Goal: Information Seeking & Learning: Learn about a topic

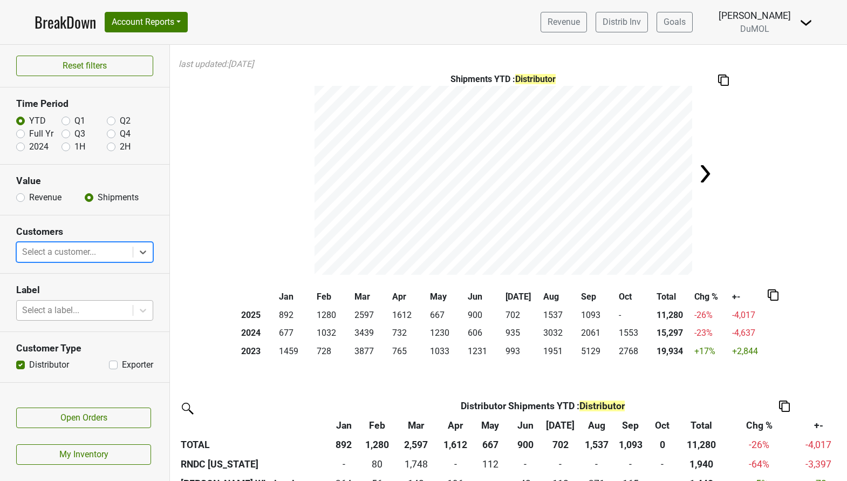
click at [87, 311] on div at bounding box center [74, 310] width 105 height 15
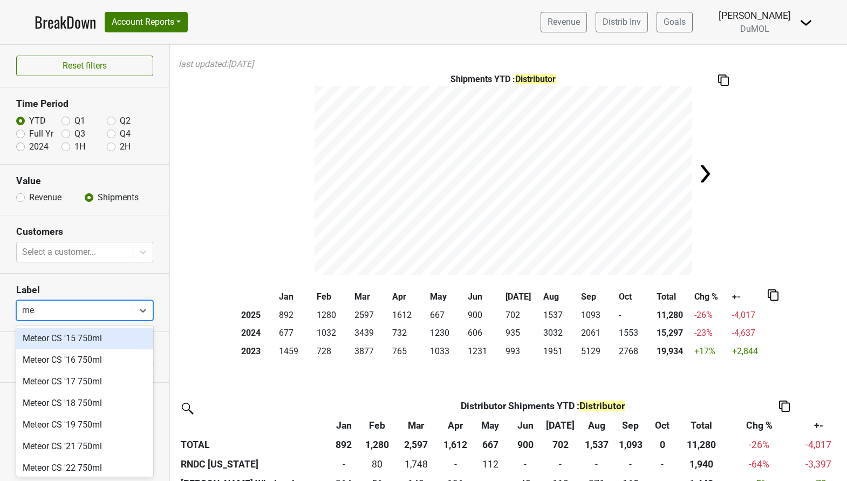
type input "m"
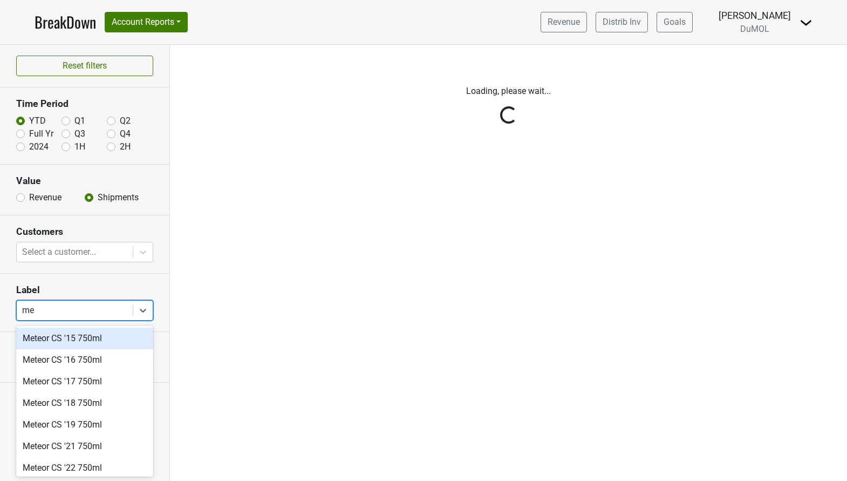
type input "met"
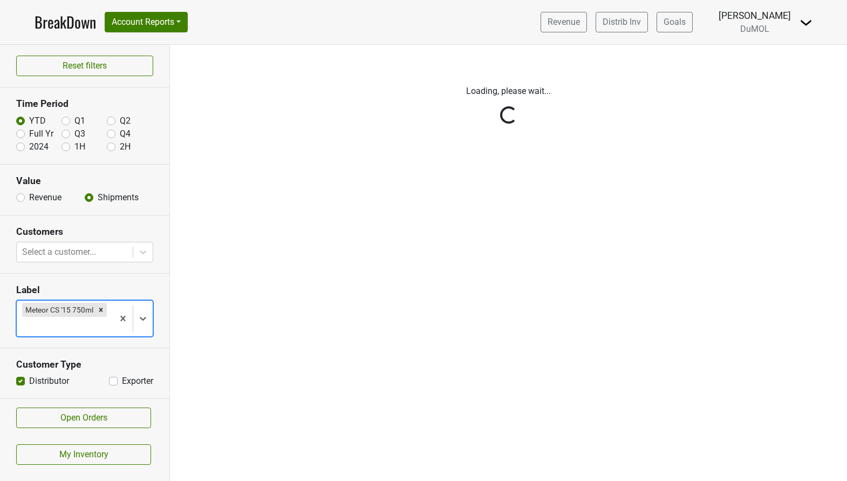
type input "e"
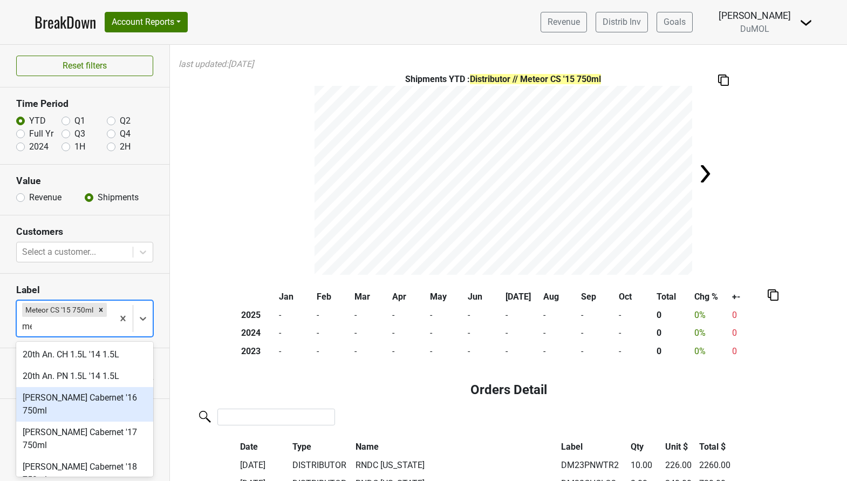
type input "met"
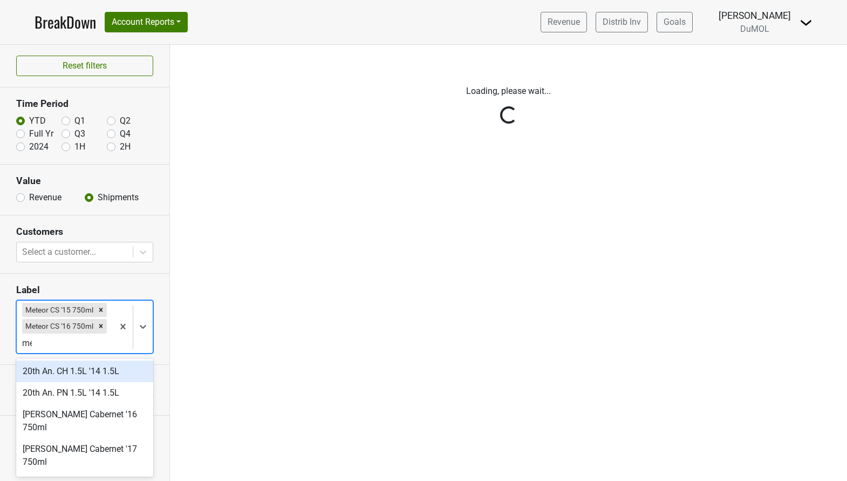
type input "met"
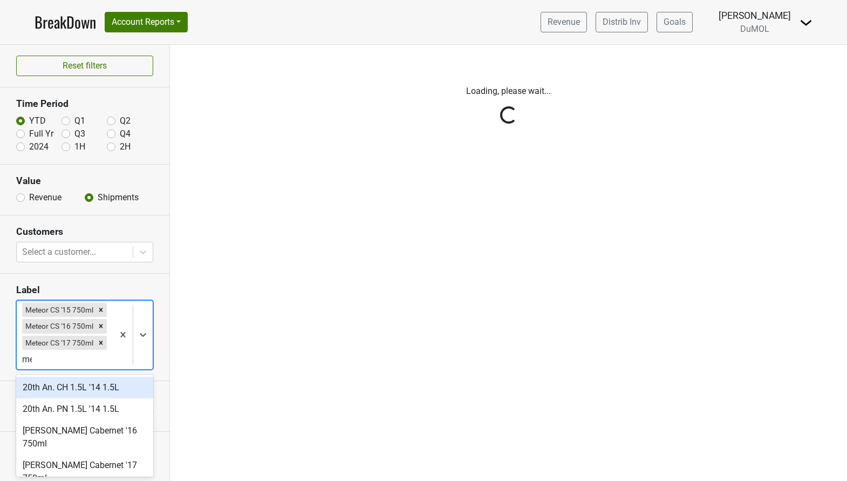
type input "met"
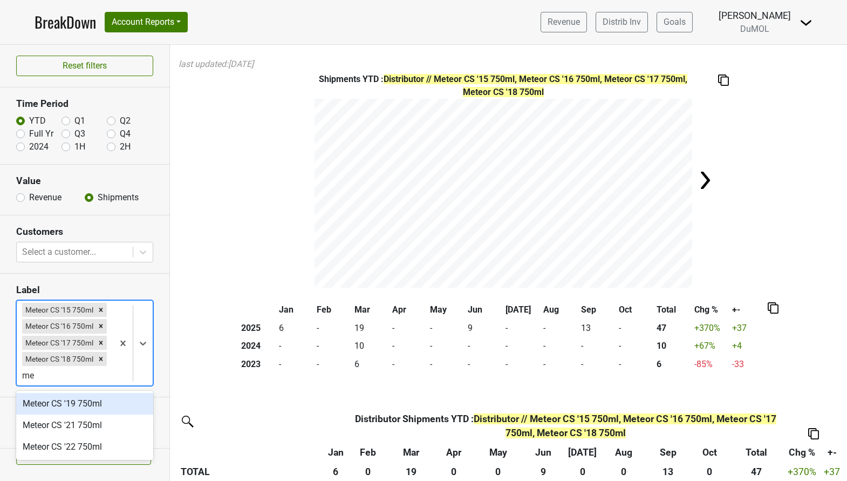
type input "met"
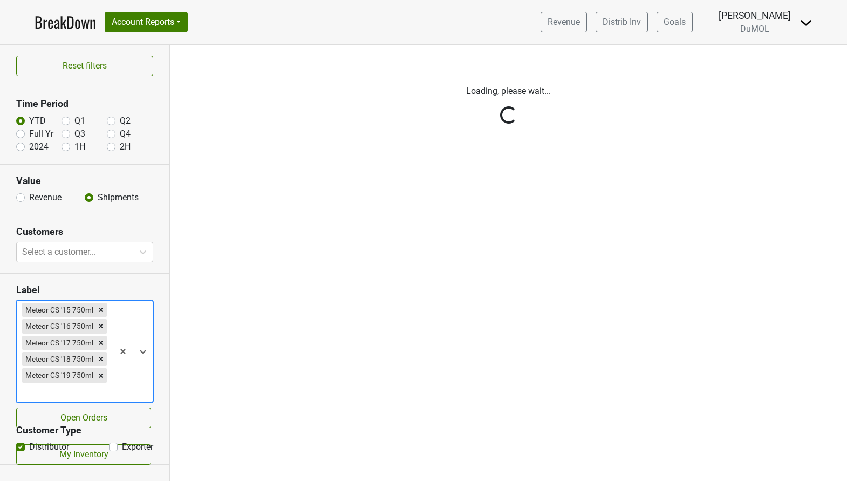
type input "e"
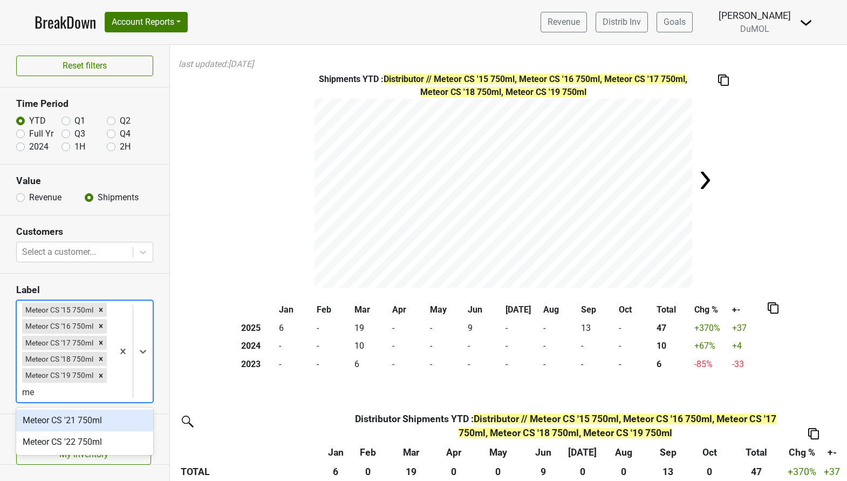
type input "met"
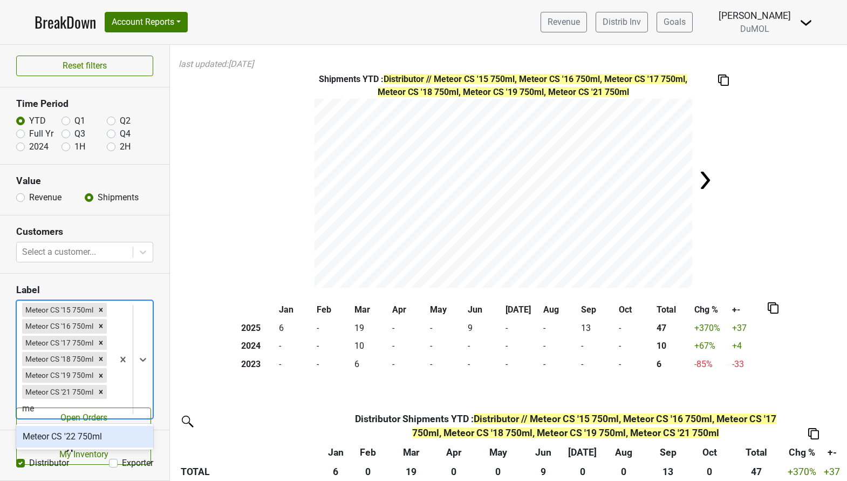
type input "met"
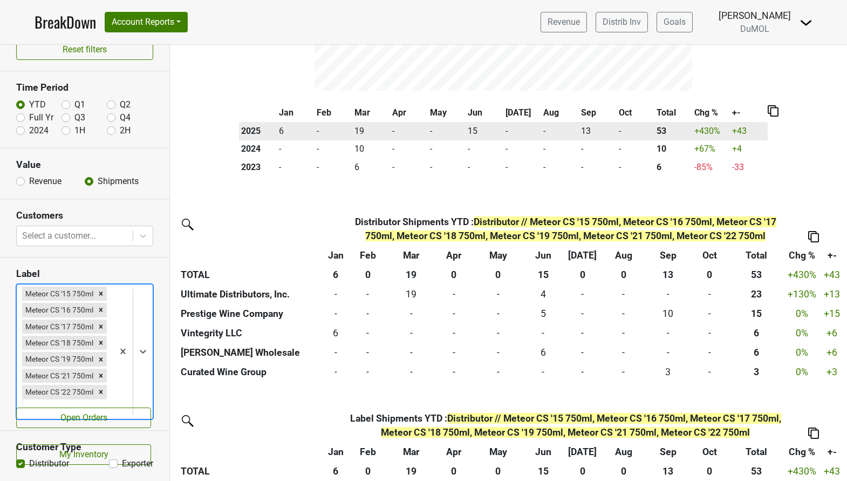
scroll to position [201, 0]
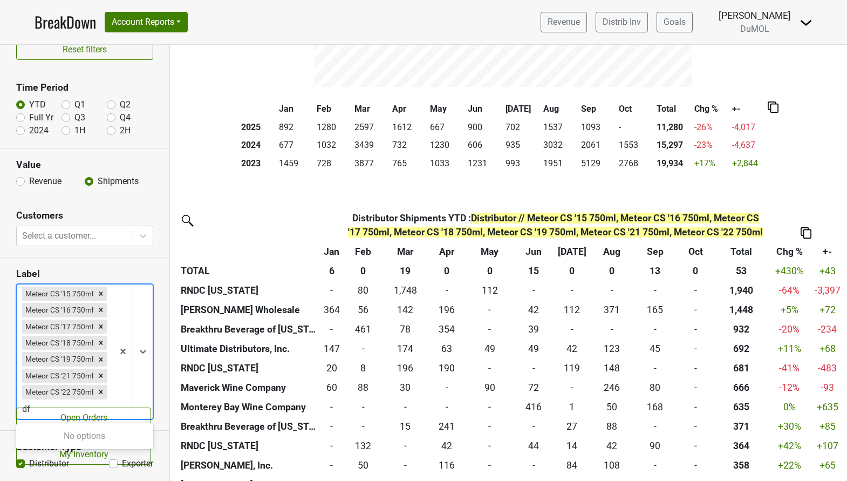
type input "d"
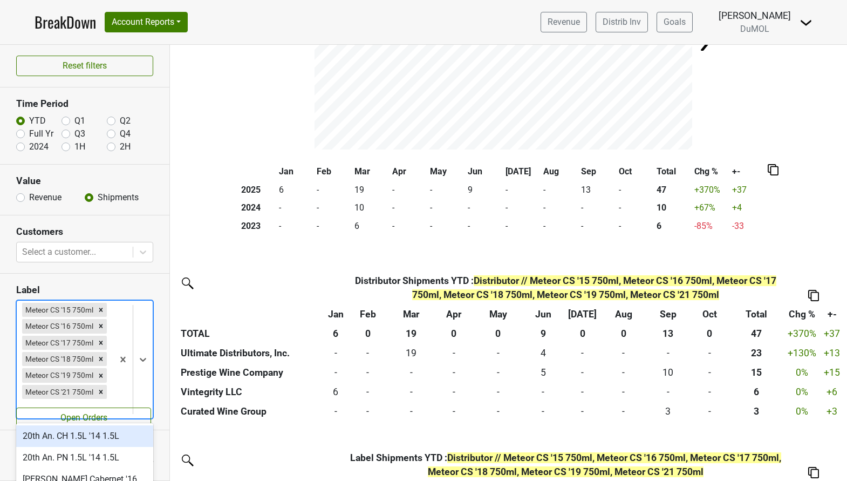
scroll to position [163, 0]
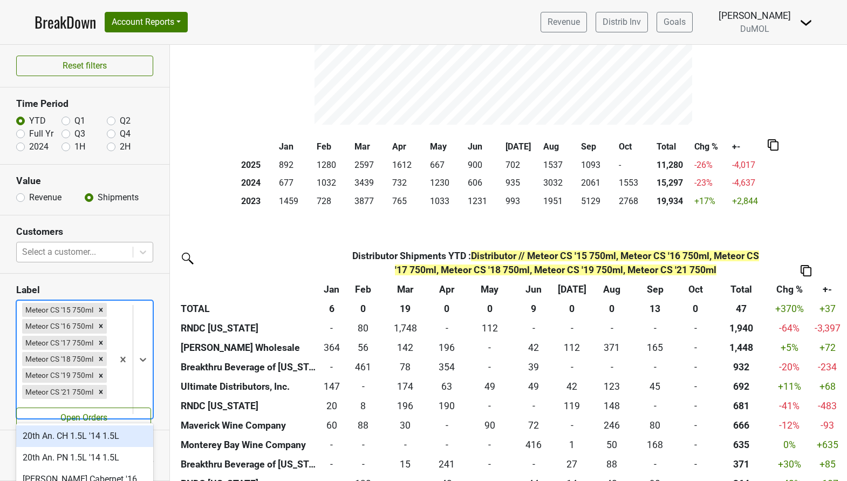
click at [79, 251] on div at bounding box center [74, 251] width 105 height 15
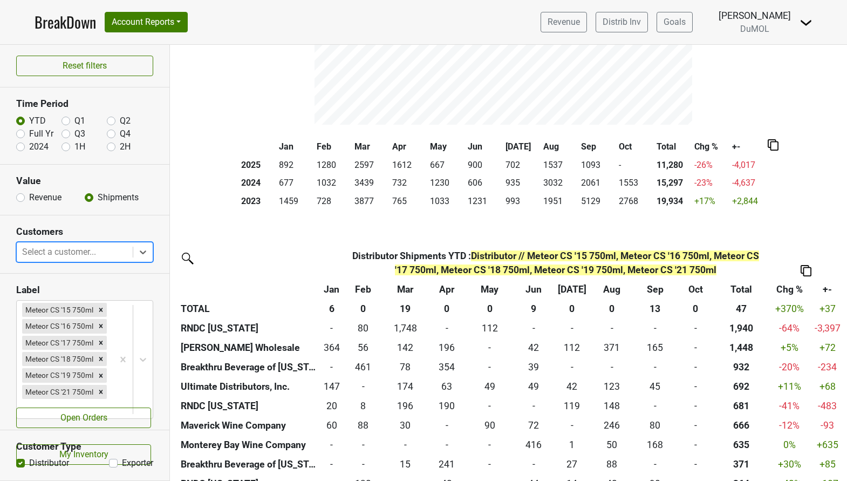
click at [79, 251] on div at bounding box center [74, 251] width 105 height 15
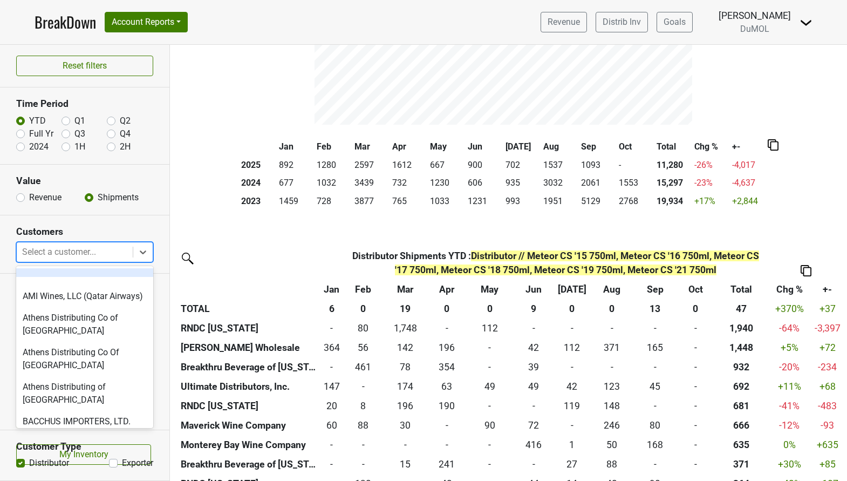
click at [79, 251] on div at bounding box center [74, 251] width 105 height 15
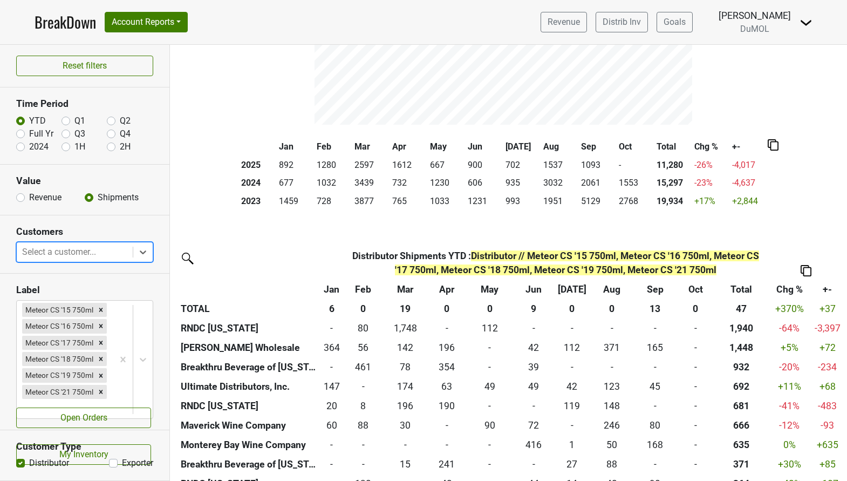
click at [249, 248] on th "Distributor" at bounding box center [260, 262] width 165 height 33
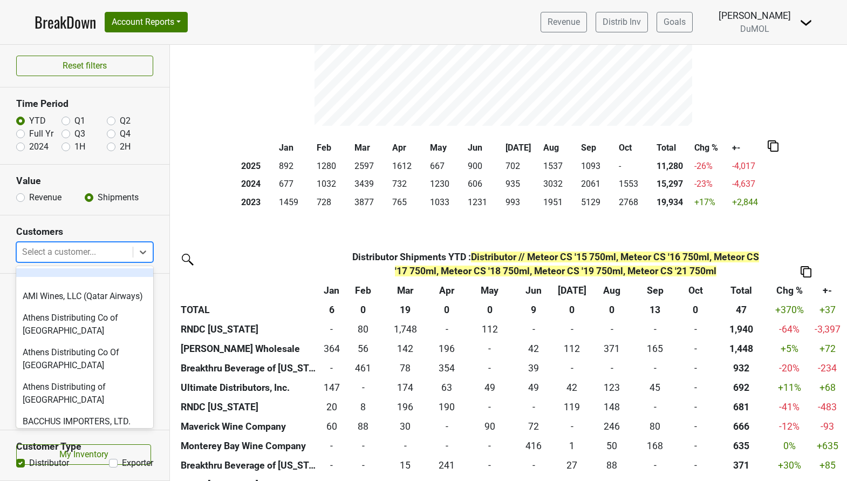
click at [90, 253] on div at bounding box center [74, 251] width 105 height 15
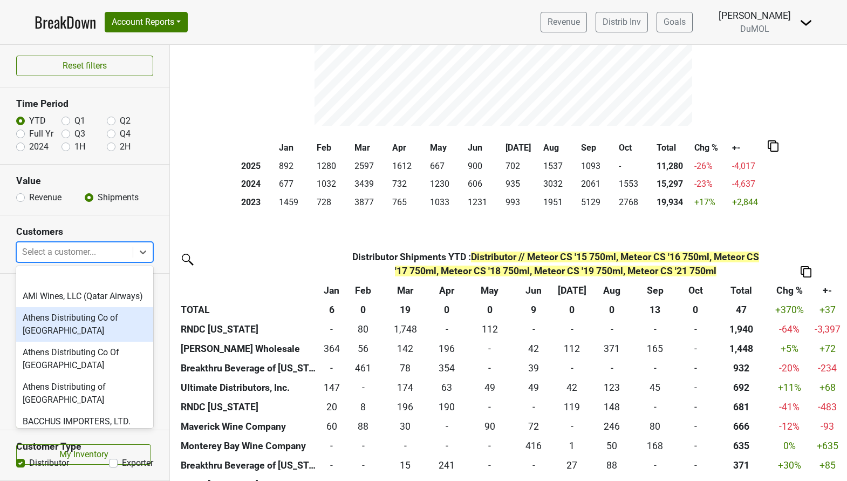
click at [80, 324] on div "Athens Distributing Co of [GEOGRAPHIC_DATA]" at bounding box center [84, 324] width 137 height 35
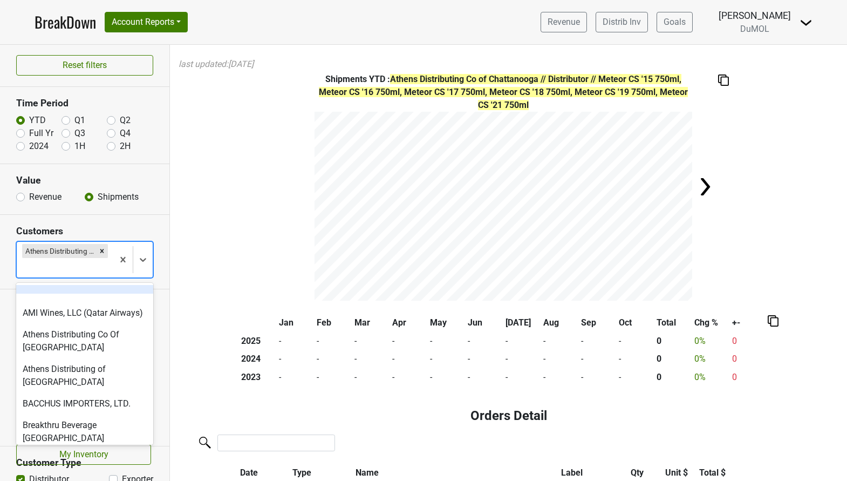
click at [91, 266] on div at bounding box center [65, 267] width 86 height 15
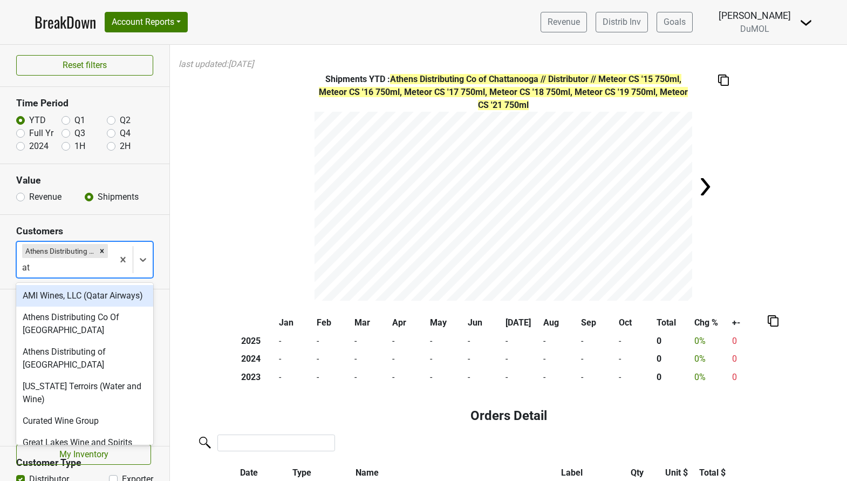
type input "ath"
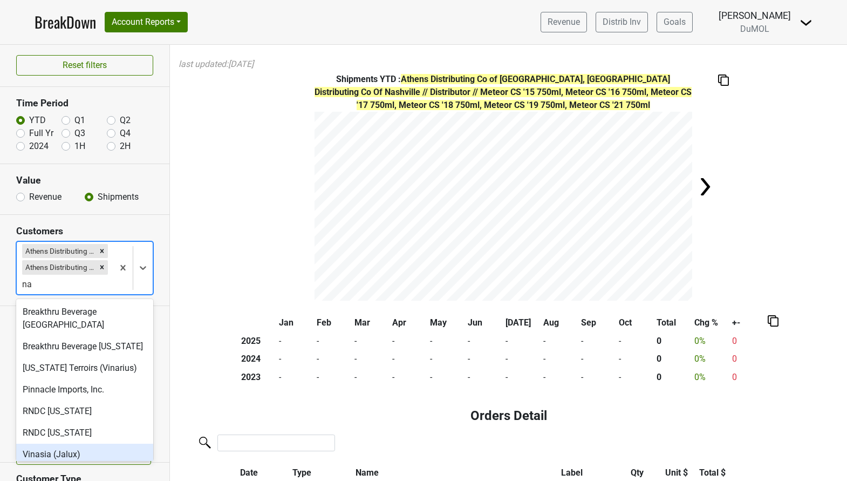
type input "n"
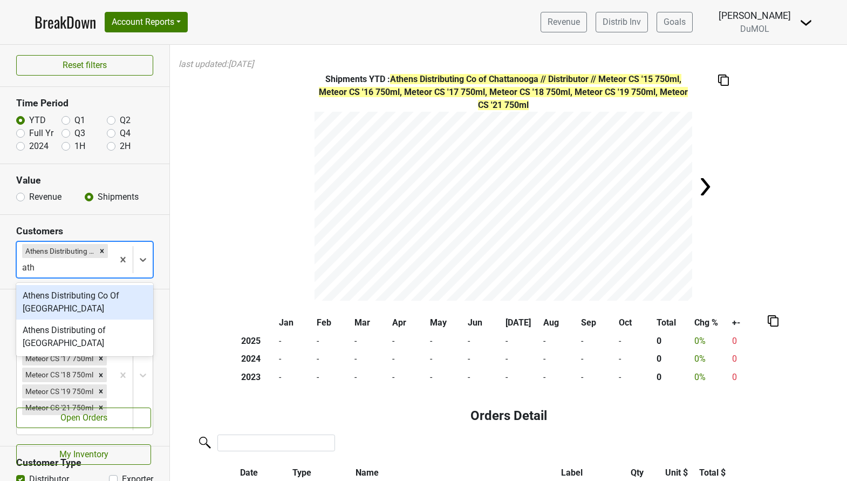
type input "athe"
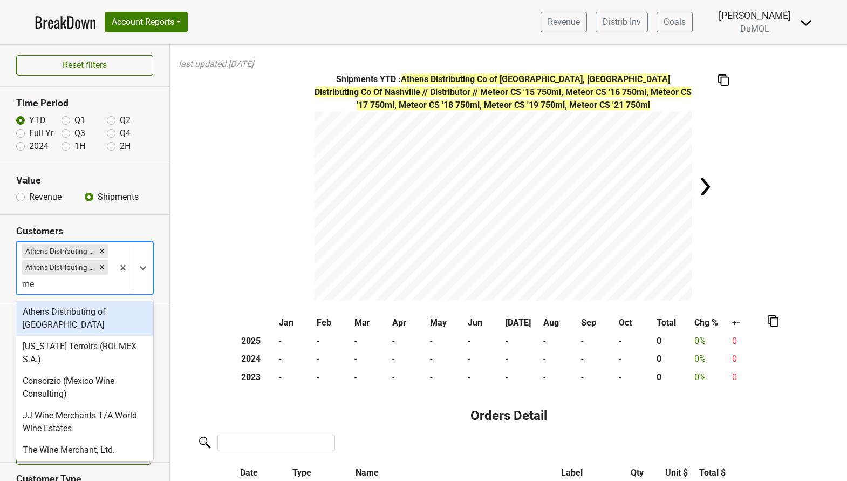
type input "mem"
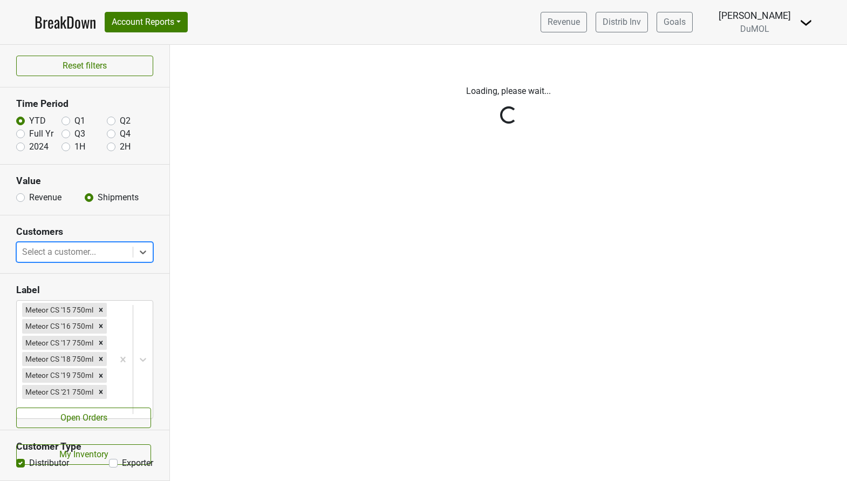
click at [122, 277] on div "Reset filters Time Period YTD Q1 Q2 Full Yr Q3 Q4 2024 1H 2H Value Revenue Ship…" at bounding box center [85, 263] width 170 height 436
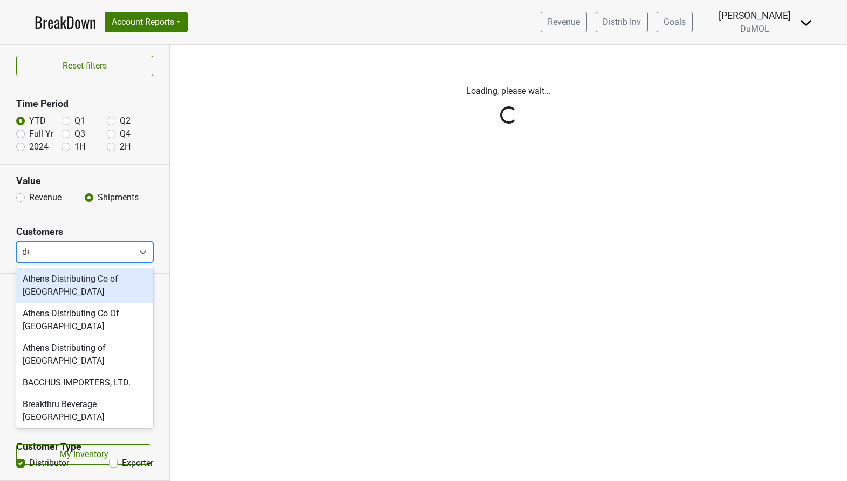
type input "del"
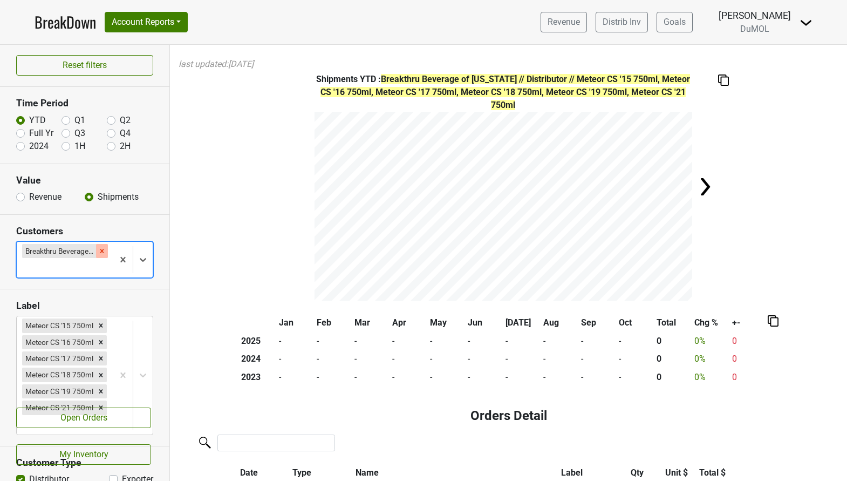
click at [101, 251] on icon "Remove Breakthru Beverage of Delaware" at bounding box center [102, 251] width 4 height 4
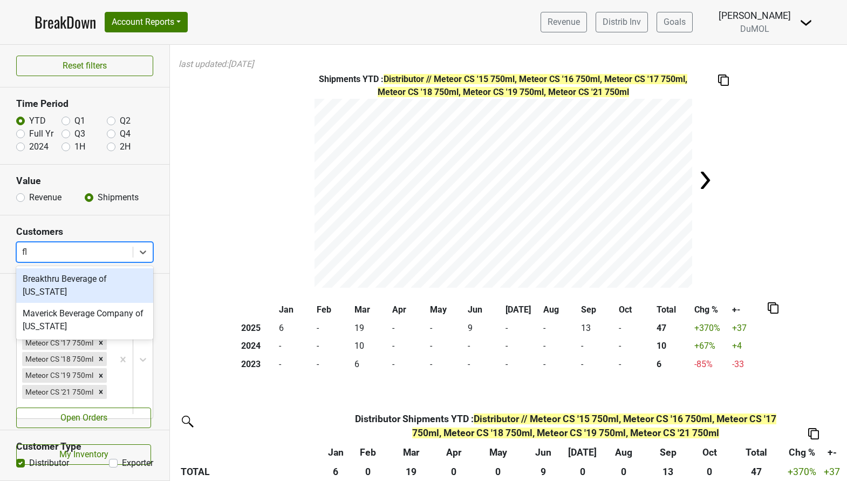
type input "flo"
click at [94, 281] on div "Breakthru Beverage of [US_STATE]" at bounding box center [84, 285] width 137 height 35
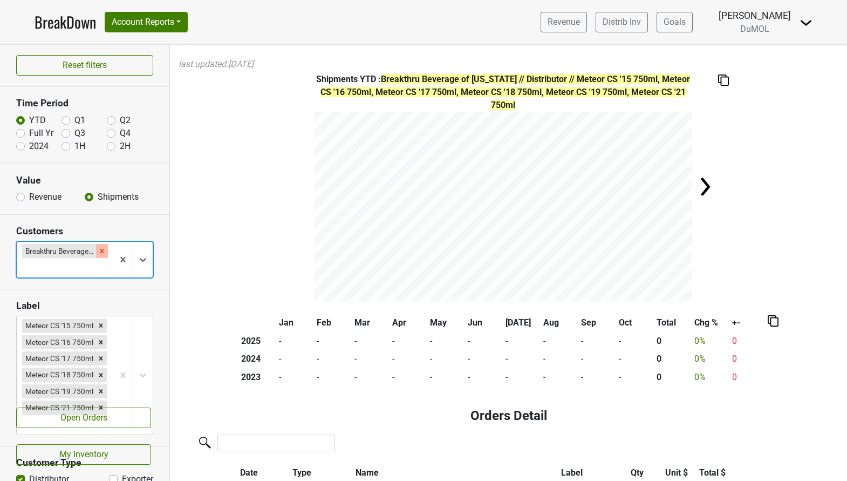
click at [104, 250] on icon "Remove Breakthru Beverage of Florida" at bounding box center [102, 251] width 8 height 8
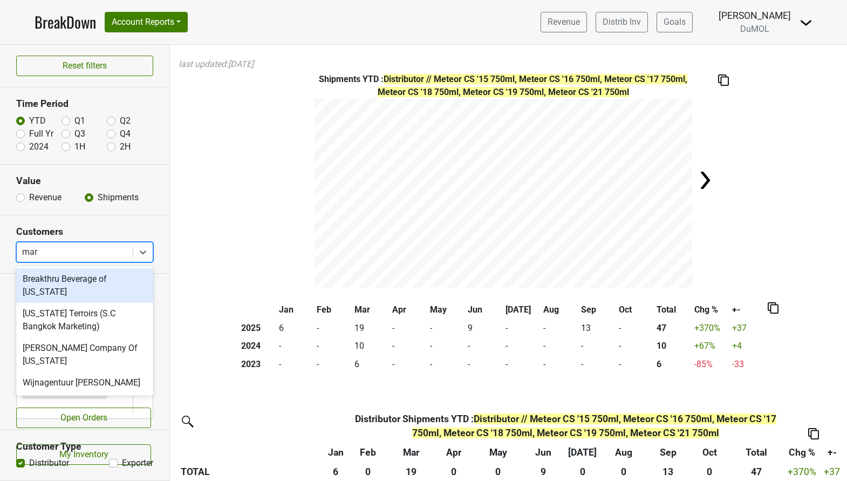
type input "[PERSON_NAME]"
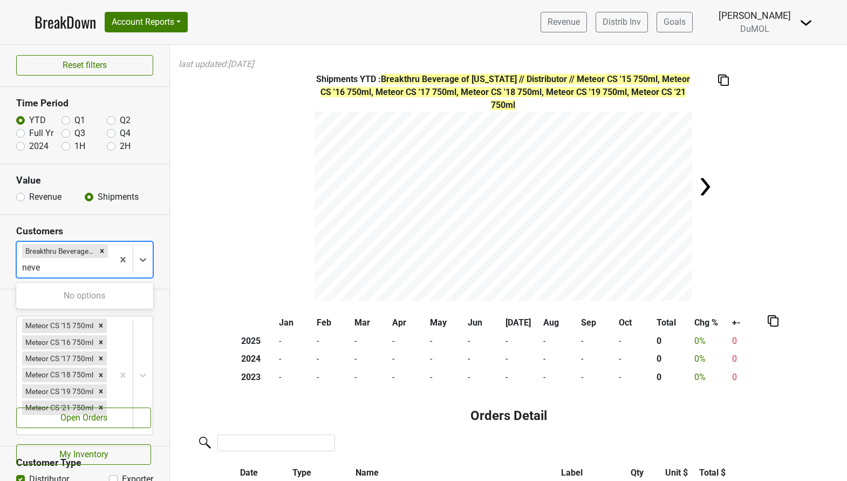
type input "nev"
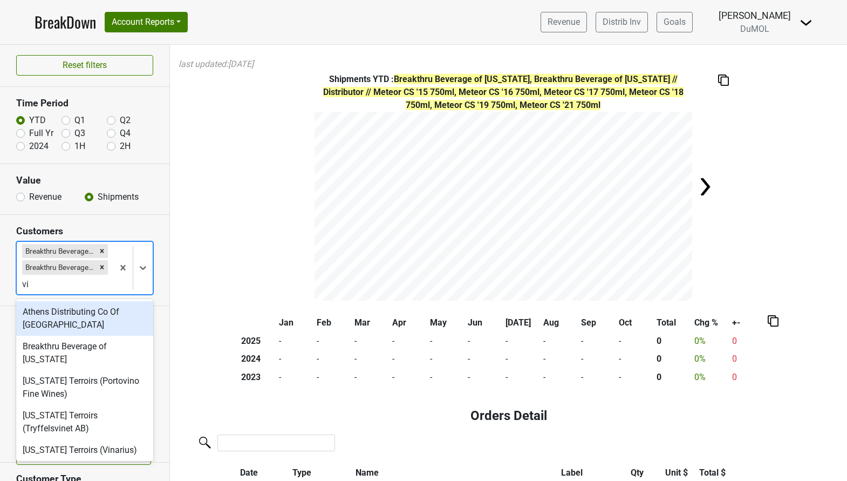
type input "vir"
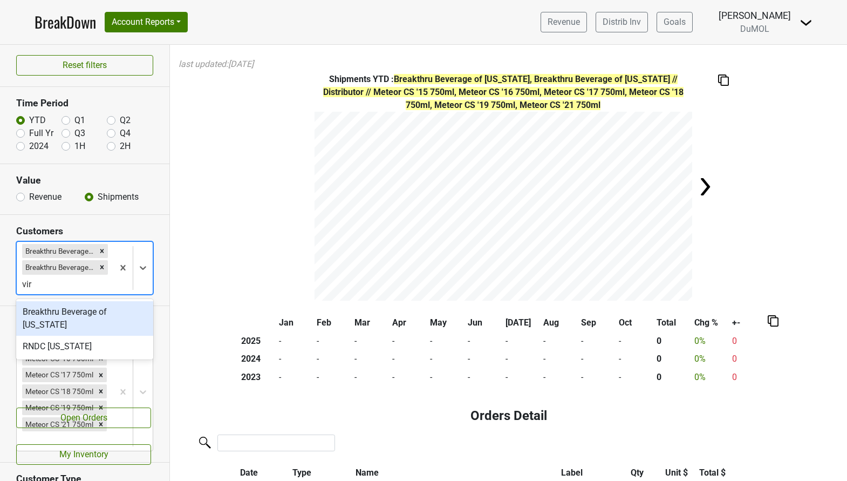
click at [90, 315] on div "Breakthru Beverage of [US_STATE]" at bounding box center [84, 318] width 137 height 35
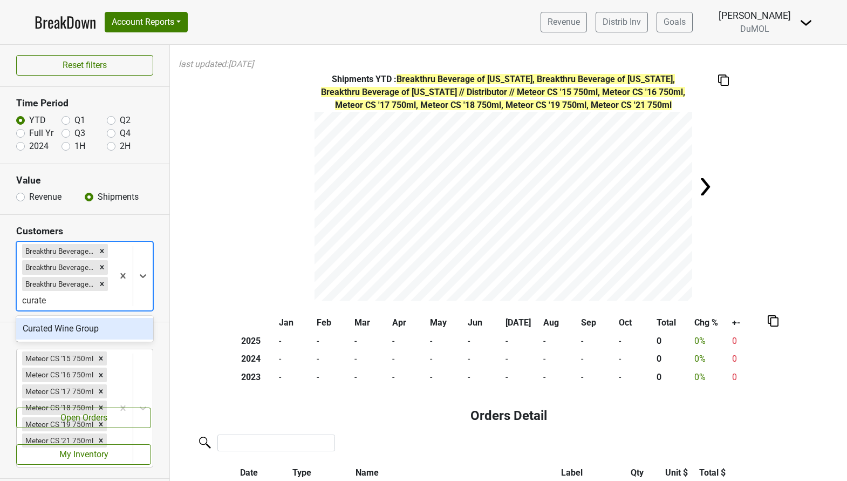
type input "curated"
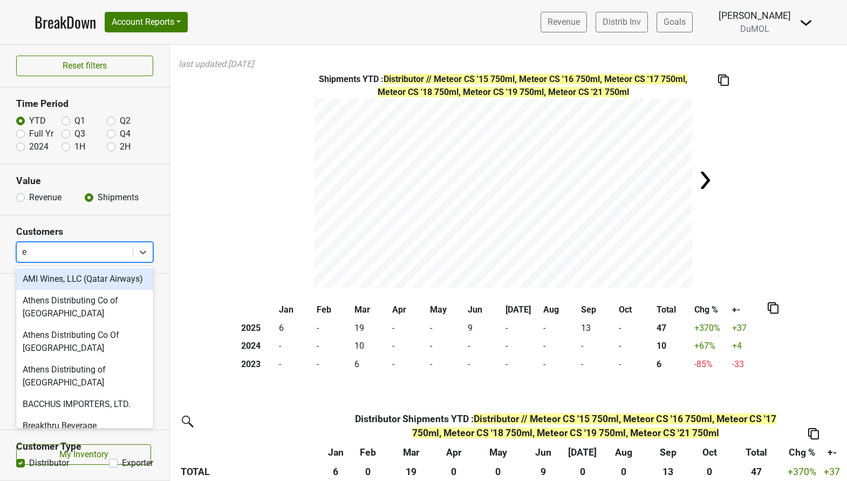
type input "em"
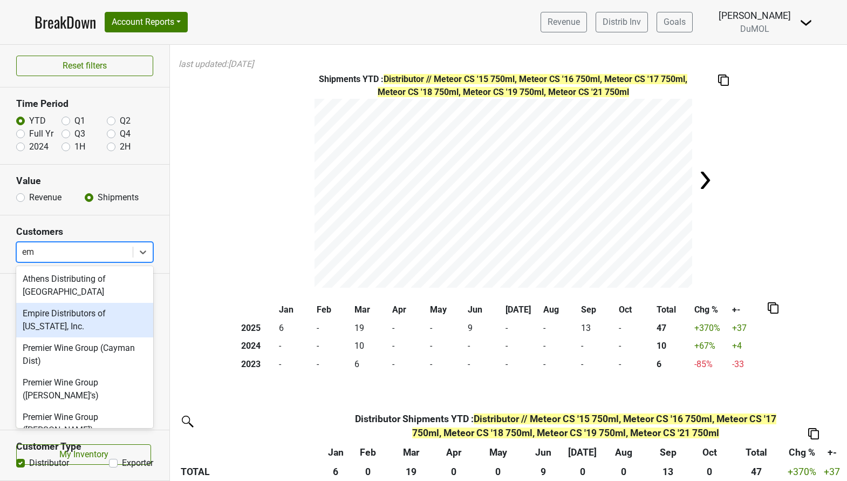
click at [72, 312] on div "Empire Distributors of [US_STATE], Inc." at bounding box center [84, 320] width 137 height 35
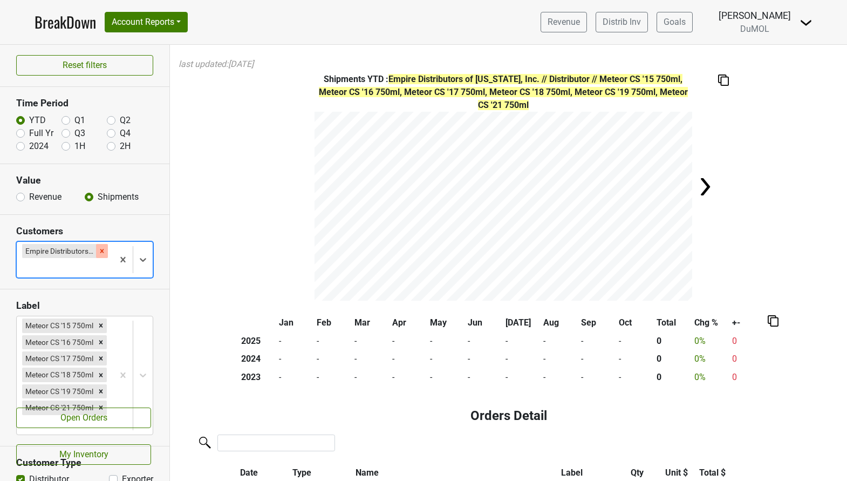
click at [100, 251] on icon "Remove Empire Distributors of Tennessee, Inc." at bounding box center [102, 251] width 8 height 8
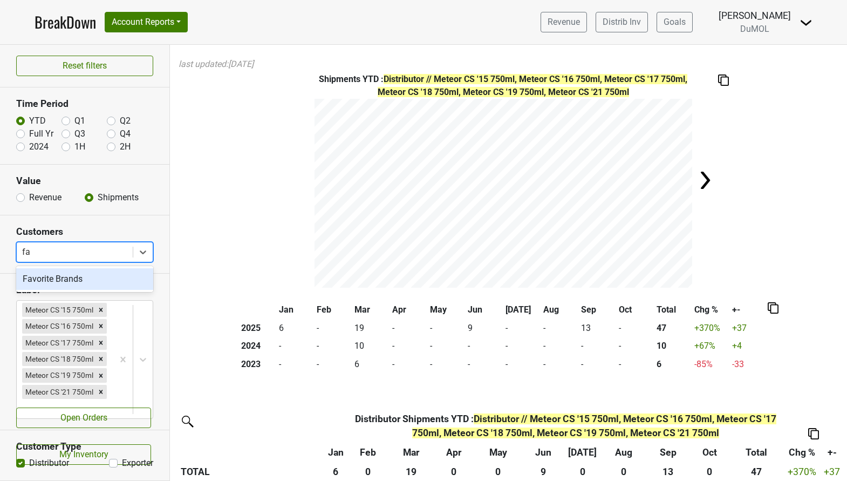
type input "fav"
click at [77, 272] on div "Favorite Brands" at bounding box center [84, 279] width 137 height 22
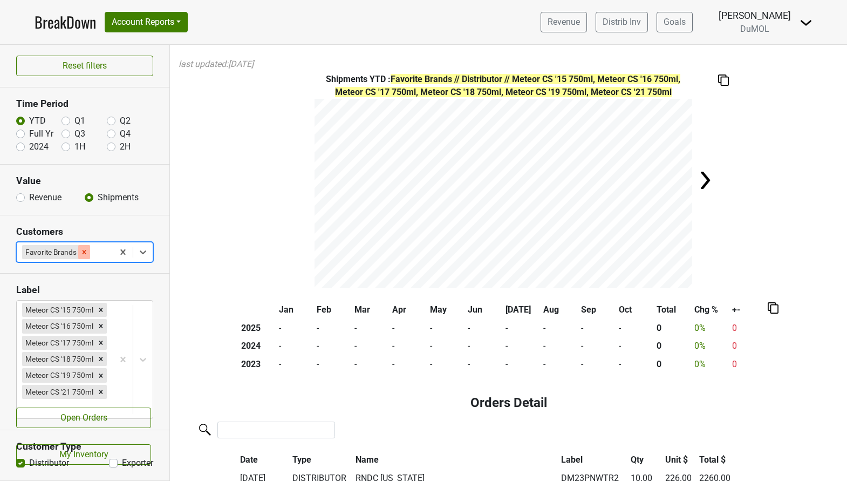
click at [84, 251] on icon "Remove Favorite Brands" at bounding box center [85, 252] width 4 height 4
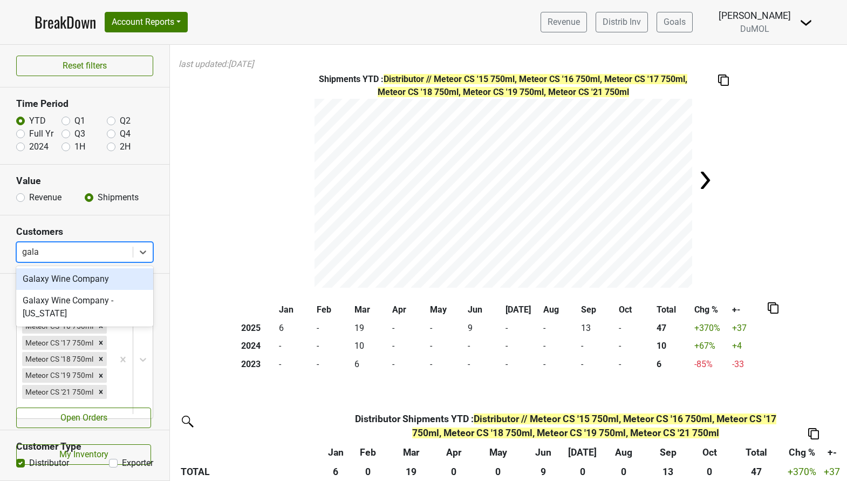
type input "galax"
click at [71, 278] on div "Galaxy Wine Company" at bounding box center [84, 279] width 137 height 22
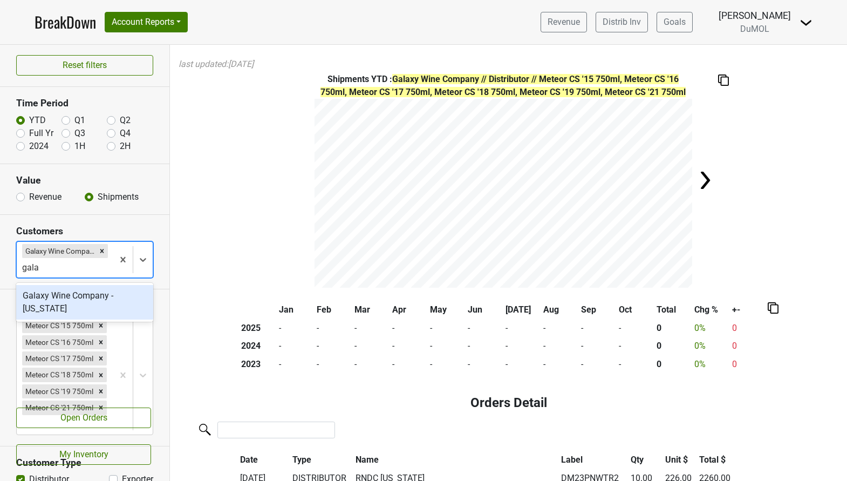
type input "galax"
click at [68, 295] on div "Galaxy Wine Company - [US_STATE]" at bounding box center [84, 302] width 137 height 35
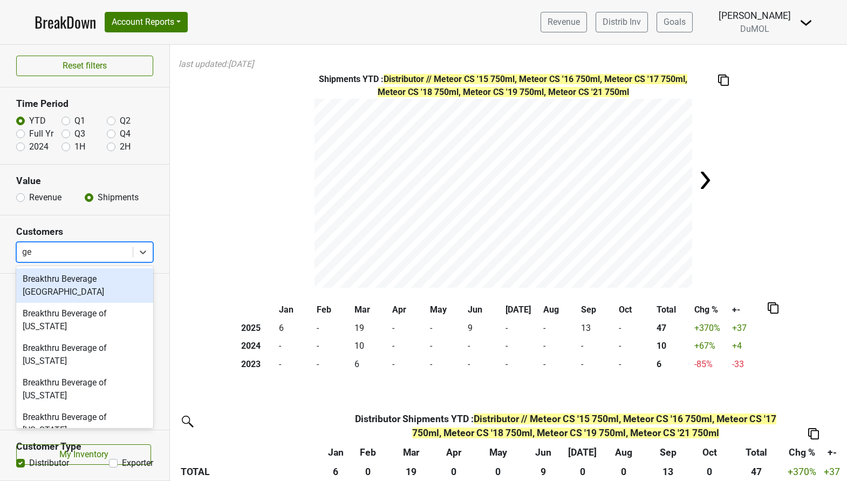
type input "g"
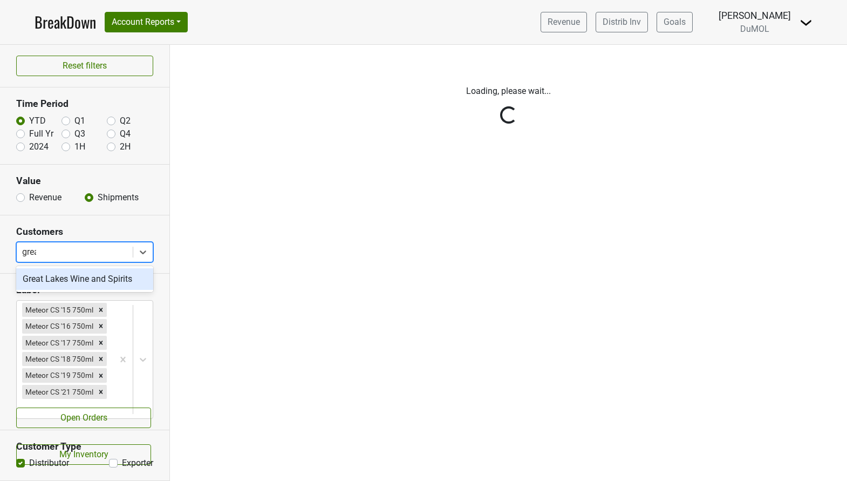
type input "great"
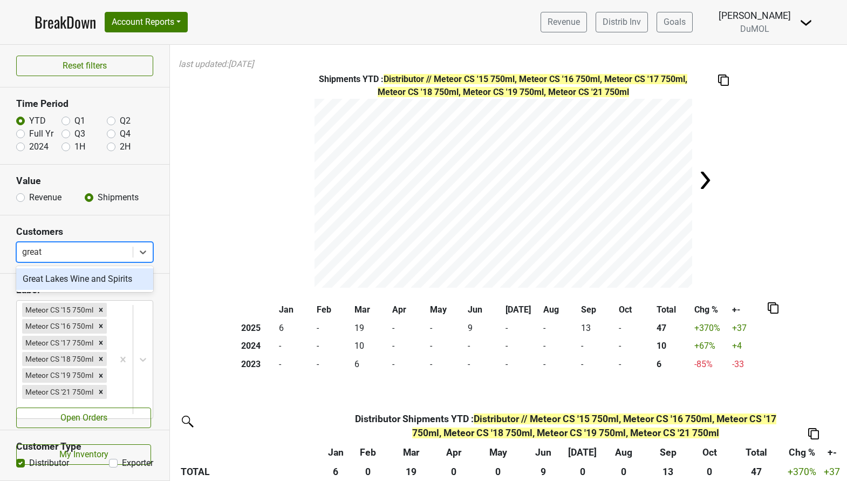
click at [119, 281] on div "Great Lakes Wine and Spirits" at bounding box center [84, 279] width 137 height 22
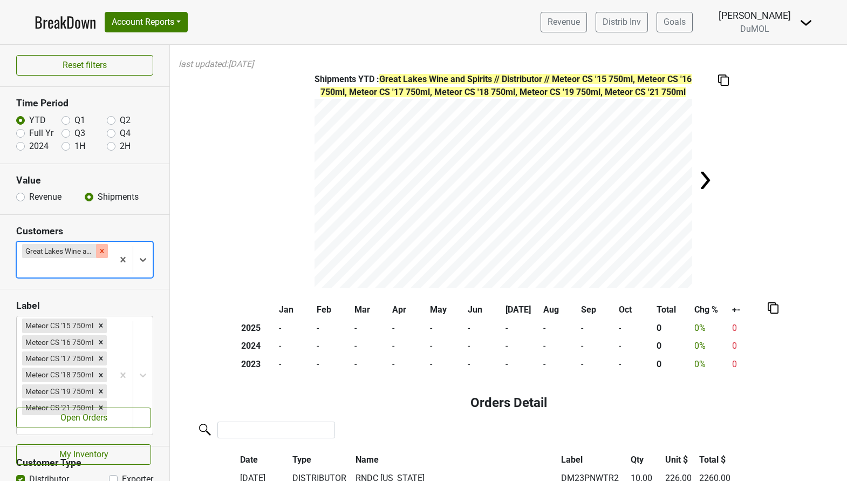
click at [101, 249] on icon "Remove Great Lakes Wine and Spirits" at bounding box center [102, 251] width 8 height 8
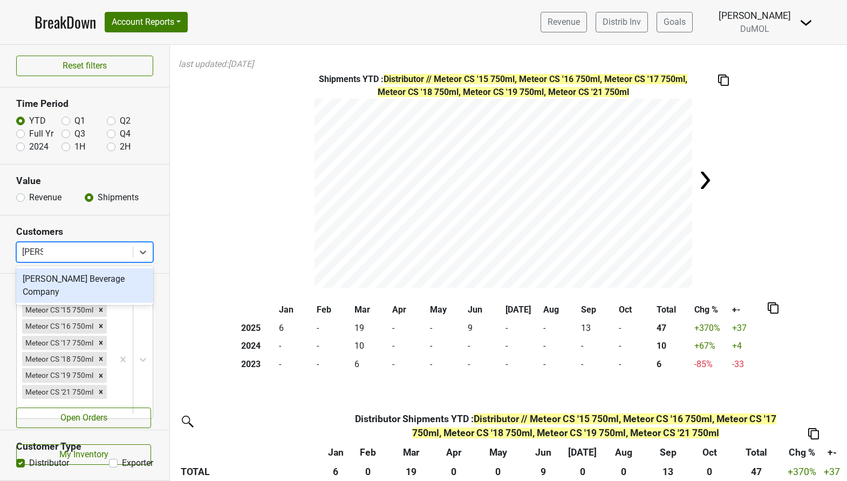
type input "[PERSON_NAME]"
click at [96, 280] on div "[PERSON_NAME] Beverage Company" at bounding box center [84, 285] width 137 height 35
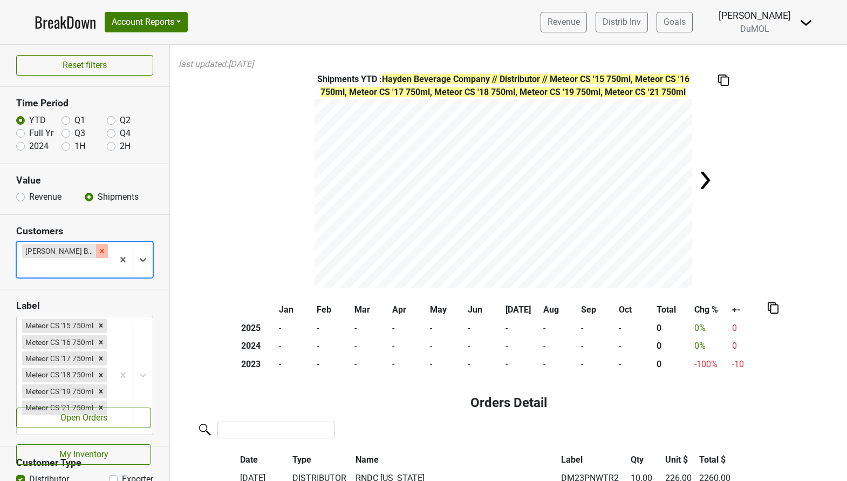
click at [103, 256] on div "Remove Hayden Beverage Company" at bounding box center [102, 251] width 12 height 14
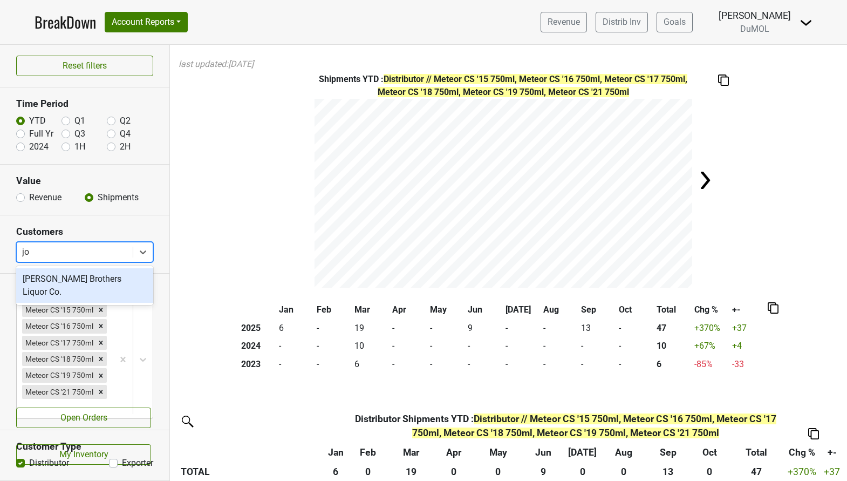
type input "joh"
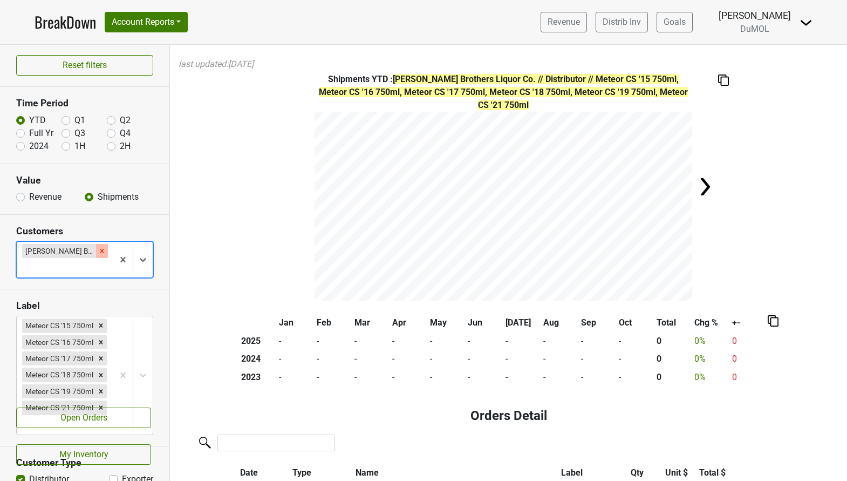
click at [104, 257] on div "Remove Johnson Brothers Liquor Co." at bounding box center [102, 251] width 12 height 14
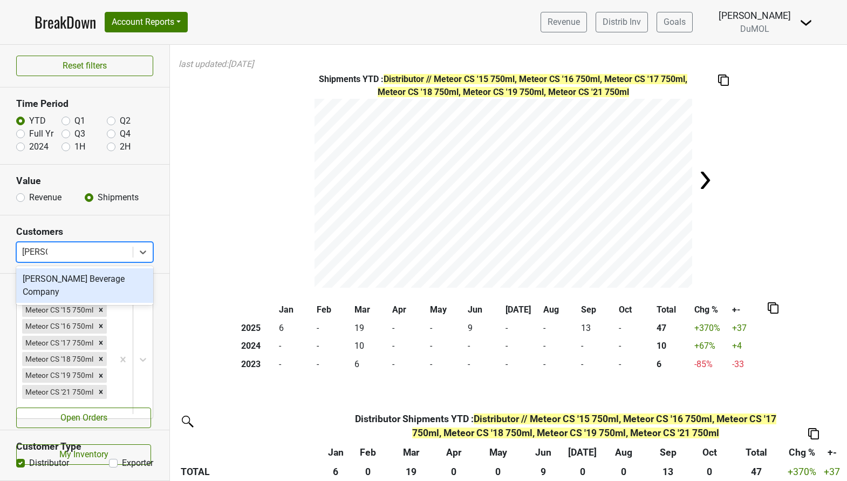
type input "[PERSON_NAME]"
click at [103, 278] on div "[PERSON_NAME] Beverage Company" at bounding box center [84, 285] width 137 height 35
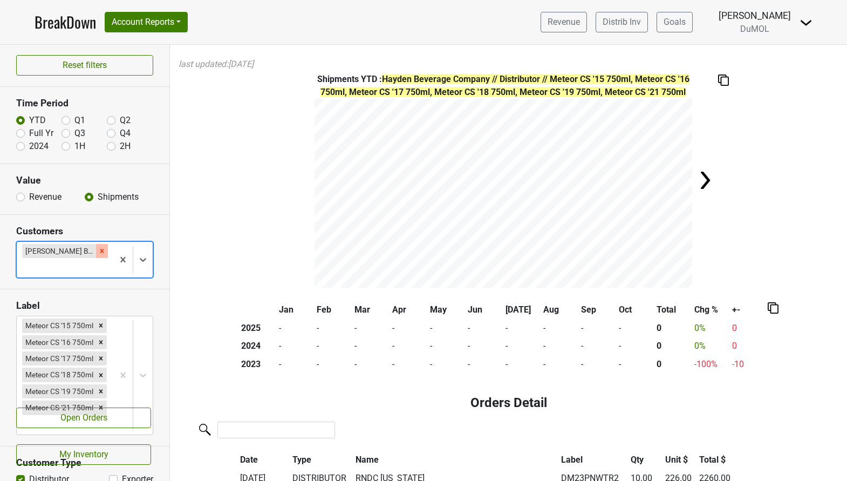
click at [105, 253] on icon "Remove Hayden Beverage Company" at bounding box center [102, 251] width 8 height 8
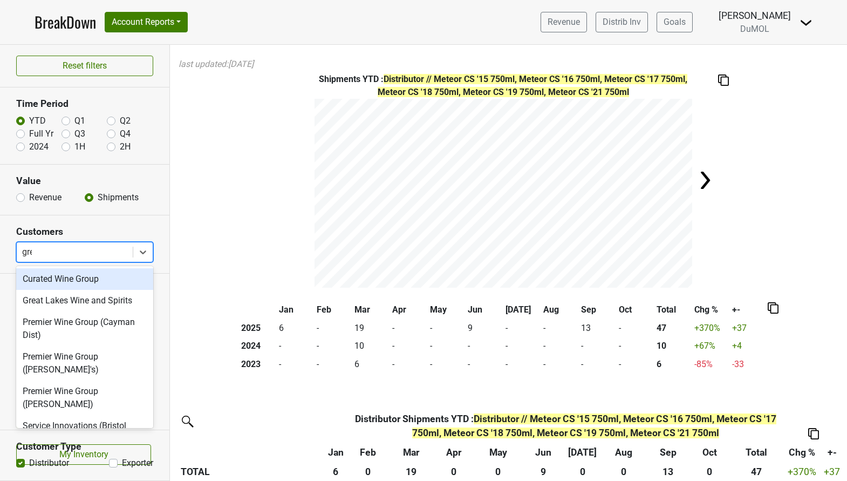
type input "great"
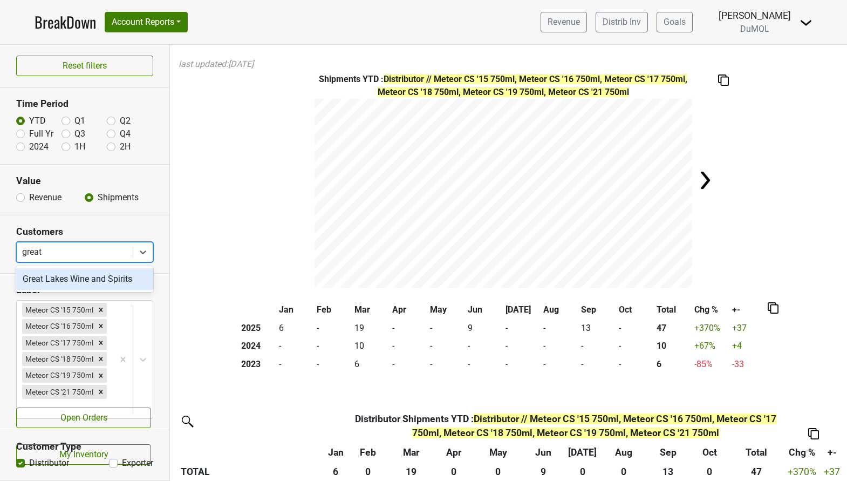
click at [100, 281] on div "Great Lakes Wine and Spirits" at bounding box center [84, 279] width 137 height 22
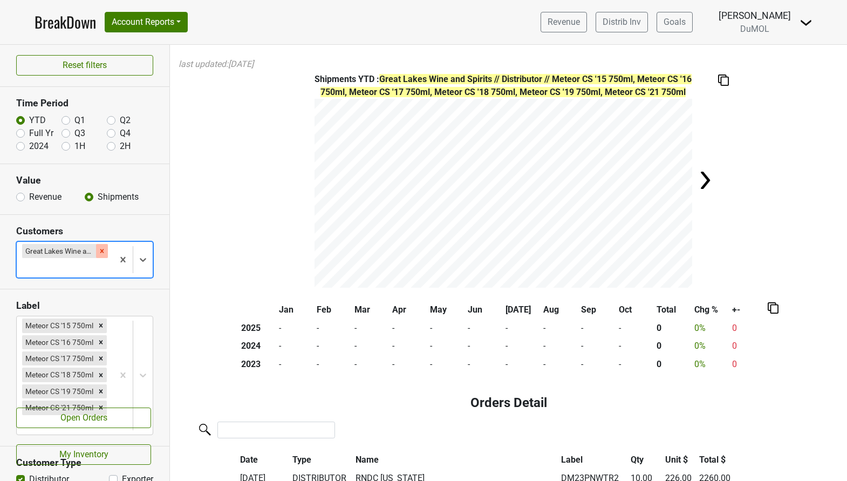
click at [106, 249] on div "Remove Great Lakes Wine and Spirits" at bounding box center [102, 251] width 12 height 14
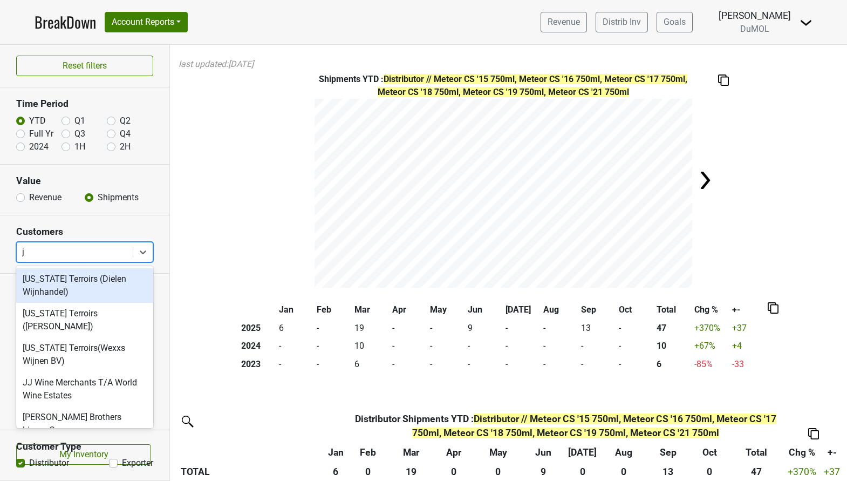
type input "jo"
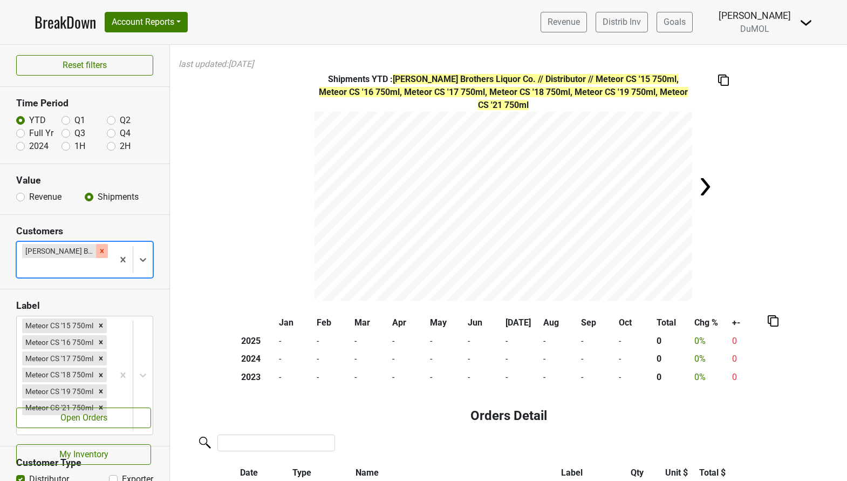
click at [101, 249] on icon "Remove Johnson Brothers Liquor Co." at bounding box center [102, 251] width 8 height 8
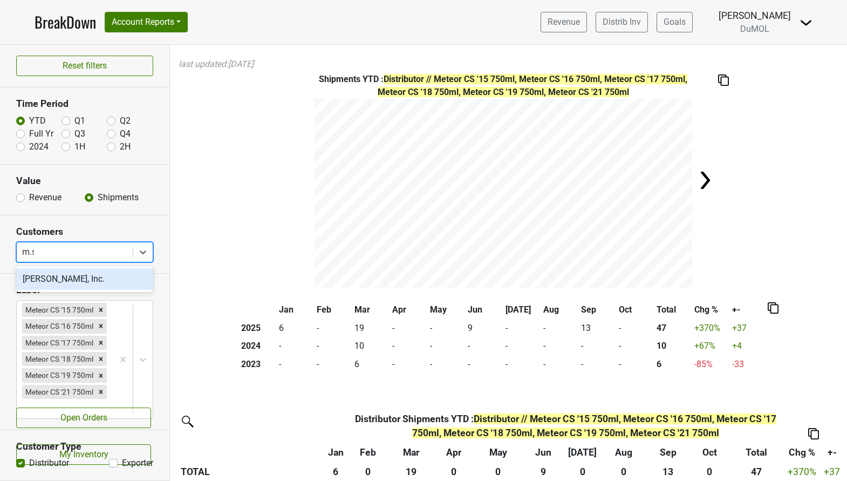
type input "m.s."
click at [99, 281] on div "[PERSON_NAME], Inc." at bounding box center [84, 279] width 137 height 22
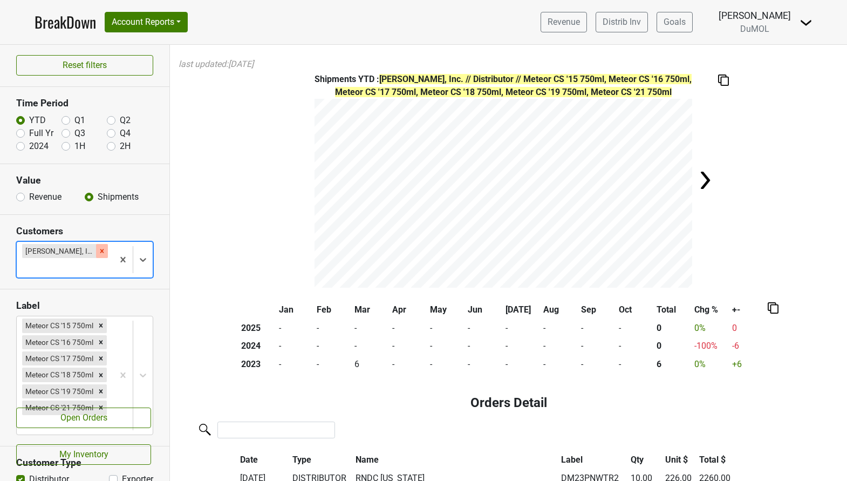
click at [98, 251] on icon "Remove M.s. Walker, Inc." at bounding box center [102, 251] width 8 height 8
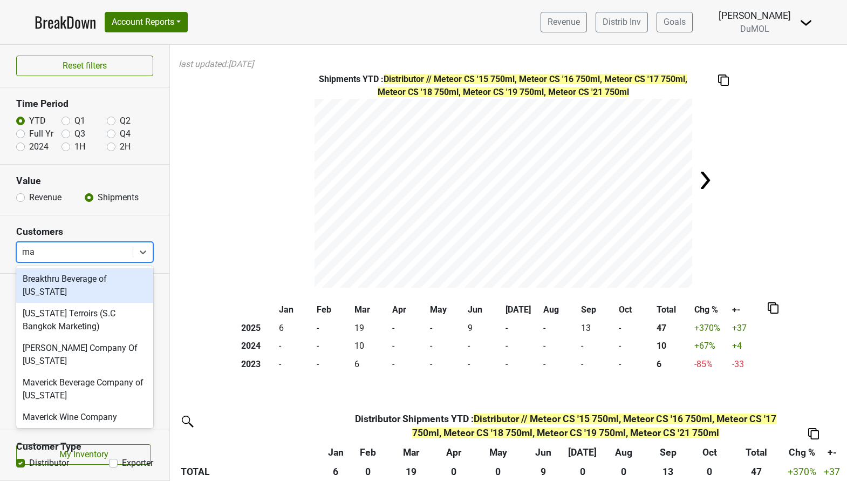
type input "mar"
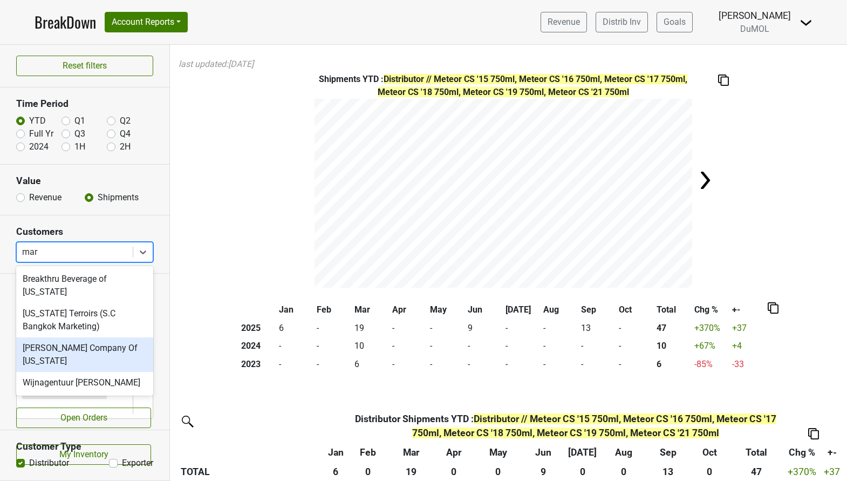
click at [107, 337] on div "[PERSON_NAME] Company Of [US_STATE]" at bounding box center [84, 354] width 137 height 35
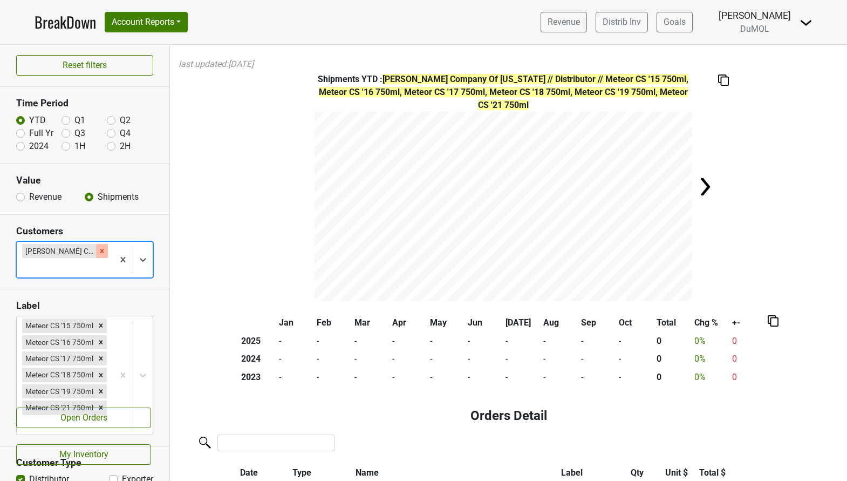
click at [104, 252] on icon "Remove Martignetti Company Of New Hampshire" at bounding box center [102, 251] width 8 height 8
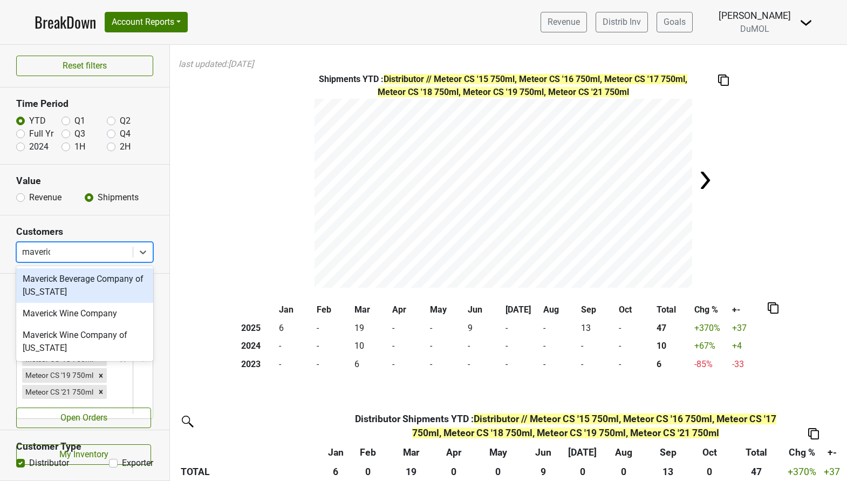
type input "maverick"
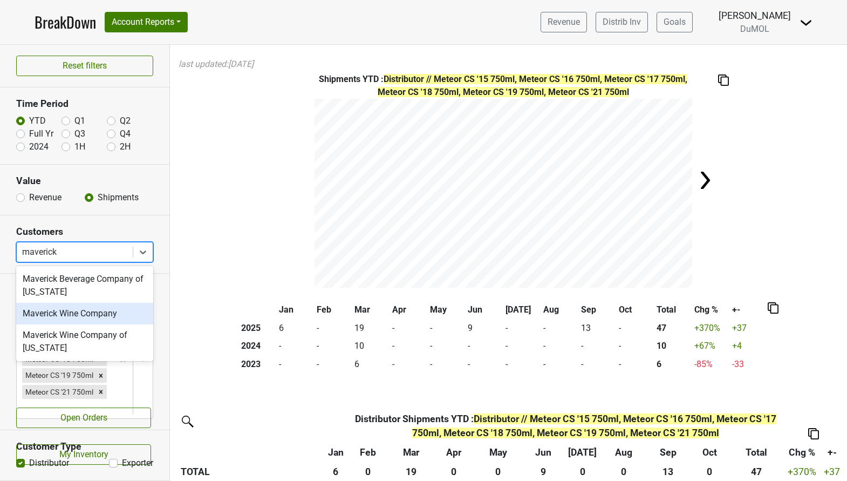
click at [89, 312] on div "Maverick Wine Company" at bounding box center [84, 314] width 137 height 22
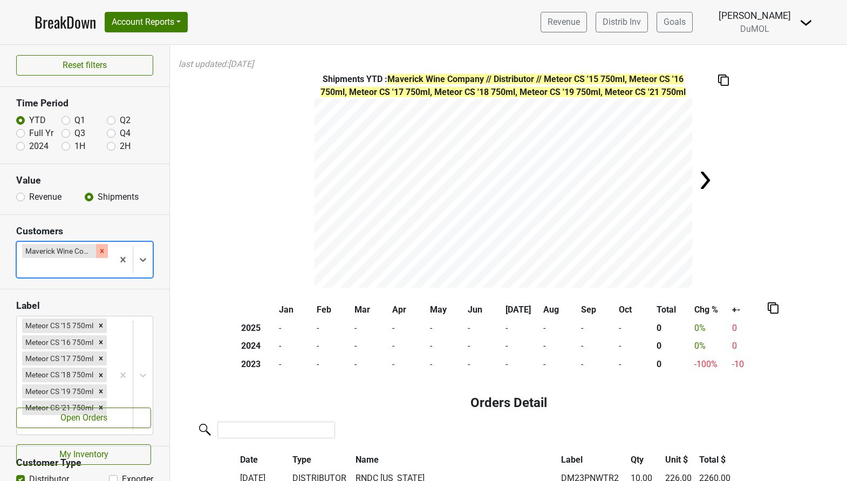
click at [101, 249] on icon "Remove Maverick Wine Company" at bounding box center [102, 251] width 8 height 8
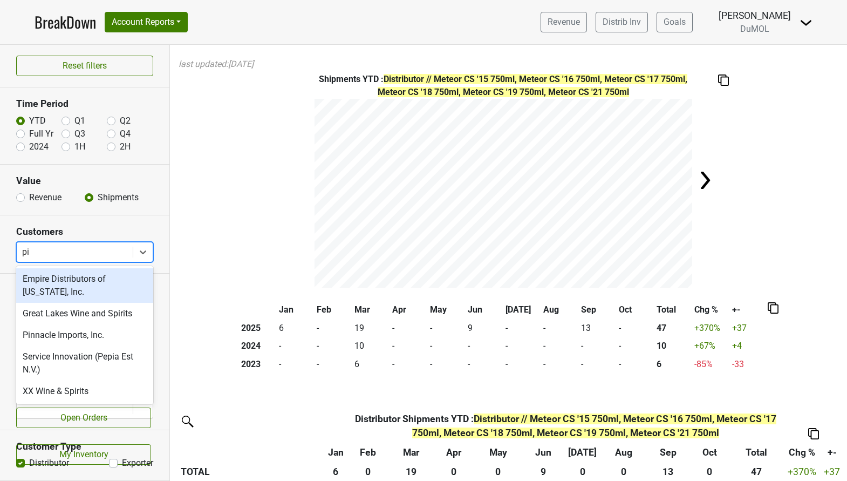
type input "pin"
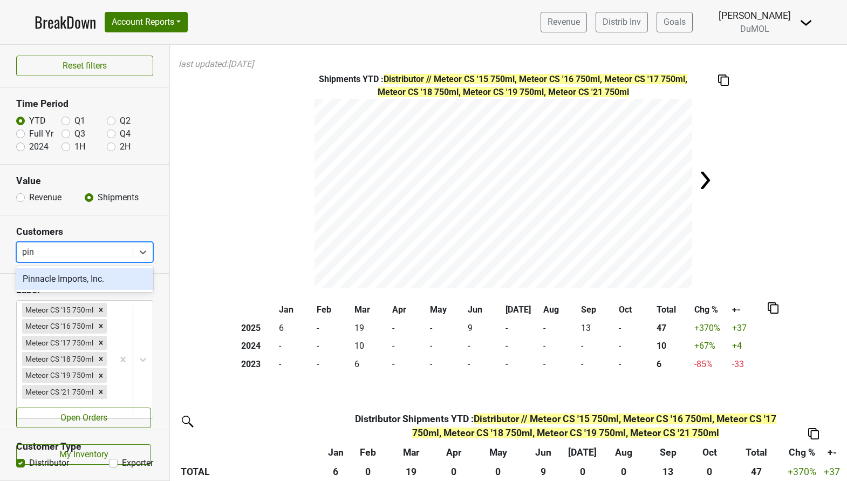
click at [92, 281] on div "Pinnacle Imports, Inc." at bounding box center [84, 279] width 137 height 22
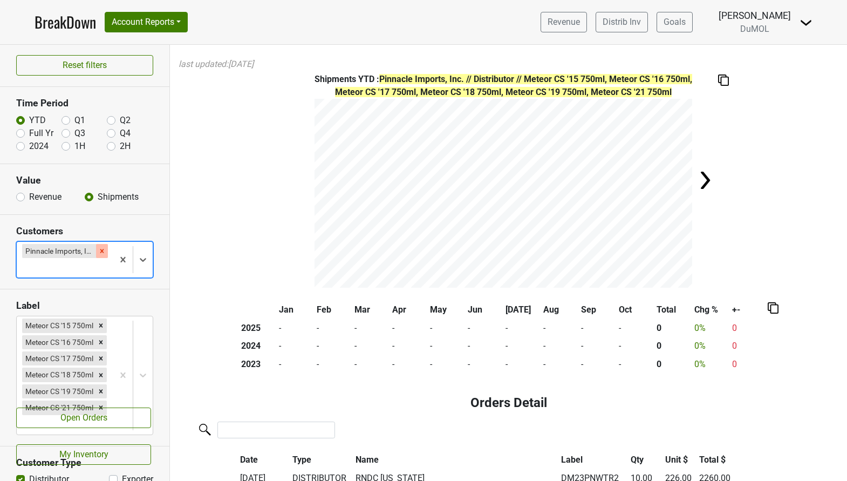
click at [104, 247] on icon "Remove Pinnacle Imports, Inc." at bounding box center [102, 251] width 8 height 8
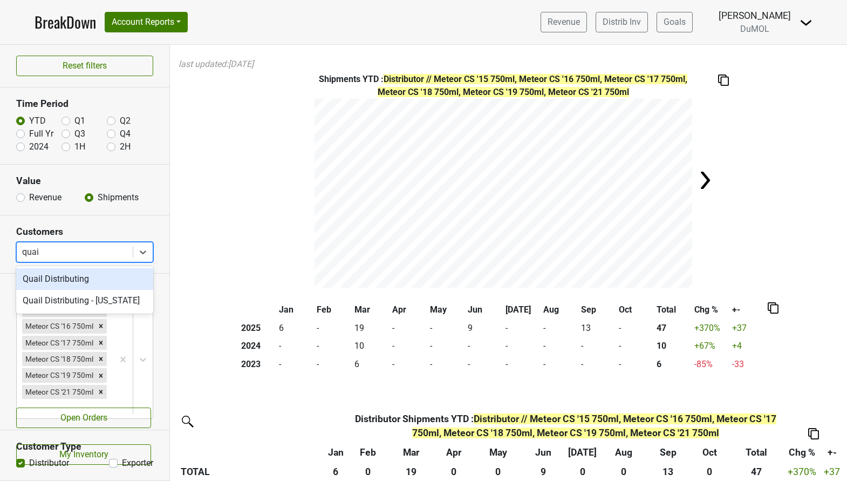
type input "quail"
click at [101, 280] on div "Quail Distributing" at bounding box center [84, 279] width 137 height 22
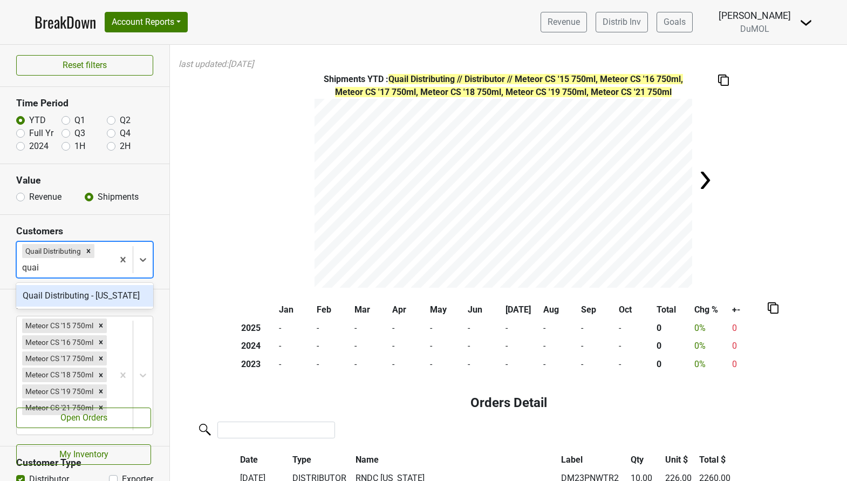
type input "quail"
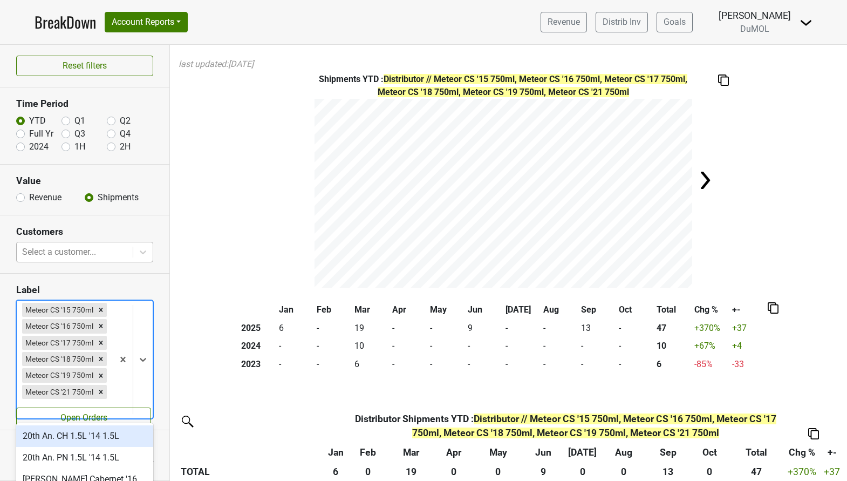
scroll to position [104, 0]
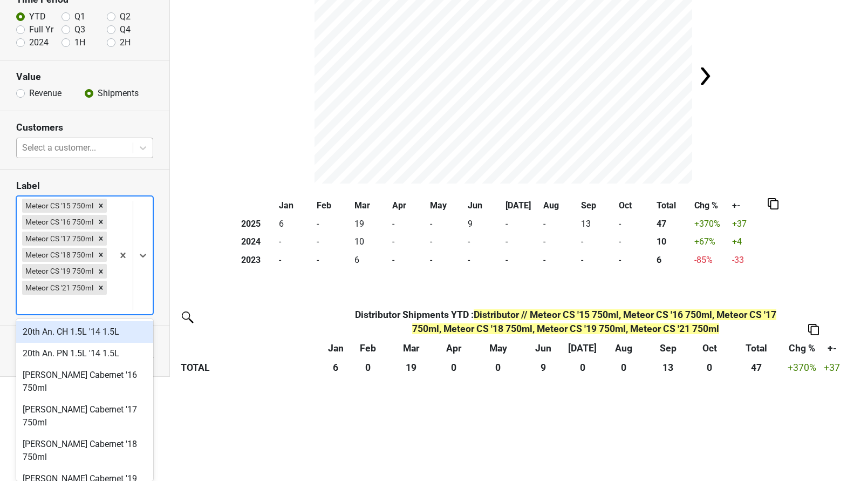
click at [123, 377] on body "BreakDown Account Reports SuperRanker Map Award Progress Chain Compliance CRM N…" at bounding box center [423, 136] width 847 height 481
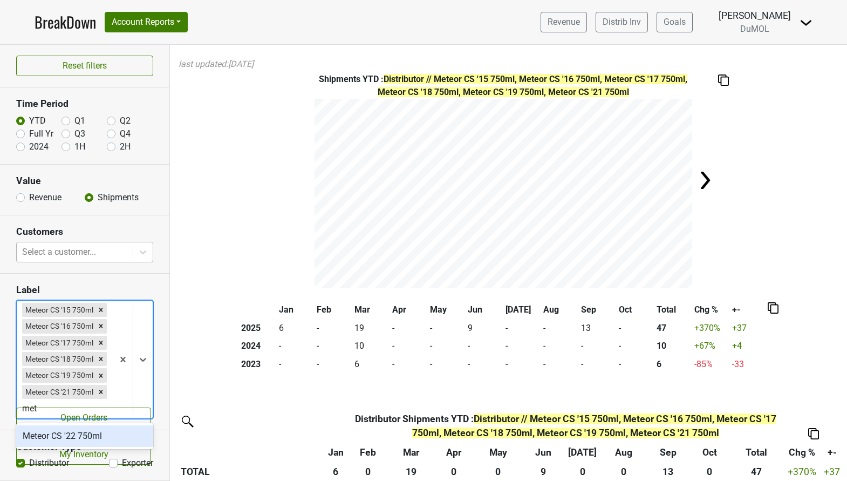
type input "mete"
click at [97, 437] on div "Meteor CS '22 750ml" at bounding box center [84, 436] width 137 height 22
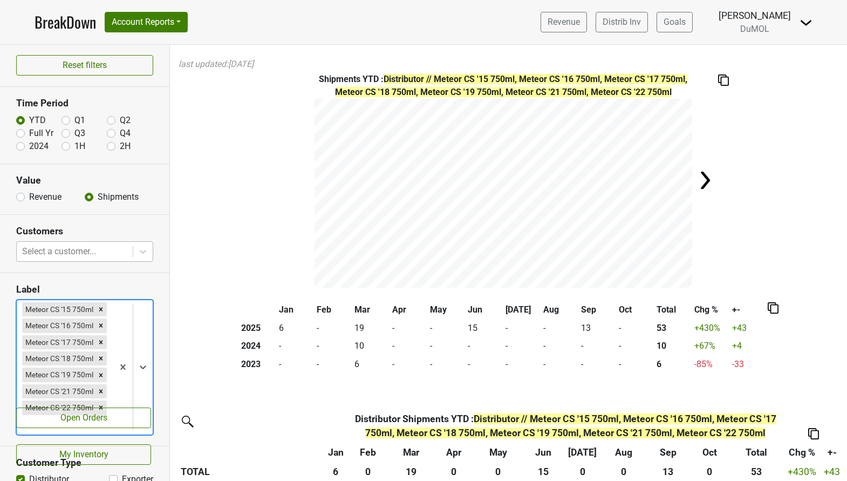
click at [94, 256] on div at bounding box center [74, 251] width 105 height 15
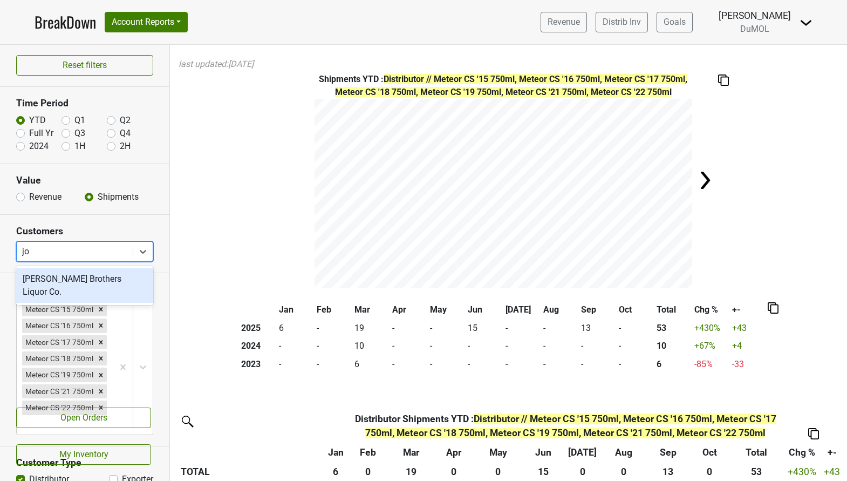
type input "joh"
click at [84, 286] on div "[PERSON_NAME] Brothers Liquor Co." at bounding box center [84, 285] width 137 height 35
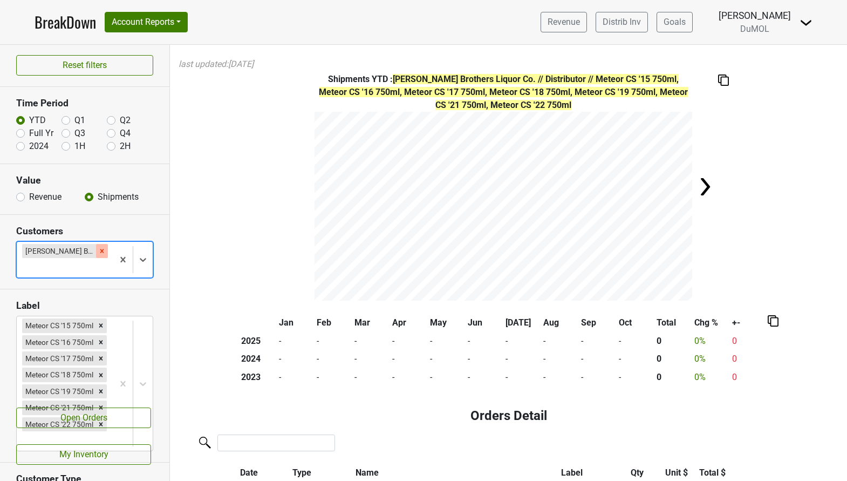
click at [100, 250] on icon "Remove Johnson Brothers Liquor Co." at bounding box center [102, 251] width 4 height 4
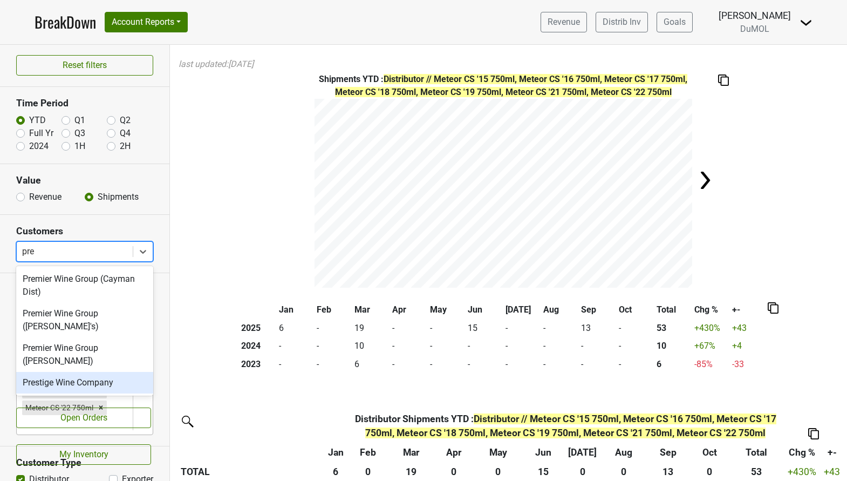
type input "pres"
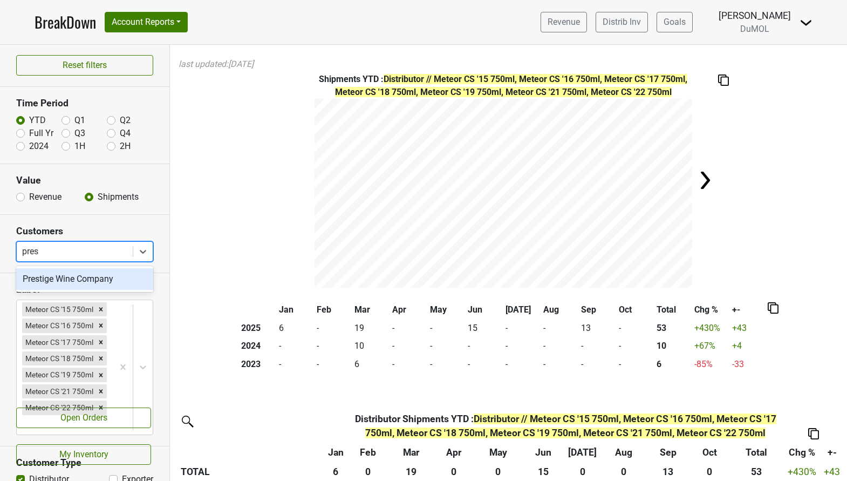
click at [111, 283] on div "Prestige Wine Company" at bounding box center [84, 279] width 137 height 22
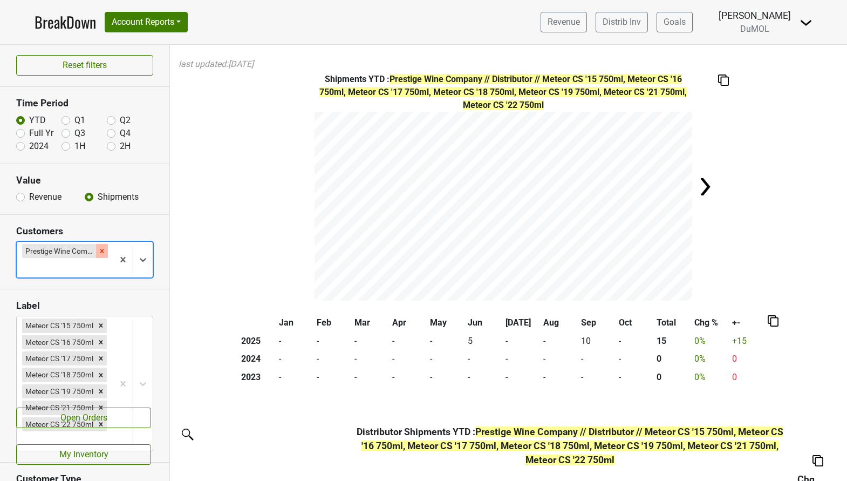
click at [104, 248] on icon "Remove Prestige Wine Company" at bounding box center [102, 251] width 8 height 8
click at [104, 248] on div "Reset filters Time Period YTD Q1 Q2 Full Yr Q3 Q4 2024 1H 2H Value Revenue Ship…" at bounding box center [85, 263] width 170 height 436
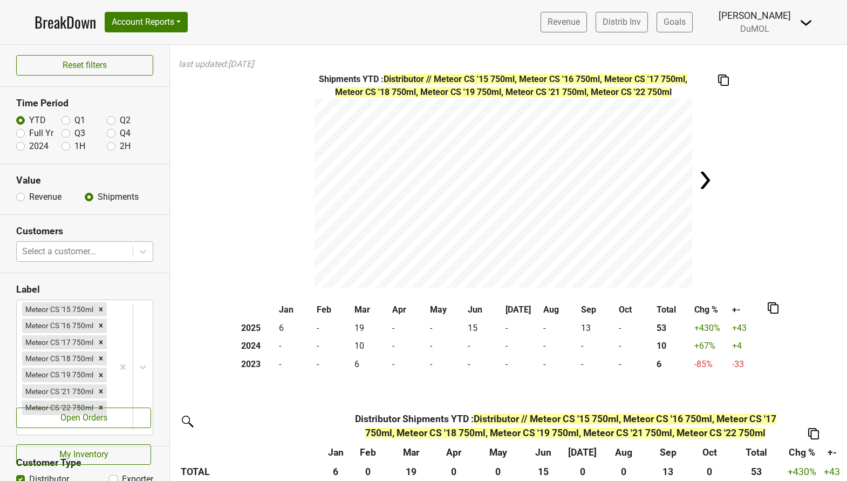
click at [103, 255] on div at bounding box center [74, 251] width 105 height 15
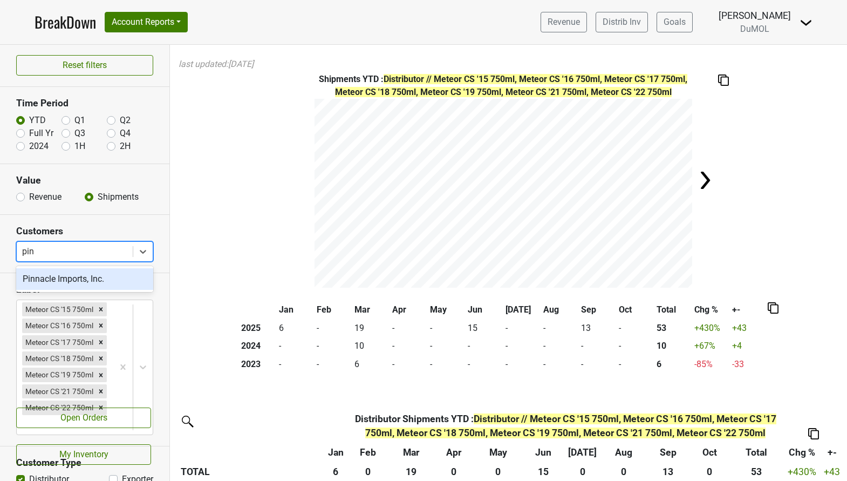
type input "pinn"
click at [96, 274] on div "Pinnacle Imports, Inc." at bounding box center [84, 279] width 137 height 22
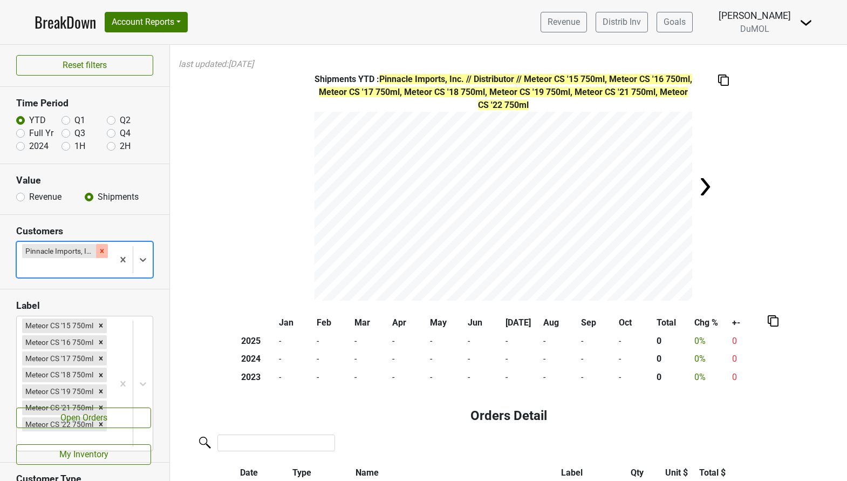
click at [101, 251] on icon "Remove Pinnacle Imports, Inc." at bounding box center [102, 251] width 4 height 4
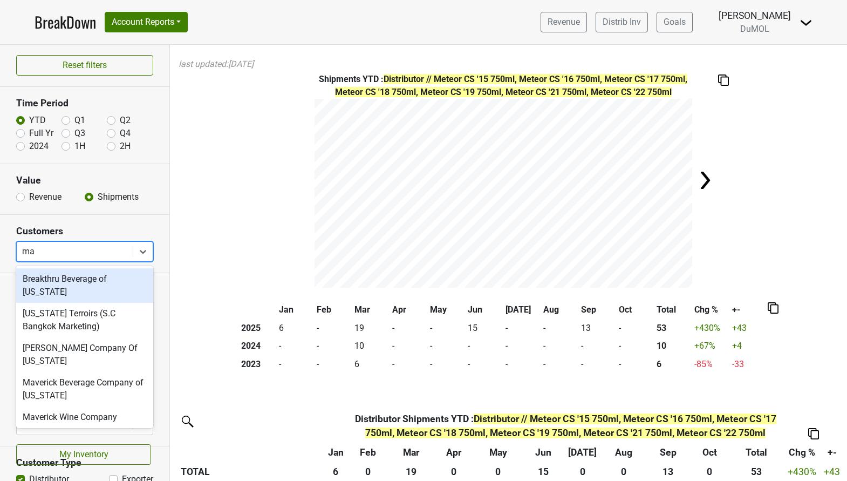
type input "mav"
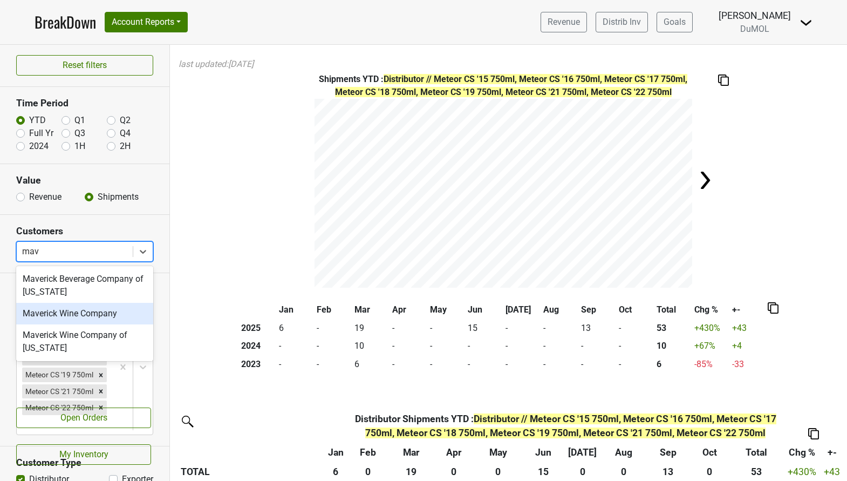
click at [66, 308] on div "Maverick Wine Company" at bounding box center [84, 314] width 137 height 22
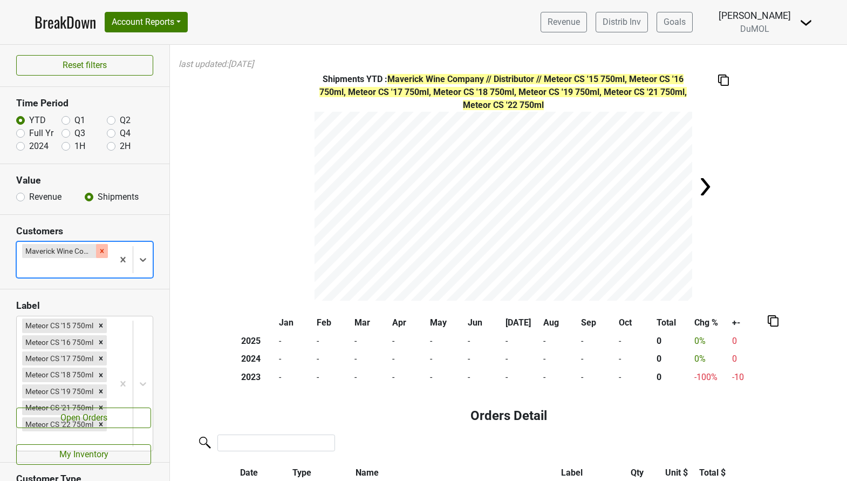
click at [105, 250] on div "Remove Maverick Wine Company" at bounding box center [102, 251] width 12 height 14
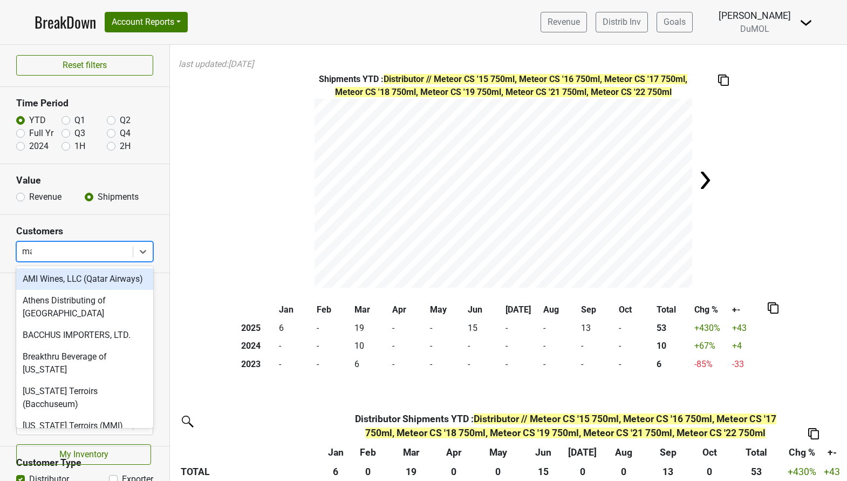
type input "mar"
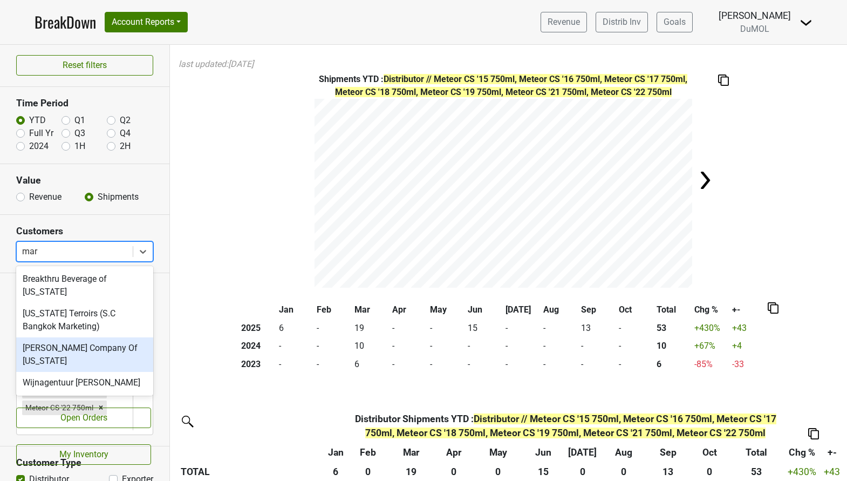
click at [63, 338] on div "[PERSON_NAME] Company Of [US_STATE]" at bounding box center [84, 354] width 137 height 35
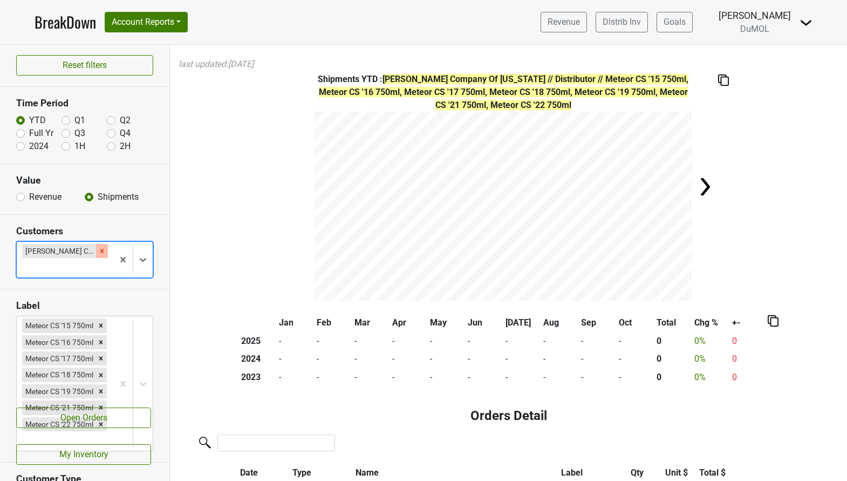
click at [102, 250] on icon "Remove Martignetti Company Of New Hampshire" at bounding box center [102, 251] width 4 height 4
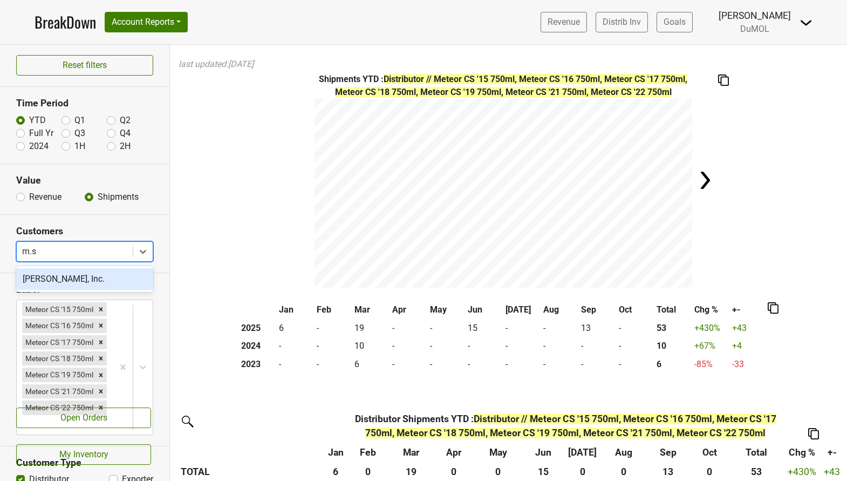
type input "m.s."
click at [61, 277] on div "[PERSON_NAME], Inc." at bounding box center [84, 279] width 137 height 22
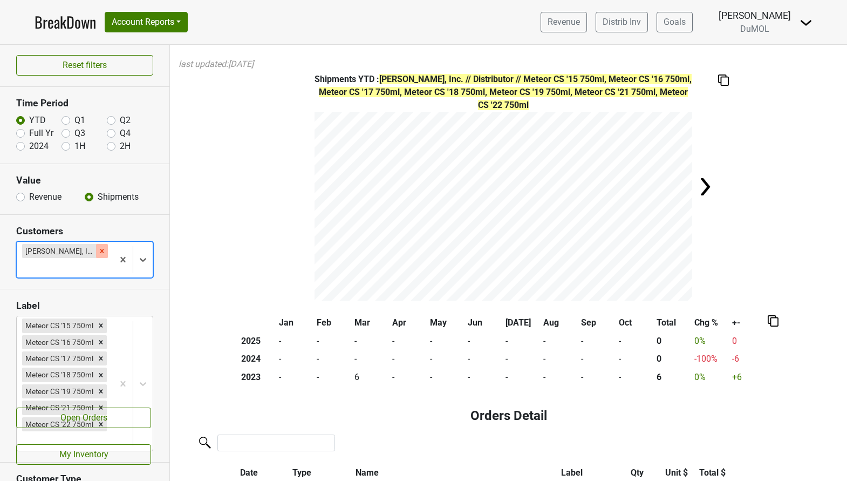
click at [98, 251] on icon "Remove M.s. Walker, Inc." at bounding box center [102, 251] width 8 height 8
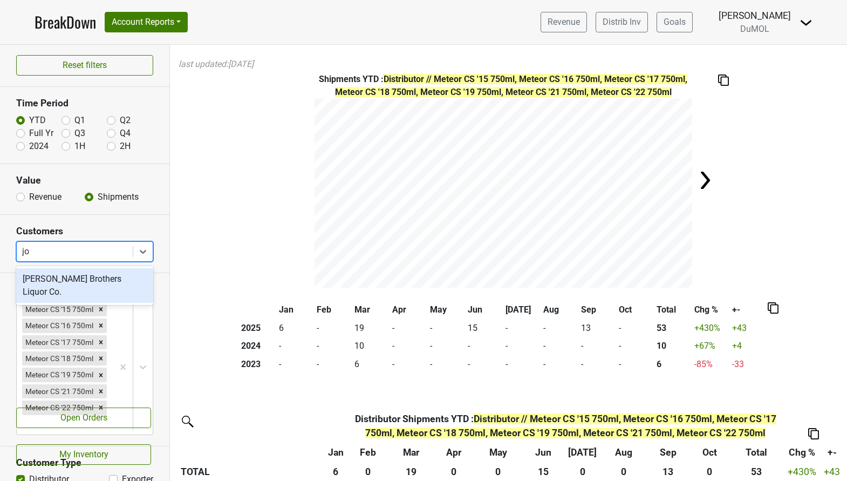
type input "joh"
click at [84, 282] on div "[PERSON_NAME] Brothers Liquor Co." at bounding box center [84, 285] width 137 height 35
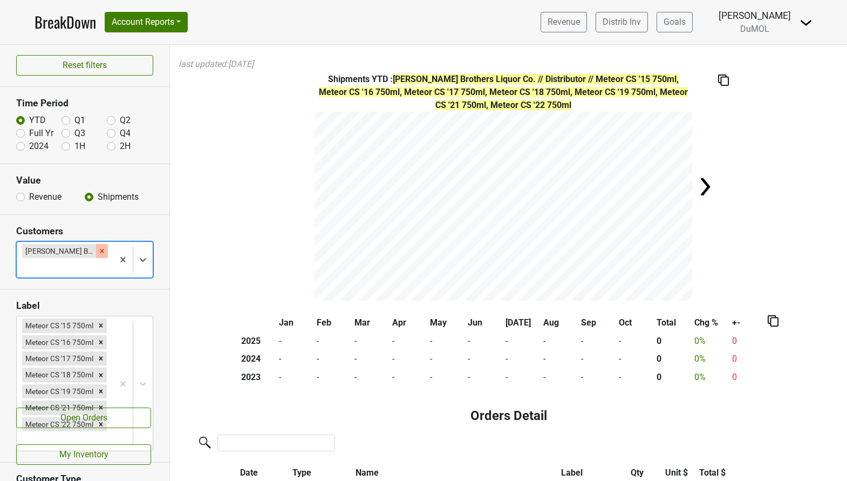
click at [102, 251] on icon "Remove Johnson Brothers Liquor Co." at bounding box center [102, 251] width 4 height 4
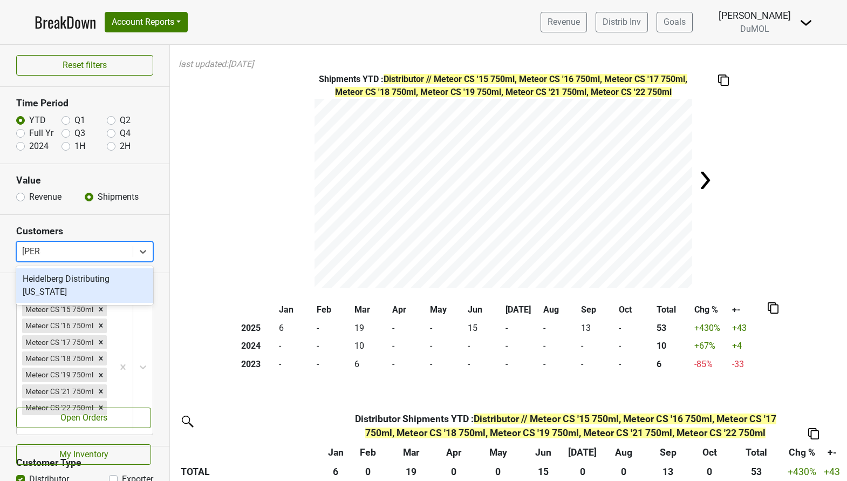
type input "[PERSON_NAME]"
click at [80, 281] on div "Heidelberg Distributing [US_STATE]" at bounding box center [84, 285] width 137 height 35
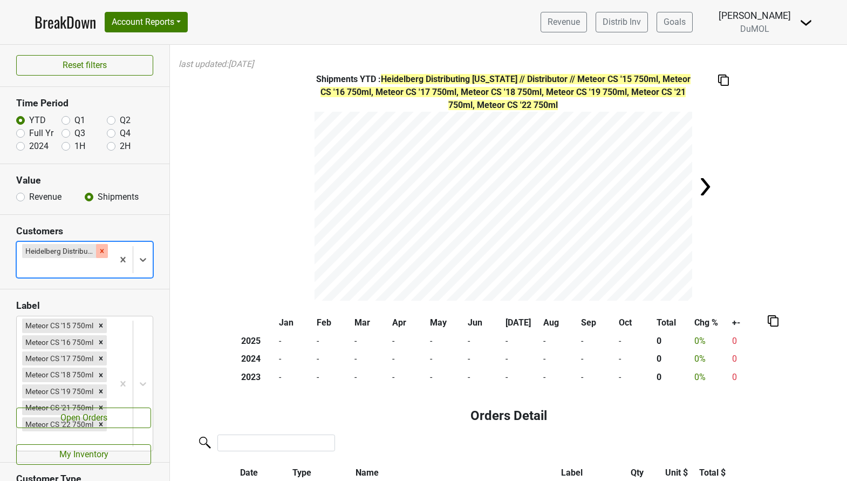
click at [103, 246] on div "Remove Heidelberg Distributing Kentucky" at bounding box center [102, 251] width 12 height 14
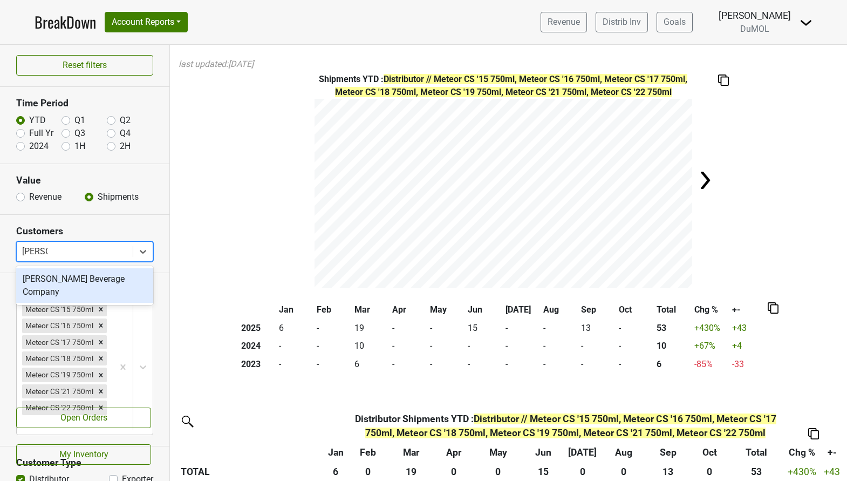
type input "[PERSON_NAME]"
click at [98, 281] on div "[PERSON_NAME] Beverage Company" at bounding box center [84, 285] width 137 height 35
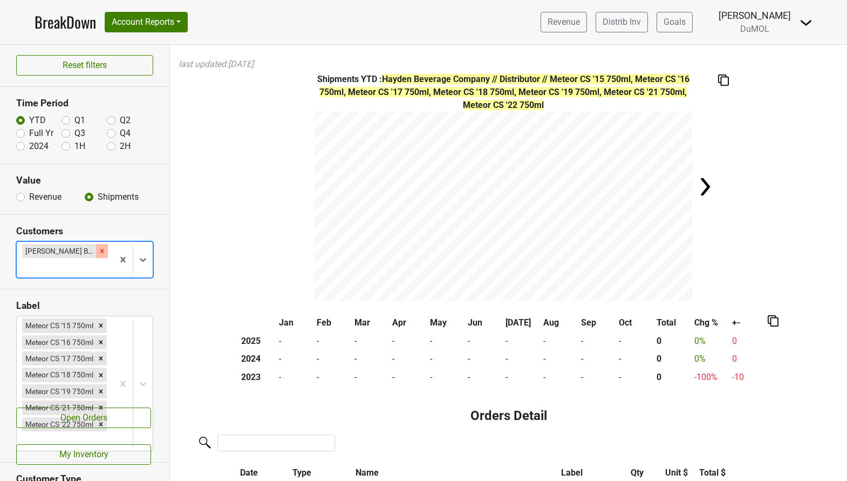
click at [102, 249] on icon "Remove Hayden Beverage Company" at bounding box center [102, 251] width 8 height 8
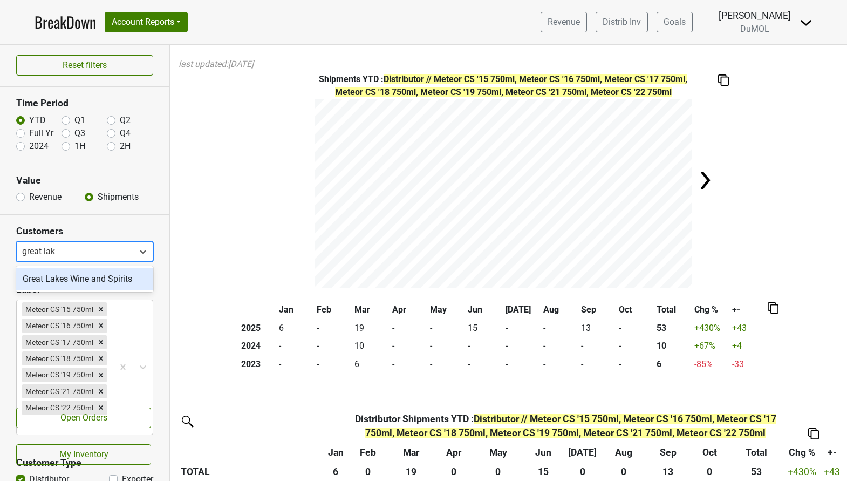
type input "[GEOGRAPHIC_DATA]"
click at [98, 280] on div "Great Lakes Wine and Spirits" at bounding box center [84, 279] width 137 height 22
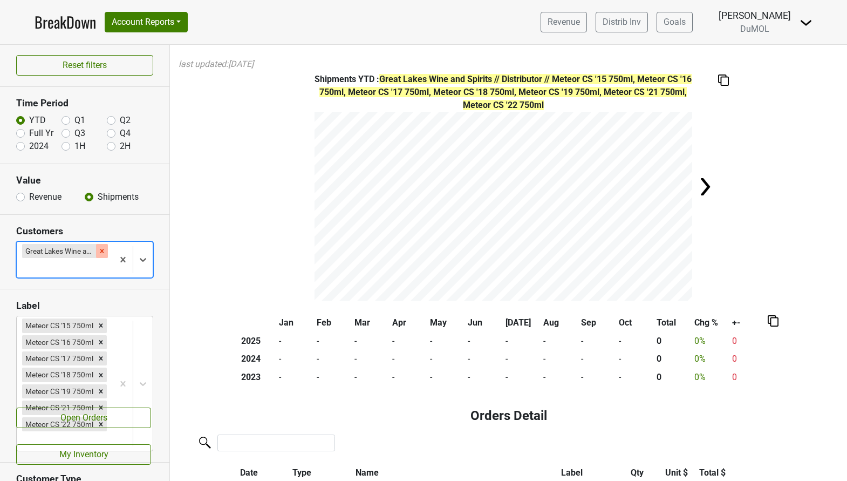
click at [102, 249] on icon "Remove Great Lakes Wine and Spirits" at bounding box center [102, 251] width 8 height 8
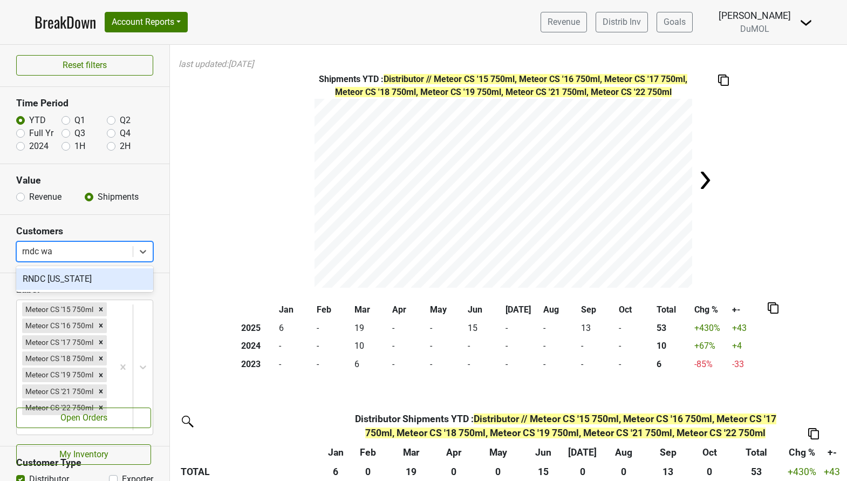
type input "rndc was"
click at [63, 280] on div "RNDC [US_STATE]" at bounding box center [84, 279] width 137 height 22
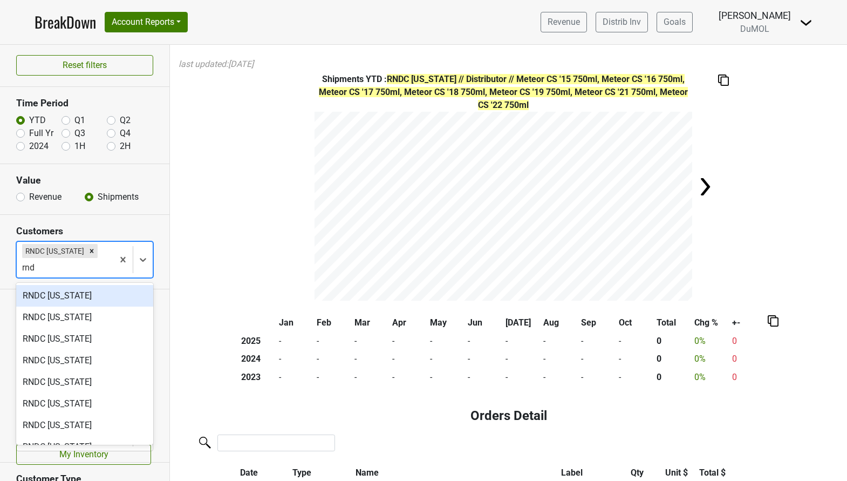
type input "rndc"
click at [101, 291] on div "RNDC [US_STATE]" at bounding box center [84, 296] width 137 height 22
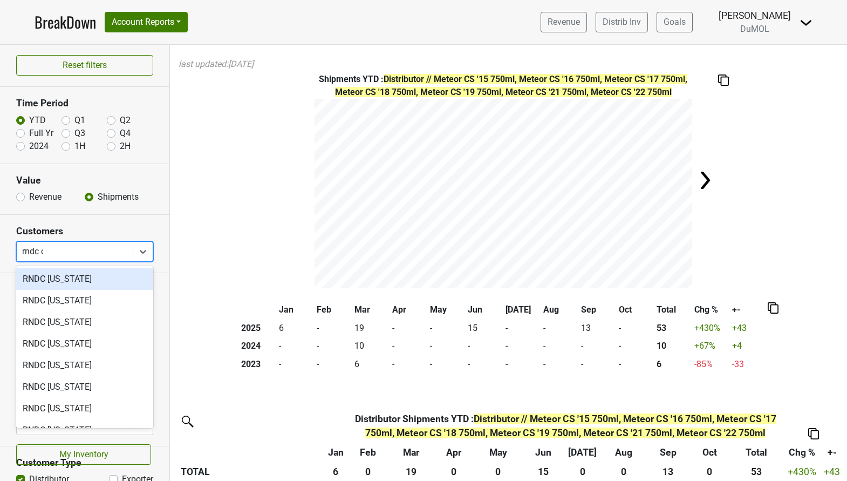
type input "rndc ca"
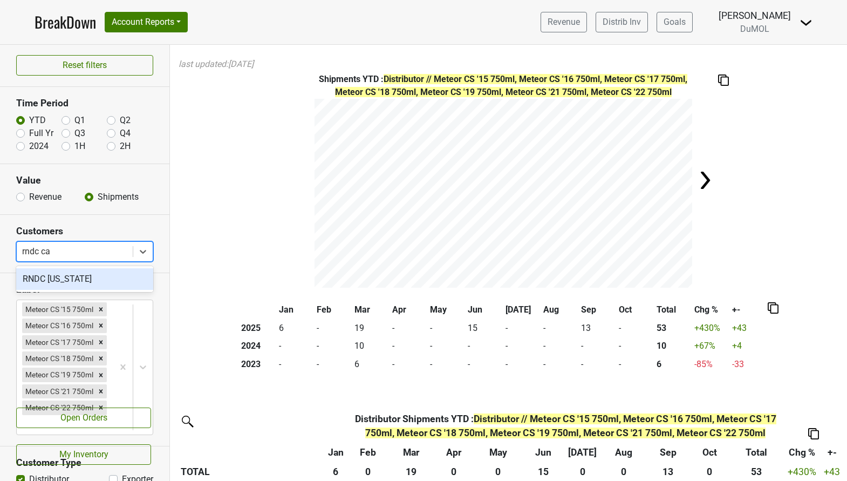
click at [105, 278] on div "RNDC [US_STATE]" at bounding box center [84, 279] width 137 height 22
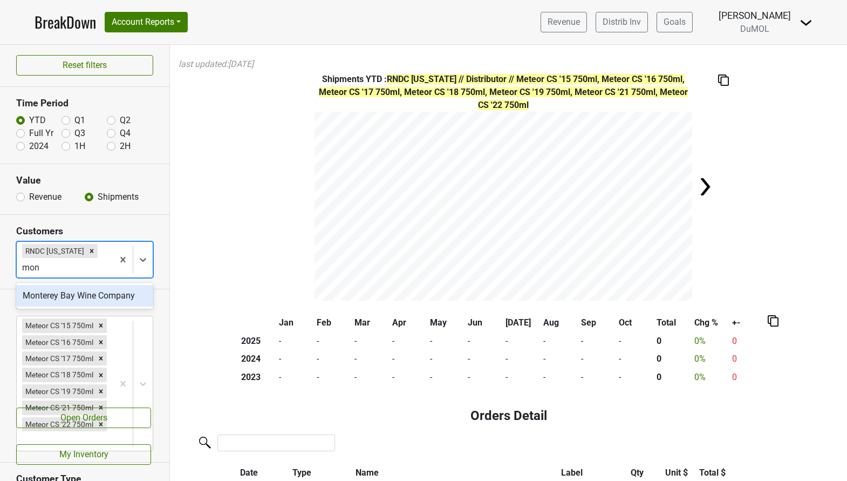
type input "mont"
click at [106, 290] on div "Monterey Bay Wine Company" at bounding box center [84, 296] width 137 height 22
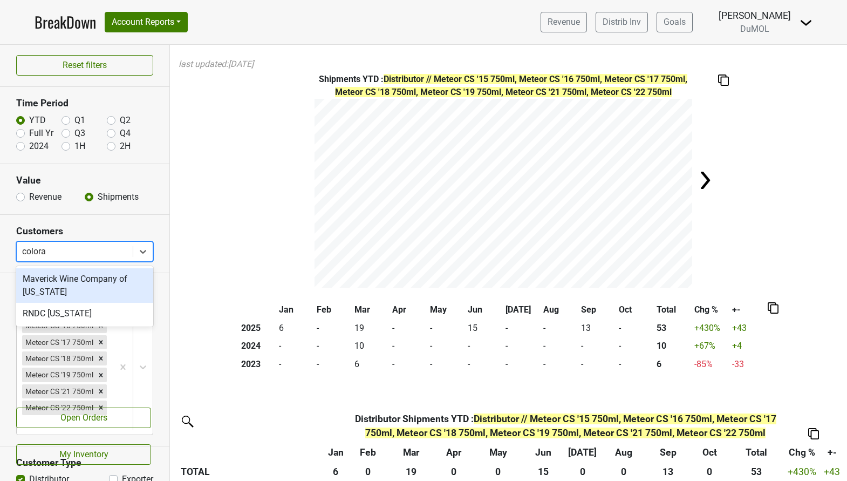
type input "colorad"
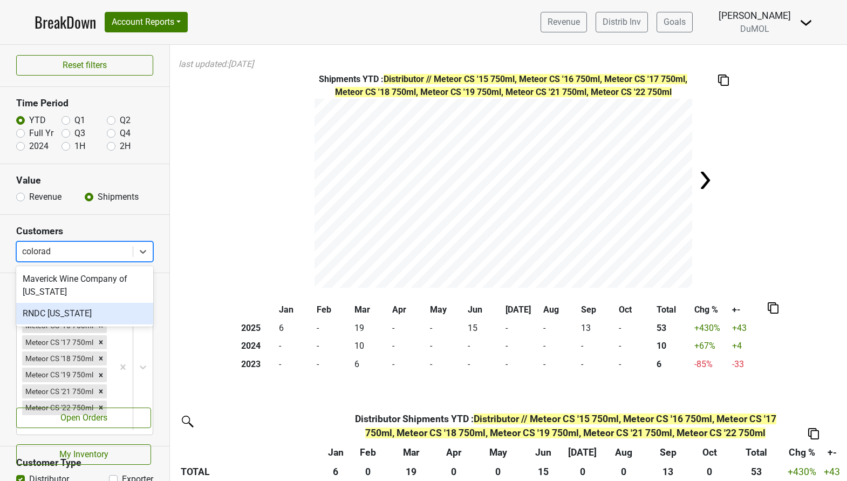
click at [105, 312] on div "RNDC [US_STATE]" at bounding box center [84, 314] width 137 height 22
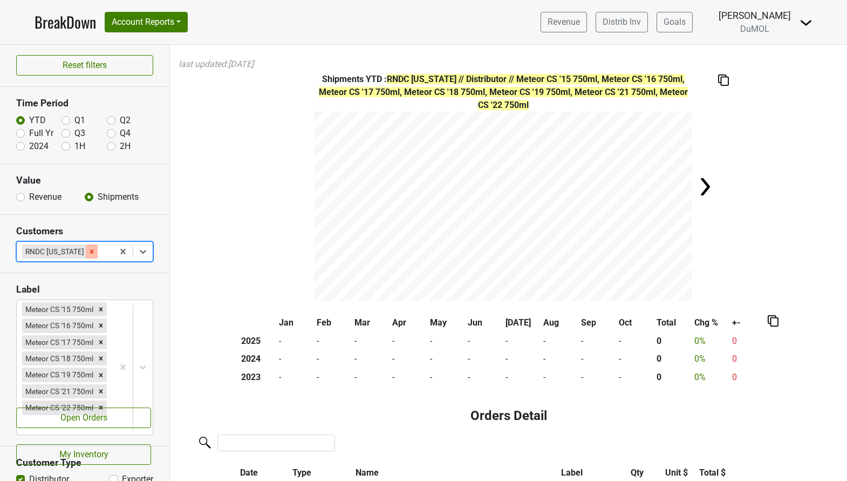
click at [88, 249] on icon "Remove RNDC Colorado" at bounding box center [92, 252] width 8 height 8
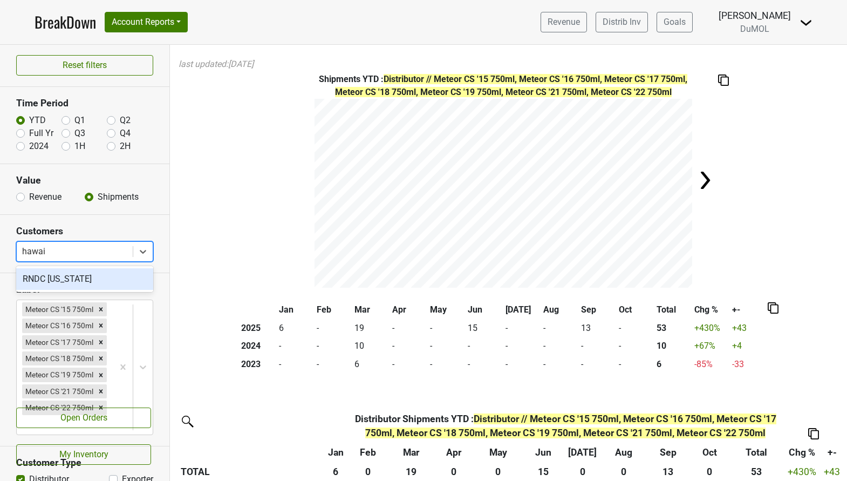
type input "[US_STATE]"
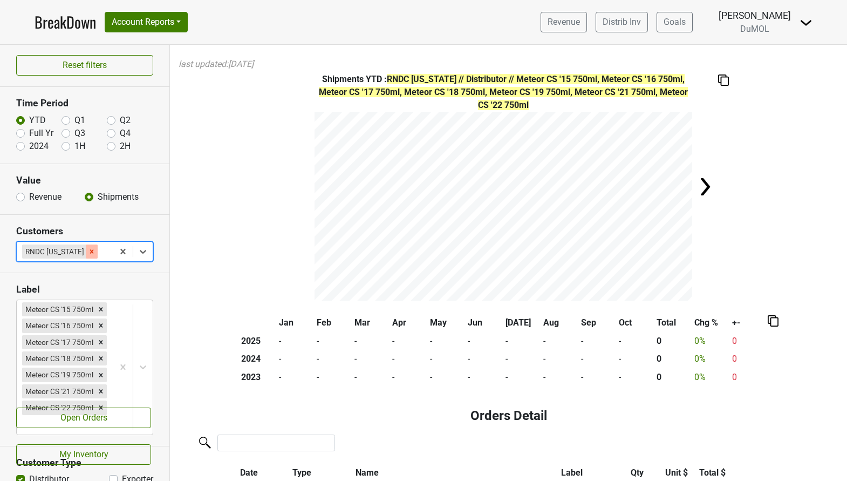
click at [88, 251] on icon "Remove RNDC Indiana" at bounding box center [92, 252] width 8 height 8
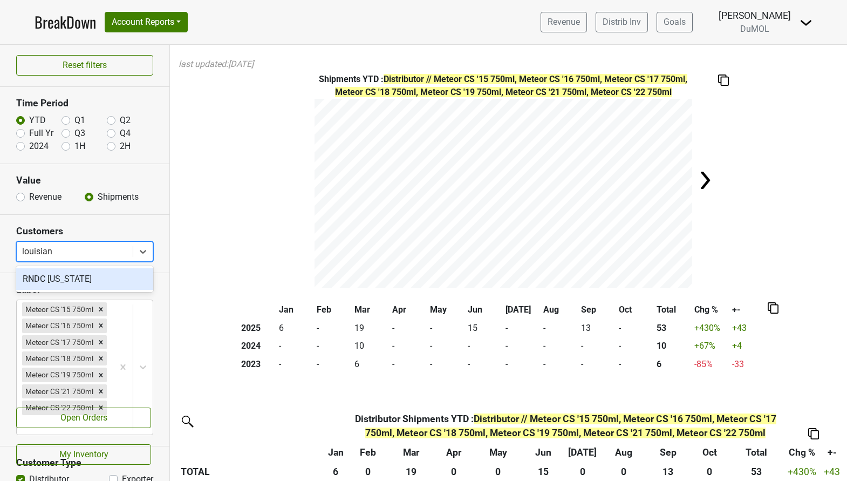
type input "[US_STATE]"
click at [91, 280] on div "RNDC [US_STATE]" at bounding box center [84, 279] width 137 height 22
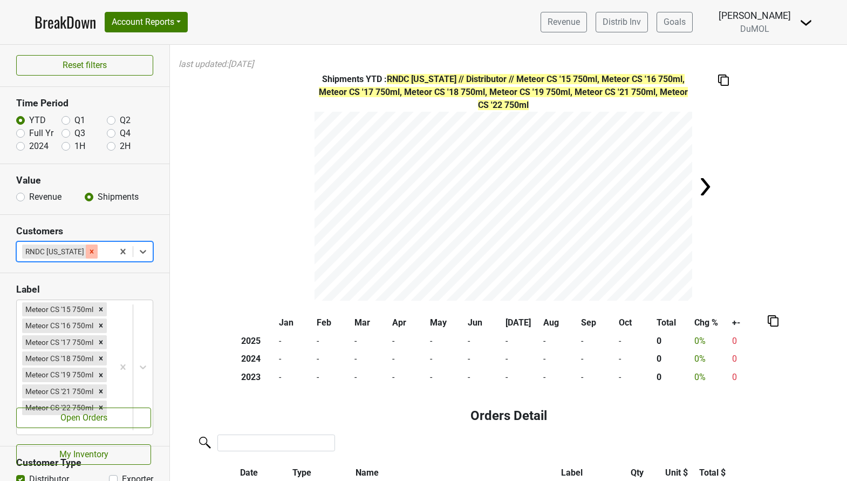
click at [88, 253] on icon "Remove RNDC Louisiana" at bounding box center [92, 252] width 8 height 8
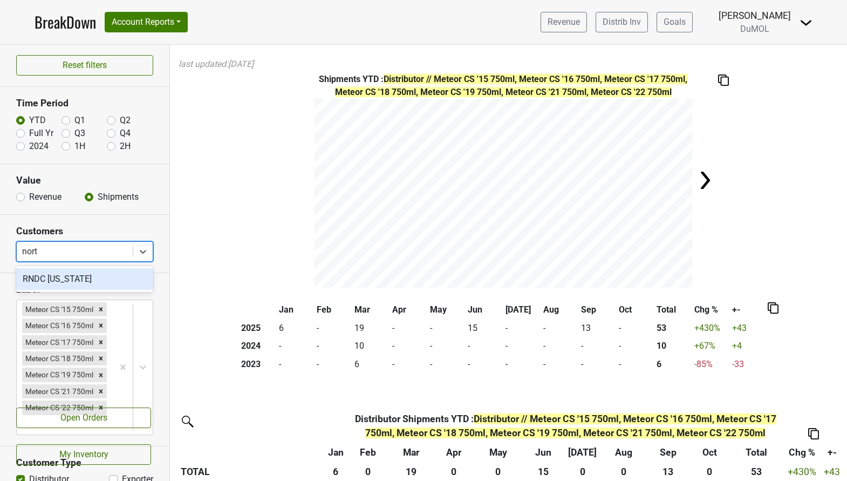
type input "north"
click at [69, 276] on div "RNDC [US_STATE]" at bounding box center [84, 279] width 137 height 22
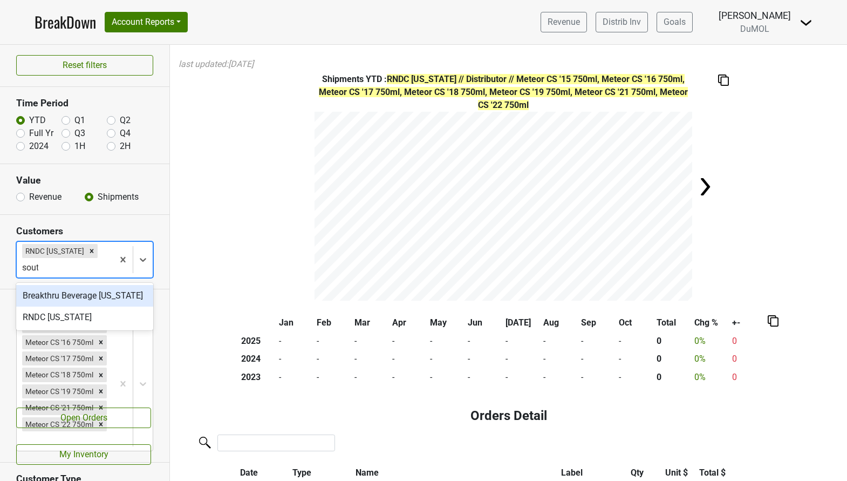
type input "south"
click at [64, 324] on div "RNDC [US_STATE]" at bounding box center [84, 318] width 137 height 22
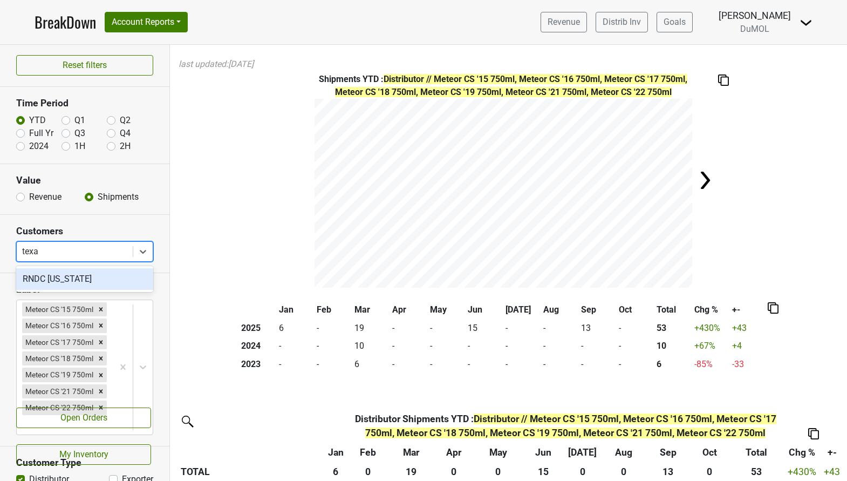
type input "[US_STATE]"
click at [119, 281] on div "RNDC [US_STATE]" at bounding box center [84, 279] width 137 height 22
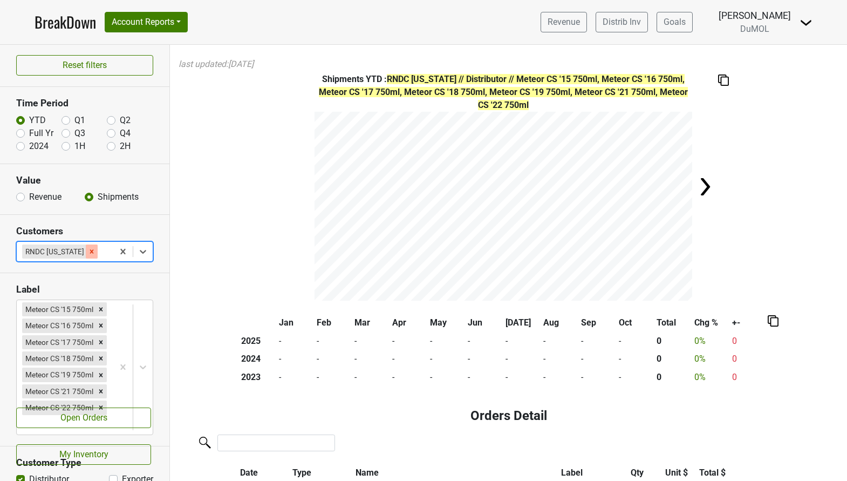
click at [88, 253] on icon "Remove RNDC Texas" at bounding box center [92, 252] width 8 height 8
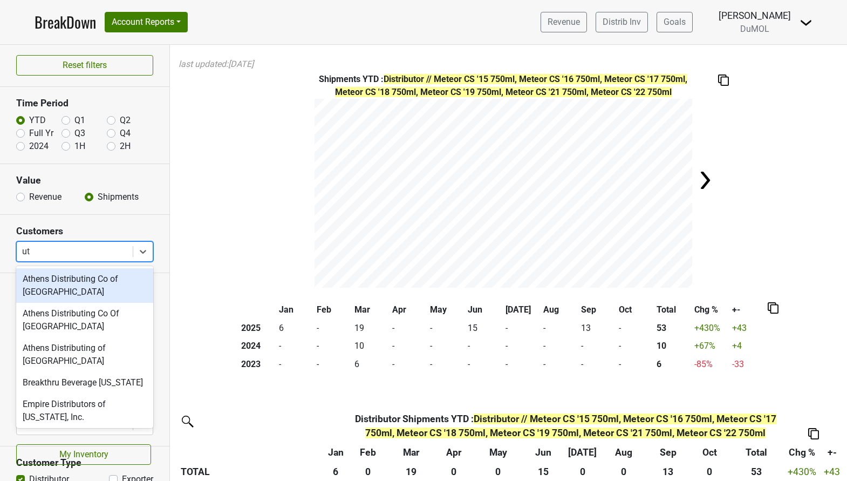
type input "uta"
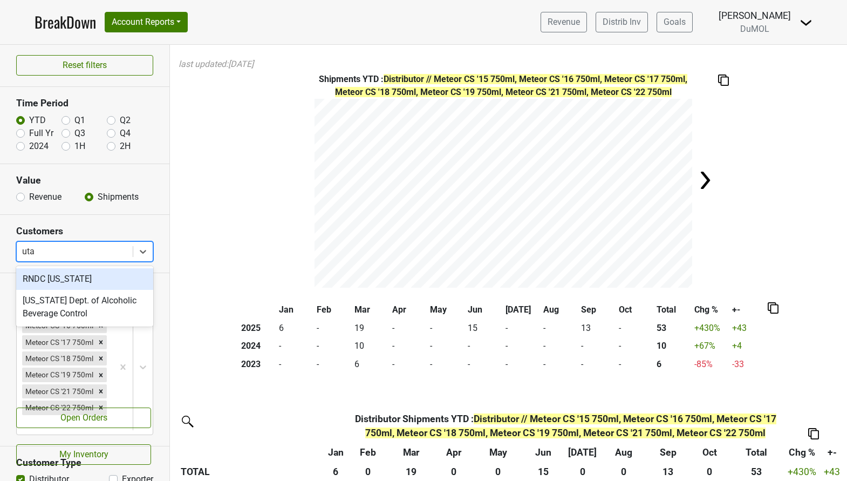
click at [74, 276] on div "RNDC [US_STATE]" at bounding box center [84, 279] width 137 height 22
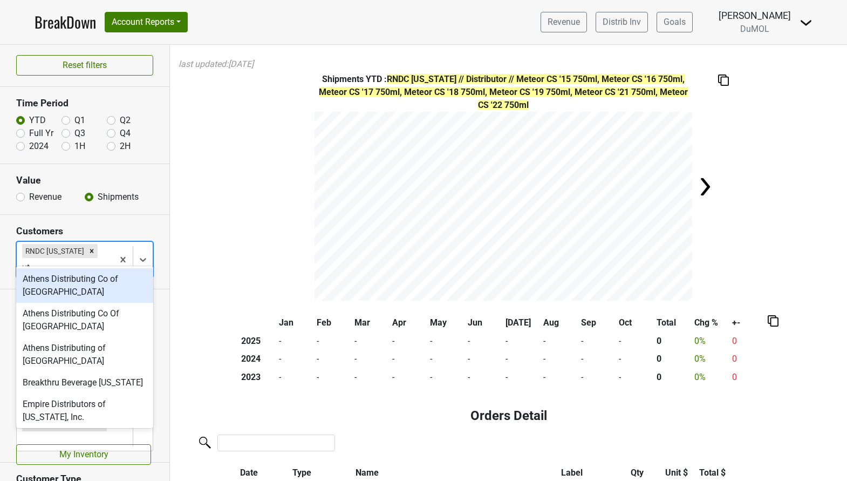
type input "uta"
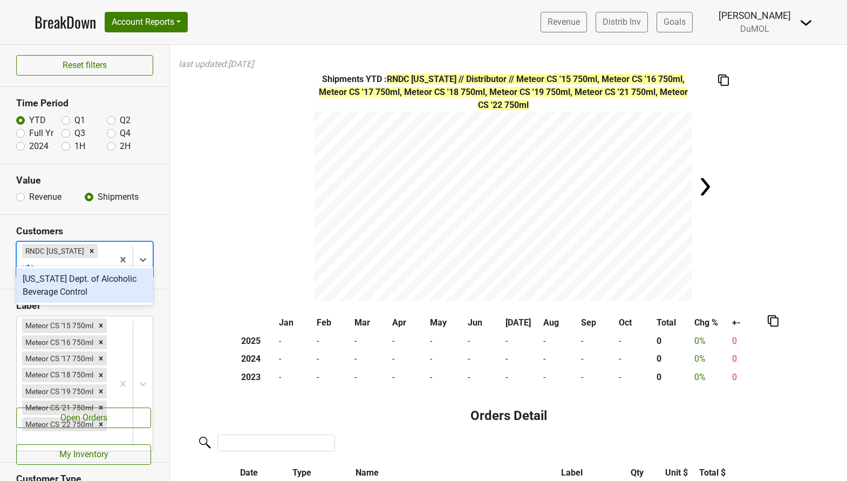
click at [74, 285] on div "[US_STATE] Dept. of Alcoholic Beverage Control" at bounding box center [84, 285] width 137 height 35
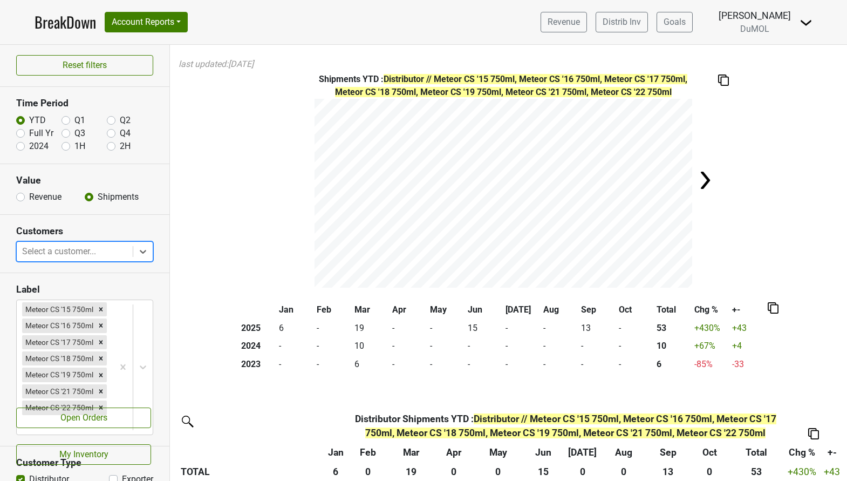
type input "v"
type input "rndc vir"
click at [110, 276] on div "RNDC [US_STATE]" at bounding box center [84, 279] width 137 height 22
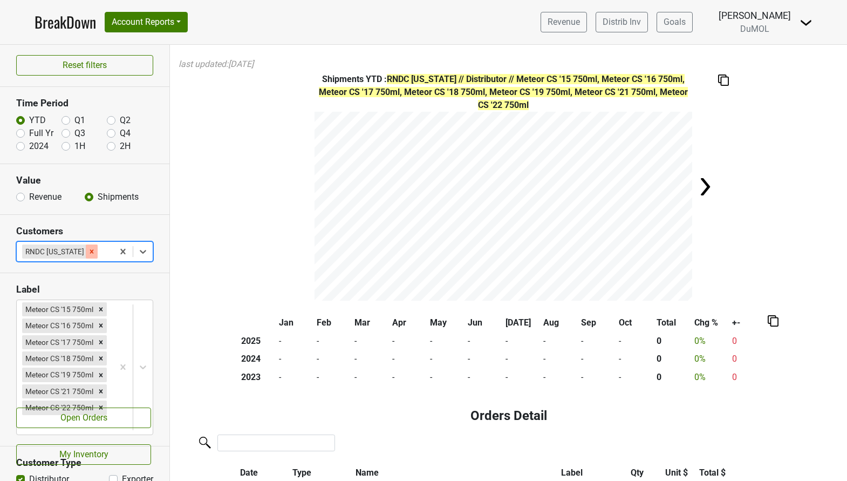
click at [90, 253] on icon "Remove RNDC Virginia" at bounding box center [92, 251] width 4 height 4
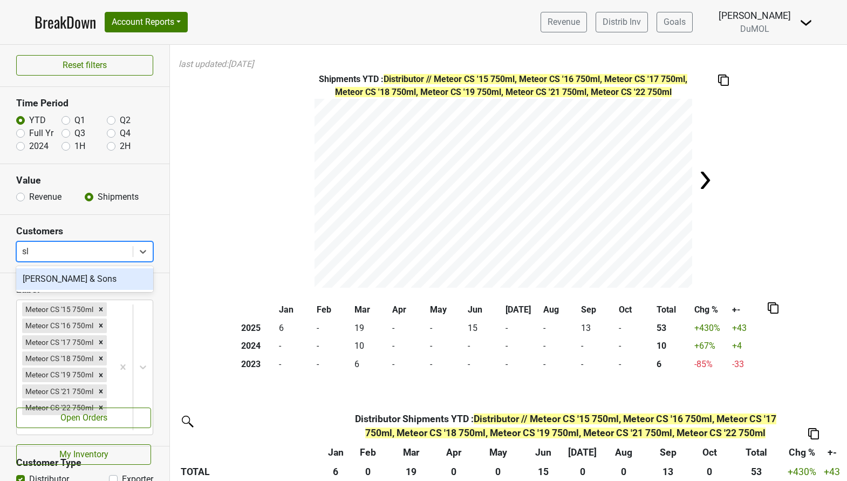
type input "slo"
click at [81, 276] on div "[PERSON_NAME] & Sons" at bounding box center [84, 279] width 137 height 22
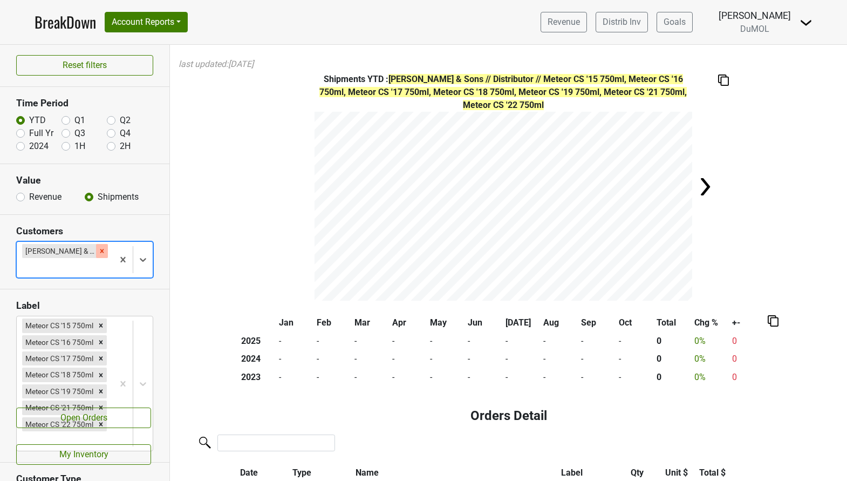
click at [96, 250] on div "Remove Slocum & Sons" at bounding box center [102, 251] width 12 height 14
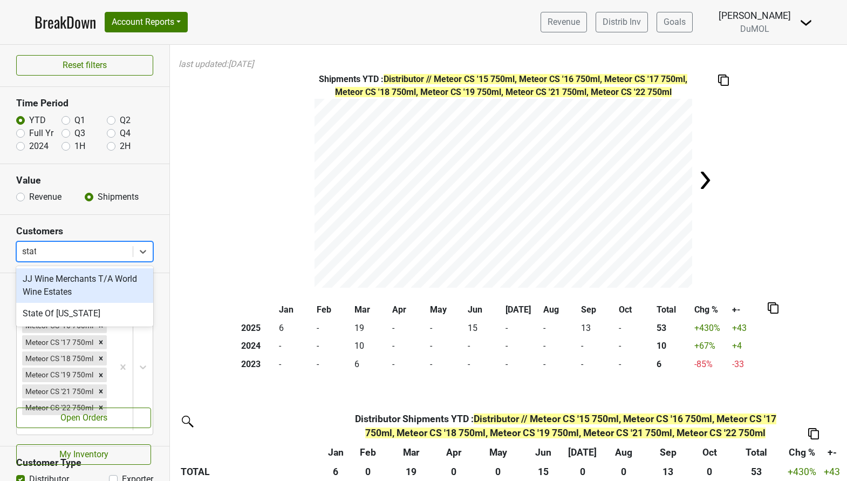
type input "state"
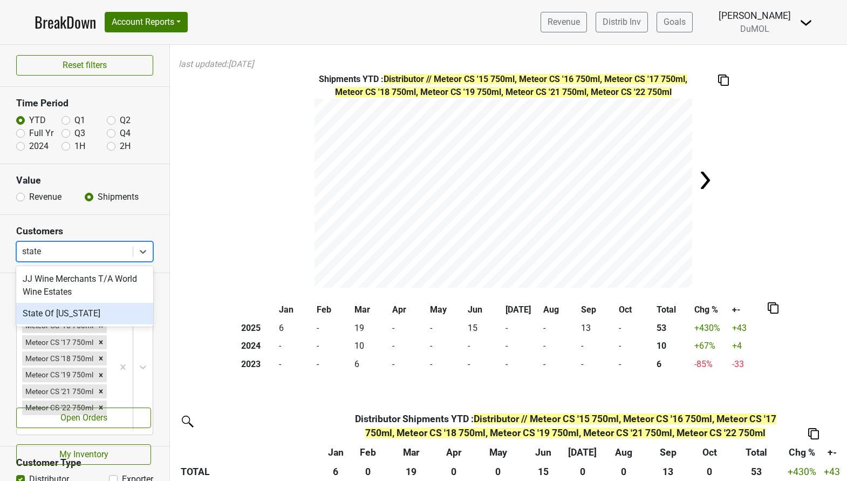
click at [78, 312] on div "State Of [US_STATE]" at bounding box center [84, 314] width 137 height 22
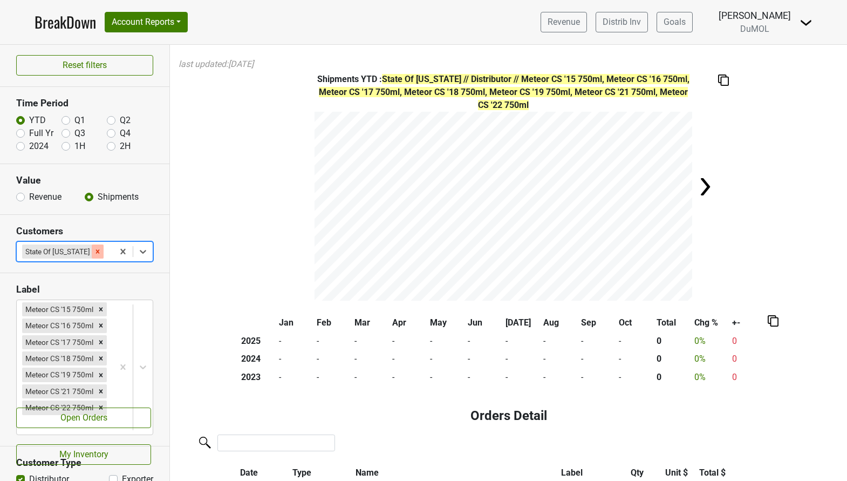
click at [94, 254] on icon "Remove State Of Wyoming" at bounding box center [98, 252] width 8 height 8
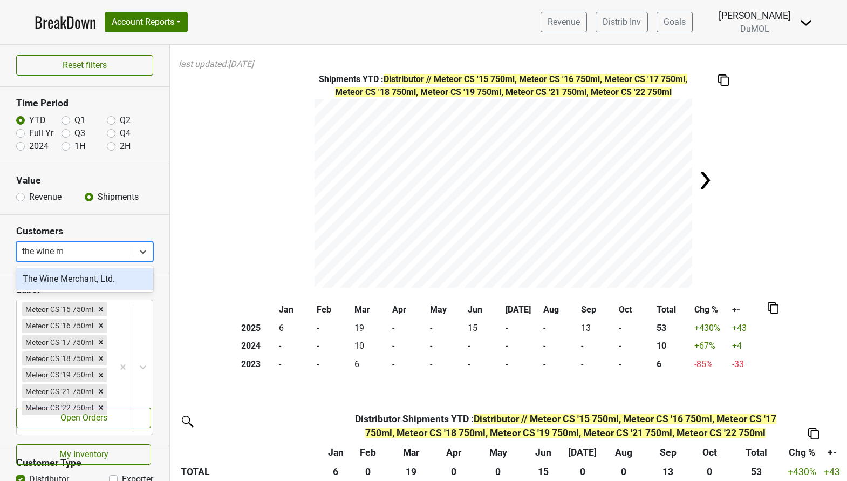
type input "the wine me"
click at [87, 277] on div "The Wine Merchant, Ltd." at bounding box center [84, 279] width 137 height 22
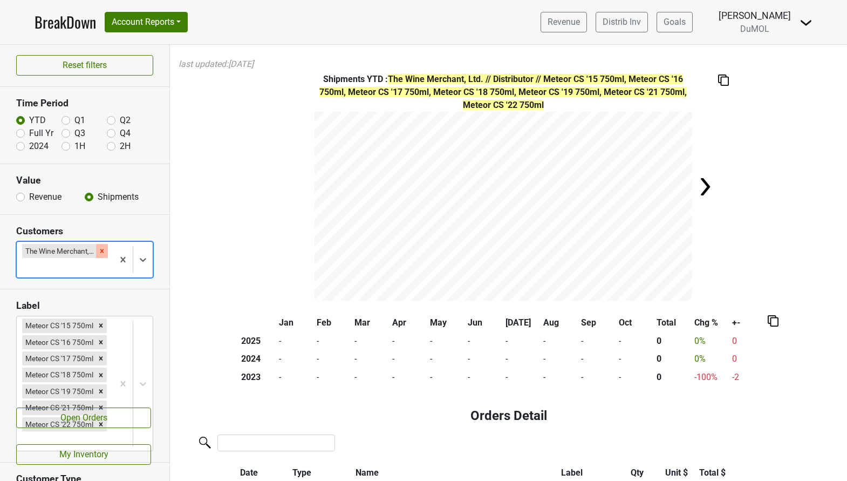
click at [104, 244] on div "Remove The Wine Merchant, Ltd." at bounding box center [102, 251] width 12 height 14
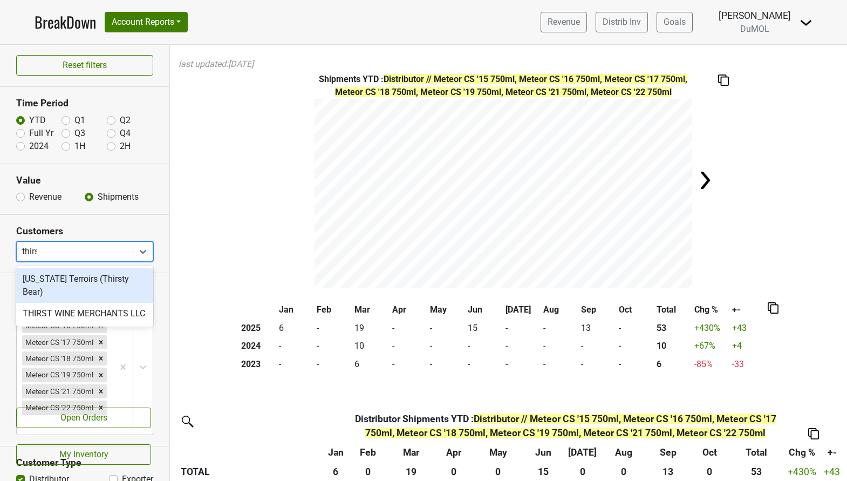
type input "thirst"
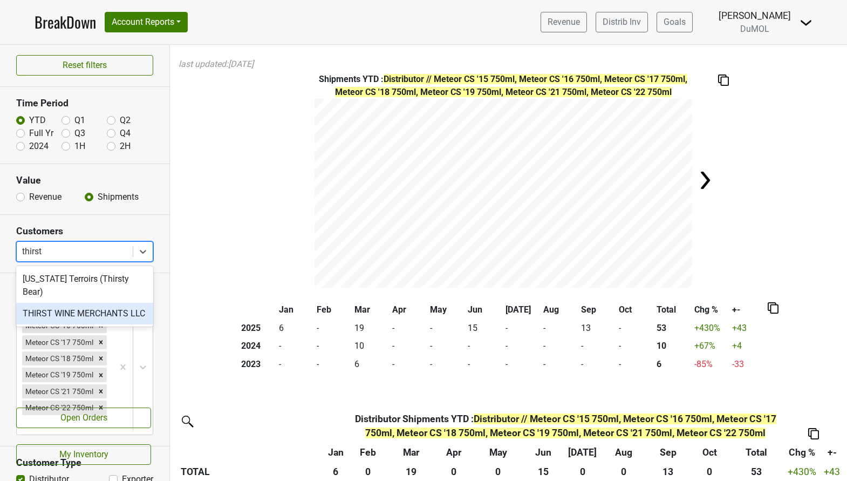
click at [93, 303] on div "THIRST WINE MERCHANTS LLC" at bounding box center [84, 314] width 137 height 22
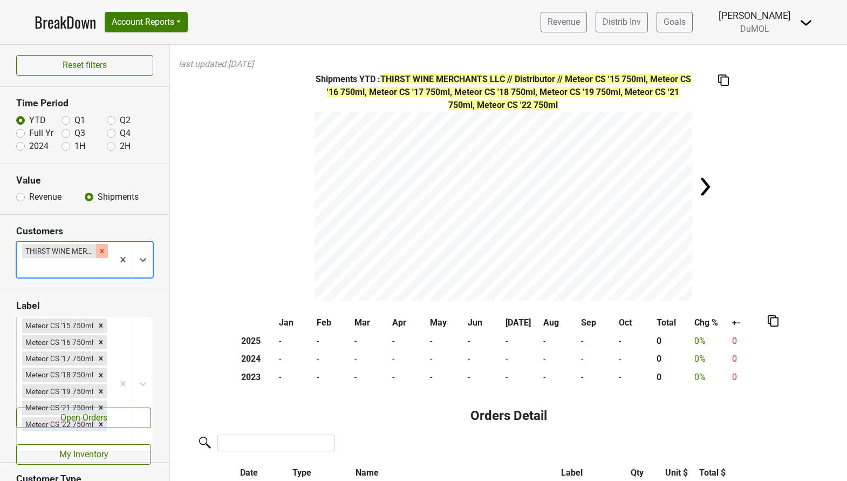
click at [100, 253] on icon "Remove THIRST WINE MERCHANTS LLC" at bounding box center [102, 251] width 4 height 4
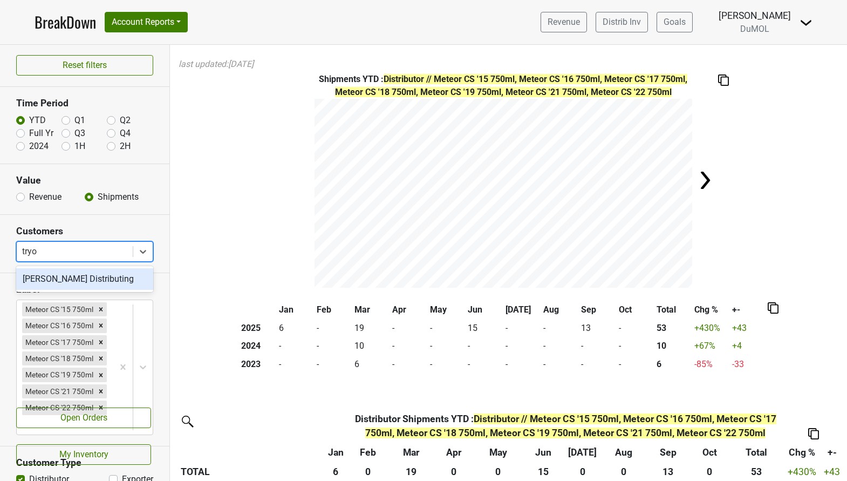
type input "[PERSON_NAME]"
click at [106, 279] on div "[PERSON_NAME] Distributing" at bounding box center [84, 279] width 137 height 22
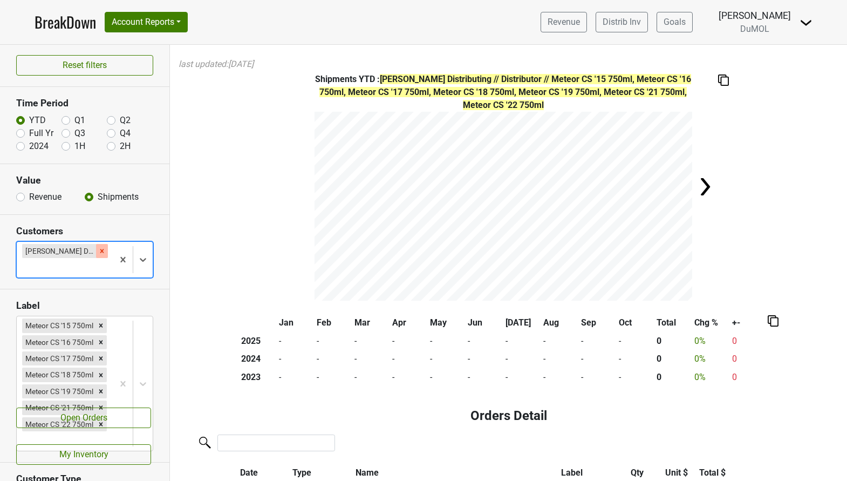
click at [98, 249] on icon "Remove Tryon Distributing" at bounding box center [102, 251] width 8 height 8
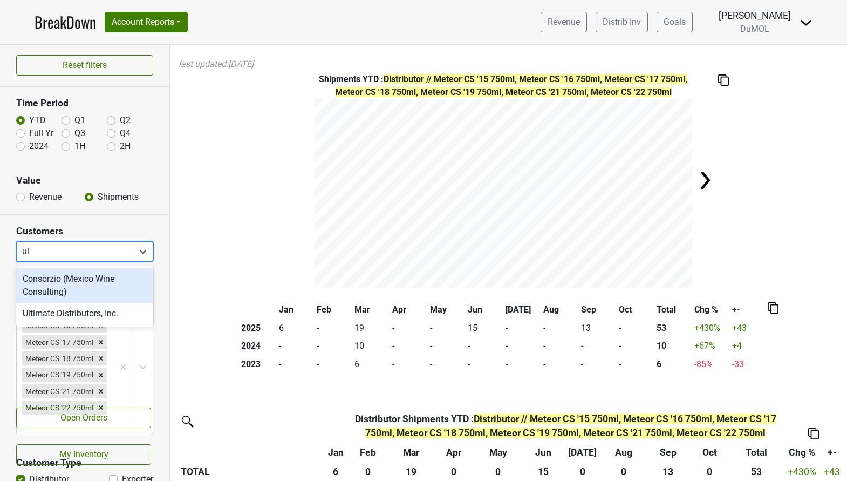
type input "ult"
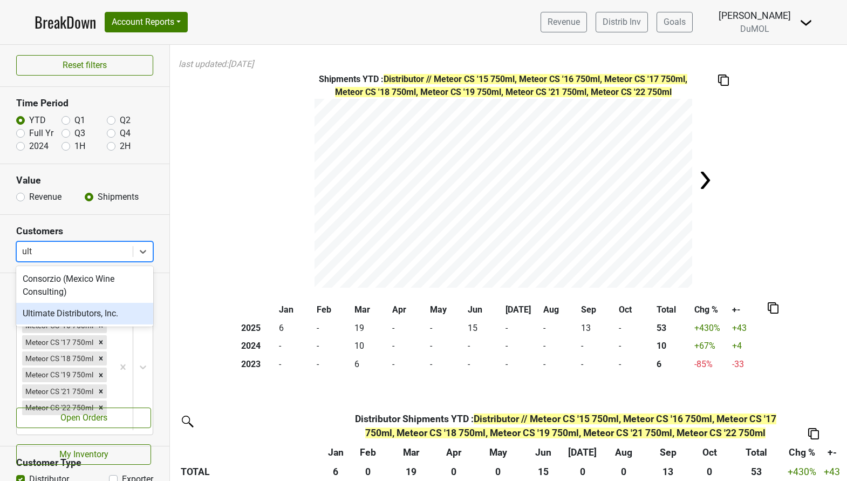
click at [87, 316] on div "Ultimate Distributors, Inc." at bounding box center [84, 314] width 137 height 22
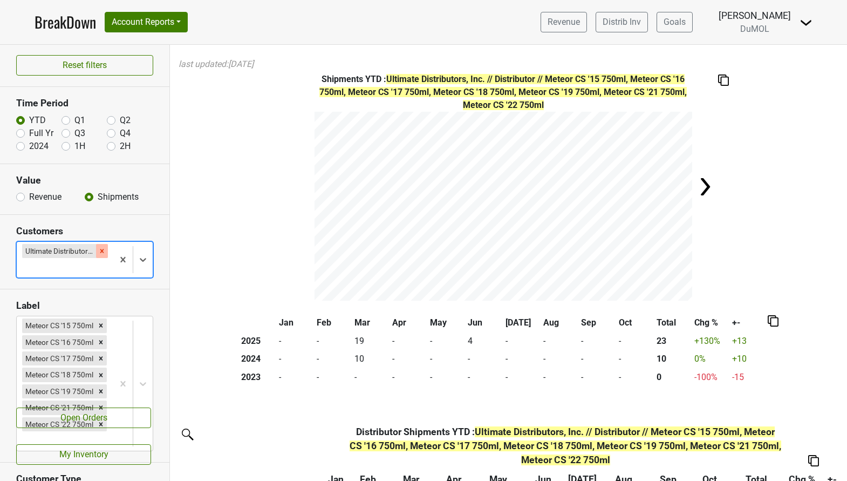
click at [104, 250] on icon "Remove Ultimate Distributors, Inc." at bounding box center [102, 251] width 8 height 8
click at [104, 250] on div "Reset filters Time Period YTD Q1 Q2 Full Yr Q3 Q4 2024 1H 2H Value Revenue Ship…" at bounding box center [85, 263] width 170 height 436
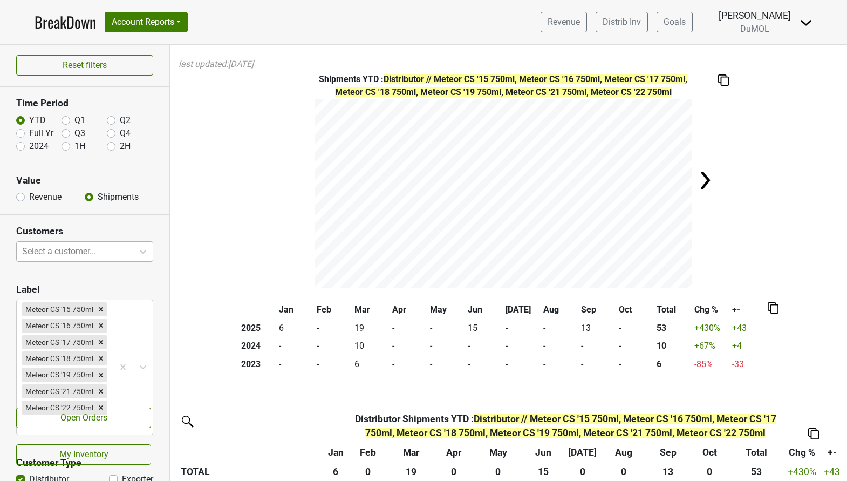
click at [104, 250] on div at bounding box center [74, 251] width 105 height 15
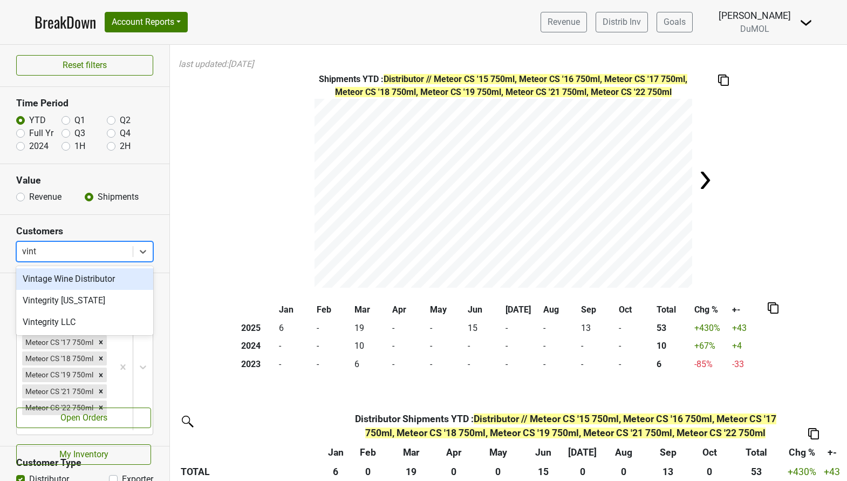
type input "vinte"
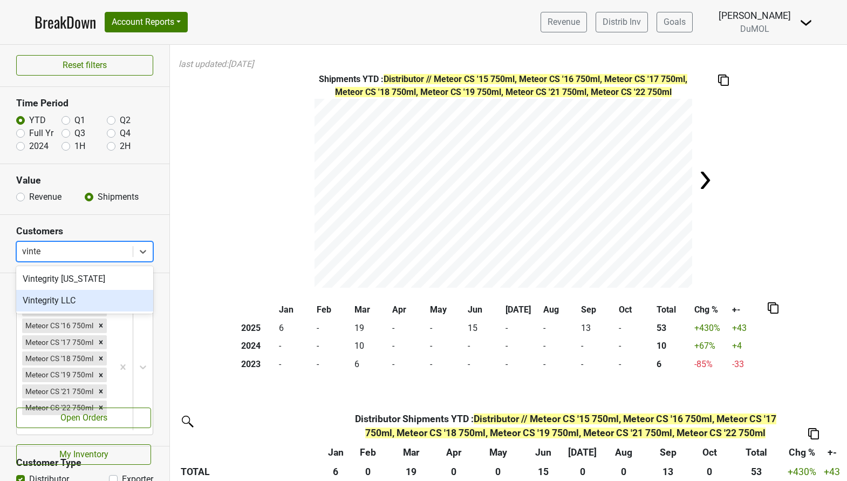
click at [66, 298] on div "Vintegrity LLC" at bounding box center [84, 301] width 137 height 22
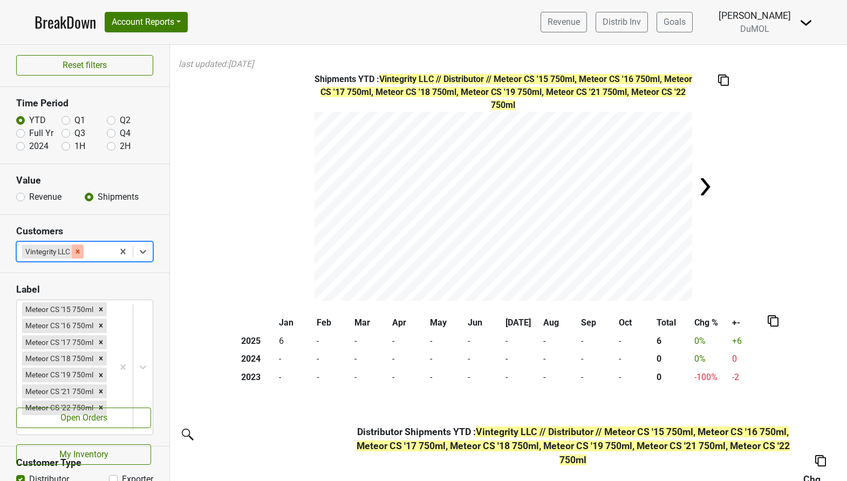
click at [79, 249] on icon "Remove Vintegrity LLC" at bounding box center [78, 252] width 8 height 8
click at [79, 249] on div "Reset filters Time Period YTD Q1 Q2 Full Yr Q3 Q4 2024 1H 2H Value Revenue Ship…" at bounding box center [85, 263] width 170 height 436
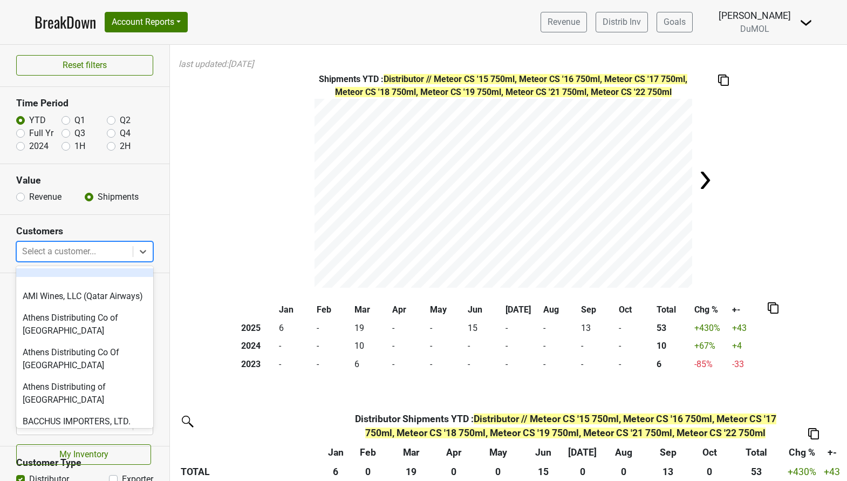
click at [94, 251] on div at bounding box center [74, 251] width 105 height 15
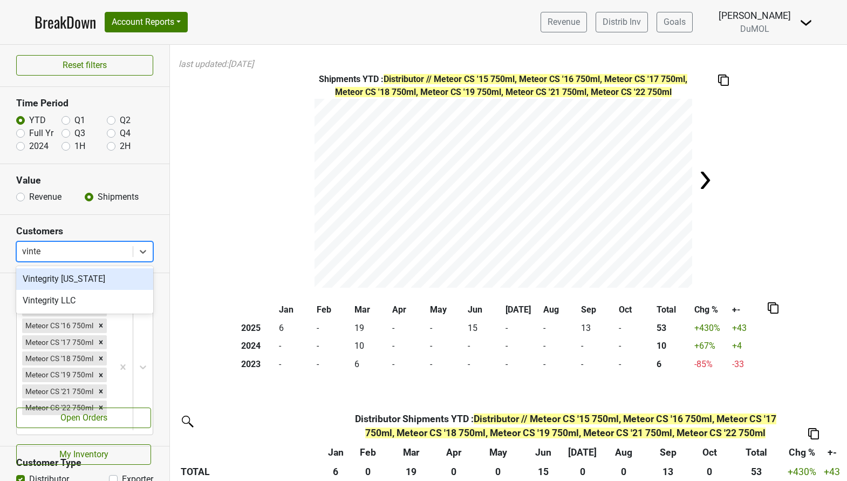
type input "vinteg"
click at [92, 277] on div "Vintegrity [US_STATE]" at bounding box center [84, 279] width 137 height 22
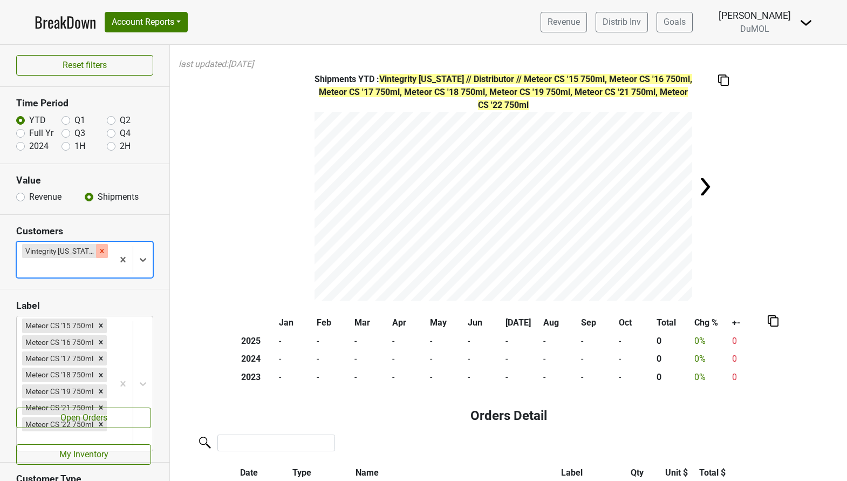
click at [98, 248] on icon "Remove Vintegrity Kansas" at bounding box center [102, 251] width 8 height 8
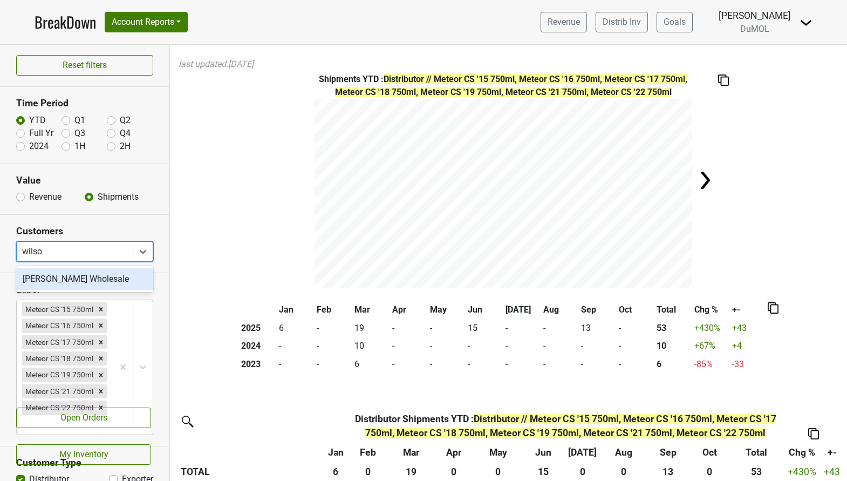
type input "[PERSON_NAME]"
click at [89, 280] on div "[PERSON_NAME] Wholesale" at bounding box center [84, 279] width 137 height 22
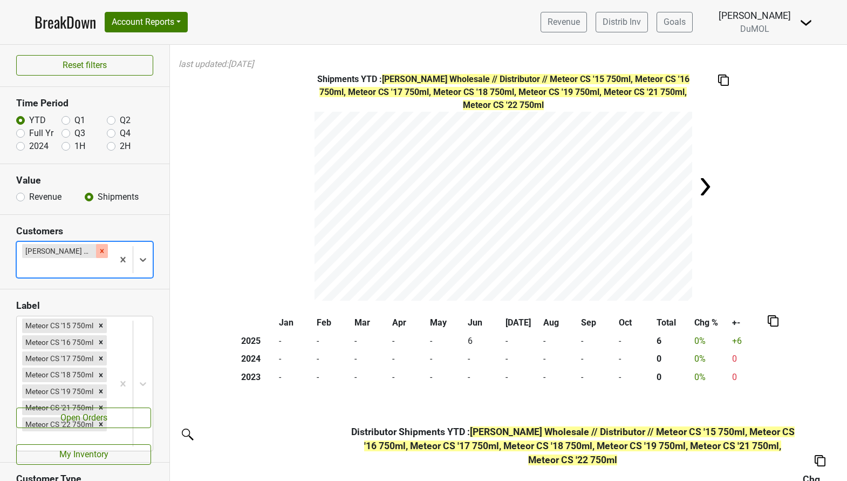
click at [103, 246] on div "Remove Wilson Daniels Wholesale" at bounding box center [102, 251] width 12 height 14
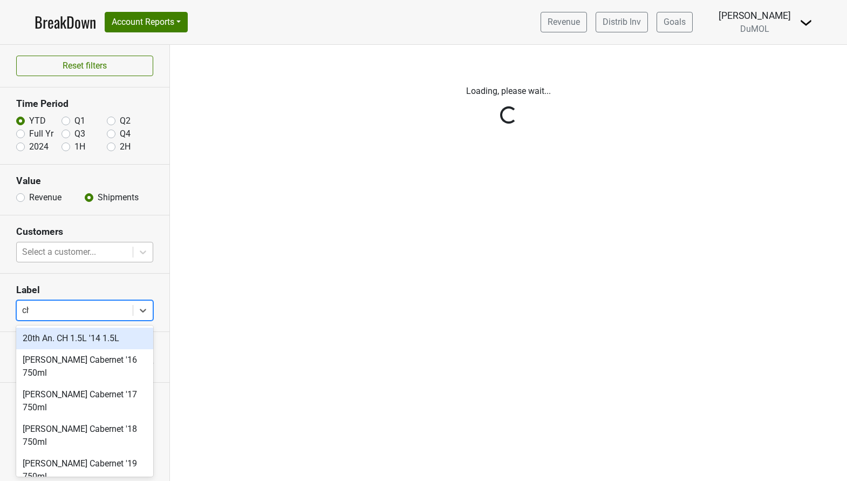
type input "cha"
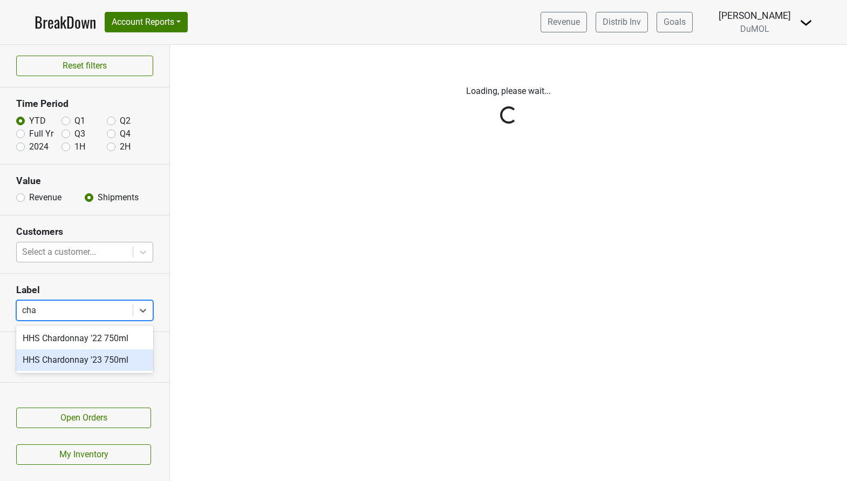
click at [107, 365] on div "HHS Chardonnay '23 750ml" at bounding box center [84, 360] width 137 height 22
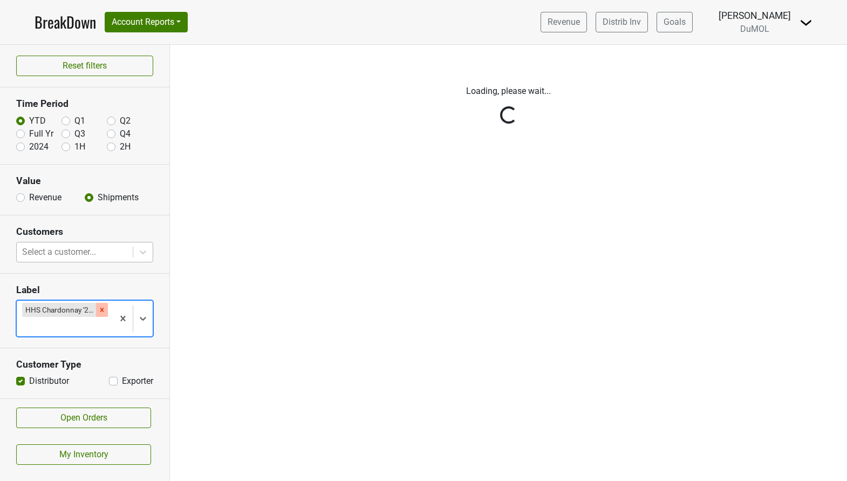
click at [99, 309] on icon "Remove HHS Chardonnay '23 750ml" at bounding box center [102, 310] width 8 height 8
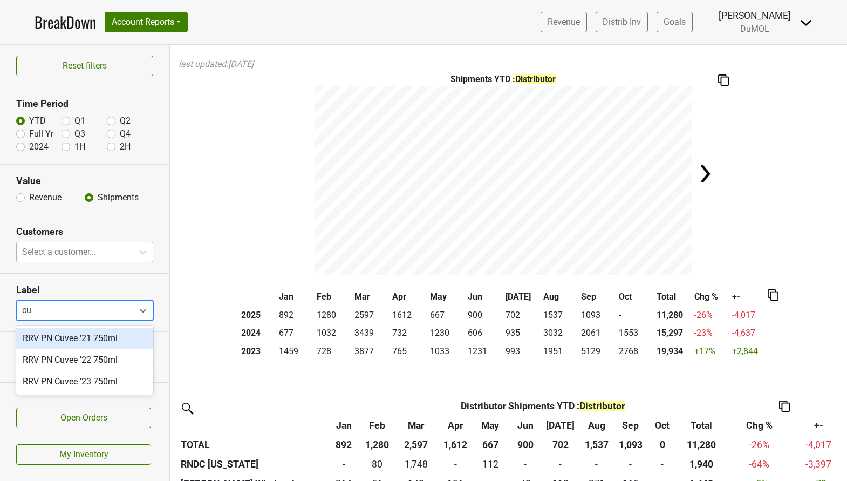
type input "c"
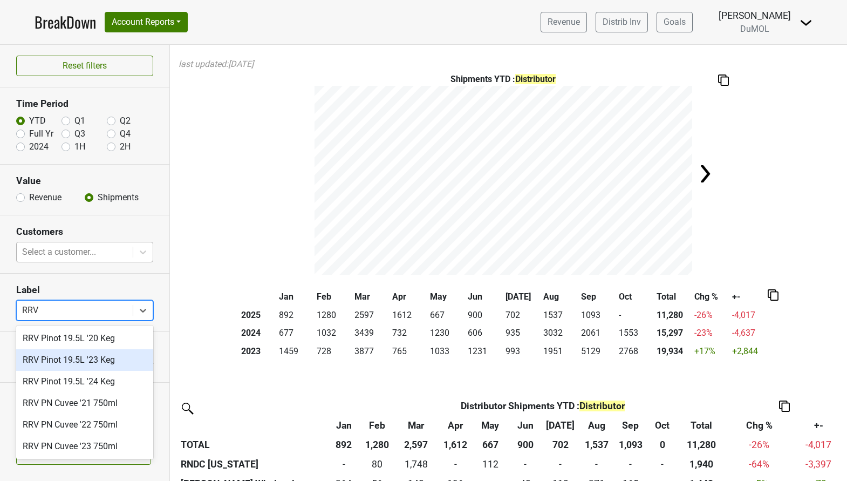
type input "RRV"
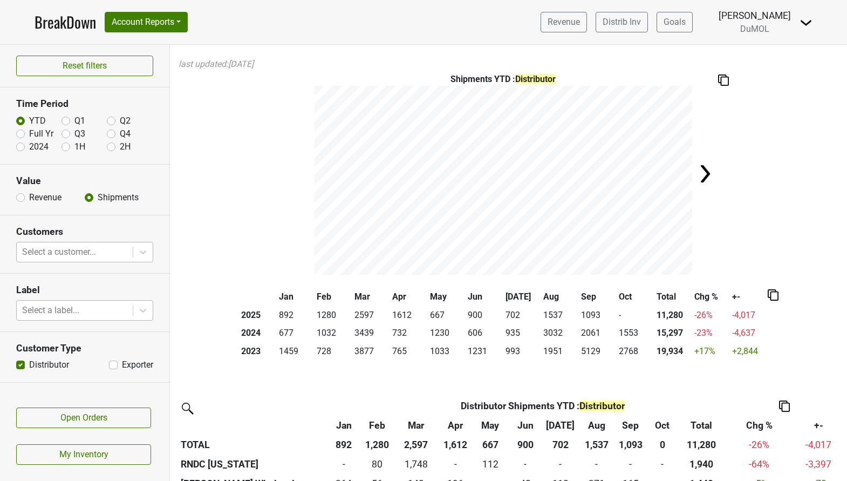
click at [153, 283] on section "Label Select a label..." at bounding box center [84, 303] width 169 height 58
click at [84, 310] on div at bounding box center [74, 310] width 105 height 15
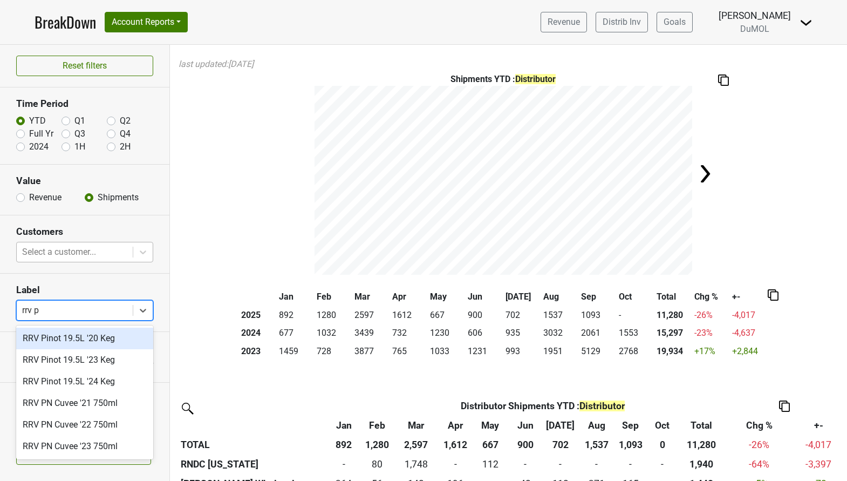
type input "rrv pn"
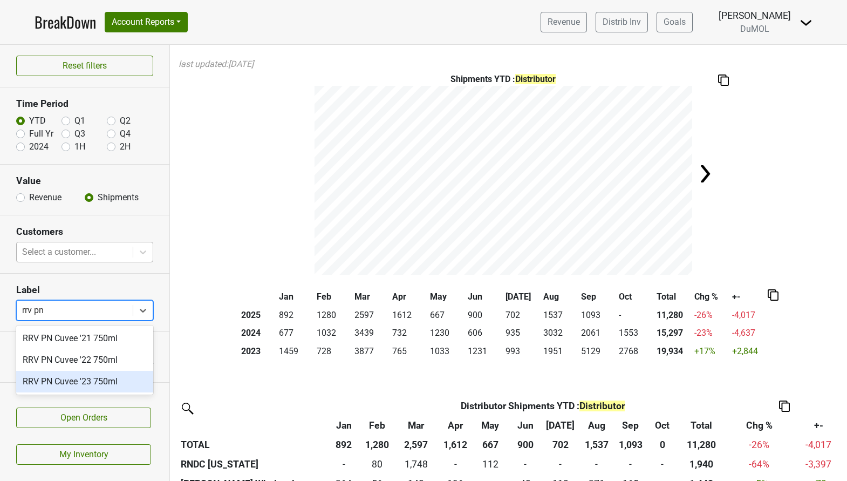
click at [85, 375] on div "RRV PN Cuvee '23 750ml" at bounding box center [84, 382] width 137 height 22
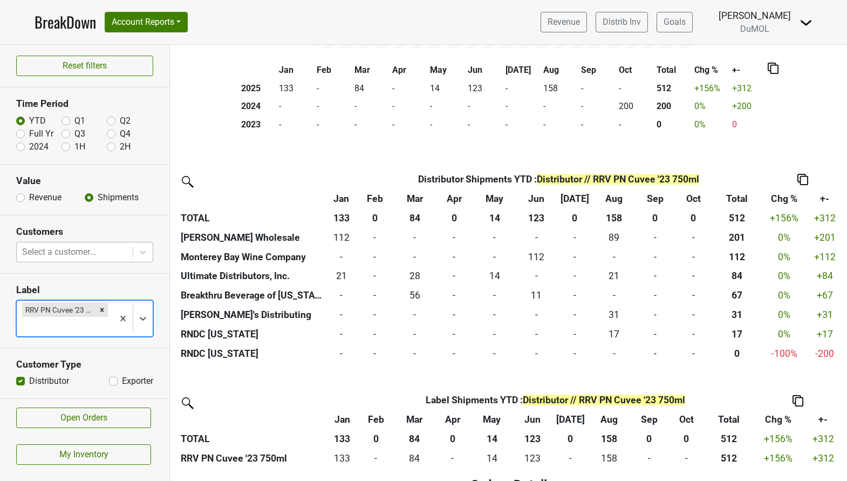
scroll to position [230, 0]
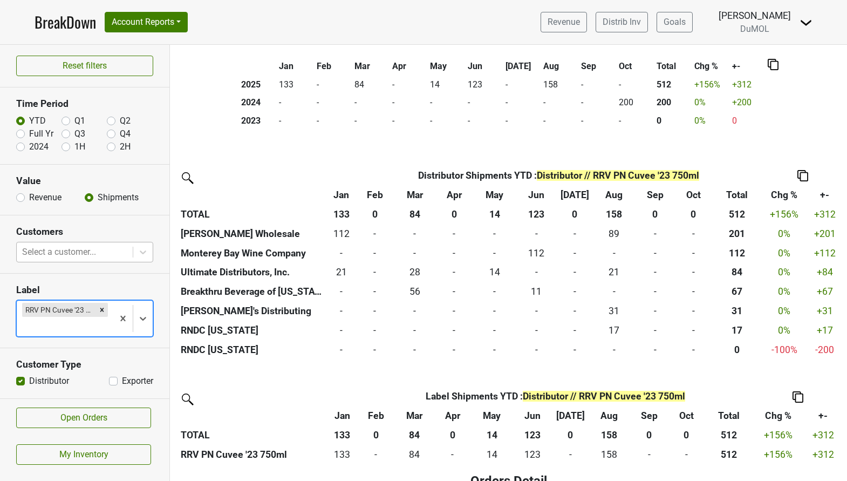
click at [29, 145] on label "2024" at bounding box center [38, 146] width 19 height 13
click at [19, 145] on input "2024" at bounding box center [20, 145] width 9 height 11
radio input "true"
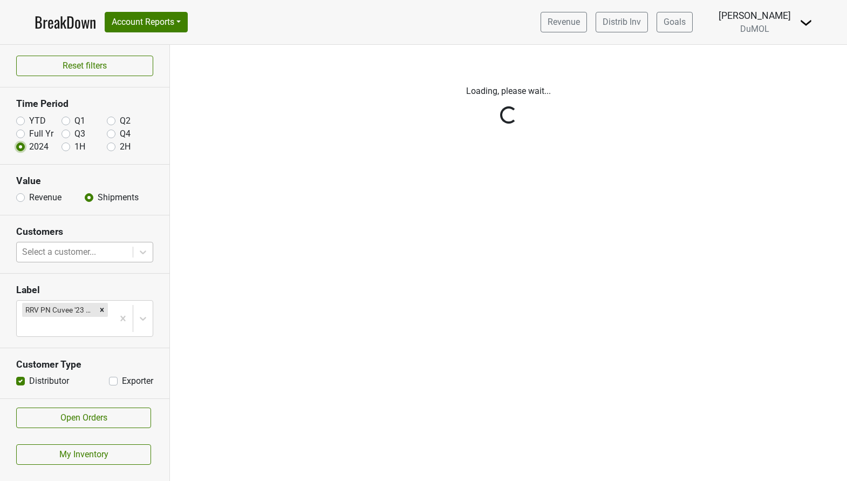
scroll to position [0, 0]
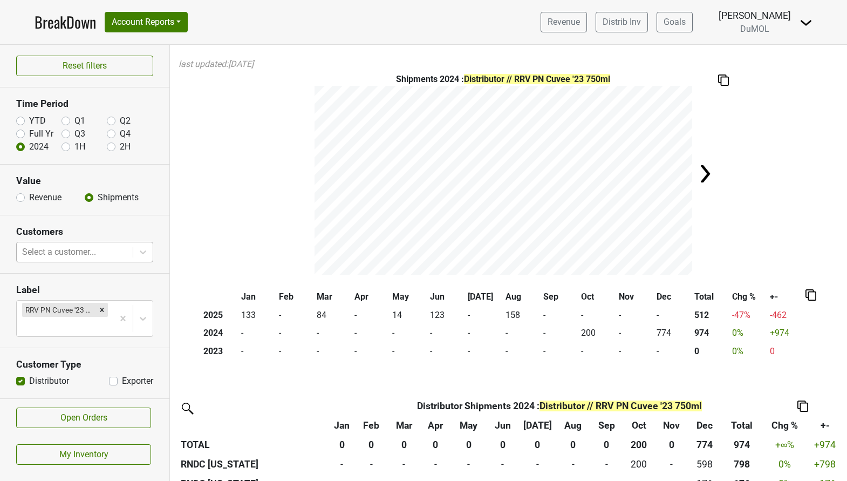
click at [29, 122] on label "YTD" at bounding box center [37, 120] width 17 height 13
click at [17, 122] on input "YTD" at bounding box center [20, 119] width 9 height 11
radio input "true"
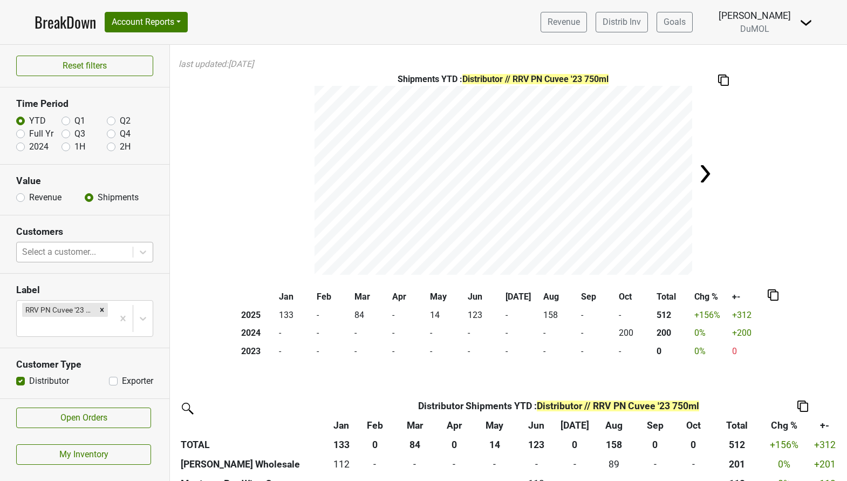
click at [29, 146] on label "2024" at bounding box center [38, 146] width 19 height 13
click at [20, 146] on input "2024" at bounding box center [20, 145] width 9 height 11
radio input "true"
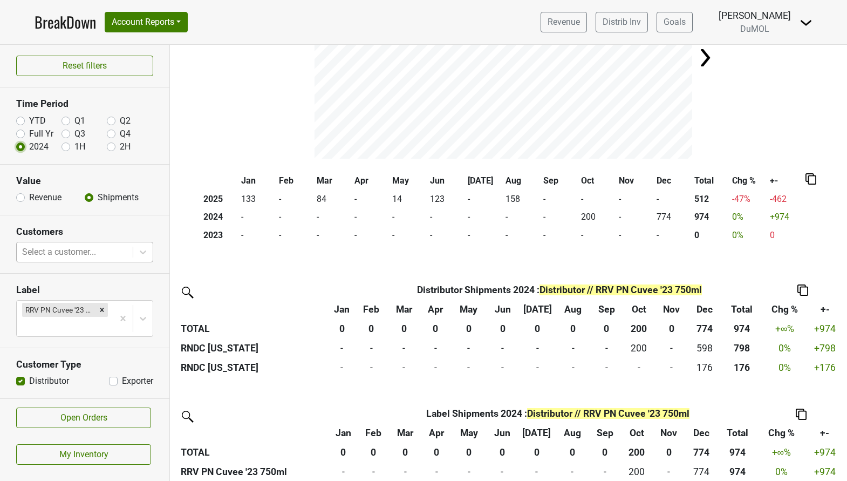
scroll to position [115, 0]
click at [29, 116] on label "YTD" at bounding box center [37, 120] width 17 height 13
click at [21, 116] on input "YTD" at bounding box center [20, 119] width 9 height 11
radio input "true"
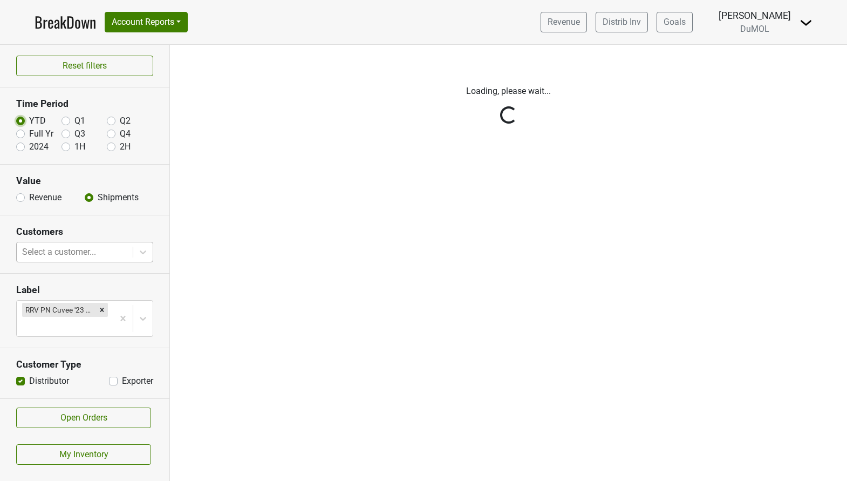
scroll to position [0, 0]
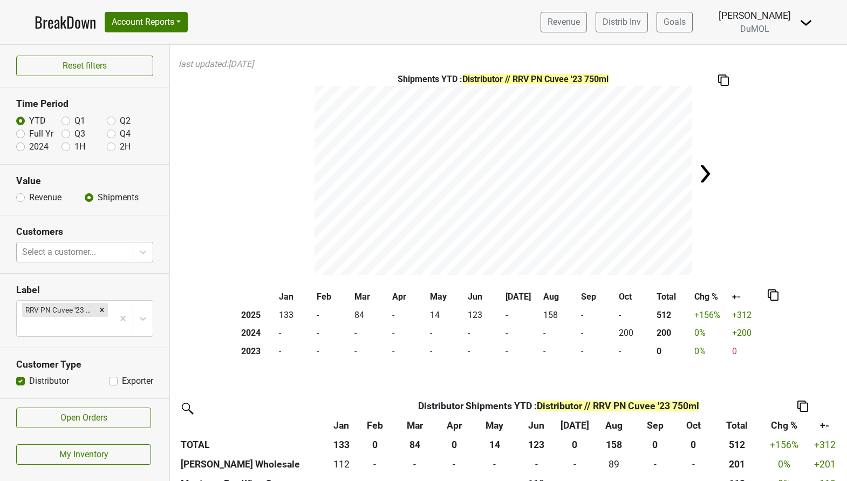
click at [29, 143] on label "2024" at bounding box center [38, 146] width 19 height 13
click at [18, 143] on input "2024" at bounding box center [20, 145] width 9 height 11
radio input "true"
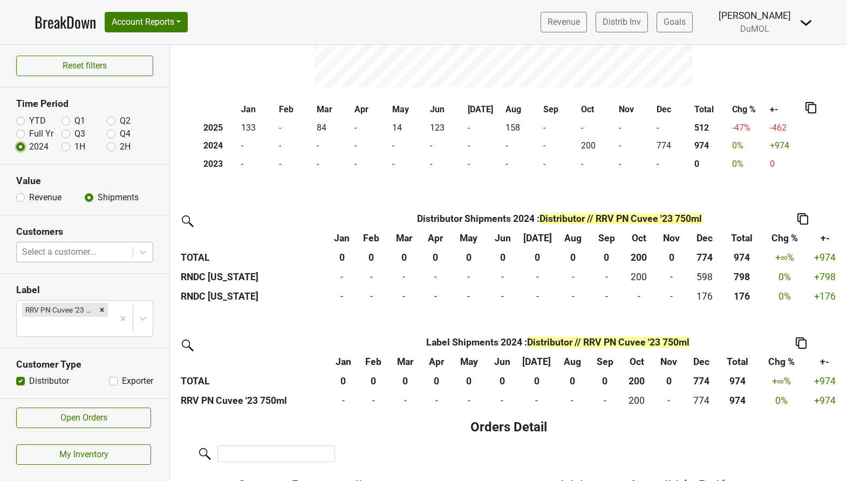
scroll to position [185, 0]
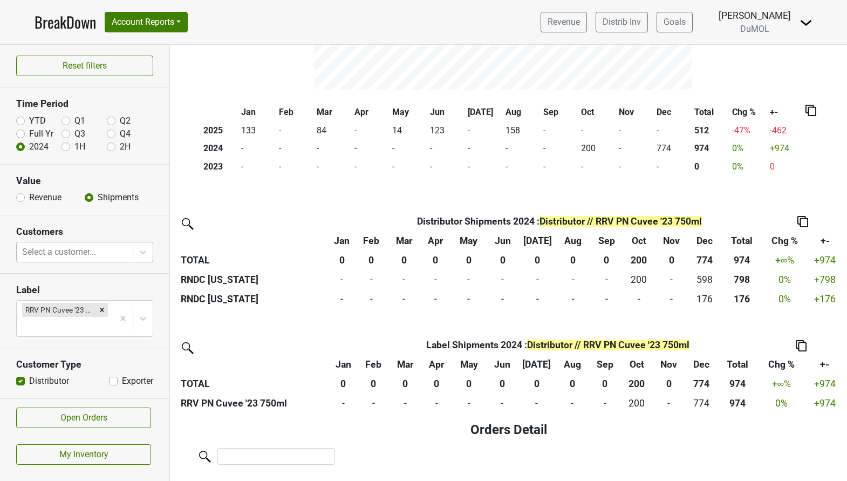
click at [29, 122] on label "YTD" at bounding box center [37, 120] width 17 height 13
click at [21, 122] on input "YTD" at bounding box center [20, 119] width 9 height 11
radio input "true"
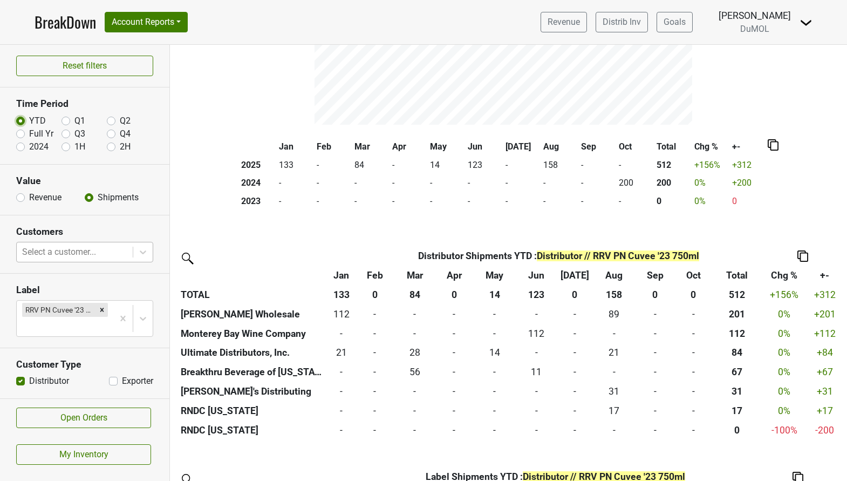
scroll to position [152, 0]
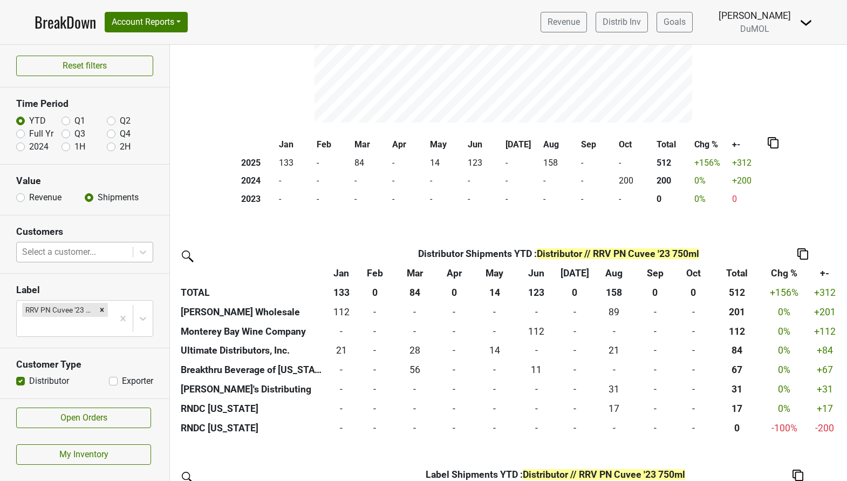
click at [29, 146] on label "2024" at bounding box center [38, 146] width 19 height 13
click at [20, 146] on input "2024" at bounding box center [20, 145] width 9 height 11
radio input "true"
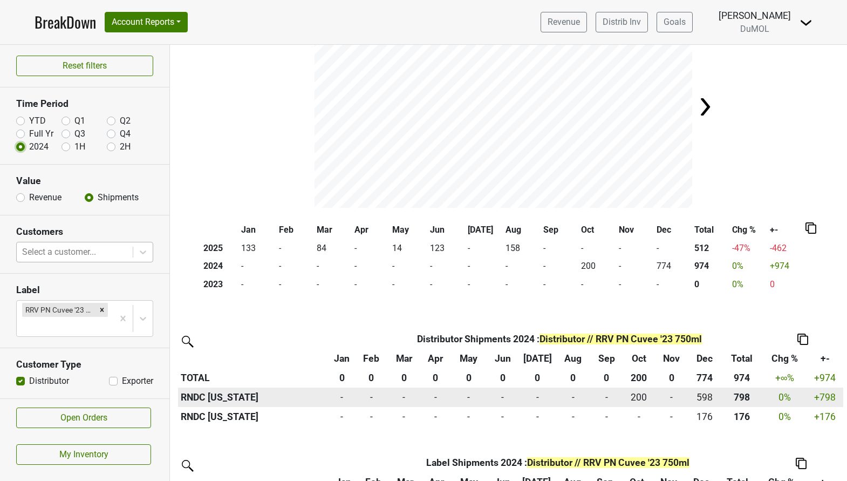
scroll to position [76, 0]
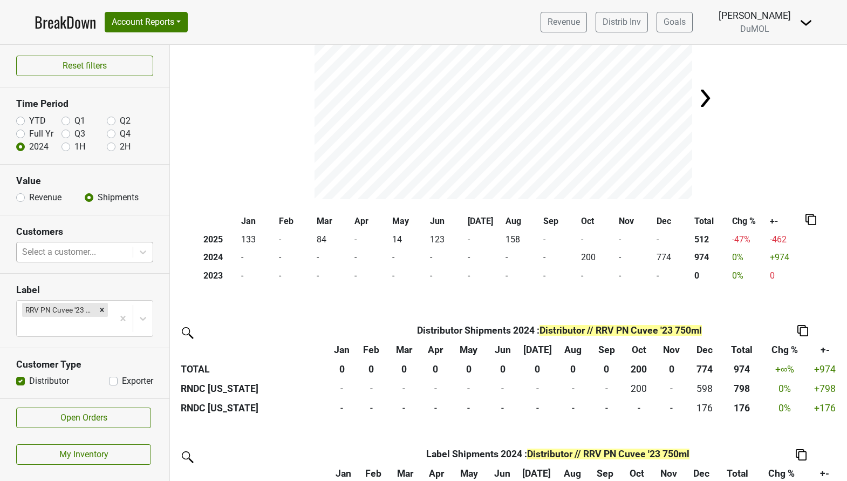
click at [29, 120] on label "YTD" at bounding box center [37, 120] width 17 height 13
click at [21, 120] on input "YTD" at bounding box center [20, 119] width 9 height 11
radio input "true"
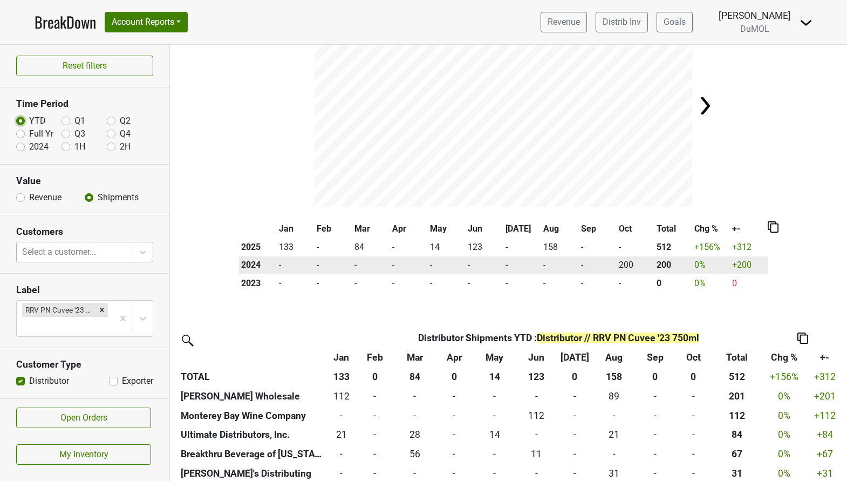
scroll to position [139, 0]
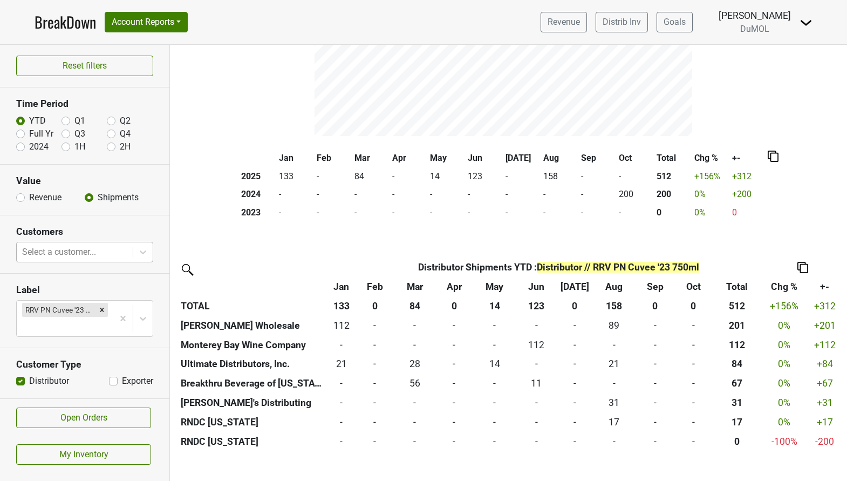
click at [29, 146] on label "2024" at bounding box center [38, 146] width 19 height 13
click at [21, 146] on input "2024" at bounding box center [20, 145] width 9 height 11
radio input "true"
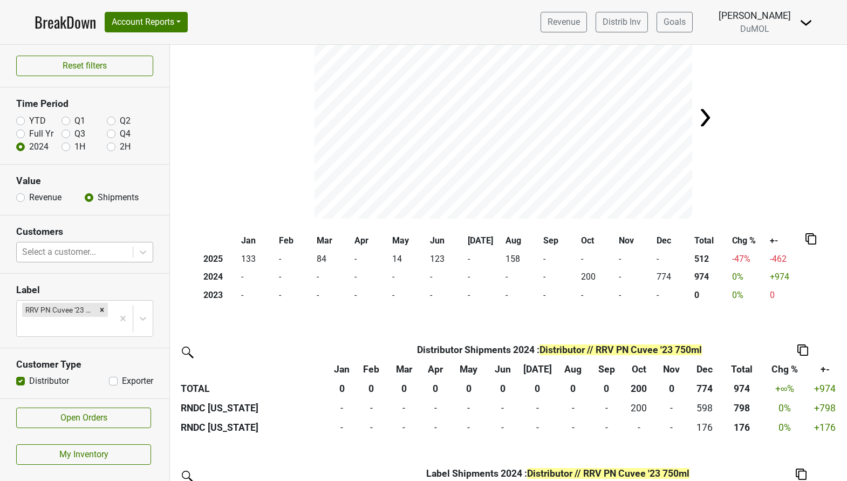
scroll to position [59, 0]
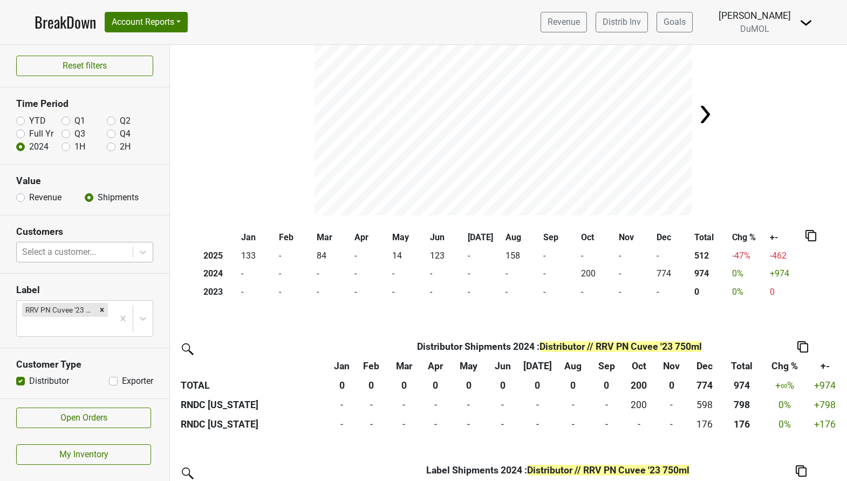
click at [29, 122] on label "YTD" at bounding box center [37, 120] width 17 height 13
click at [22, 122] on input "YTD" at bounding box center [20, 119] width 9 height 11
radio input "true"
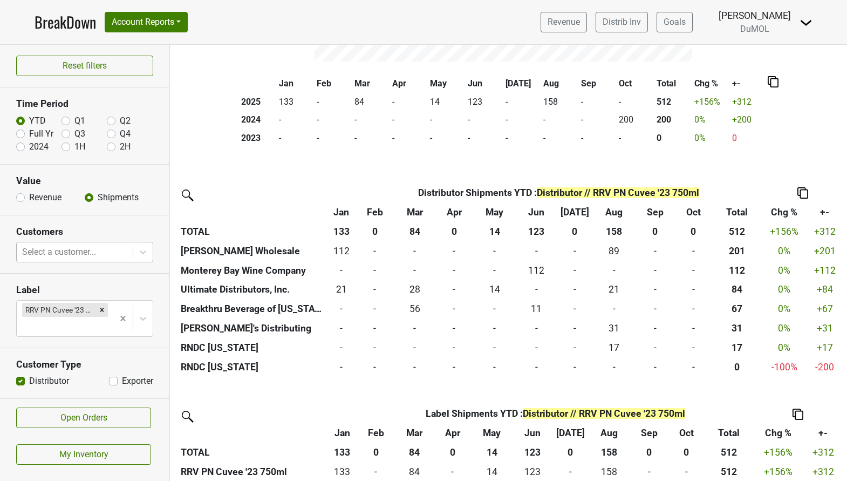
scroll to position [0, 0]
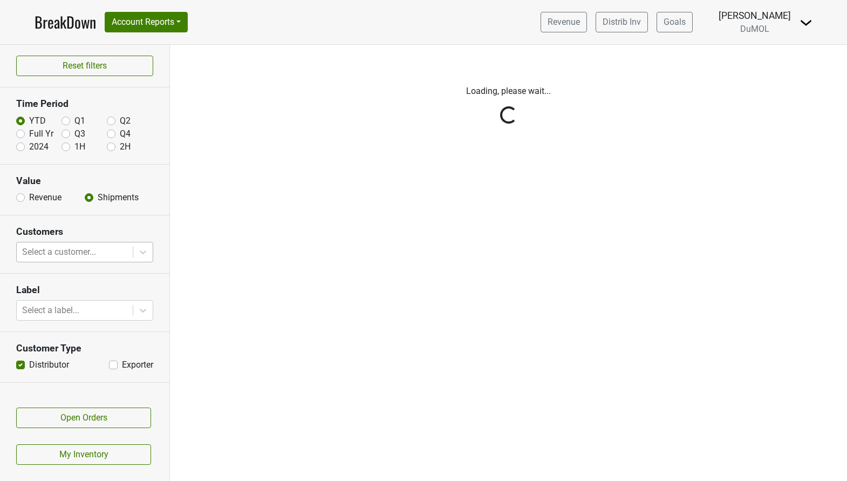
click at [95, 306] on div "Reset filters Time Period YTD Q1 Q2 Full Yr Q3 Q4 2024 1H 2H Value Revenue Ship…" at bounding box center [85, 263] width 170 height 436
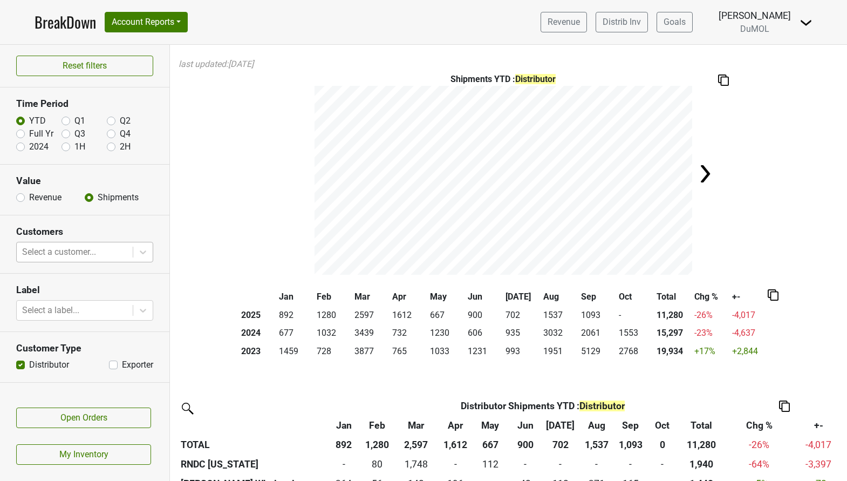
click at [96, 308] on div at bounding box center [74, 310] width 105 height 15
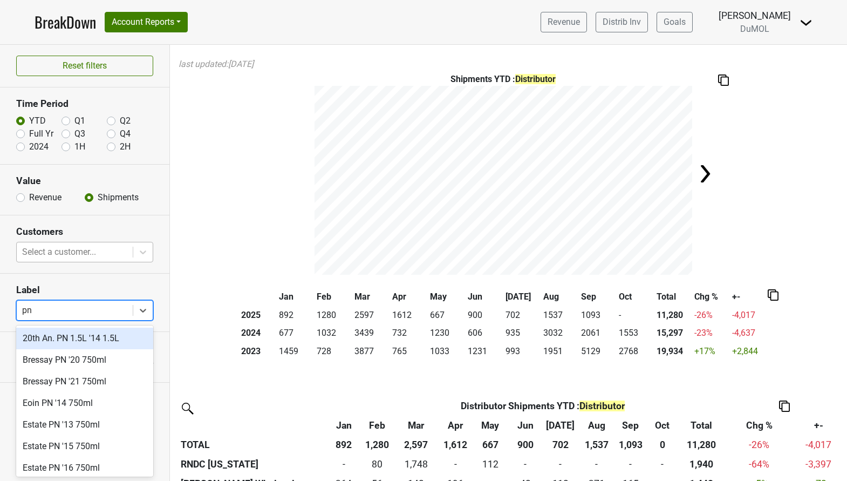
type input "p"
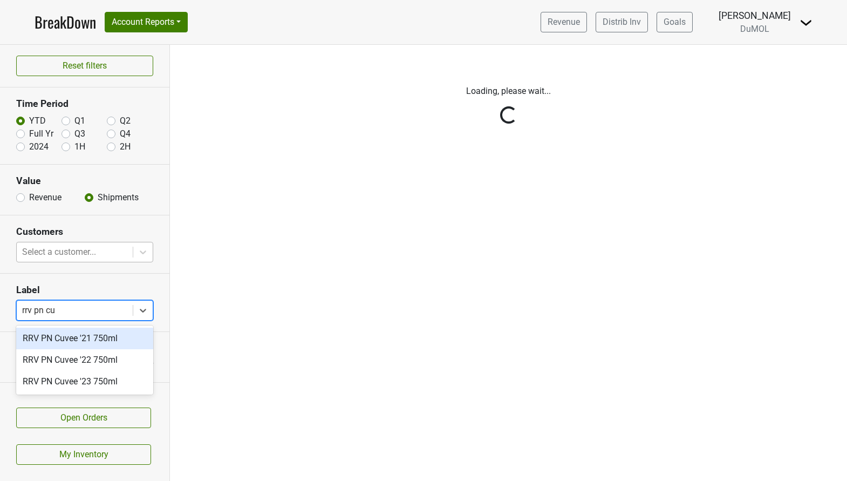
type input "rrv pn cuv"
click at [74, 337] on div "RRV PN Cuvee '21 750ml" at bounding box center [84, 339] width 137 height 22
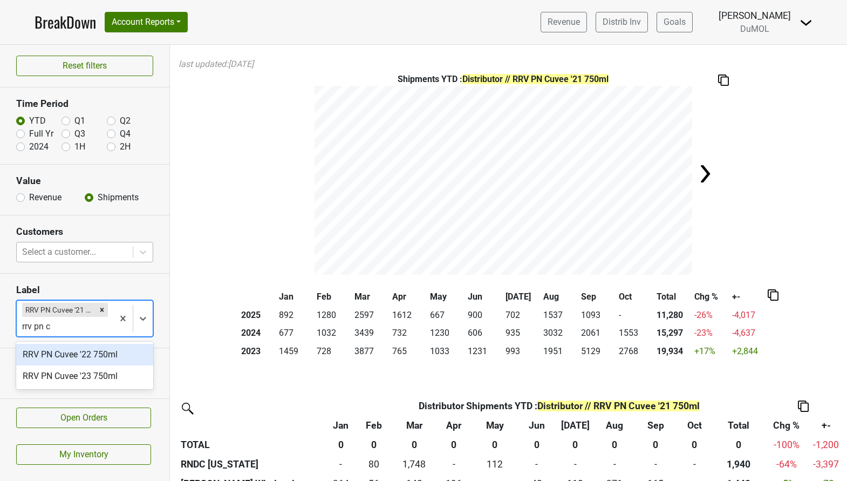
type input "rrv pn cu"
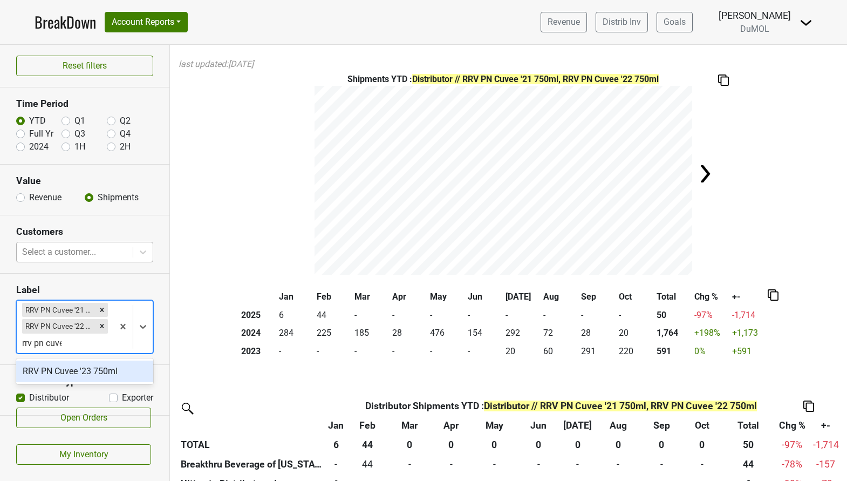
type input "rrv pn cuvee"
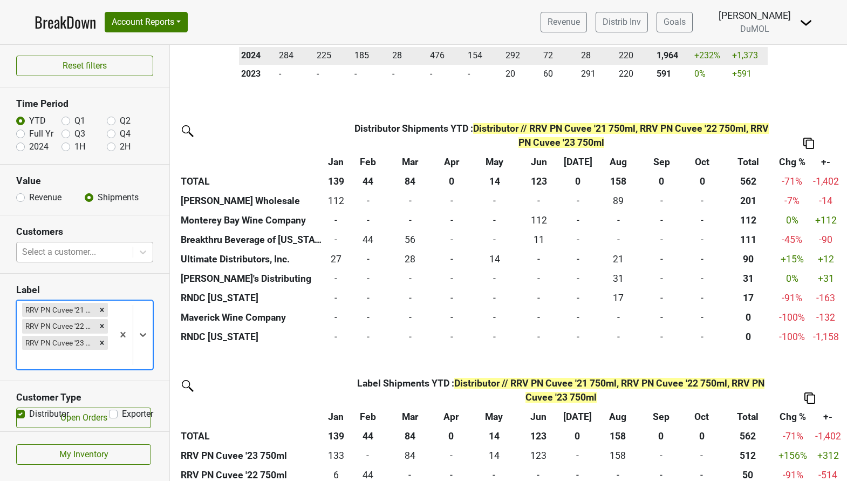
scroll to position [297, 0]
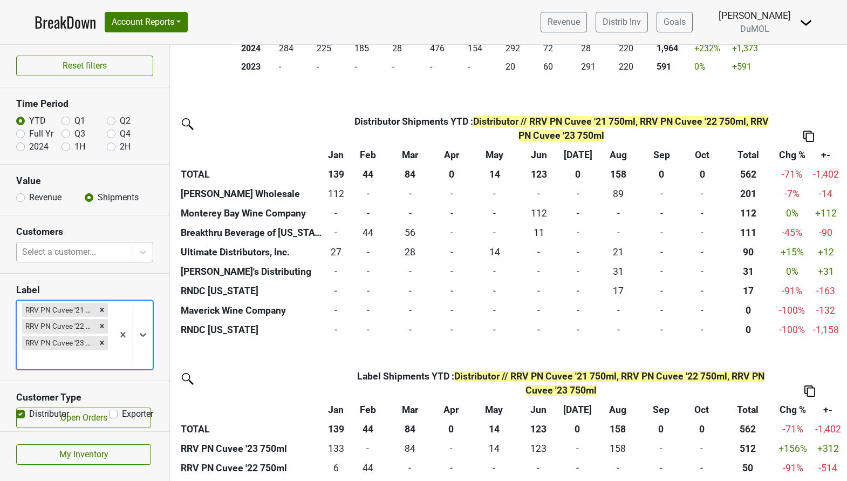
click at [66, 246] on div at bounding box center [74, 251] width 105 height 15
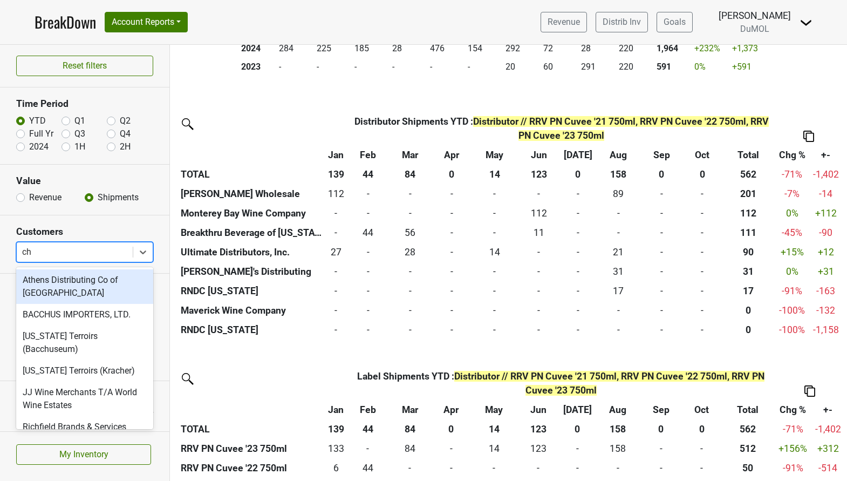
type input "cha"
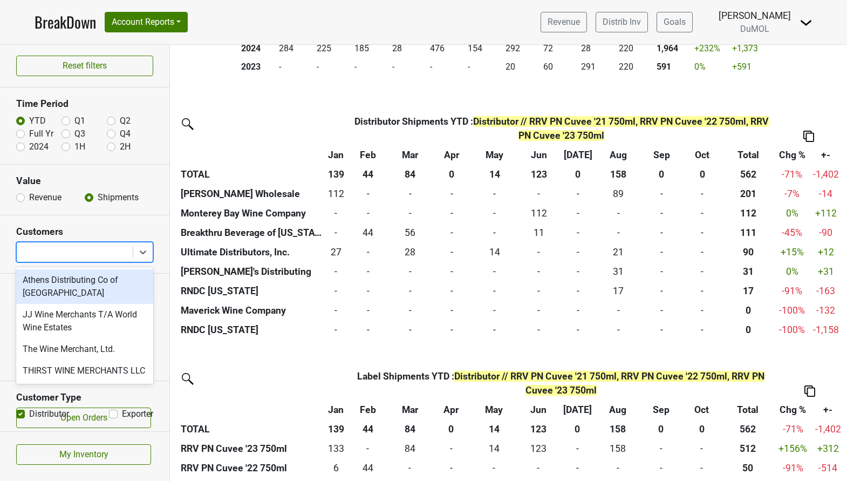
scroll to position [0, 0]
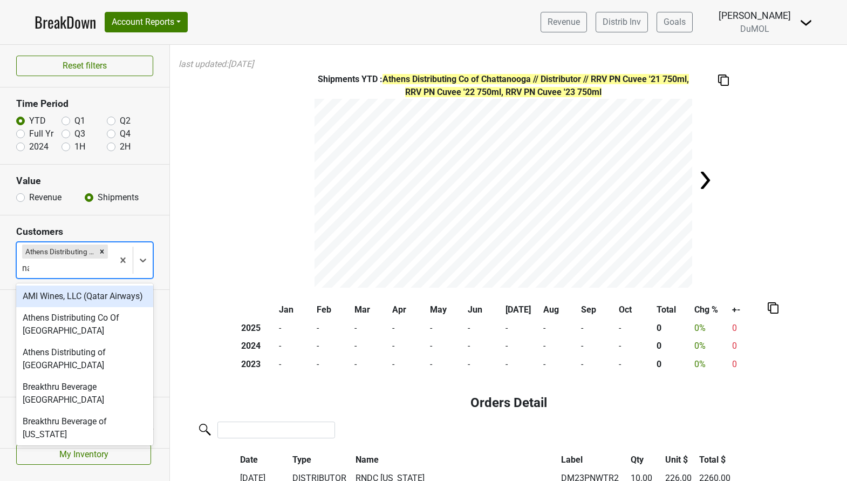
type input "nas"
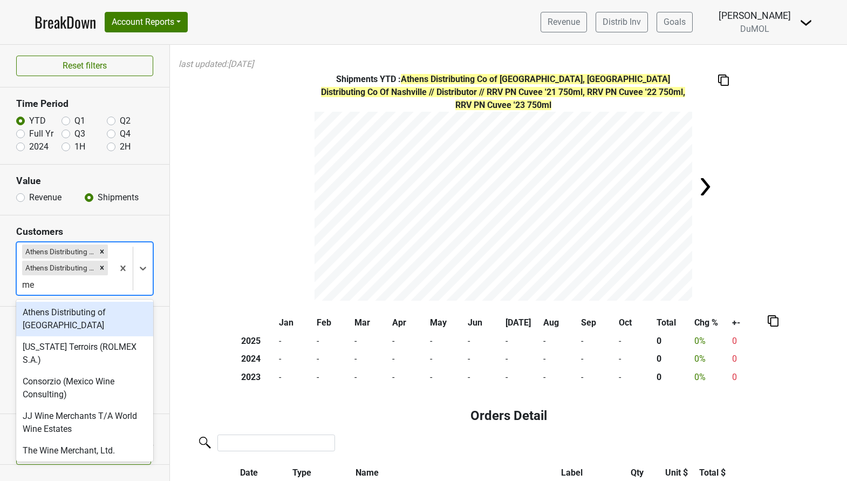
type input "mem"
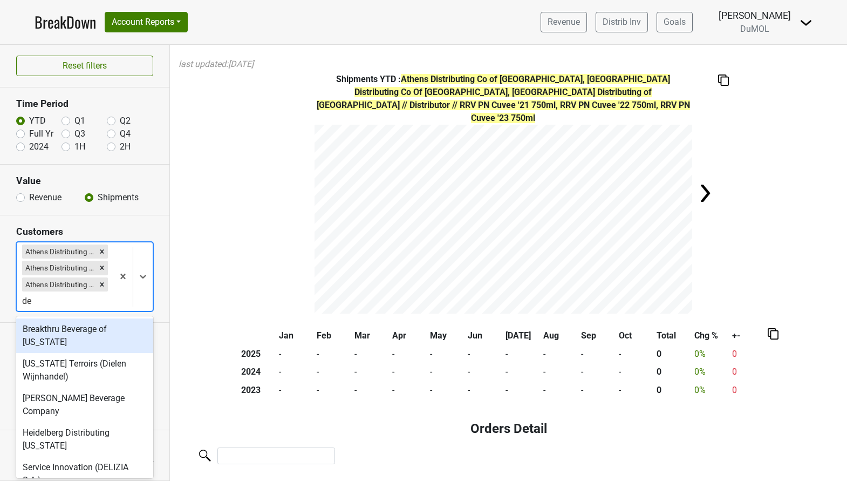
type input "del"
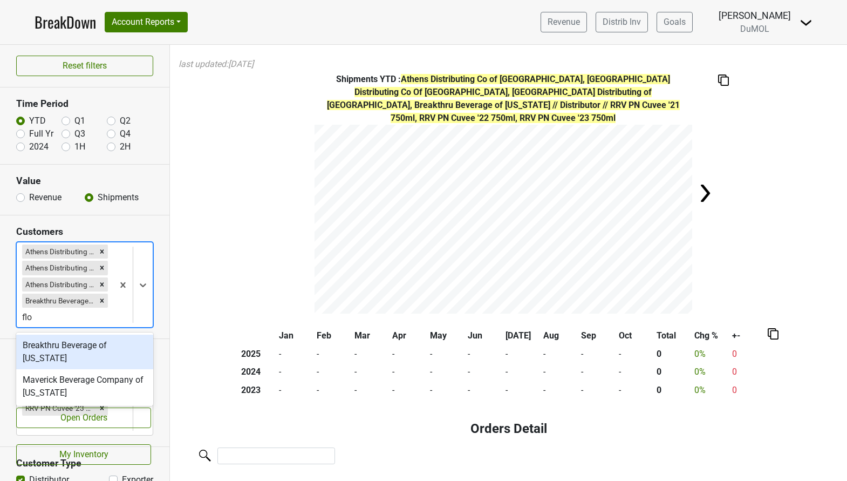
type input "[PERSON_NAME]"
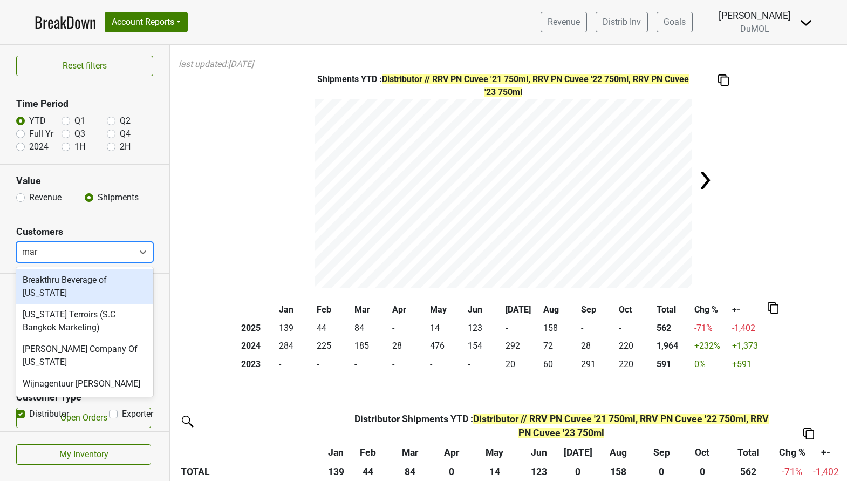
type input "[PERSON_NAME]"
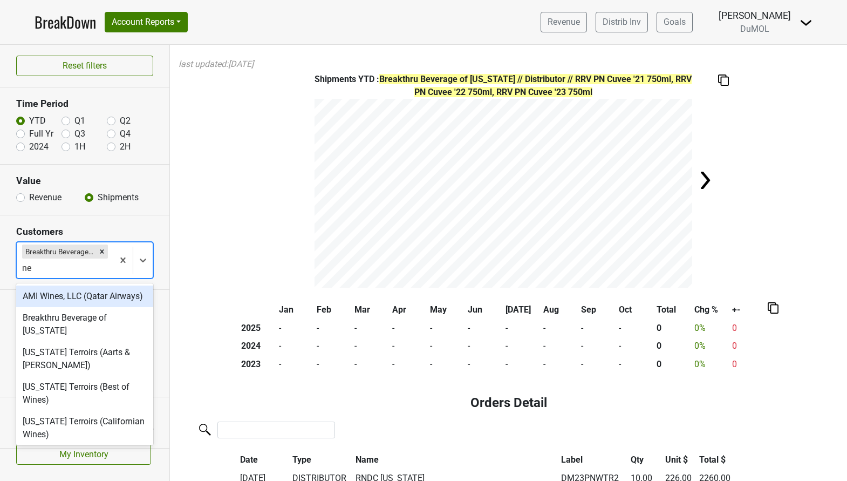
type input "nev"
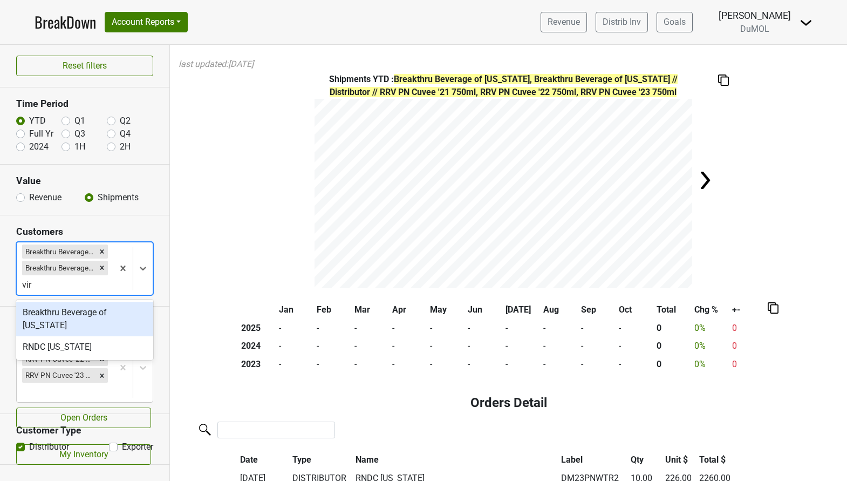
type input "virg"
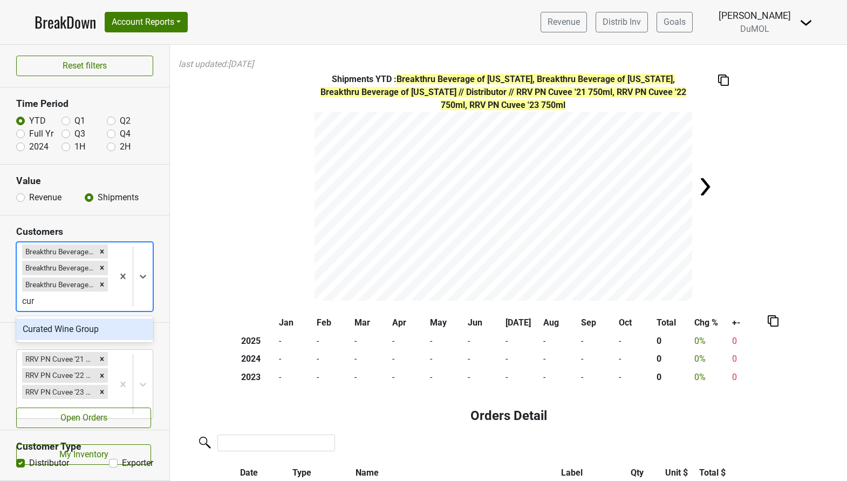
type input "cura"
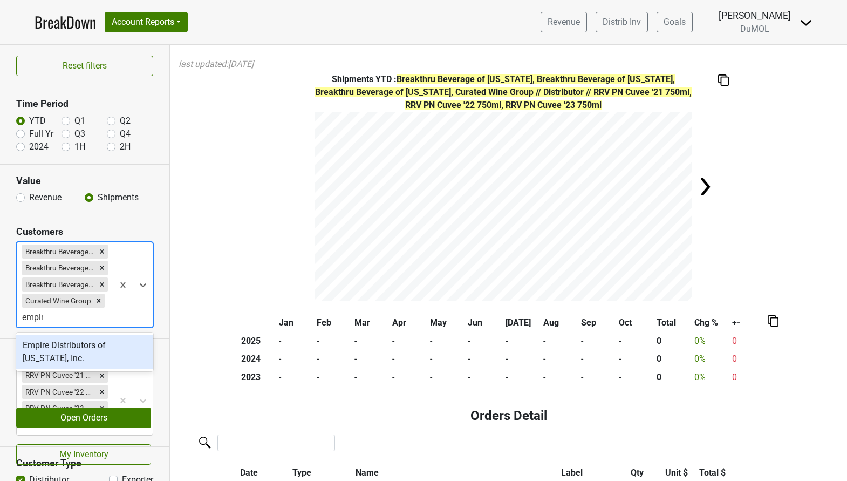
type input "empire"
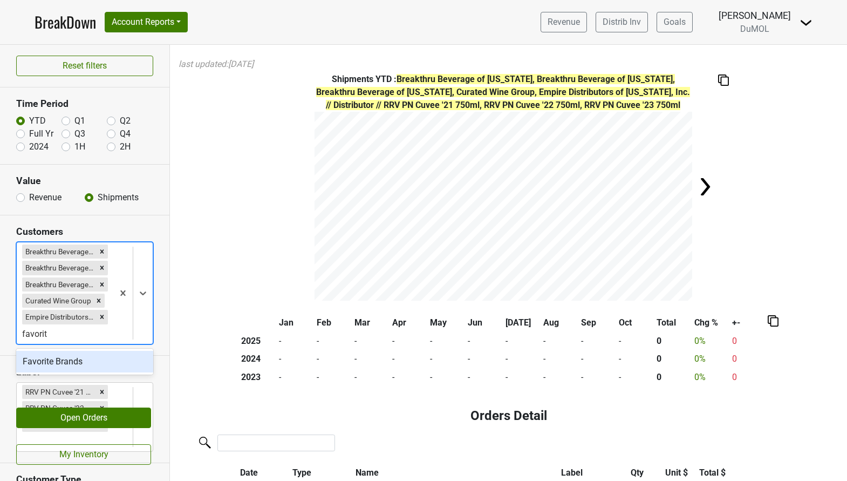
type input "favorite"
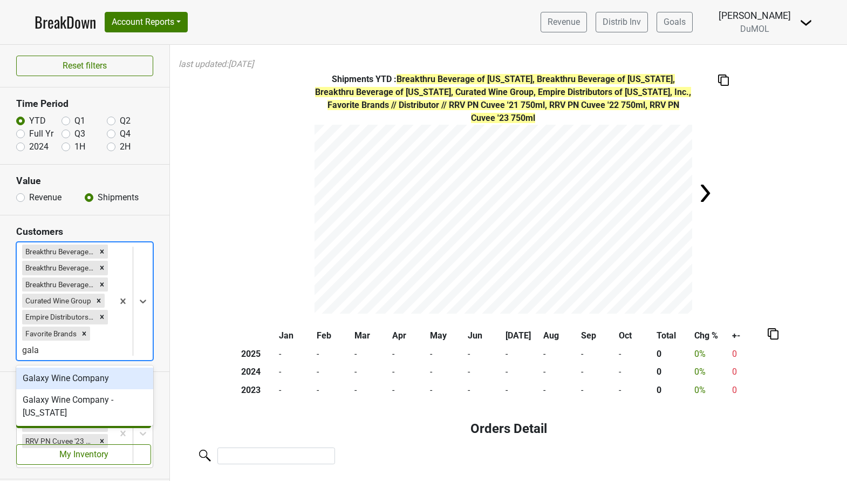
type input "galax"
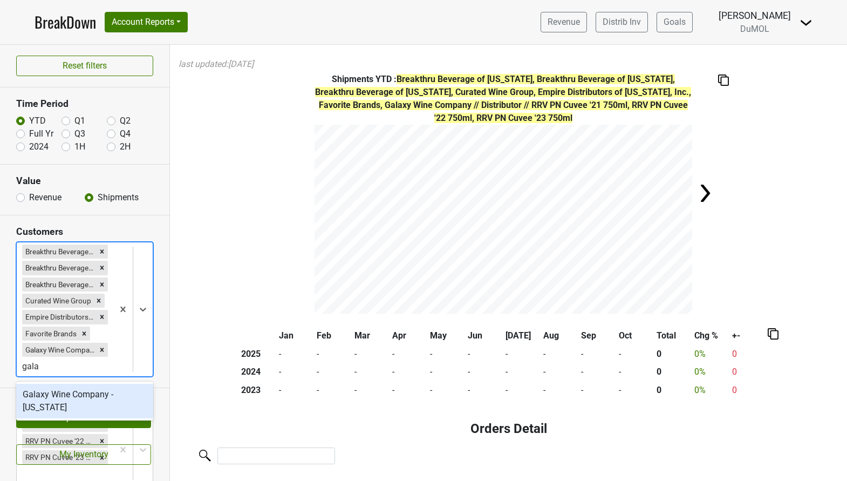
type input "galax"
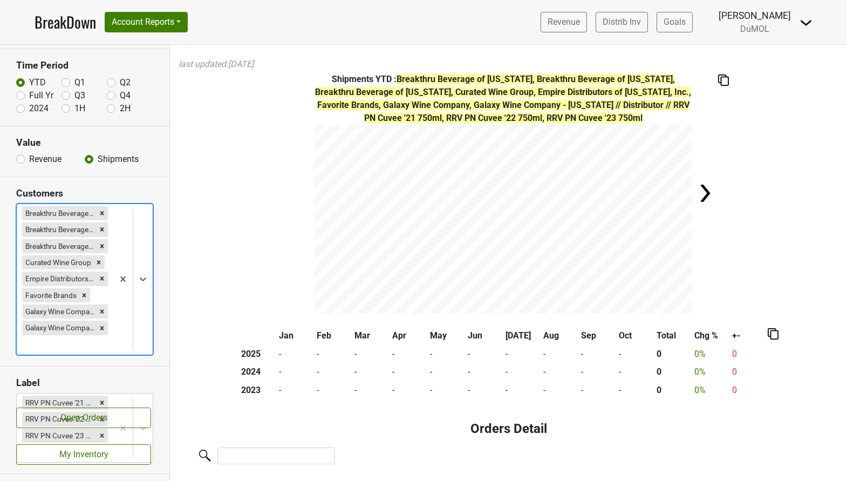
scroll to position [51, 0]
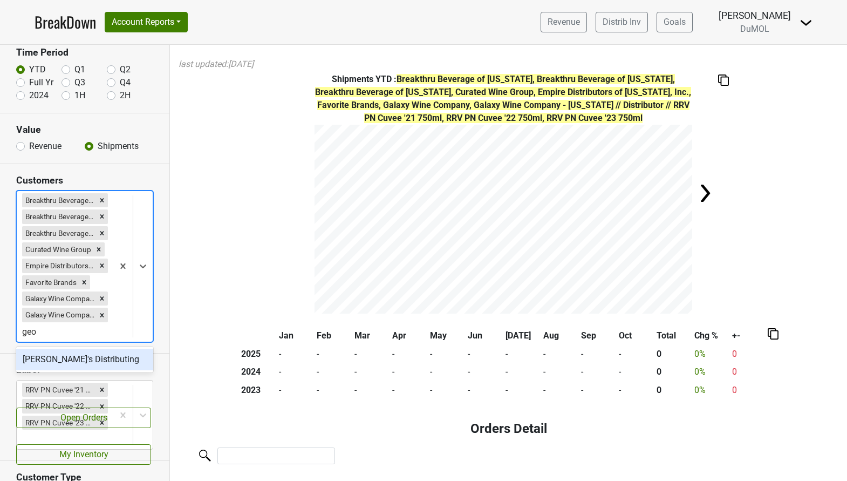
type input "geor"
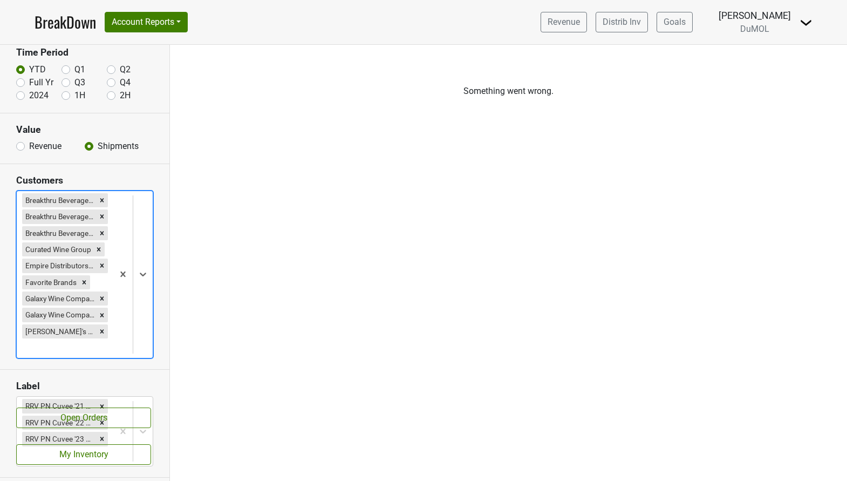
scroll to position [0, 0]
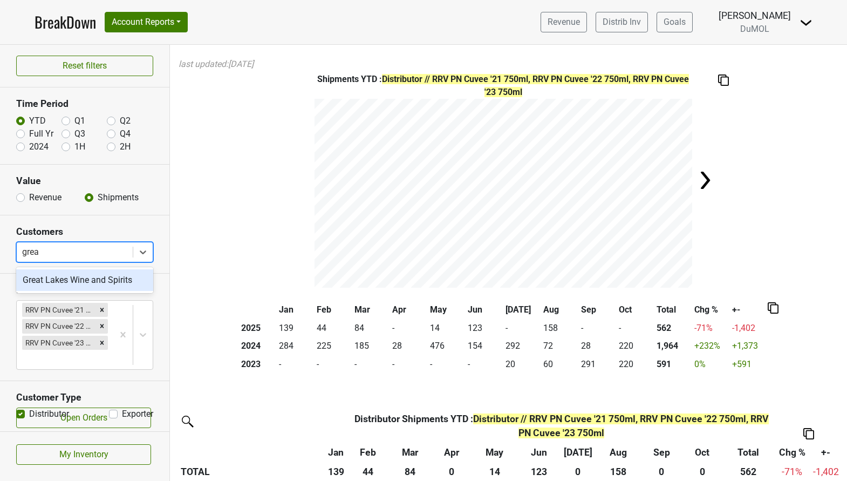
type input "great"
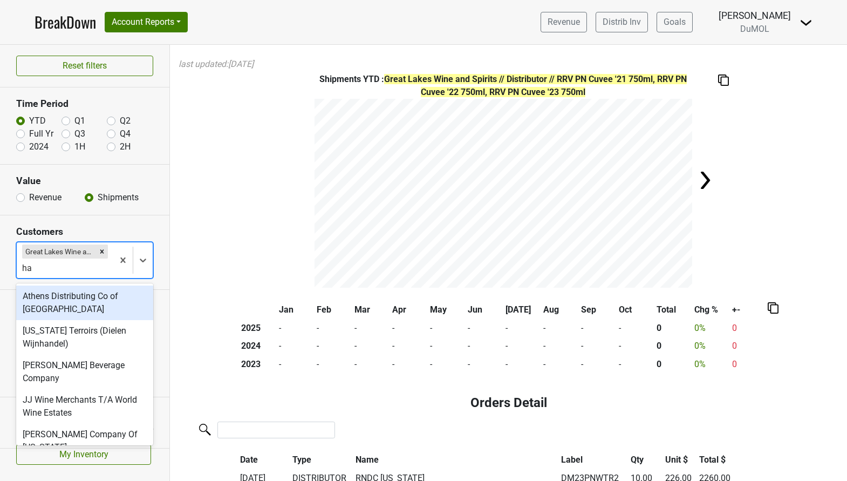
type input "hay"
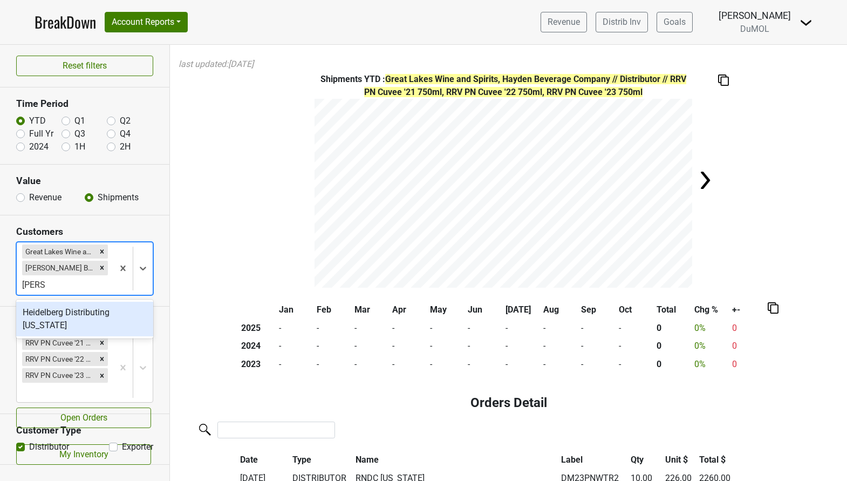
type input "[PERSON_NAME]"
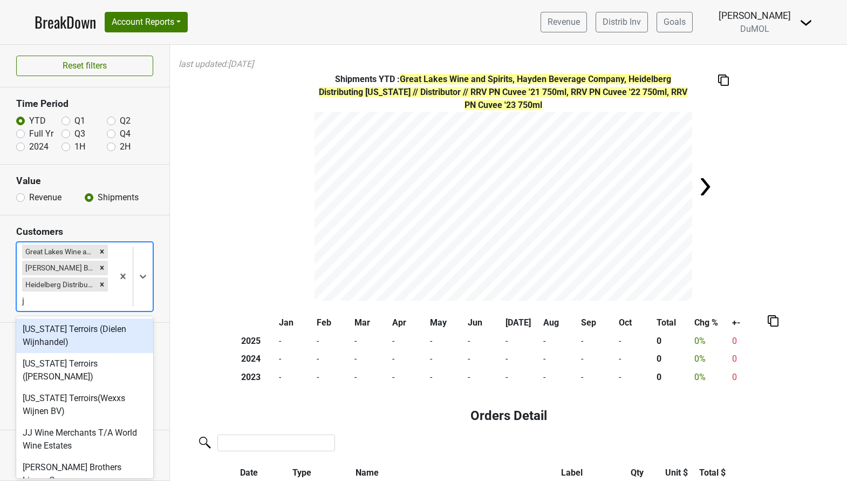
type input "jo"
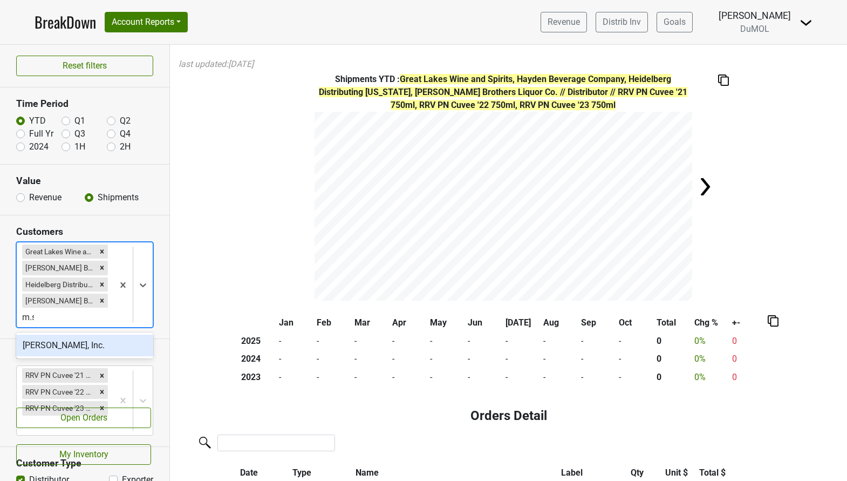
type input "m.s."
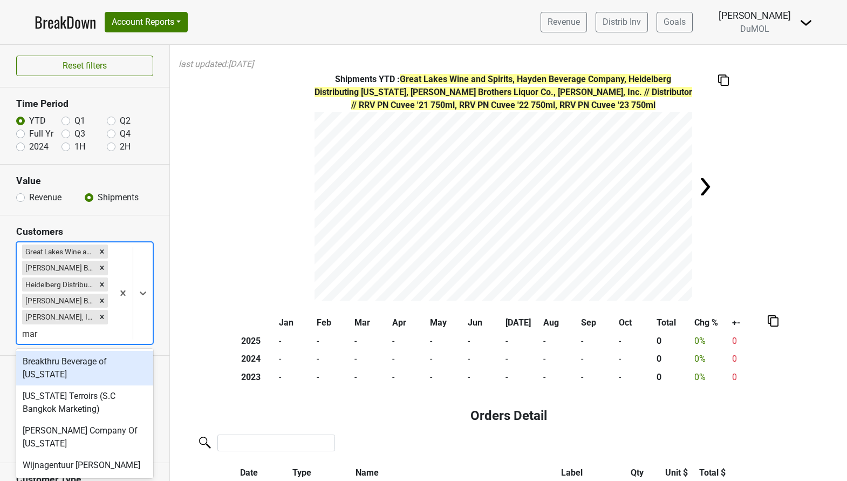
type input "mart"
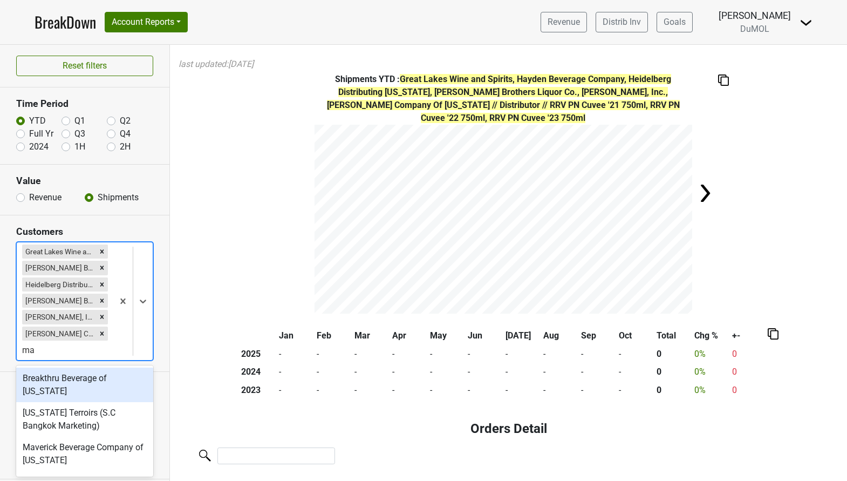
type input "mav"
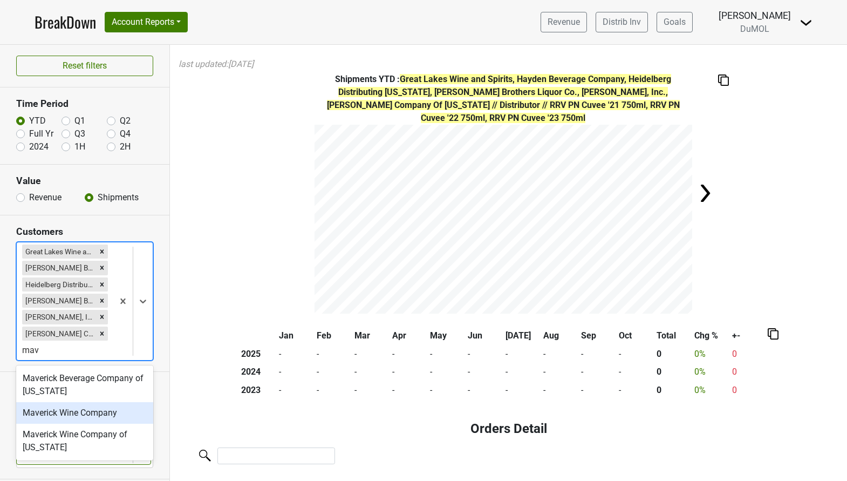
click at [67, 408] on div "Maverick Wine Company" at bounding box center [84, 413] width 137 height 22
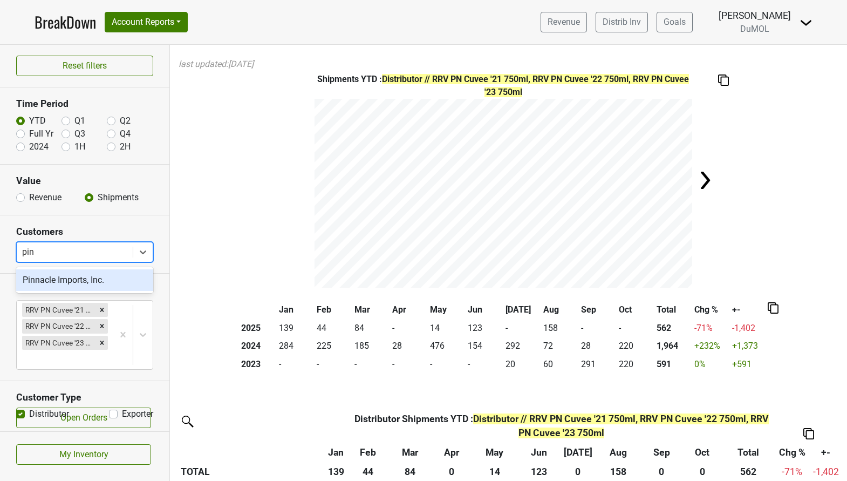
type input "pinn"
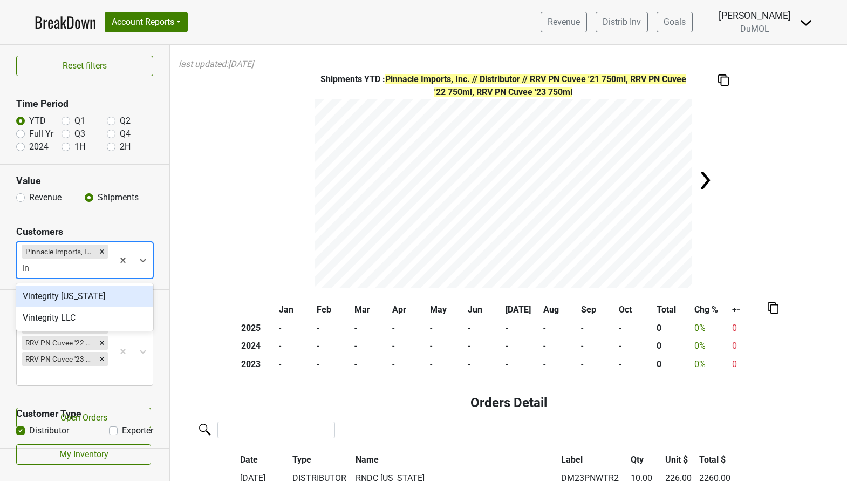
type input "i"
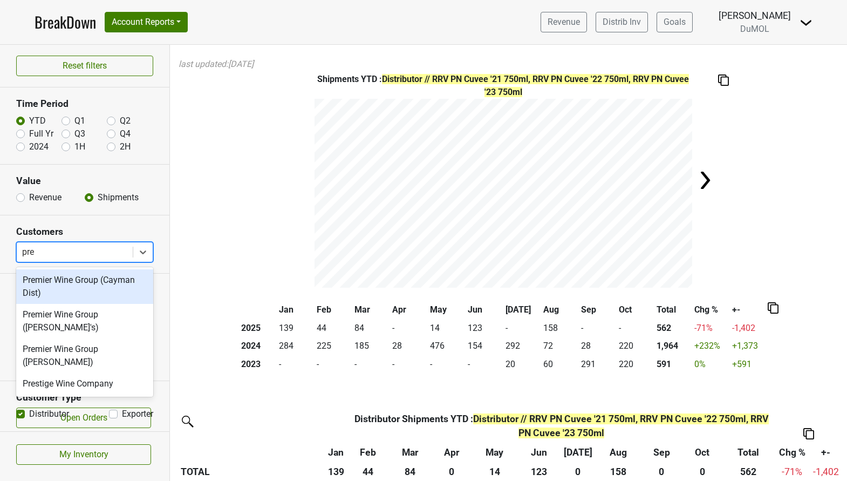
type input "pres"
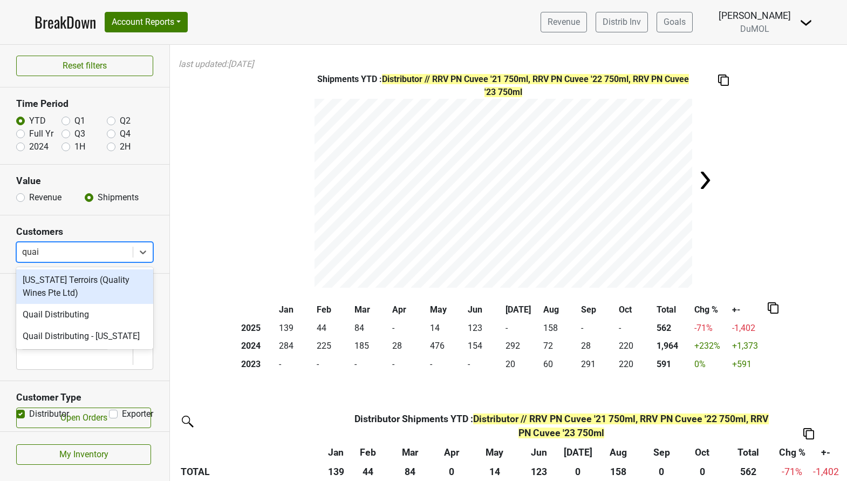
type input "quail"
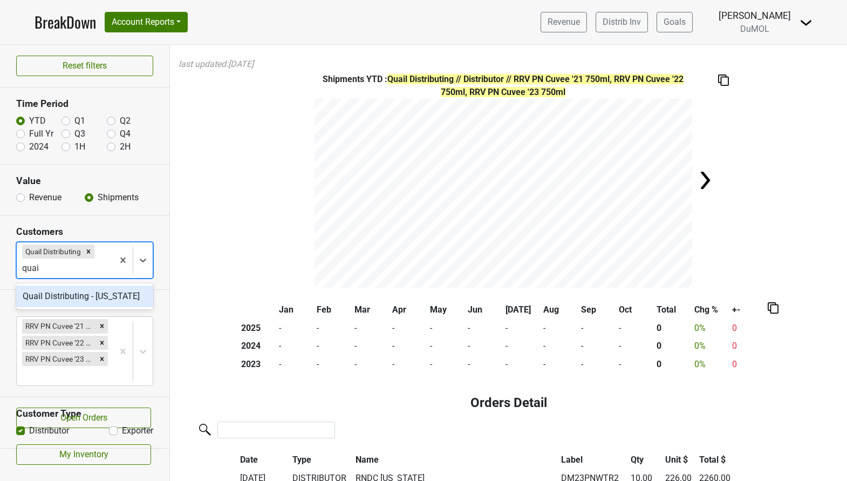
type input "quail"
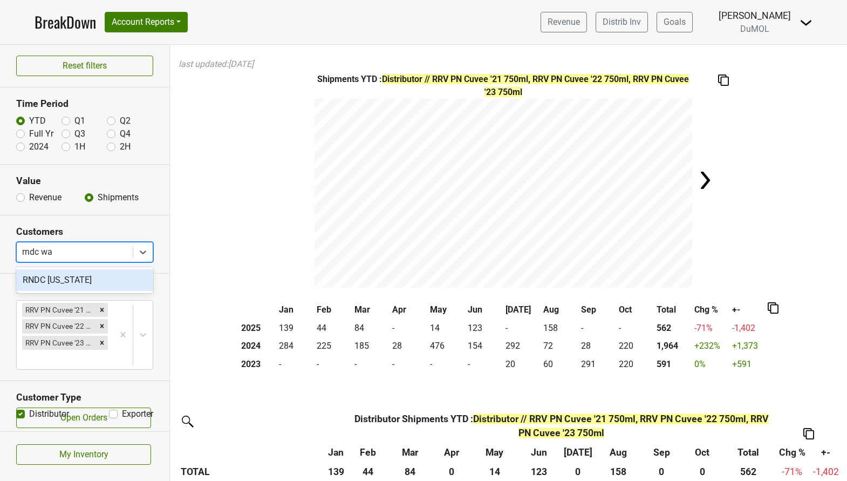
type input "rndc was"
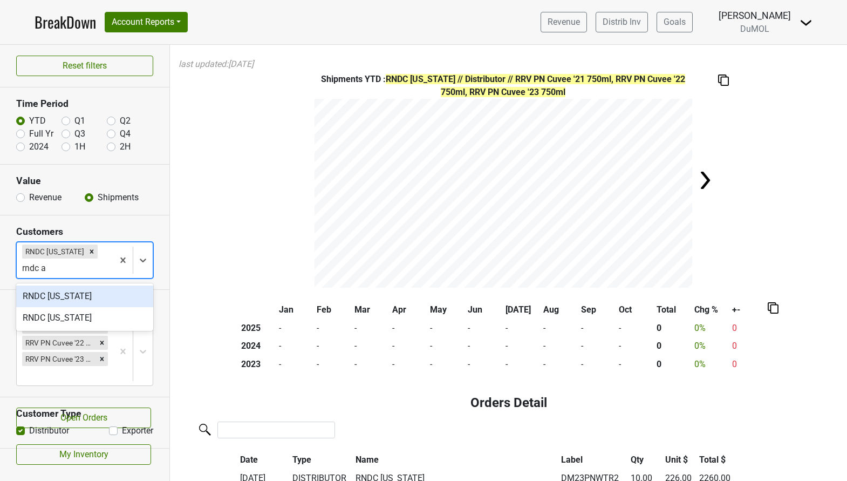
type input "rndc al"
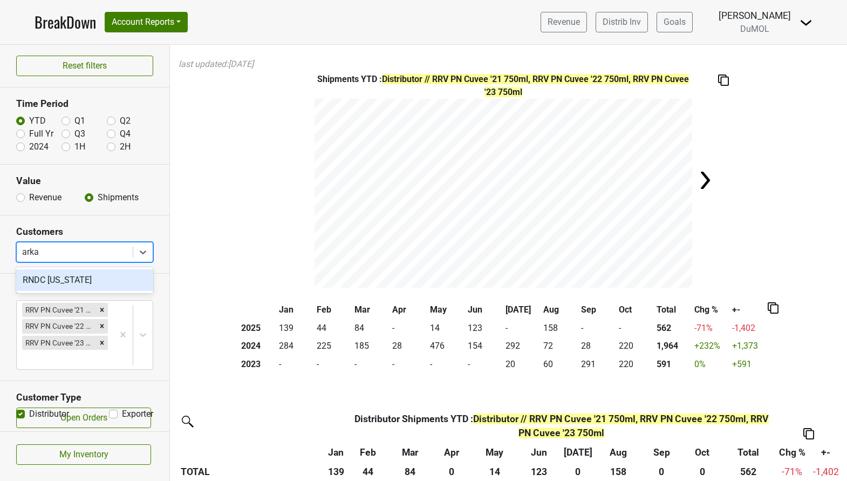
type input "arkan"
type input "mon"
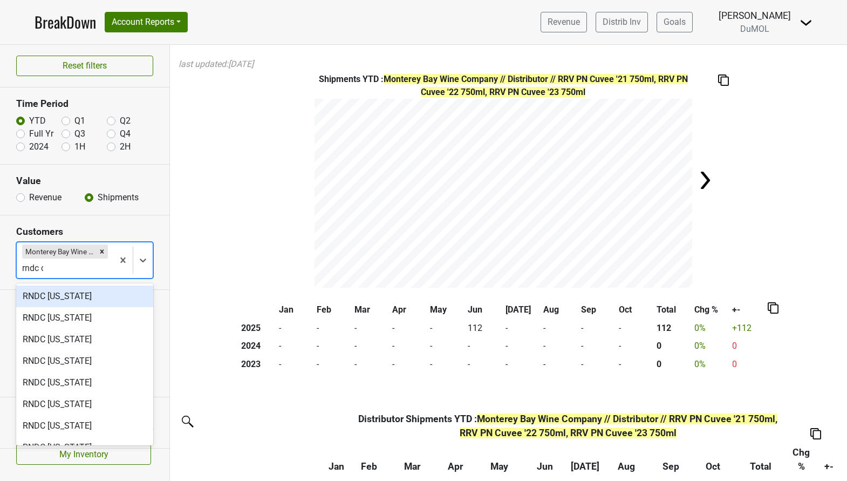
type input "rndc ca"
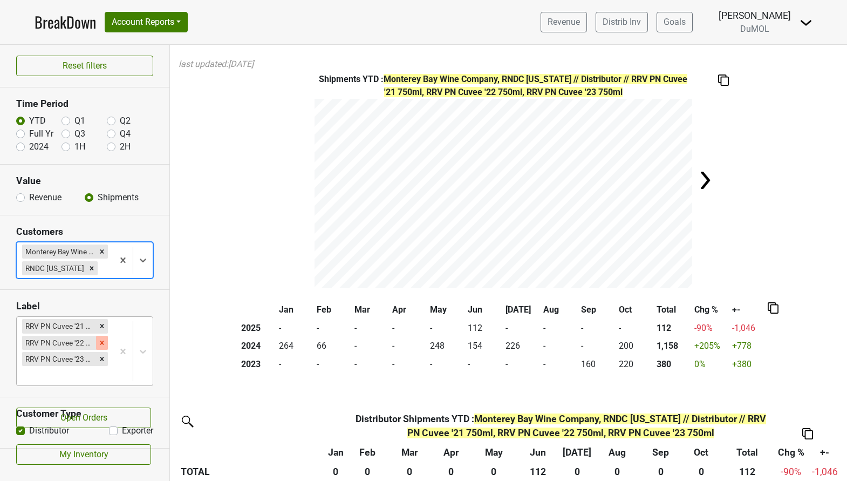
click at [102, 342] on icon "Remove RRV PN Cuvee '22 750ml" at bounding box center [102, 343] width 8 height 8
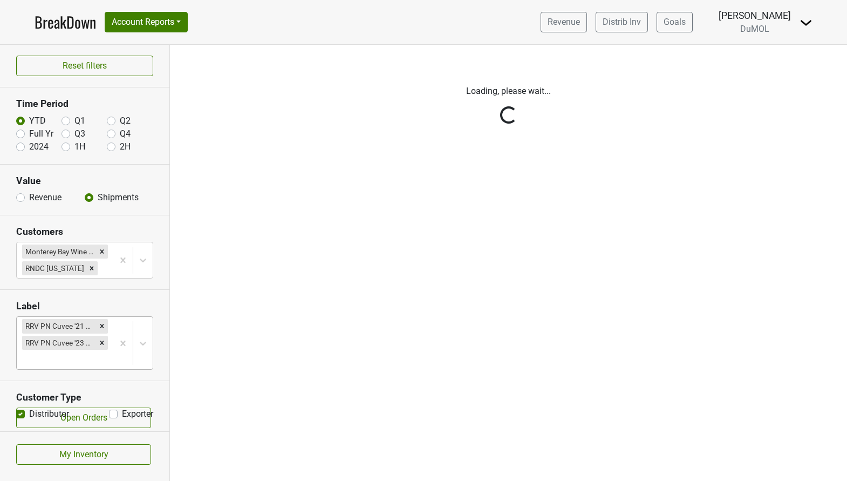
click at [102, 328] on div "Reset filters Time Period YTD Q1 Q2 Full Yr Q3 Q4 2024 1H 2H Value Revenue Ship…" at bounding box center [85, 263] width 170 height 436
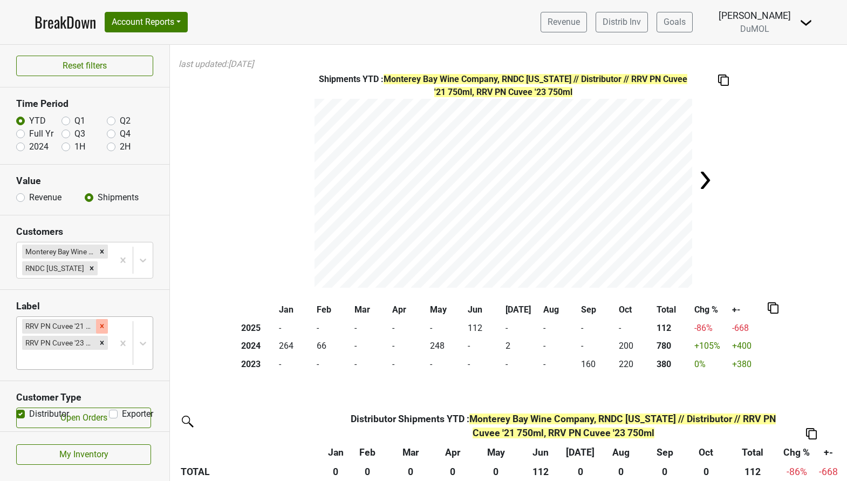
click at [102, 327] on icon "Remove RRV PN Cuvee '21 750ml" at bounding box center [102, 326] width 4 height 4
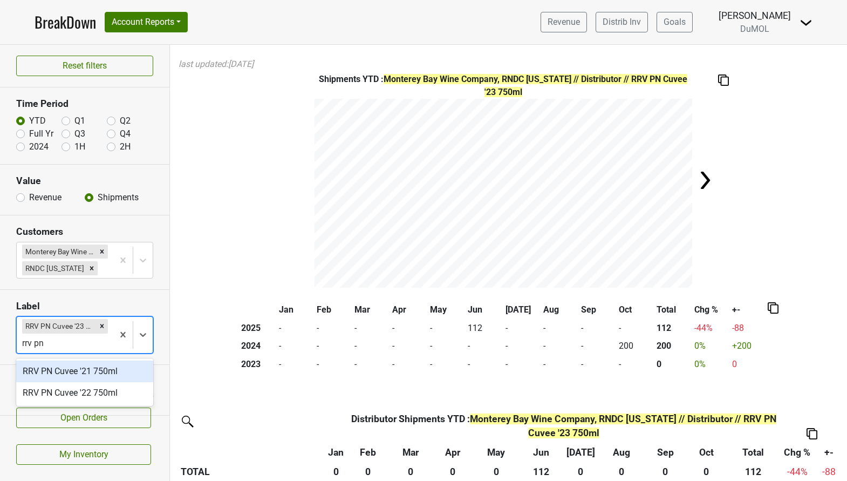
type input "rrv pn"
click at [86, 368] on div "RRV PN Cuvee '21 750ml" at bounding box center [84, 371] width 137 height 22
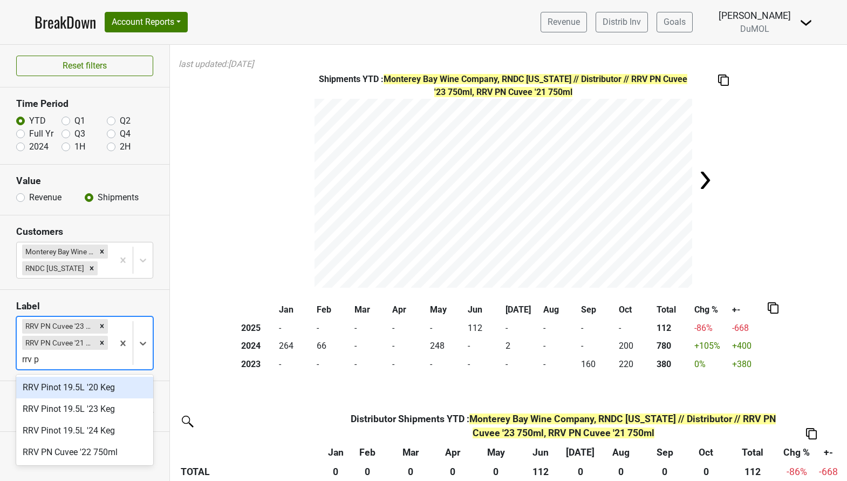
type input "rrv pn"
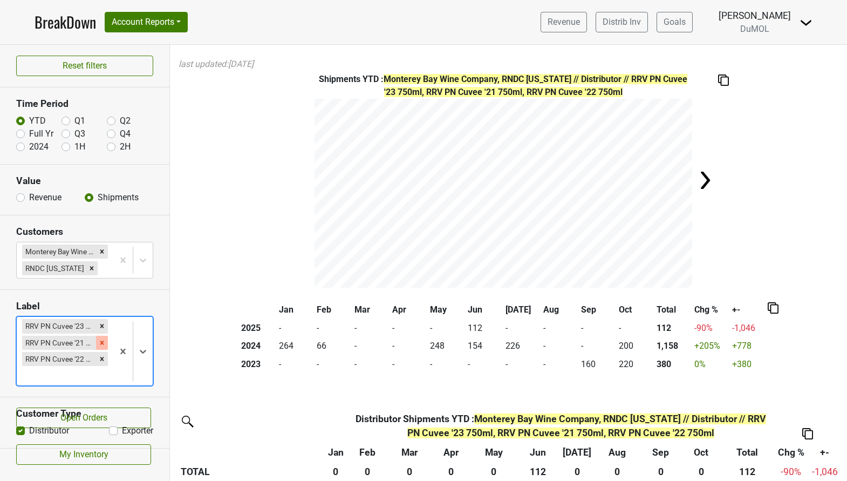
click at [101, 343] on icon "Remove RRV PN Cuvee '21 750ml" at bounding box center [102, 342] width 4 height 4
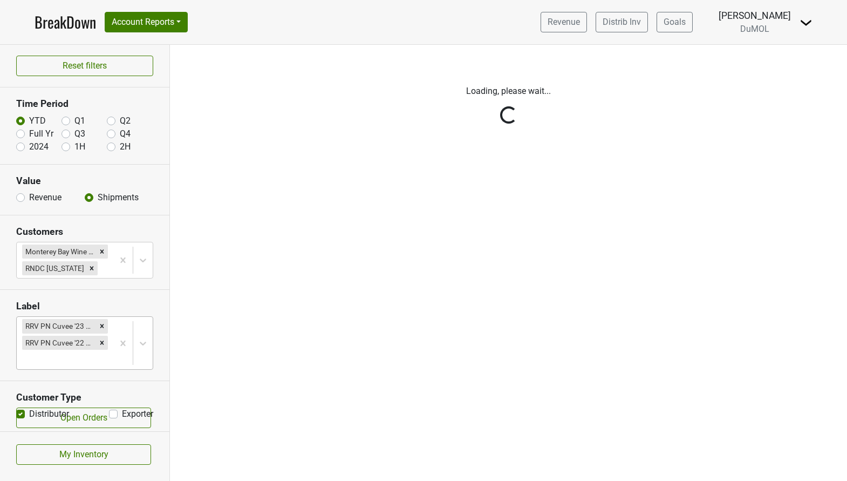
click at [103, 338] on div "Reset filters Time Period YTD Q1 Q2 Full Yr Q3 Q4 2024 1H 2H Value Revenue Ship…" at bounding box center [85, 263] width 170 height 436
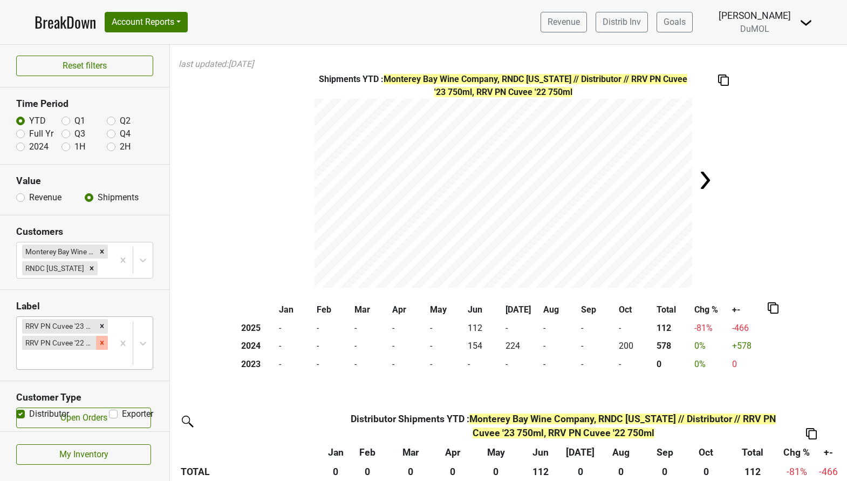
click at [103, 343] on icon "Remove RRV PN Cuvee '22 750ml" at bounding box center [102, 342] width 4 height 4
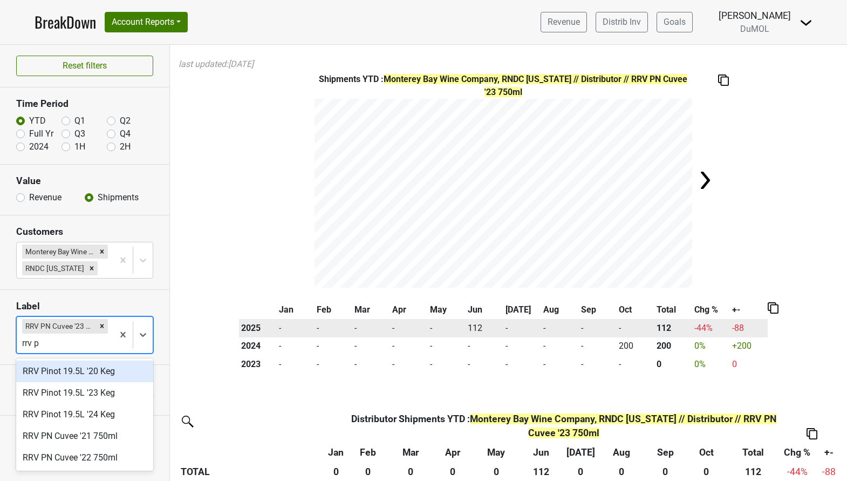
type input "rrv pn"
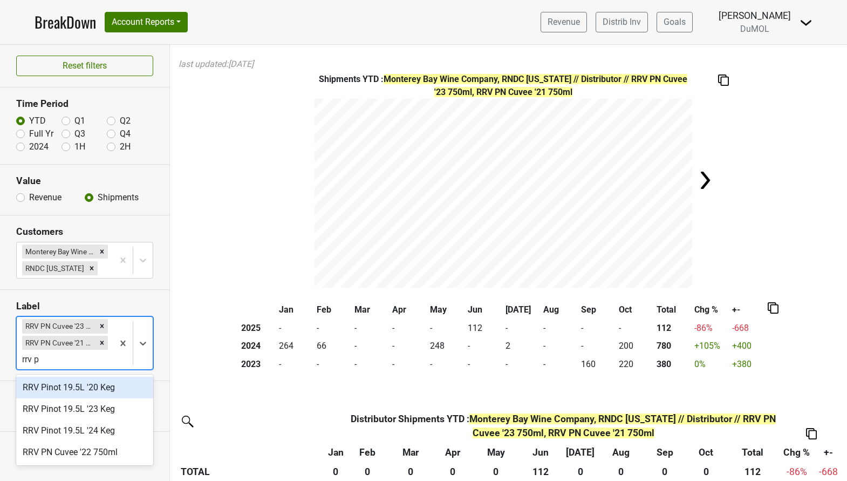
type input "rrv pn"
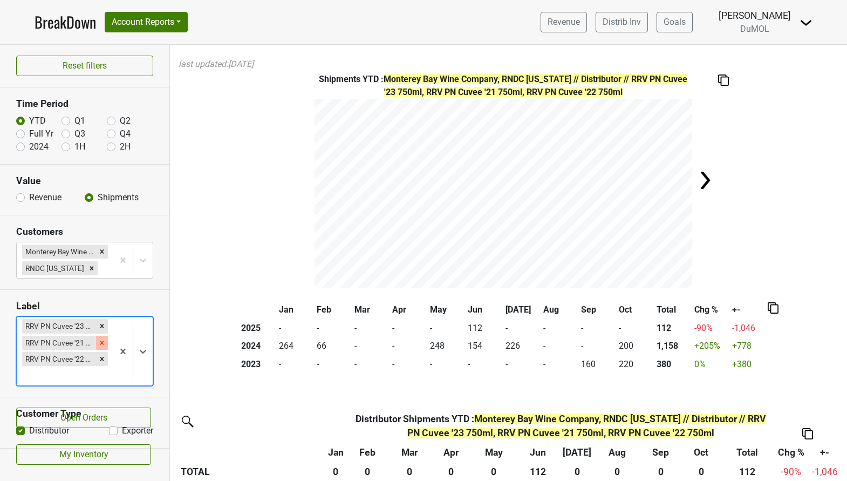
click at [103, 342] on icon "Remove RRV PN Cuvee '21 750ml" at bounding box center [102, 342] width 4 height 4
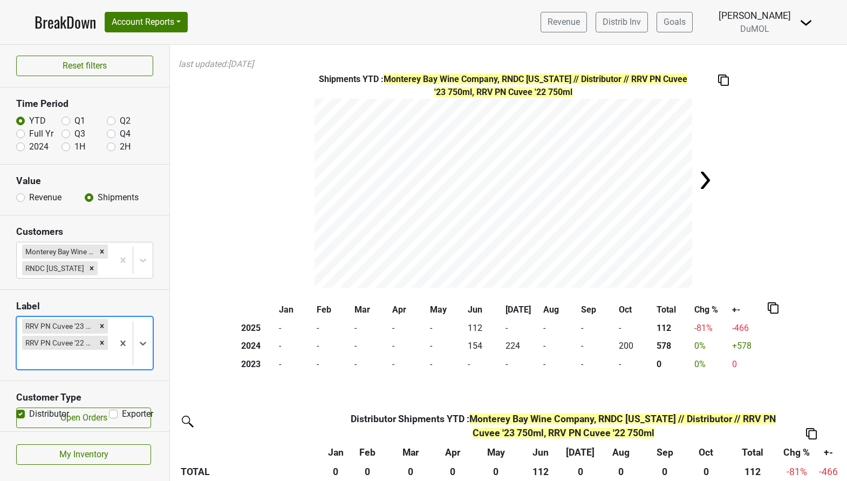
click at [103, 342] on icon "Remove RRV PN Cuvee '22 750ml" at bounding box center [102, 342] width 4 height 4
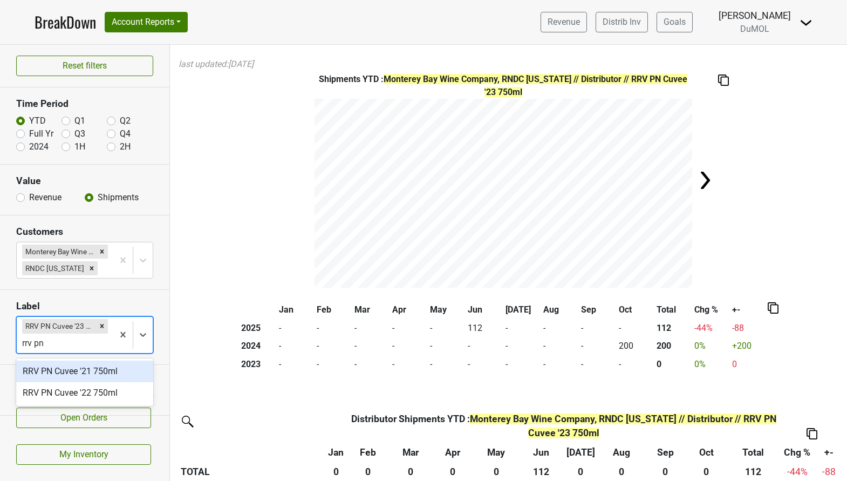
type input "rrv pn c"
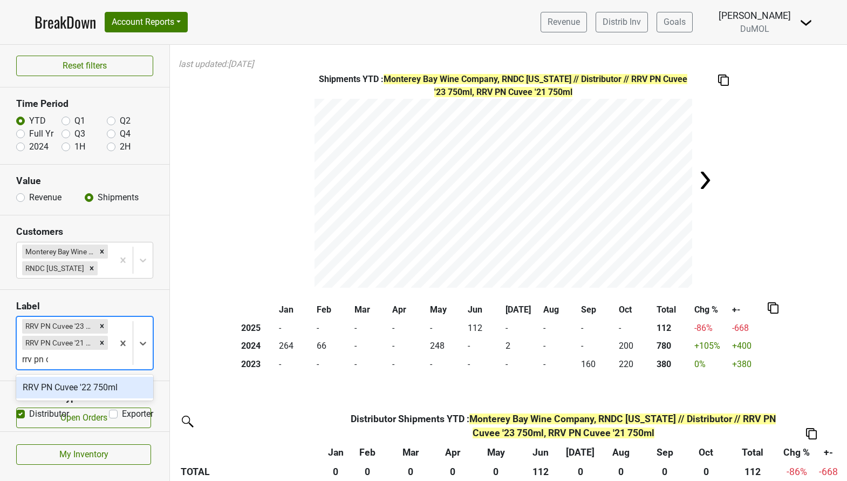
type input "rrv pn cu"
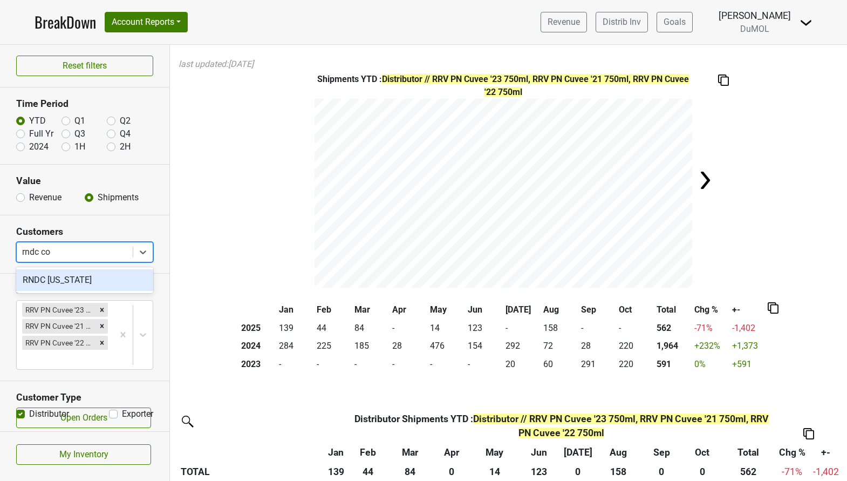
type input "rndc col"
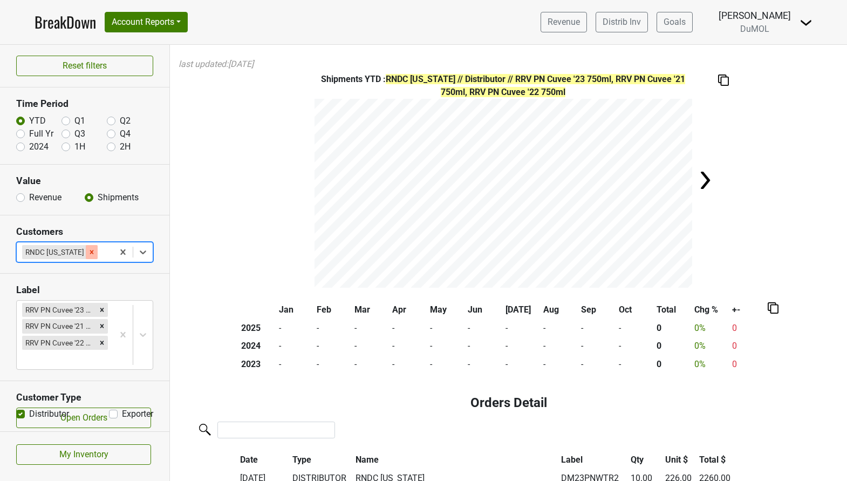
click at [88, 250] on icon "Remove RNDC Colorado" at bounding box center [92, 252] width 8 height 8
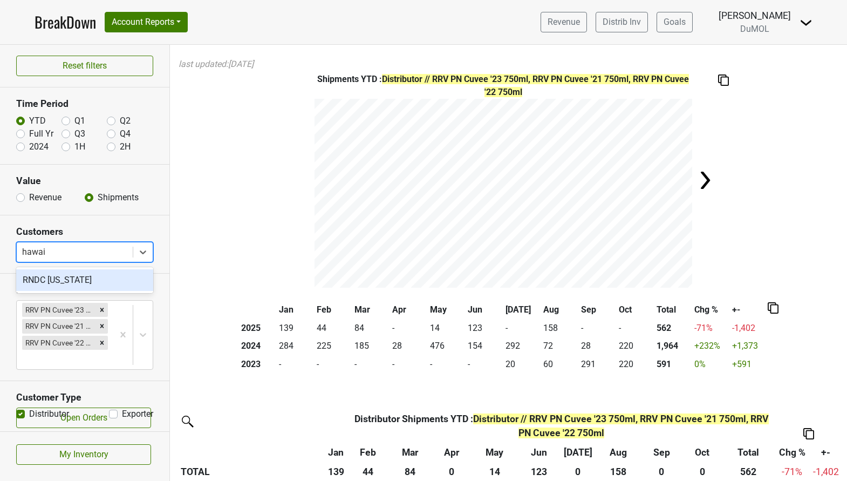
type input "[US_STATE]"
type input "louis"
type input "nor"
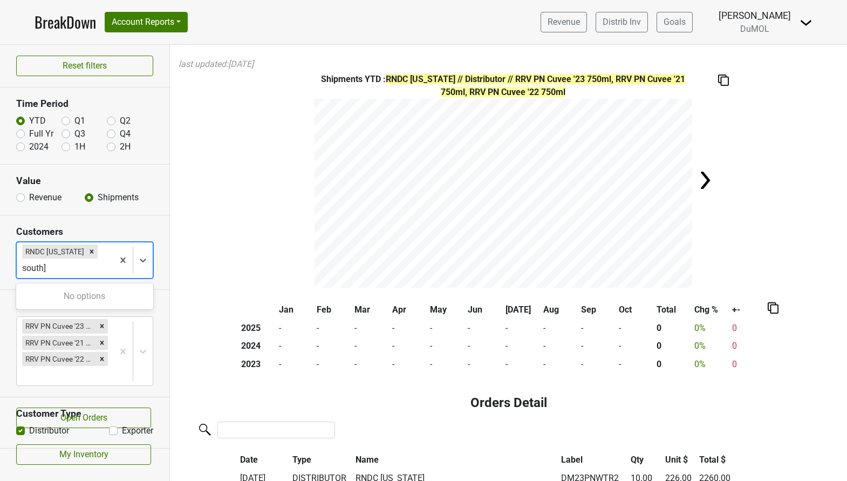
type input "south"
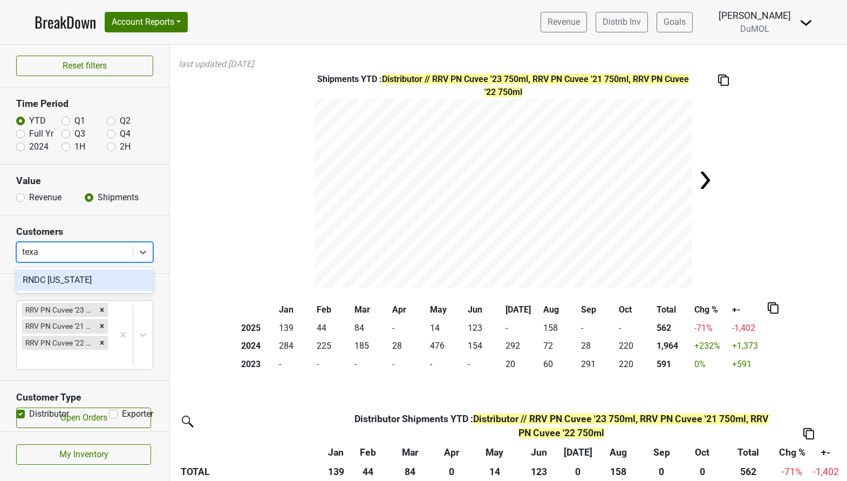
type input "[US_STATE]"
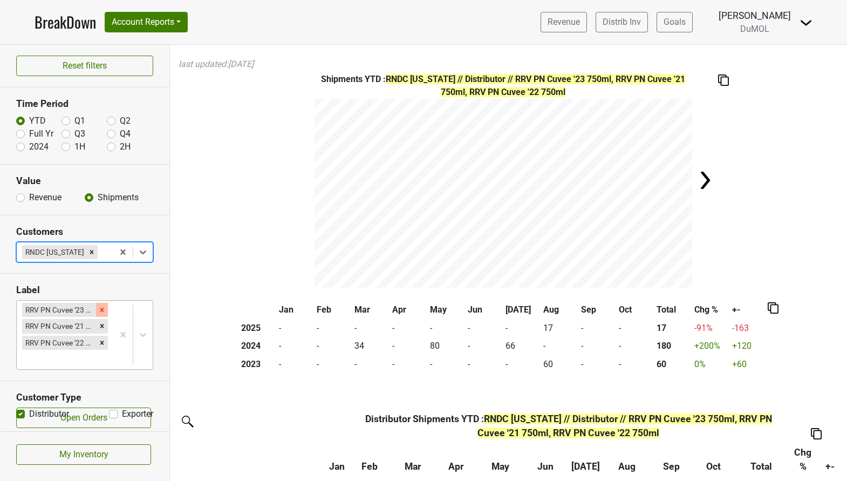
click at [101, 309] on icon "Remove RRV PN Cuvee '23 750ml" at bounding box center [102, 310] width 8 height 8
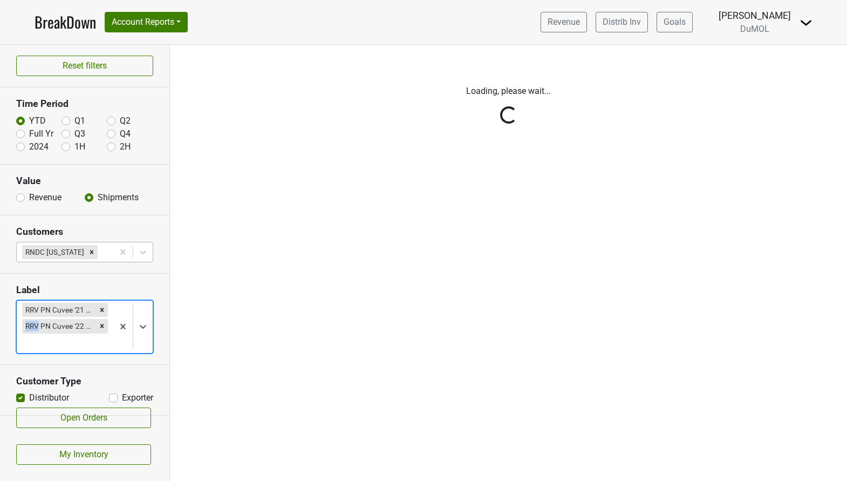
click at [101, 309] on div "Reset filters Time Period YTD Q1 Q2 Full Yr Q3 Q4 2024 1H 2H Value Revenue Ship…" at bounding box center [85, 263] width 170 height 436
click at [101, 309] on icon "Remove RRV PN Cuvee '21 750ml" at bounding box center [102, 310] width 8 height 8
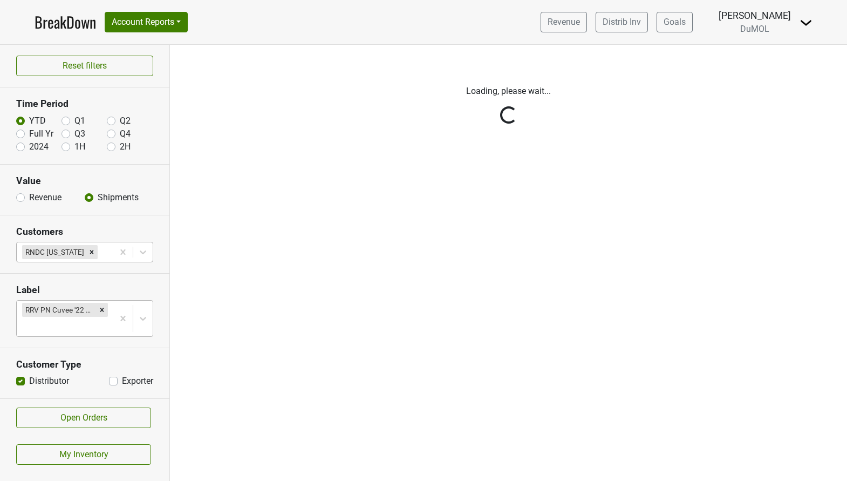
click at [101, 309] on div "Reset filters Time Period YTD Q1 Q2 Full Yr Q3 Q4 2024 1H 2H Value Revenue Ship…" at bounding box center [85, 263] width 170 height 436
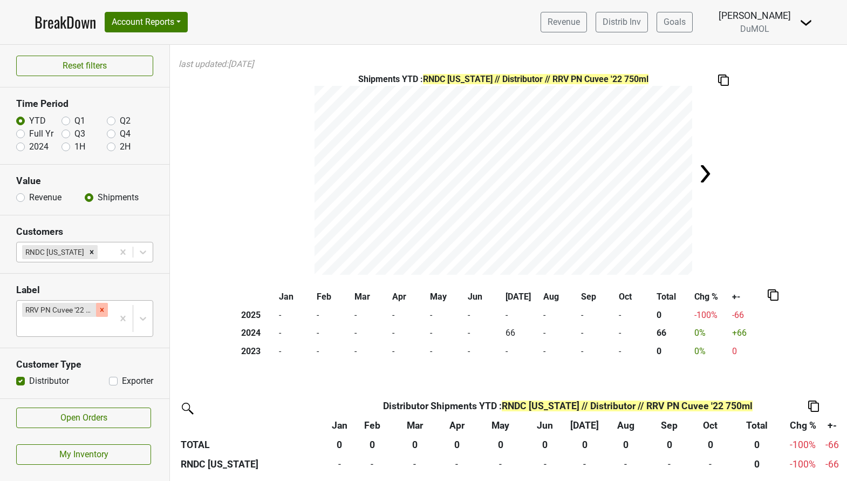
click at [101, 308] on icon "Remove RRV PN Cuvee '22 750ml" at bounding box center [102, 310] width 8 height 8
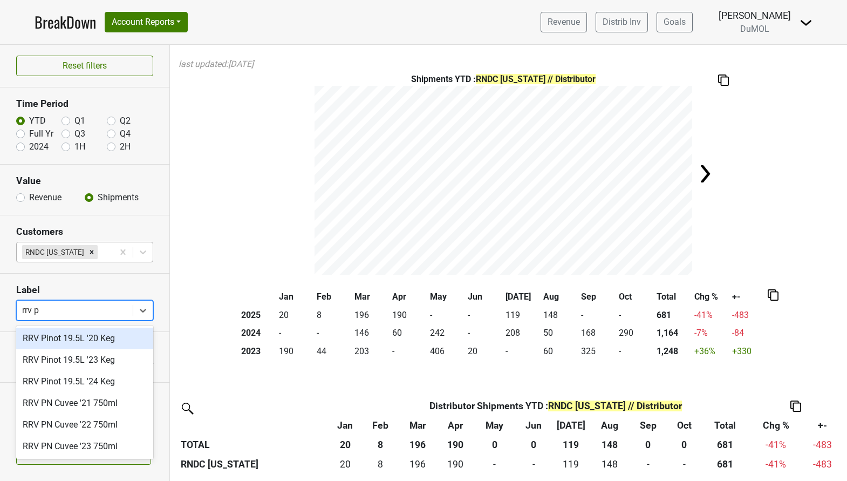
type input "rrv pn"
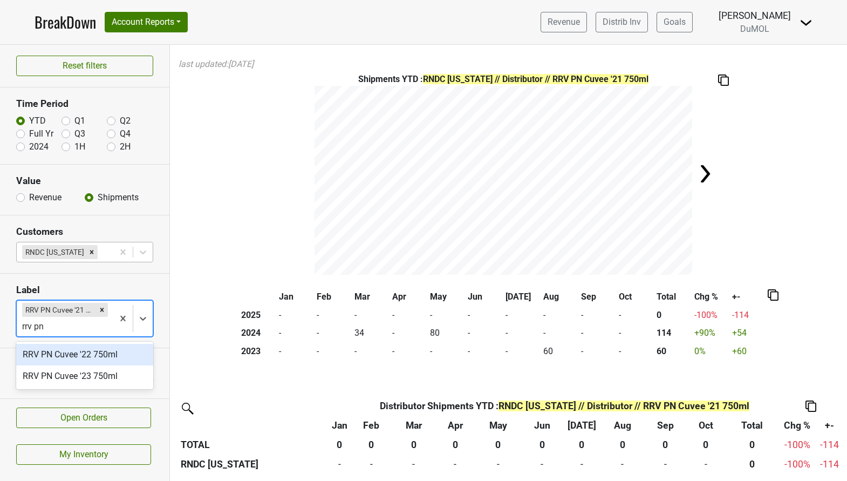
type input "rrv pn"
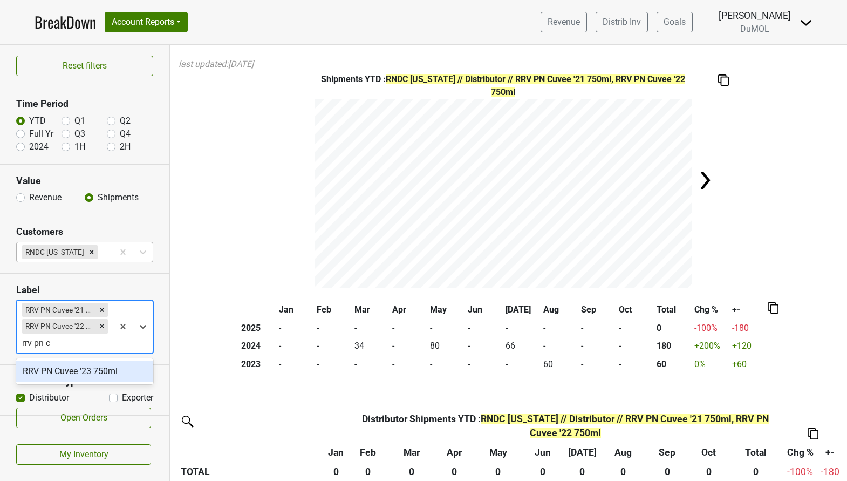
type input "rrv pn cu"
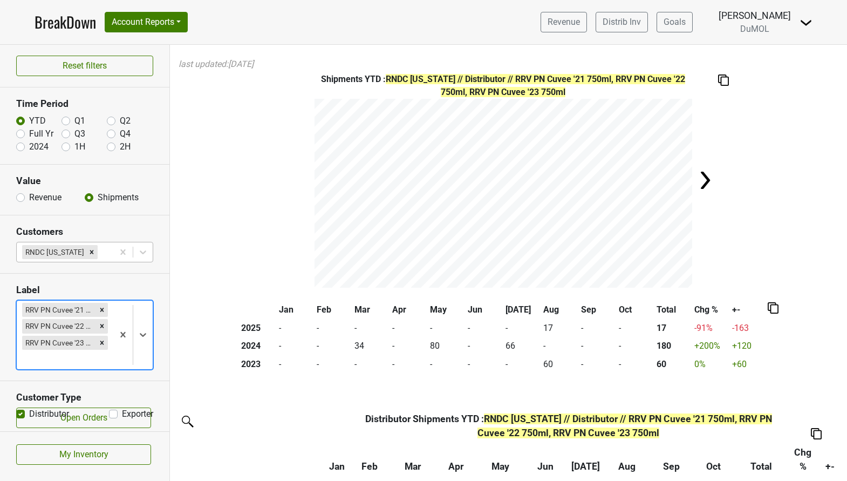
click at [88, 250] on icon "Remove RNDC Texas" at bounding box center [92, 252] width 8 height 8
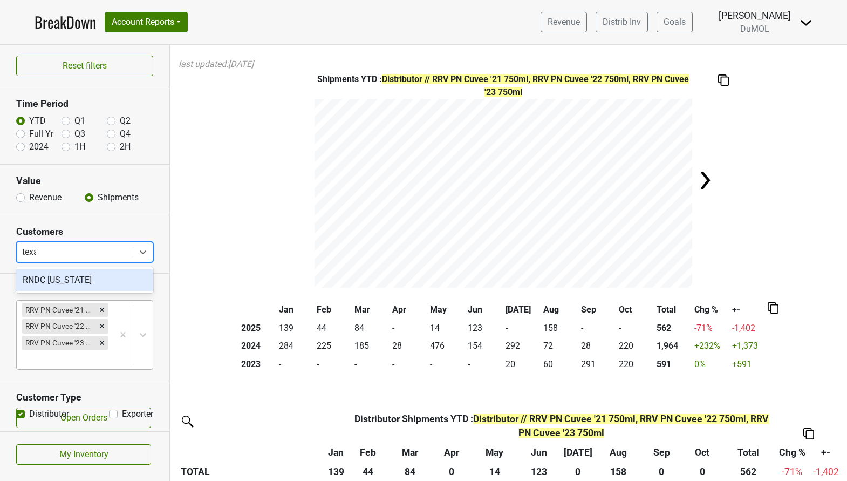
type input "[US_STATE]"
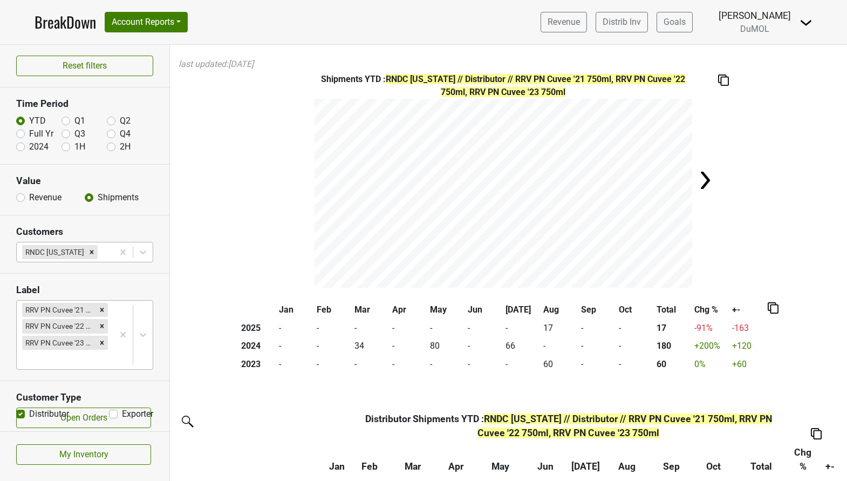
click at [29, 132] on label "Full Yr" at bounding box center [41, 133] width 24 height 13
click at [21, 132] on input "Full Yr" at bounding box center [20, 132] width 9 height 11
radio input "true"
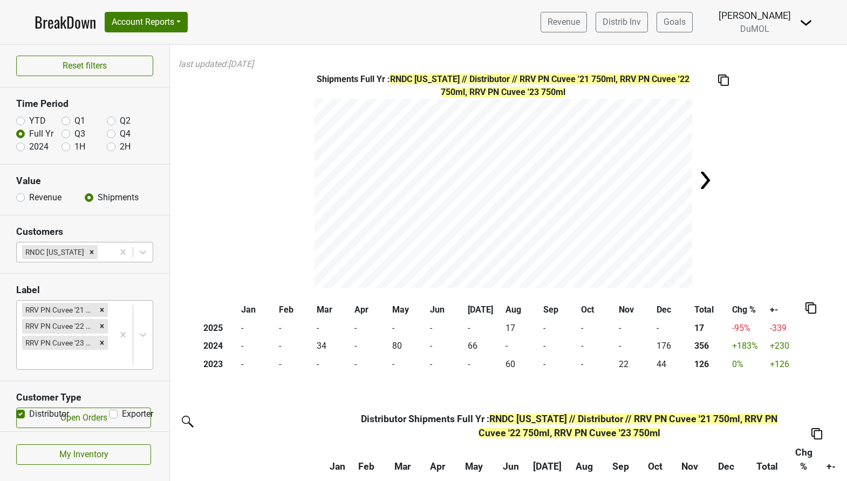
click at [29, 120] on label "YTD" at bounding box center [37, 120] width 17 height 13
click at [22, 120] on input "YTD" at bounding box center [20, 119] width 9 height 11
radio input "true"
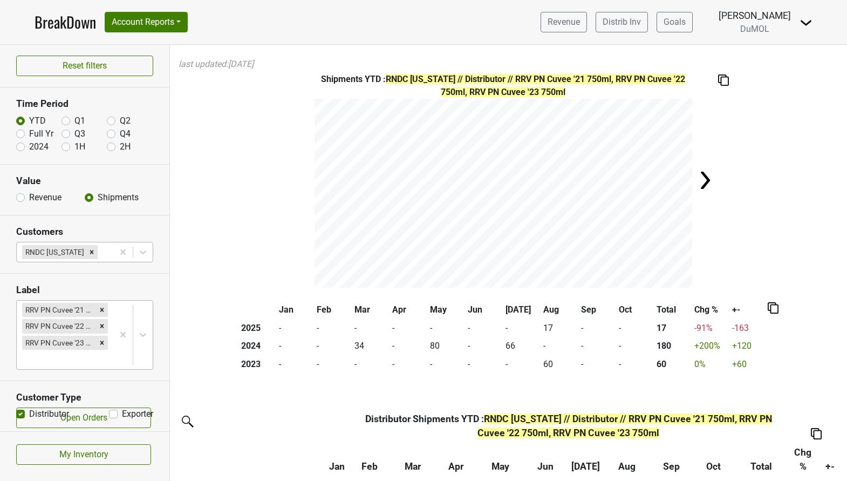
click at [29, 148] on label "2024" at bounding box center [38, 146] width 19 height 13
click at [22, 148] on input "2024" at bounding box center [20, 145] width 9 height 11
radio input "true"
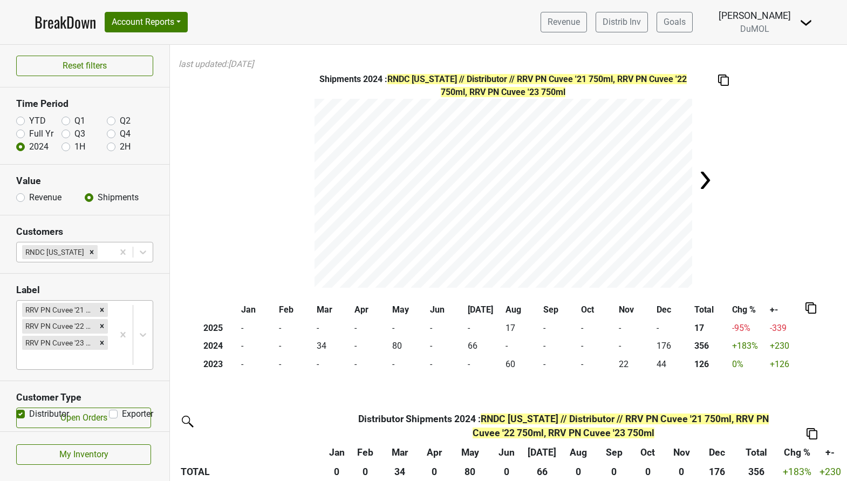
click at [29, 122] on label "YTD" at bounding box center [37, 120] width 17 height 13
click at [23, 122] on input "YTD" at bounding box center [20, 119] width 9 height 11
radio input "true"
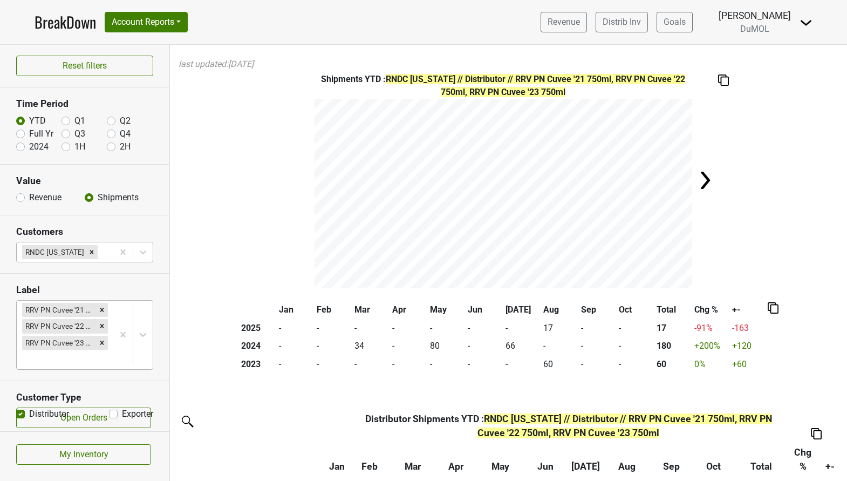
click at [29, 137] on label "Full Yr" at bounding box center [41, 133] width 24 height 13
click at [20, 137] on input "Full Yr" at bounding box center [20, 132] width 9 height 11
radio input "true"
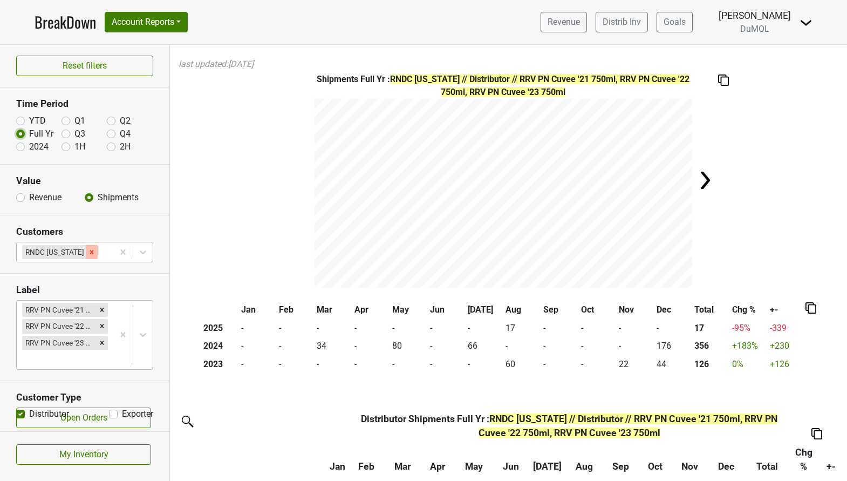
click at [90, 251] on icon "Remove RNDC Texas" at bounding box center [92, 252] width 4 height 4
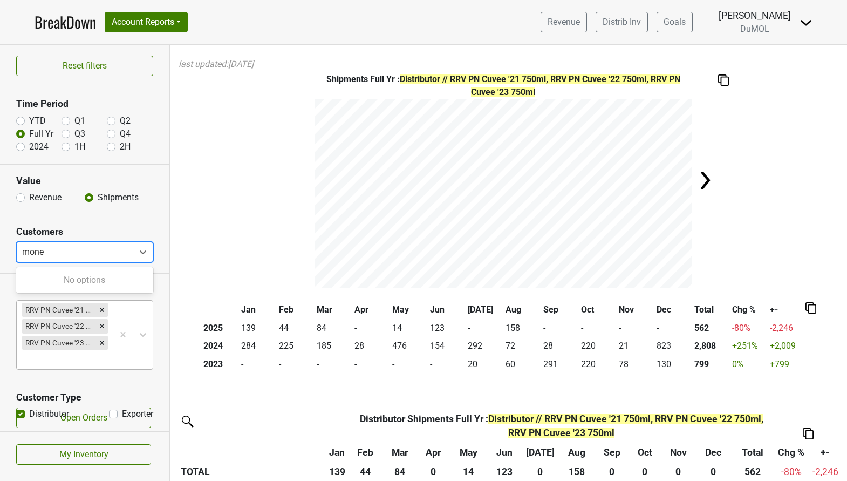
type input "mon"
click at [62, 280] on div "Monterey Bay Wine Company" at bounding box center [84, 280] width 137 height 22
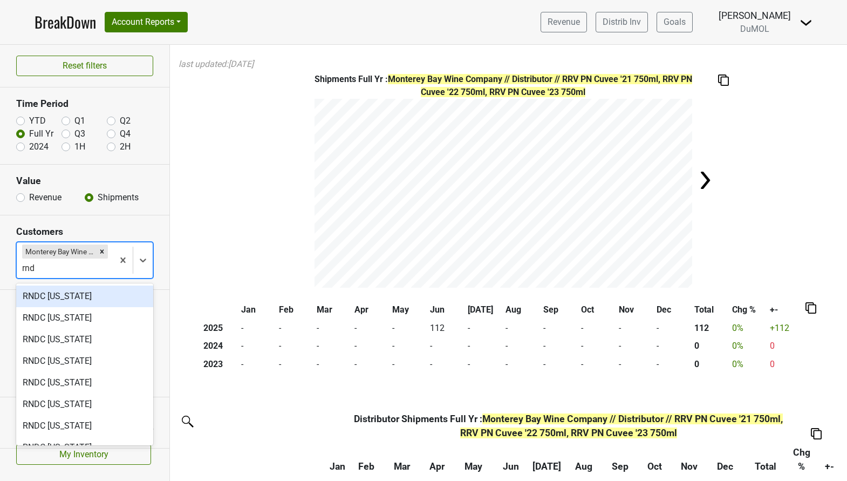
type input "rndc"
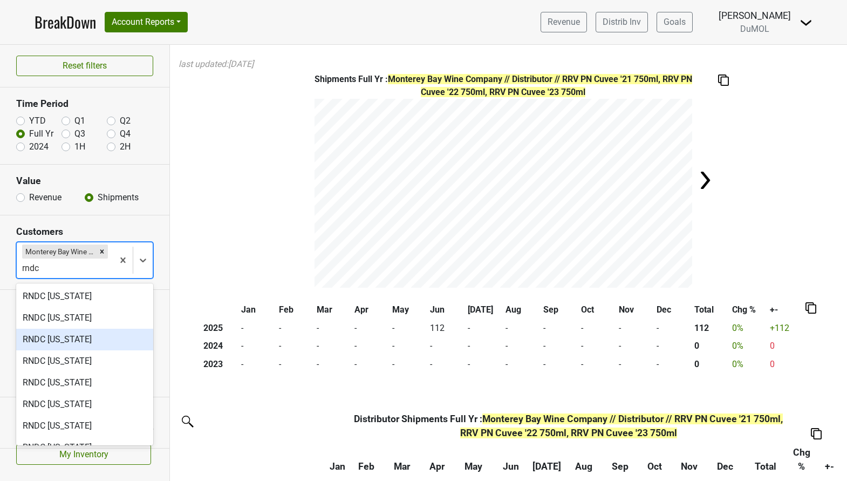
click at [58, 335] on div "RNDC [US_STATE]" at bounding box center [84, 340] width 137 height 22
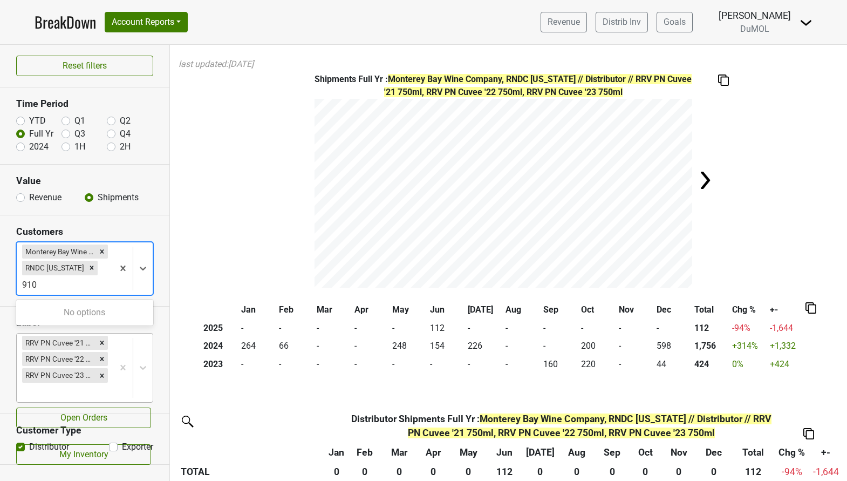
type input "910"
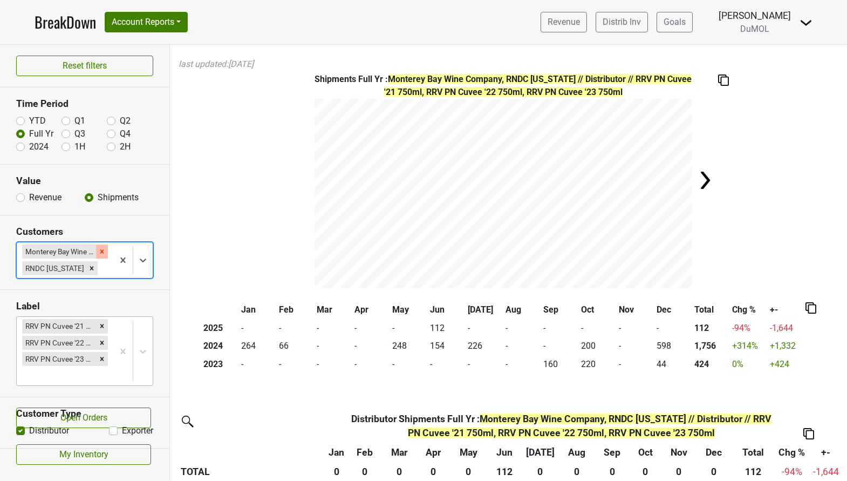
click at [101, 250] on icon "Remove Monterey Bay Wine Company" at bounding box center [102, 251] width 4 height 4
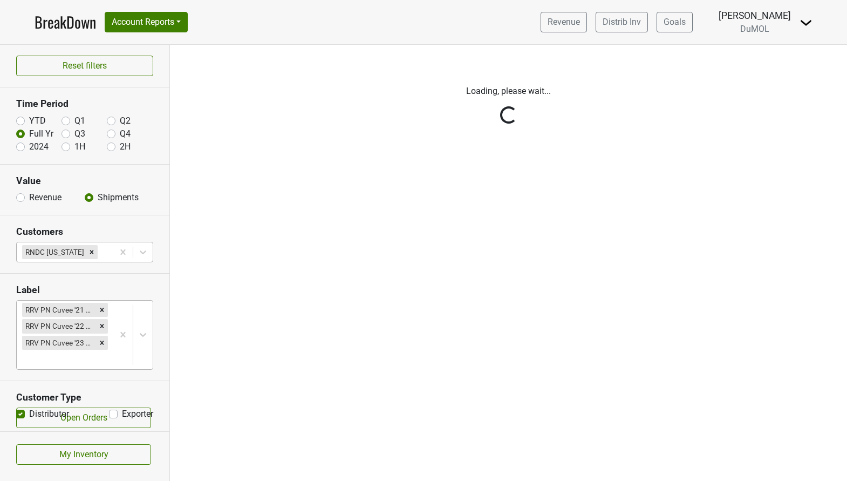
click at [101, 250] on div "Reset filters Time Period YTD Q1 Q2 Full Yr Q3 Q4 2024 1H 2H Value Revenue Ship…" at bounding box center [85, 263] width 170 height 436
click at [86, 246] on div "Remove RNDC California" at bounding box center [92, 252] width 12 height 14
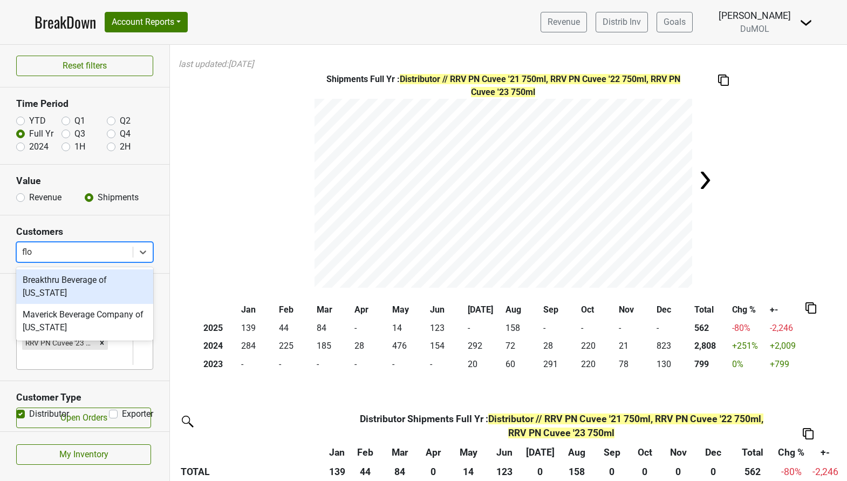
type input "[PERSON_NAME]"
click at [104, 287] on div "Breakthru Beverage of [US_STATE]" at bounding box center [84, 286] width 137 height 35
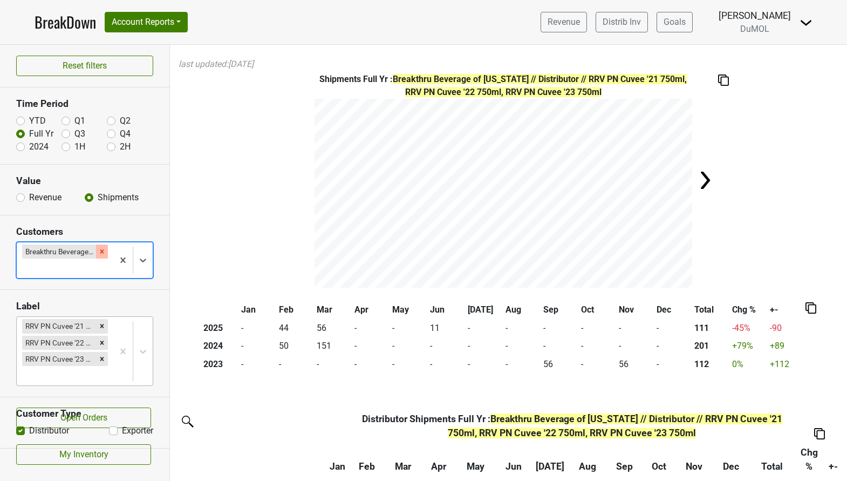
click at [106, 249] on div "Remove Breakthru Beverage of Florida" at bounding box center [102, 251] width 12 height 14
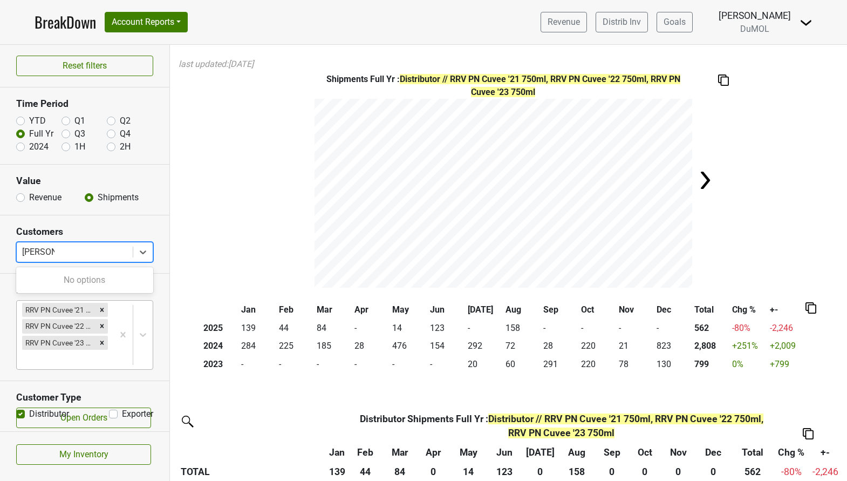
type input "[PERSON_NAME]"
click at [96, 280] on div "[PERSON_NAME]'s Distributing" at bounding box center [84, 280] width 137 height 22
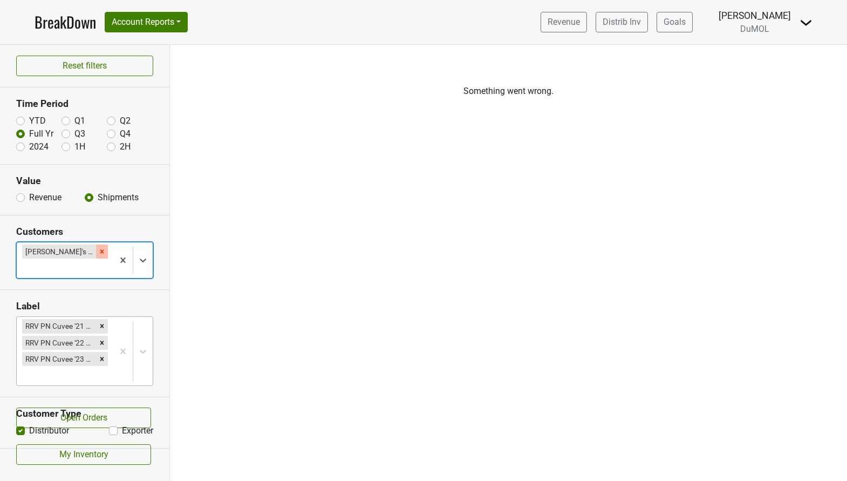
click at [100, 248] on icon "Remove George's Distributing" at bounding box center [102, 252] width 8 height 8
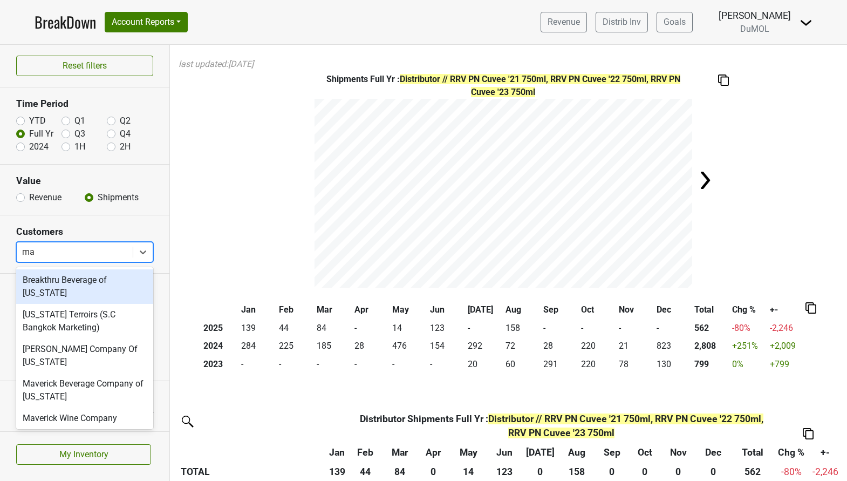
type input "mav"
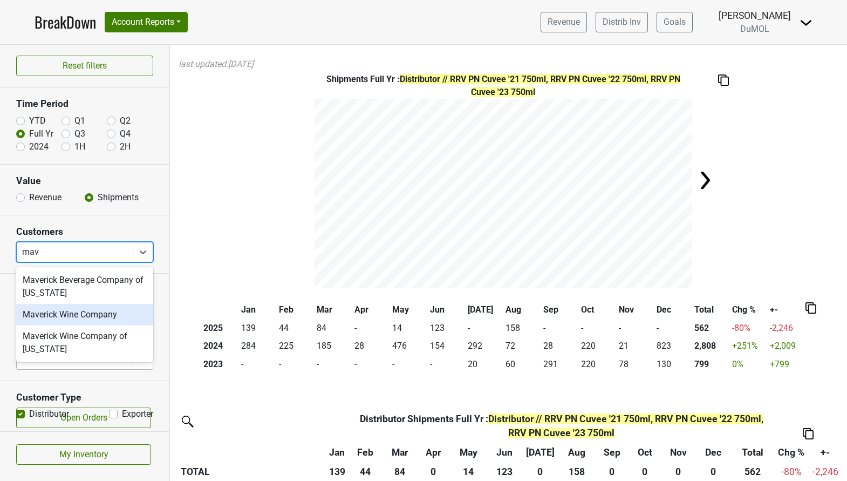
click at [116, 314] on div "Maverick Wine Company" at bounding box center [84, 315] width 137 height 22
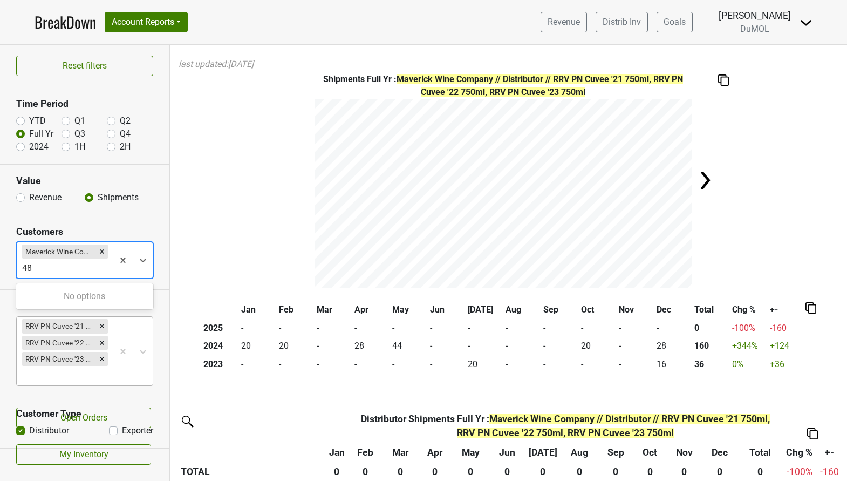
type input "48"
click at [104, 253] on icon "Remove Maverick Wine Company" at bounding box center [102, 252] width 8 height 8
click at [104, 253] on div "Reset filters Time Period YTD Q1 Q2 Full Yr Q3 Q4 2024 1H 2H Value Revenue Ship…" at bounding box center [85, 263] width 170 height 436
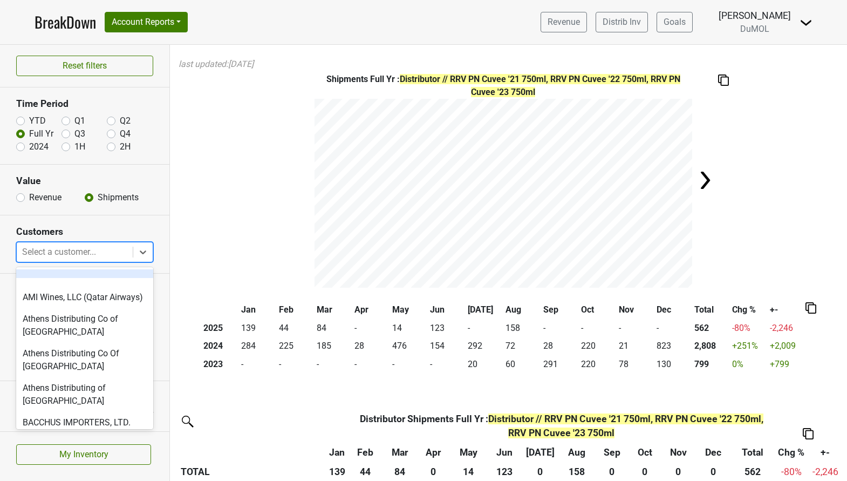
click at [71, 244] on div at bounding box center [74, 251] width 105 height 15
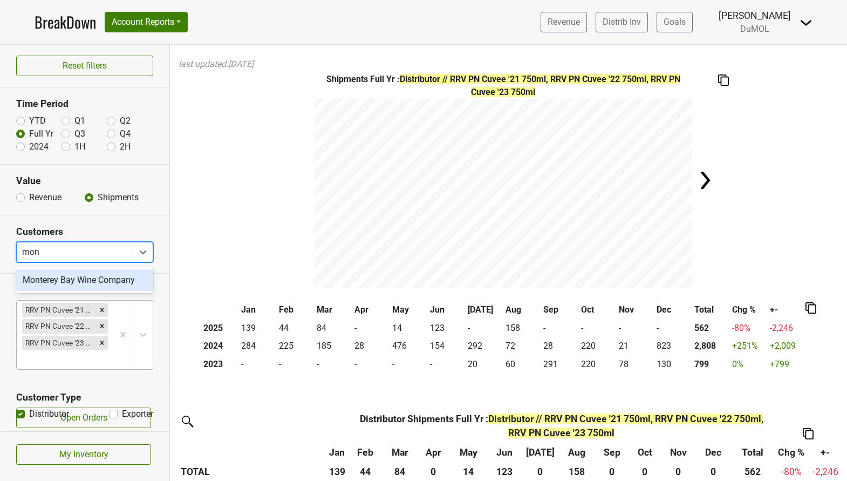
type input "mont"
click at [69, 278] on div "Monterey Bay Wine Company" at bounding box center [84, 280] width 137 height 22
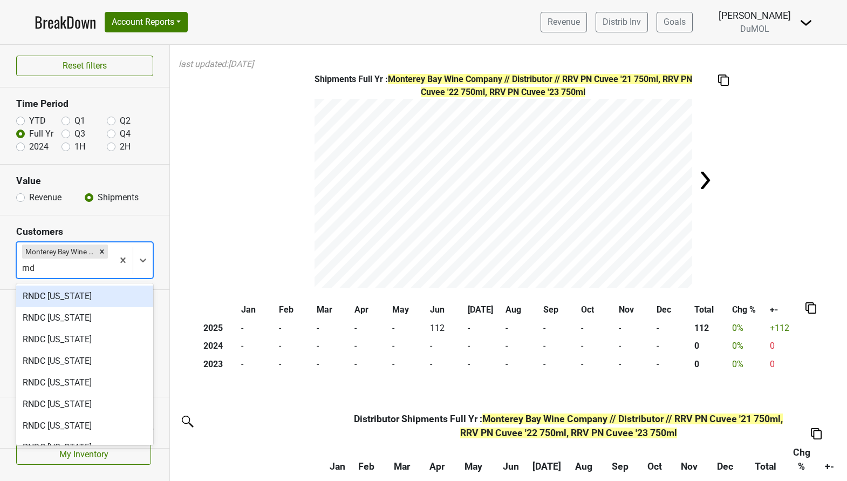
type input "rndc"
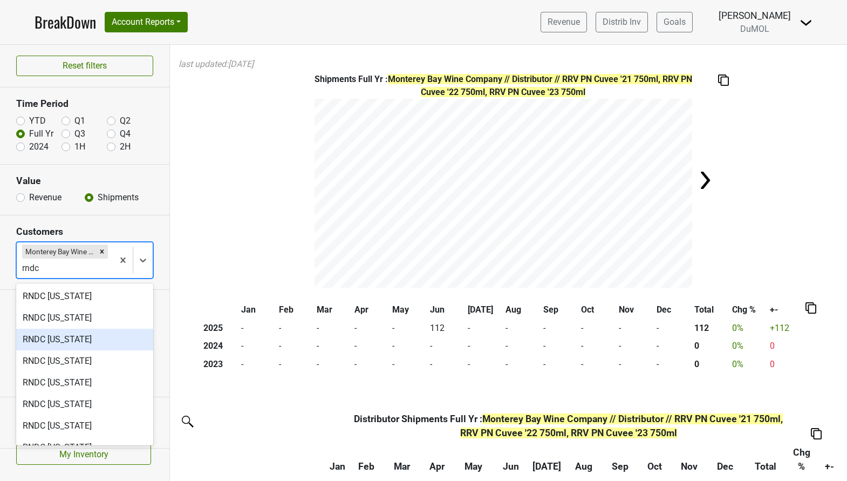
click at [66, 344] on div "RNDC [US_STATE]" at bounding box center [84, 340] width 137 height 22
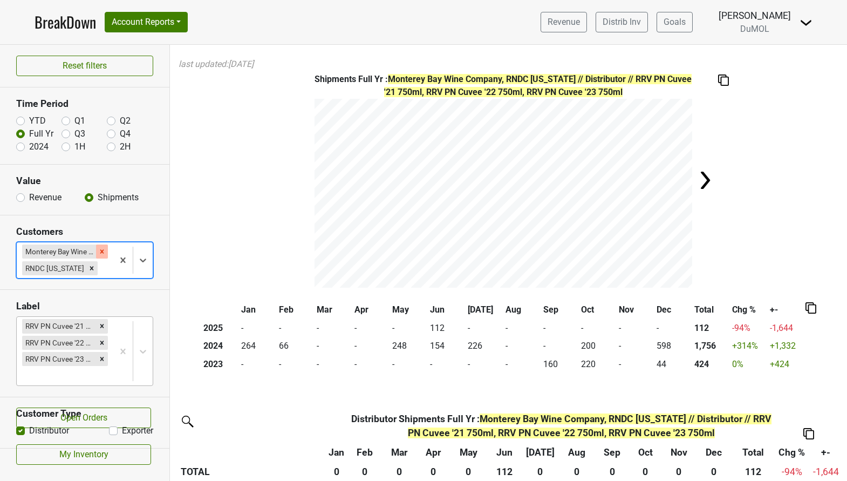
click at [103, 250] on icon "Remove Monterey Bay Wine Company" at bounding box center [102, 251] width 4 height 4
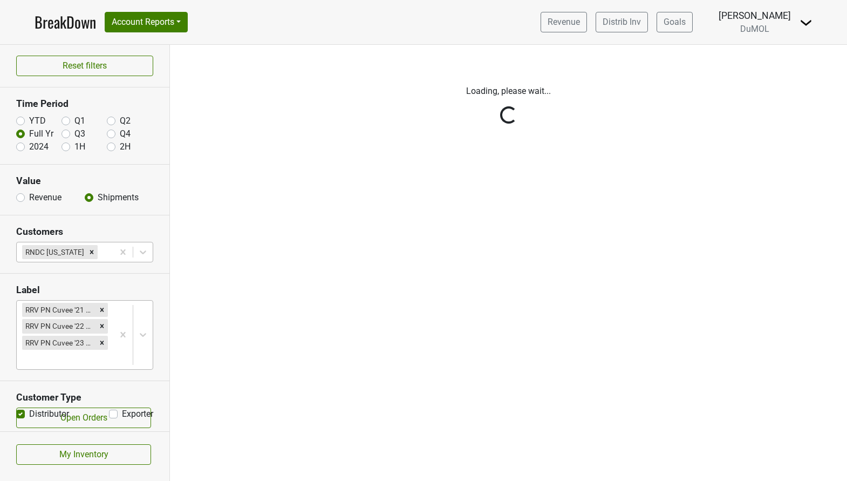
click at [103, 250] on div "Reset filters Time Period YTD Q1 Q2 Full Yr Q3 Q4 2024 1H 2H Value Revenue Ship…" at bounding box center [85, 263] width 170 height 436
click at [83, 245] on div "Reset filters Time Period YTD Q1 Q2 Full Yr Q3 Q4 2024 1H 2H Value Revenue Ship…" at bounding box center [85, 263] width 170 height 436
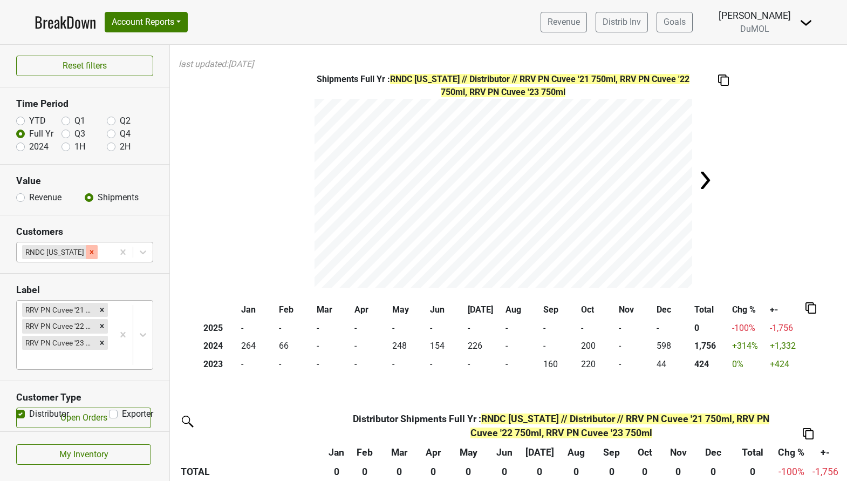
click at [88, 248] on icon "Remove RNDC California" at bounding box center [92, 252] width 8 height 8
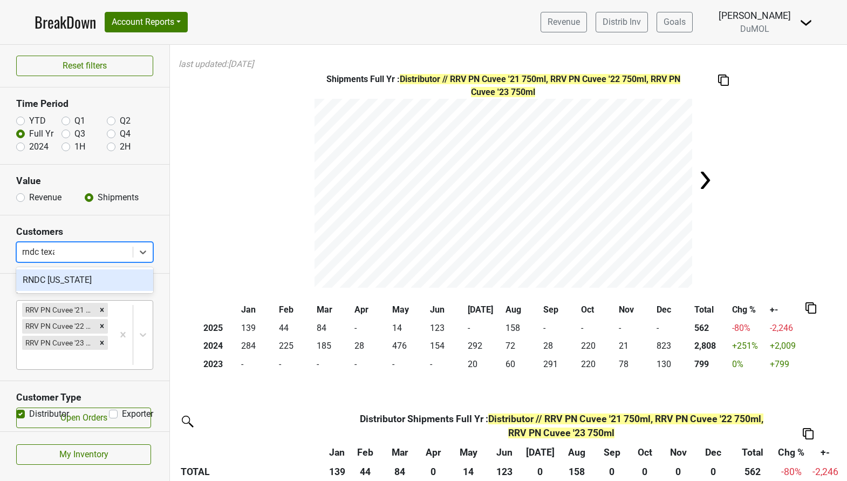
type input "rndc [US_STATE]"
click at [96, 280] on div "RNDC [US_STATE]" at bounding box center [84, 280] width 137 height 22
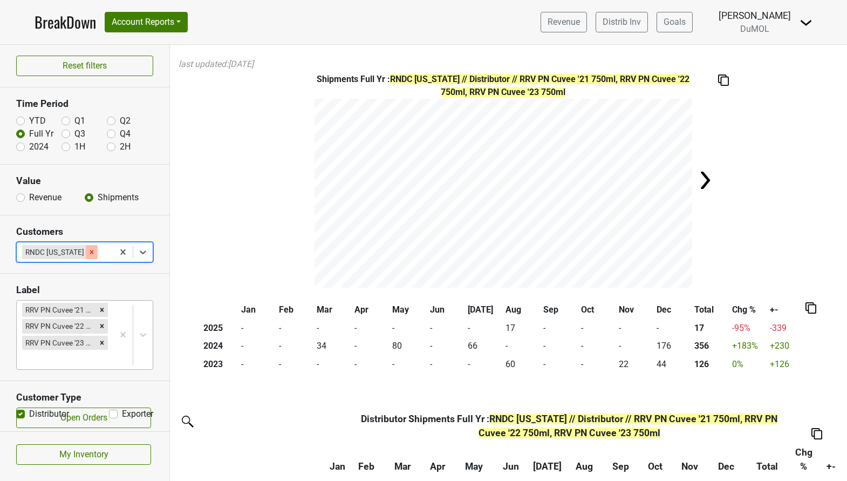
click at [88, 252] on icon "Remove RNDC Texas" at bounding box center [92, 252] width 8 height 8
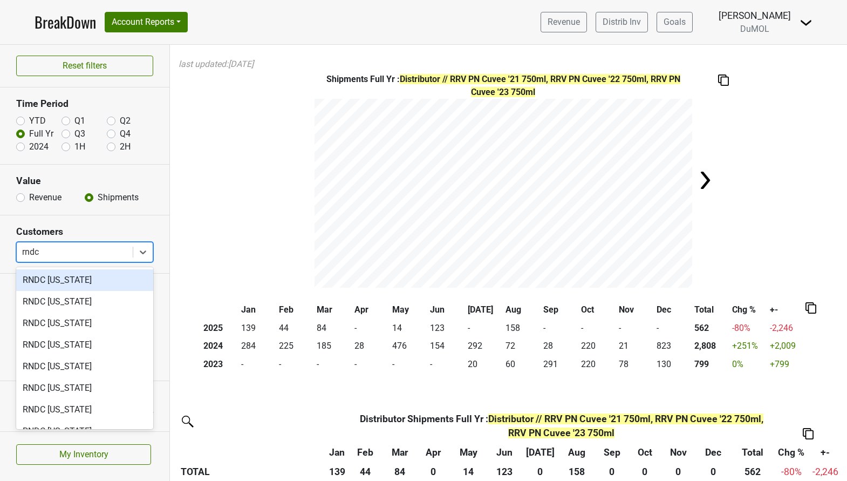
type input "rndc u"
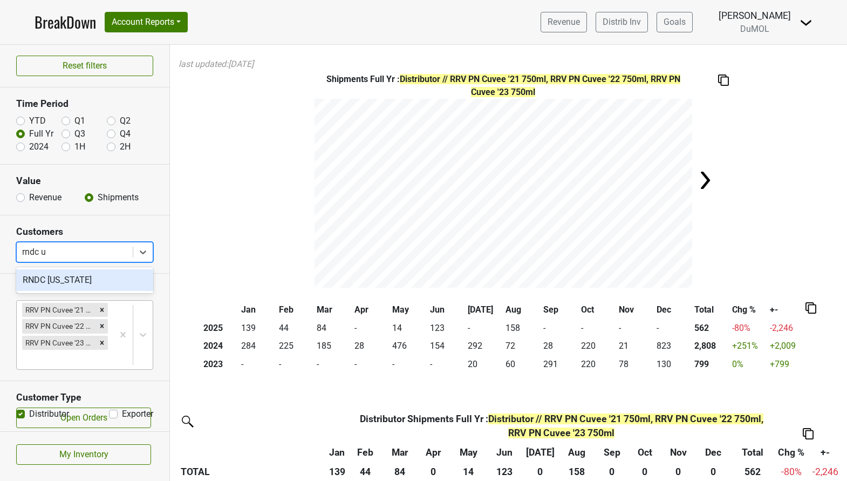
click at [62, 283] on div "RNDC [US_STATE]" at bounding box center [84, 280] width 137 height 22
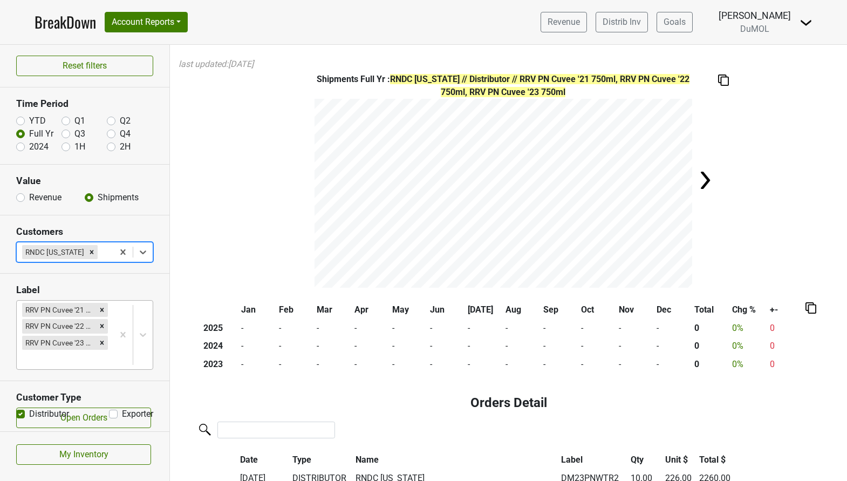
type input "r"
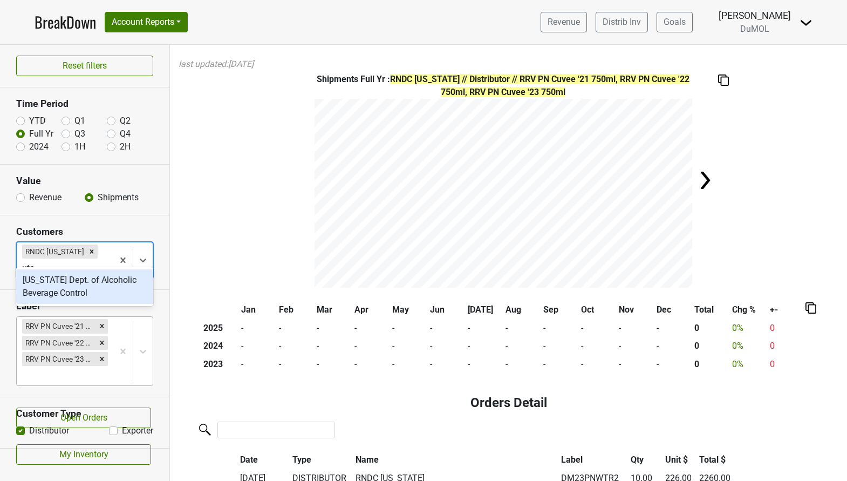
type input "[US_STATE]"
click at [65, 275] on div "[US_STATE] Dept. of Alcoholic Beverage Control" at bounding box center [84, 286] width 137 height 35
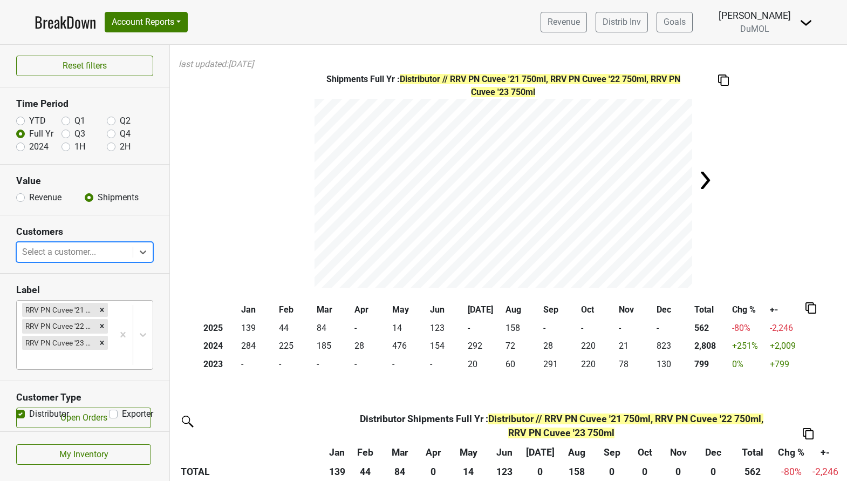
type input "v"
type input "rndc vir"
click at [55, 285] on div "RNDC [US_STATE]" at bounding box center [84, 280] width 137 height 22
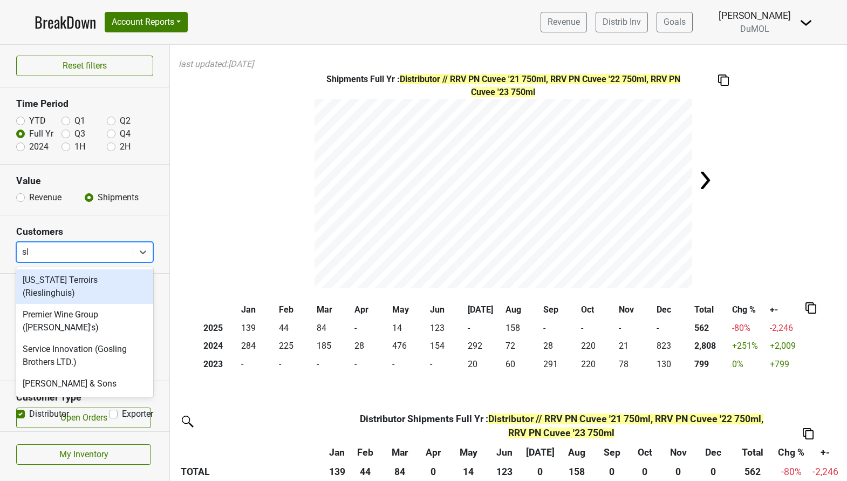
type input "slo"
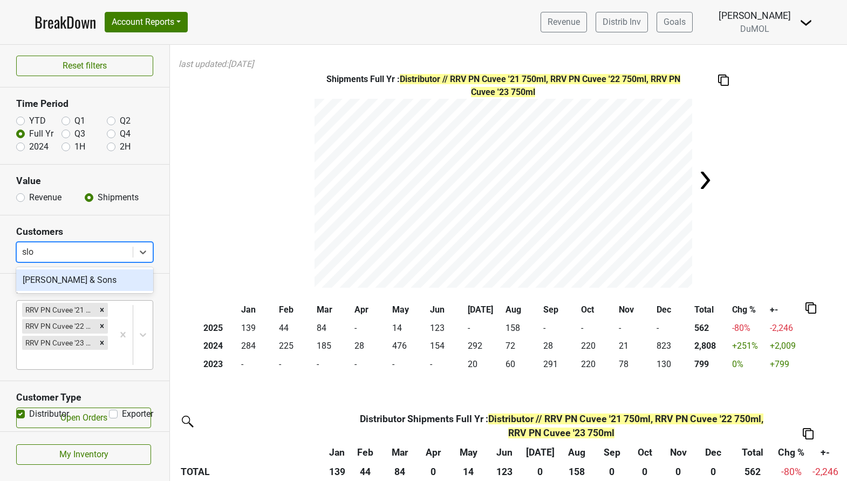
click at [113, 283] on div "[PERSON_NAME] & Sons" at bounding box center [84, 280] width 137 height 22
type input "state"
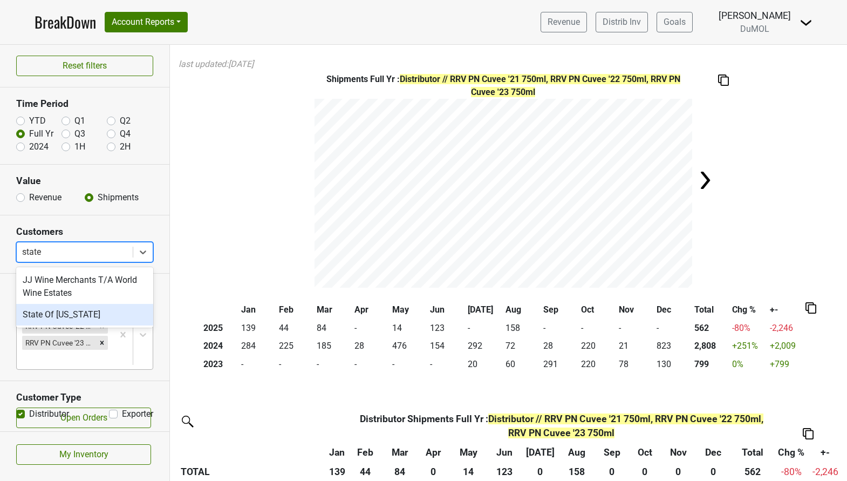
click at [98, 321] on div "State Of [US_STATE]" at bounding box center [84, 315] width 137 height 22
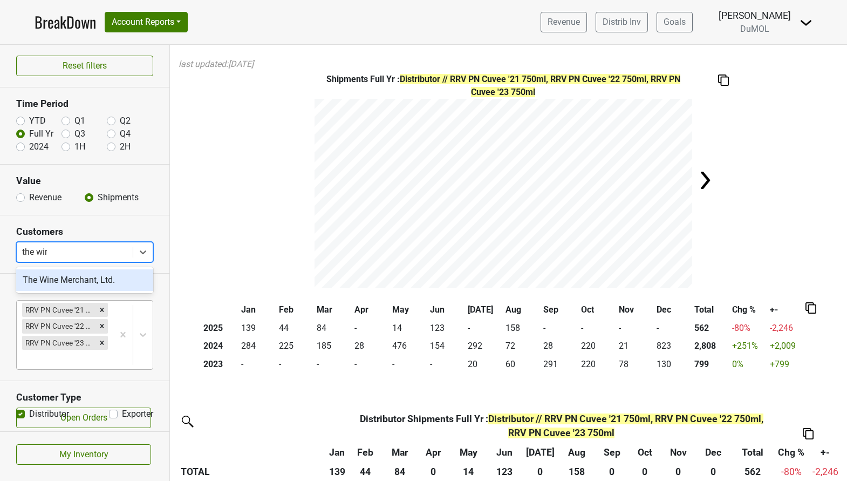
type input "the wine"
type input "thirst"
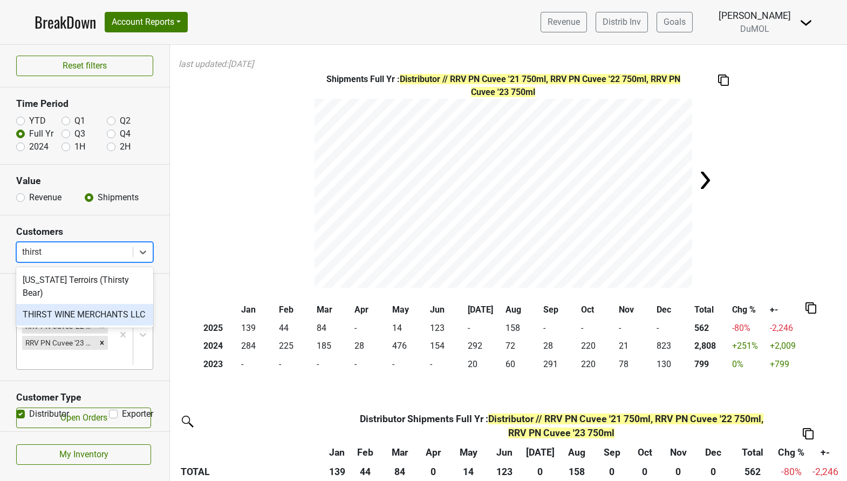
click at [90, 304] on div "THIRST WINE MERCHANTS LLC" at bounding box center [84, 315] width 137 height 22
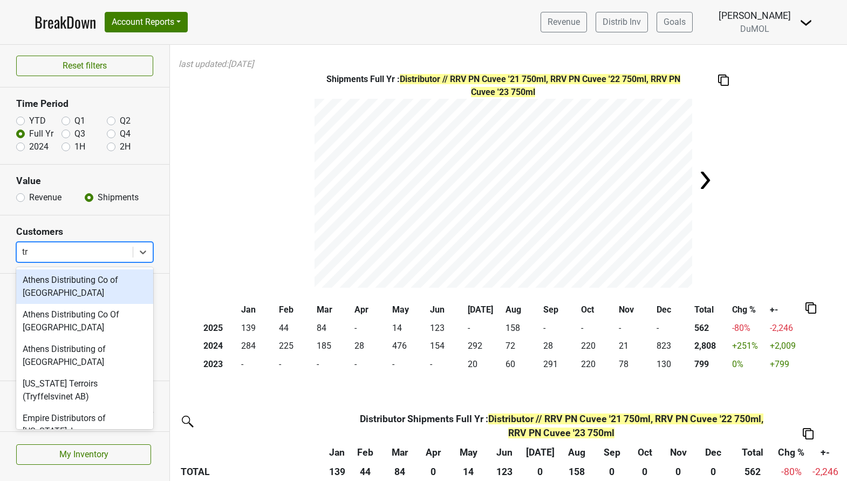
type input "try"
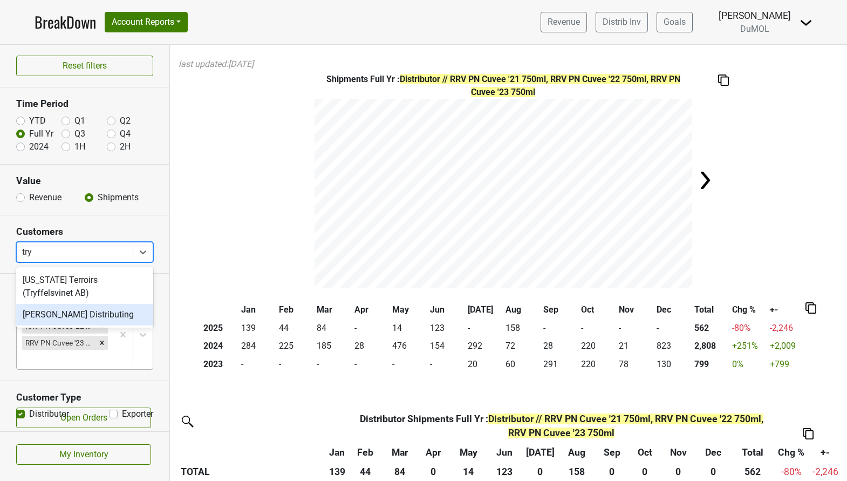
click at [86, 315] on div "[PERSON_NAME] Distributing" at bounding box center [84, 315] width 137 height 22
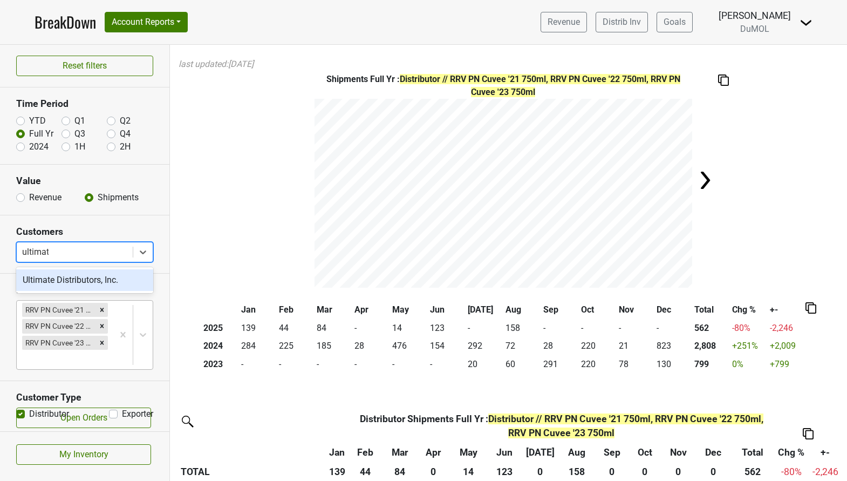
type input "ultimate"
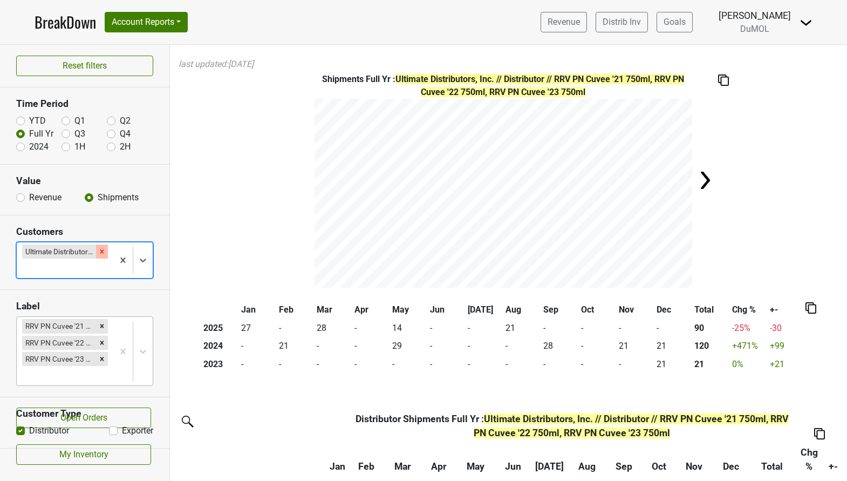
click at [104, 250] on icon "Remove Ultimate Distributors, Inc." at bounding box center [102, 252] width 8 height 8
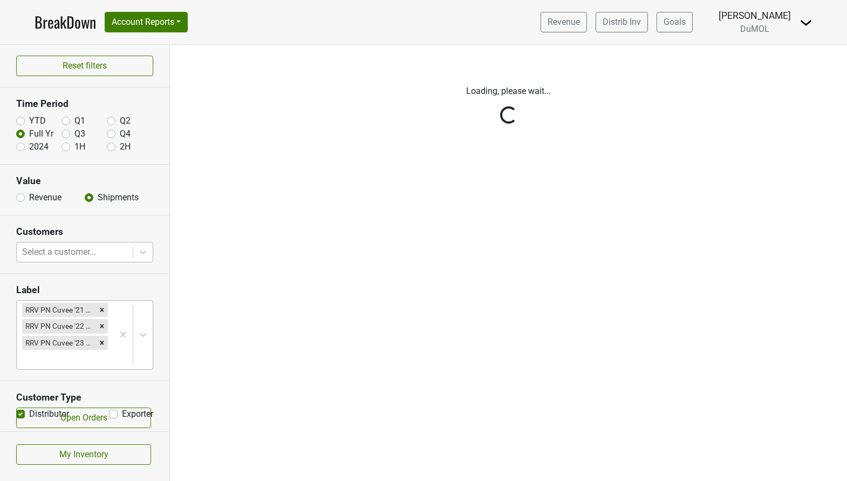
click at [104, 250] on div "Reset filters Time Period YTD Q1 Q2 Full Yr Q3 Q4 2024 1H 2H Value Revenue Ship…" at bounding box center [85, 263] width 170 height 436
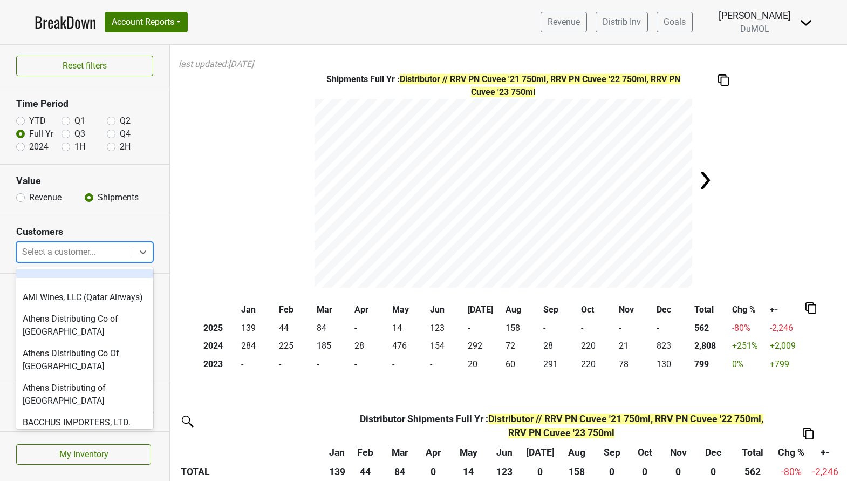
click at [104, 250] on div at bounding box center [74, 251] width 105 height 15
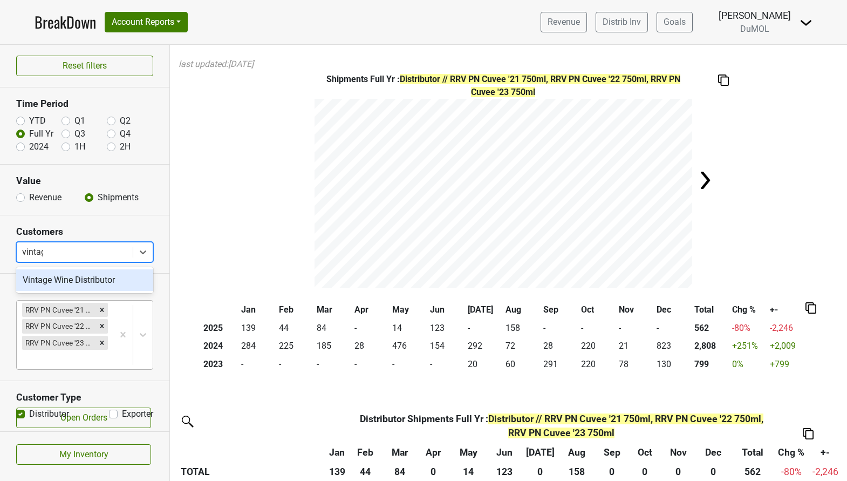
type input "vintage"
click at [97, 277] on div "Vintage Wine Distributor" at bounding box center [84, 280] width 137 height 22
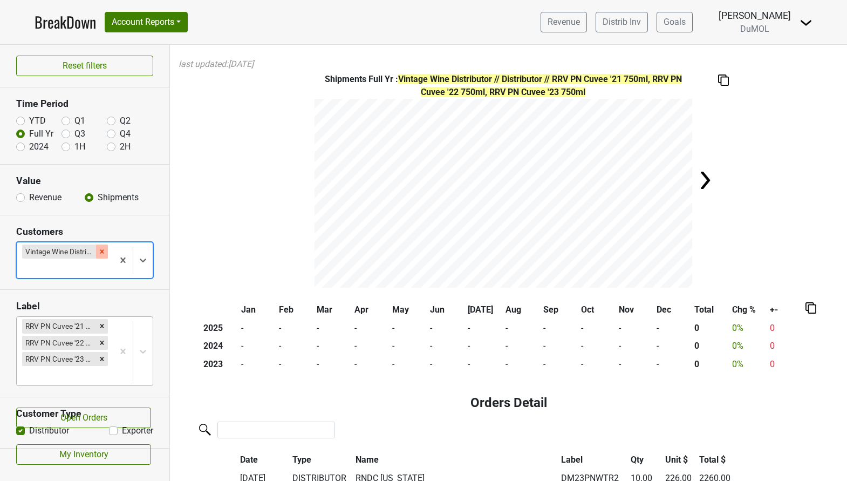
click at [105, 250] on icon "Remove Vintage Wine Distributor" at bounding box center [102, 252] width 8 height 8
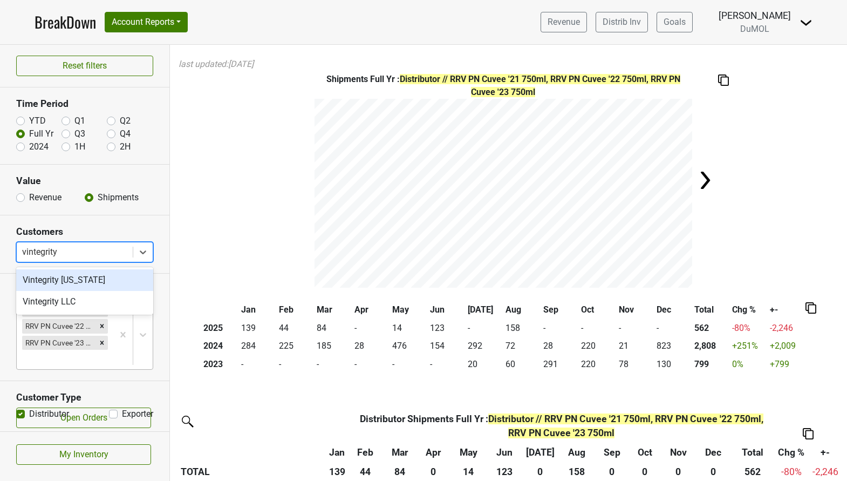
type input "vintegrity"
click at [95, 277] on div "Vintegrity [US_STATE]" at bounding box center [84, 280] width 137 height 22
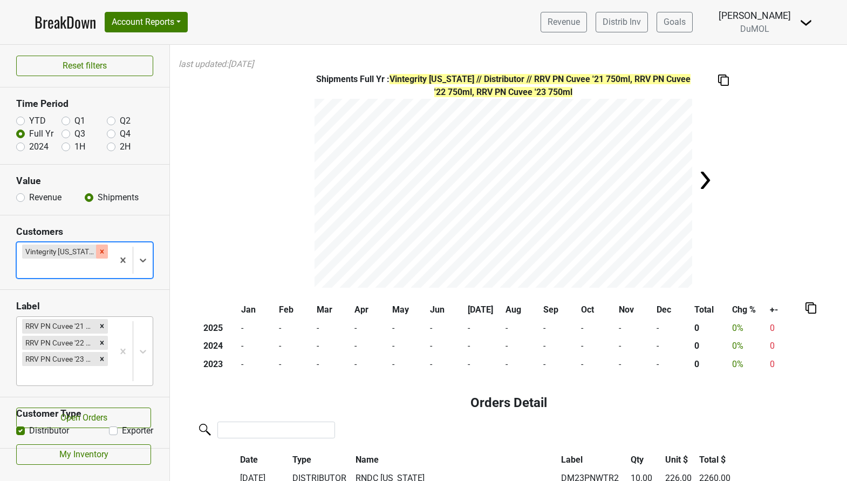
click at [96, 251] on div "Remove Vintegrity Kansas" at bounding box center [102, 251] width 12 height 14
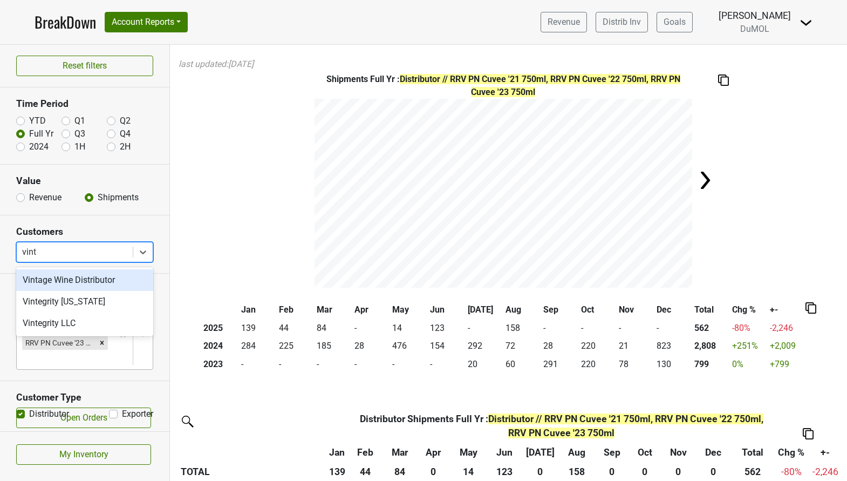
type input "vinte"
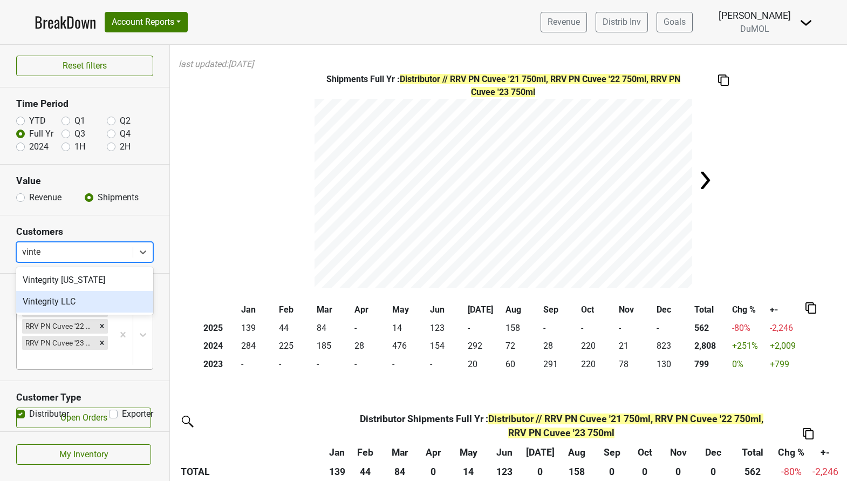
click at [80, 301] on div "Vintegrity LLC" at bounding box center [84, 302] width 137 height 22
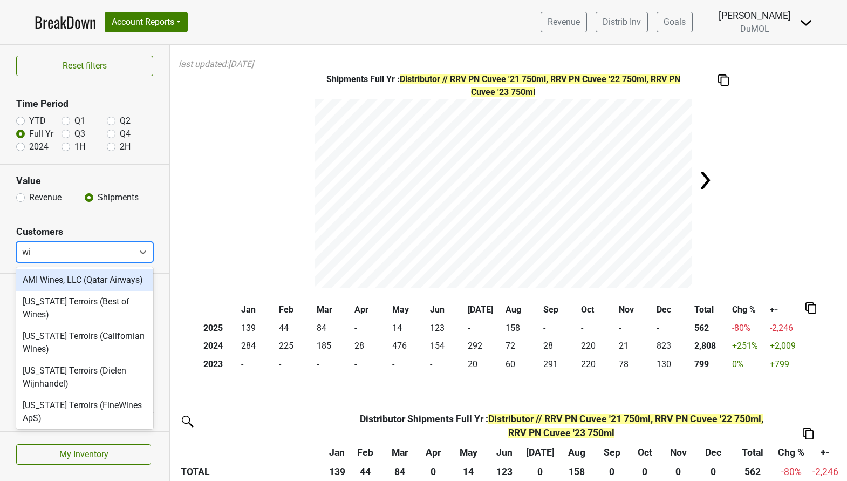
type input "wil"
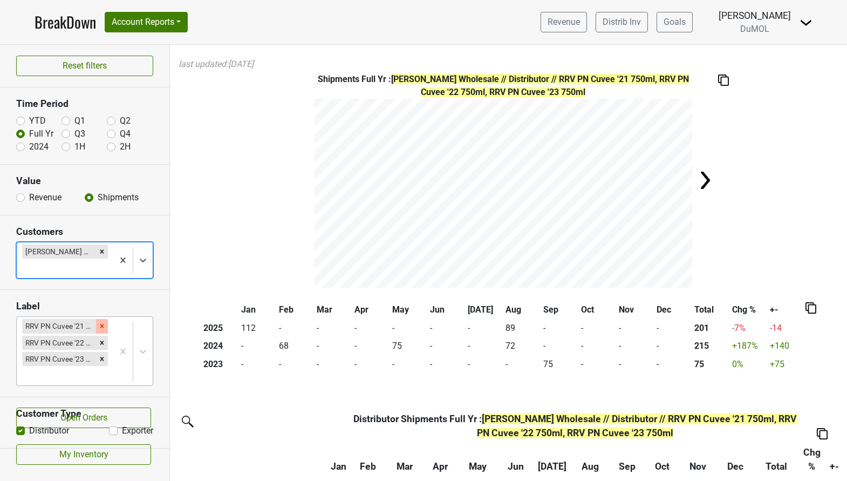
click at [101, 327] on icon "Remove RRV PN Cuvee '21 750ml" at bounding box center [102, 326] width 8 height 8
click at [101, 327] on div "Reset filters Time Period YTD Q1 Q2 Full Yr Q3 Q4 2024 1H 2H Value Revenue Ship…" at bounding box center [85, 263] width 170 height 436
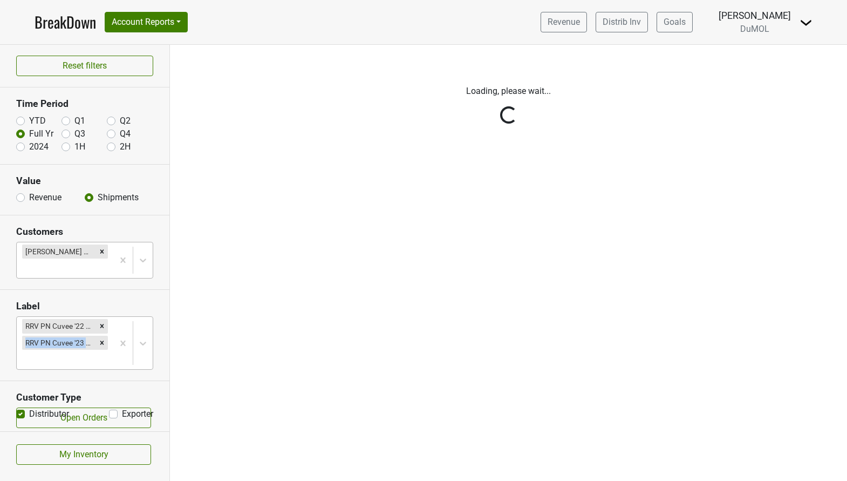
click at [101, 327] on div "Reset filters Time Period YTD Q1 Q2 Full Yr Q3 Q4 2024 1H 2H Value Revenue Ship…" at bounding box center [85, 263] width 170 height 436
click at [101, 327] on icon "Remove RRV PN Cuvee '22 750ml" at bounding box center [102, 326] width 8 height 8
click at [101, 327] on div "Reset filters Time Period YTD Q1 Q2 Full Yr Q3 Q4 2024 1H 2H Value Revenue Ship…" at bounding box center [85, 263] width 170 height 436
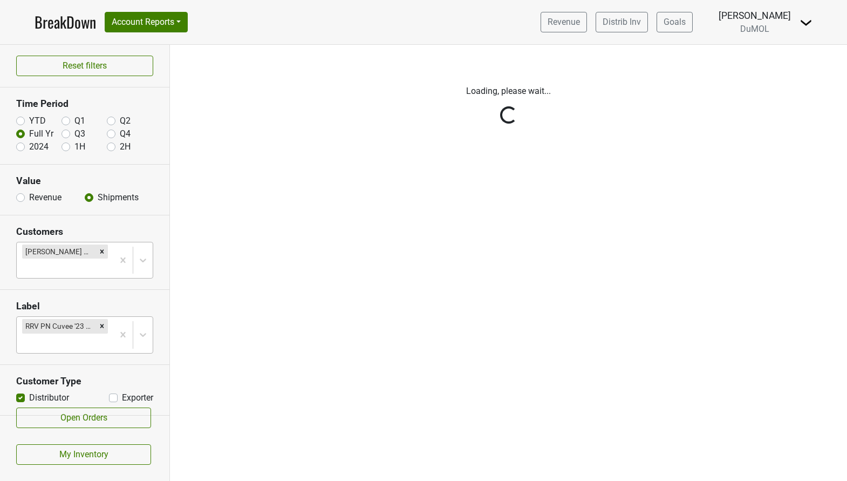
click at [101, 328] on div "Reset filters Time Period YTD Q1 Q2 Full Yr Q3 Q4 2024 1H 2H Value Revenue Ship…" at bounding box center [85, 263] width 170 height 436
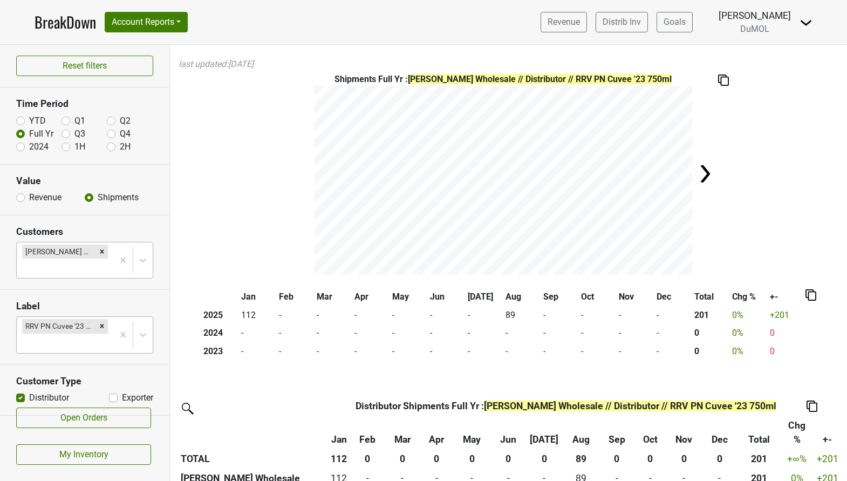
click at [101, 328] on icon "Remove RRV PN Cuvee '23 750ml" at bounding box center [102, 326] width 8 height 8
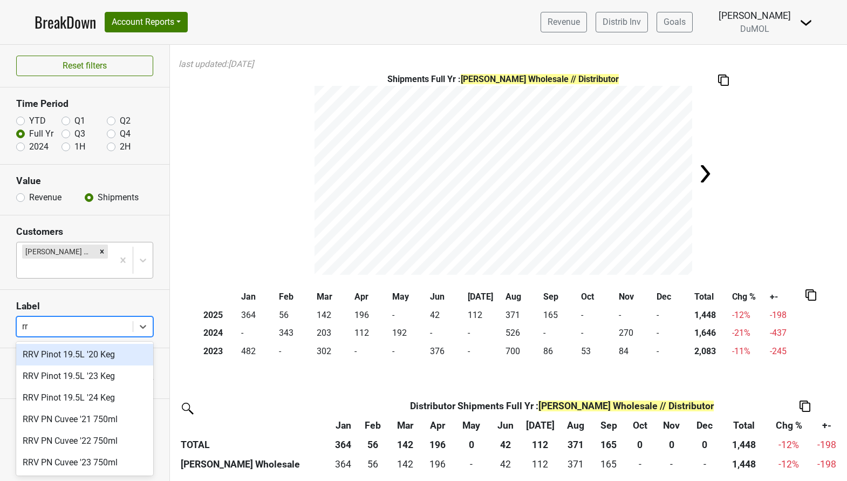
type input "r"
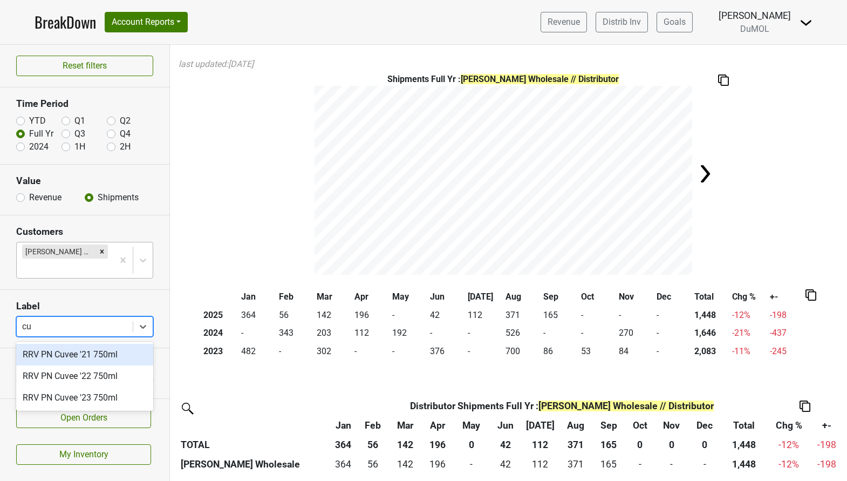
type input "c"
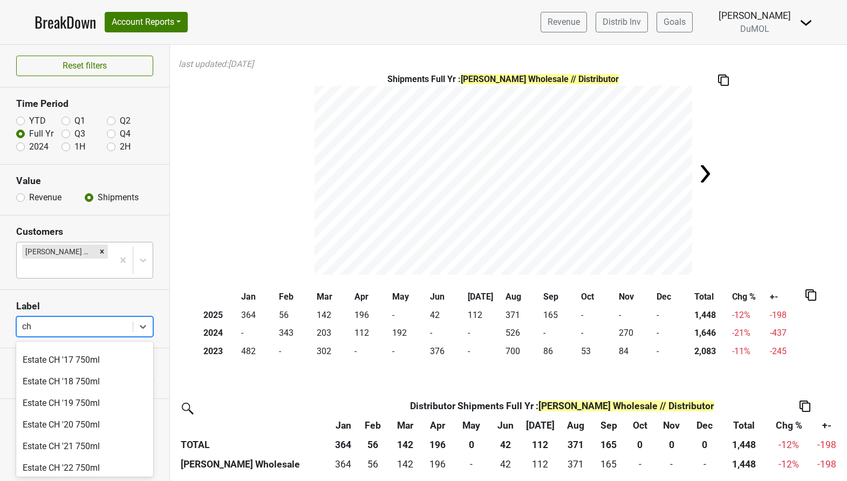
scroll to position [323, 0]
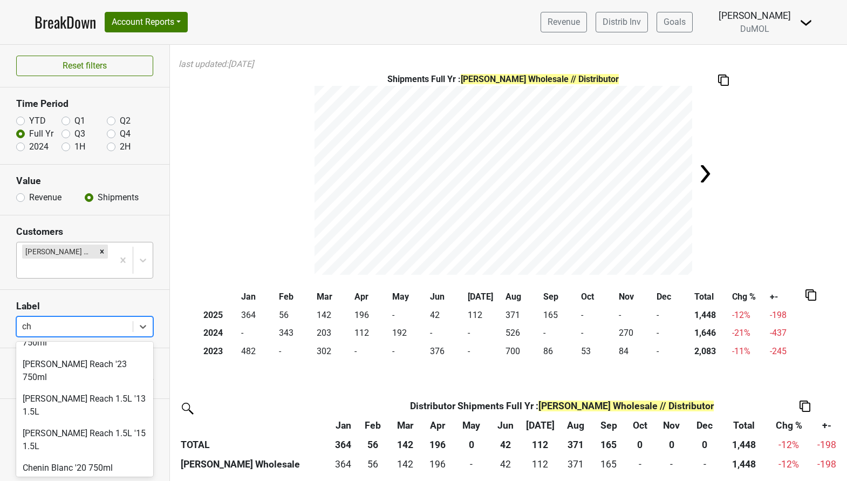
type input "ch"
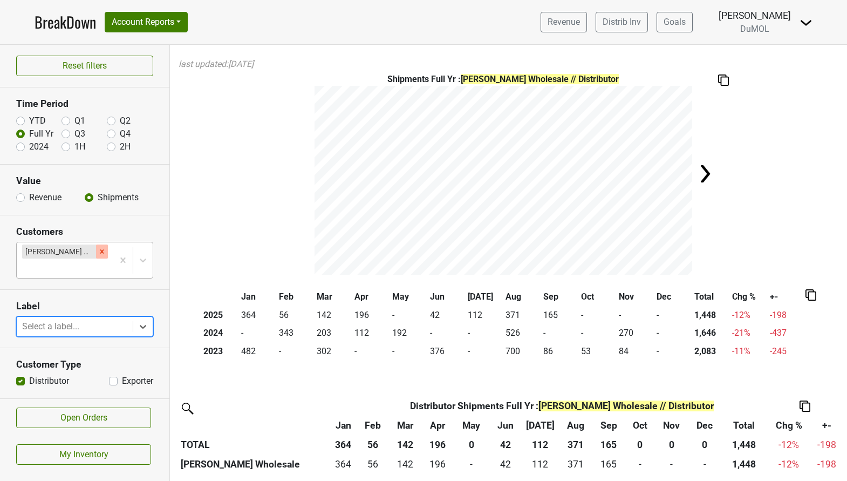
click at [104, 251] on icon "Remove Wilson Daniels Wholesale" at bounding box center [102, 252] width 8 height 8
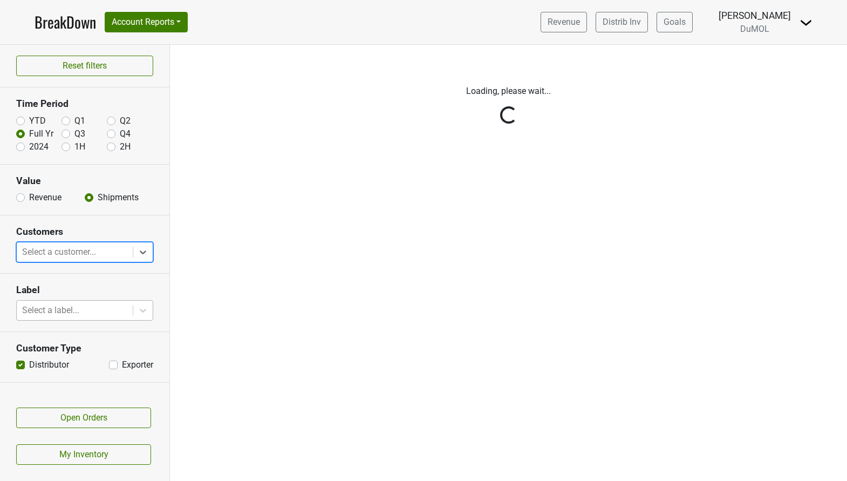
click at [83, 320] on div "Reset filters Time Period YTD Q1 Q2 Full Yr Q3 Q4 2024 1H 2H Value Revenue Ship…" at bounding box center [85, 263] width 170 height 436
click at [86, 316] on div "Reset filters Time Period YTD Q1 Q2 Full Yr Q3 Q4 2024 1H 2H Value Revenue Ship…" at bounding box center [85, 263] width 170 height 436
click at [86, 313] on div "Reset filters Time Period YTD Q1 Q2 Full Yr Q3 Q4 2024 1H 2H Value Revenue Ship…" at bounding box center [85, 263] width 170 height 436
click at [95, 309] on div "Reset filters Time Period YTD Q1 Q2 Full Yr Q3 Q4 2024 1H 2H Value Revenue Ship…" at bounding box center [85, 263] width 170 height 436
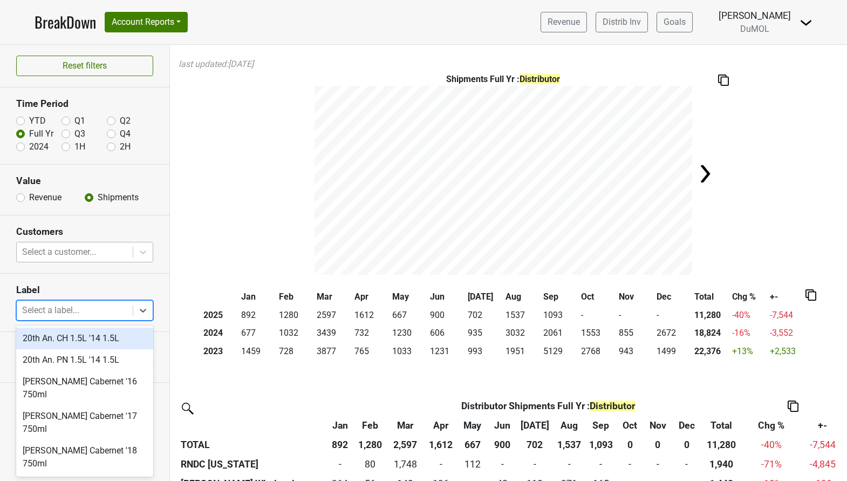
click at [46, 314] on div at bounding box center [74, 310] width 105 height 15
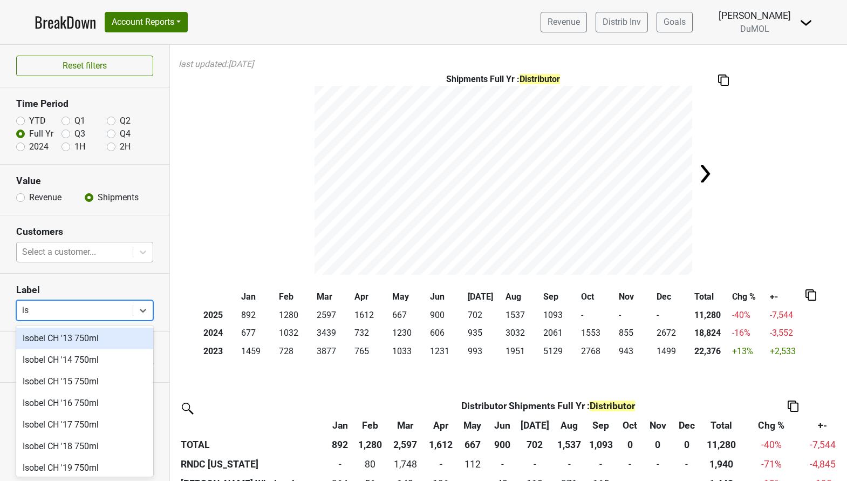
type input "iso"
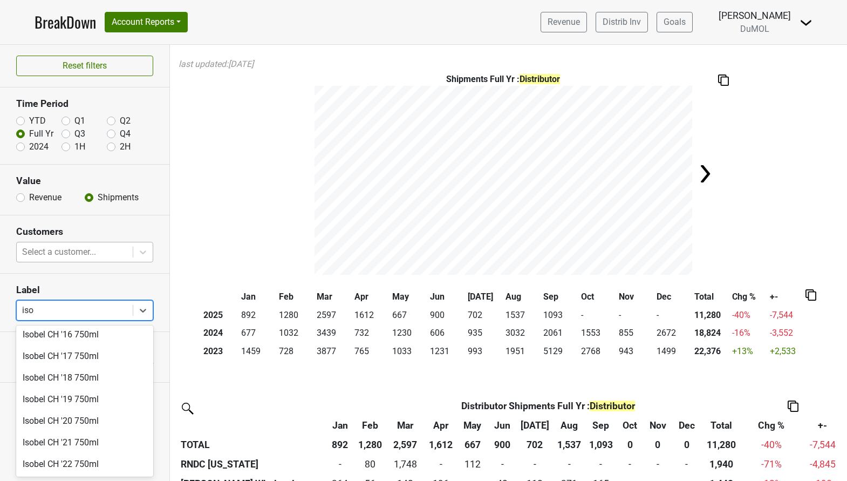
scroll to position [90, 0]
click at [73, 464] on div "Isobel CH '23 750ml" at bounding box center [84, 464] width 137 height 22
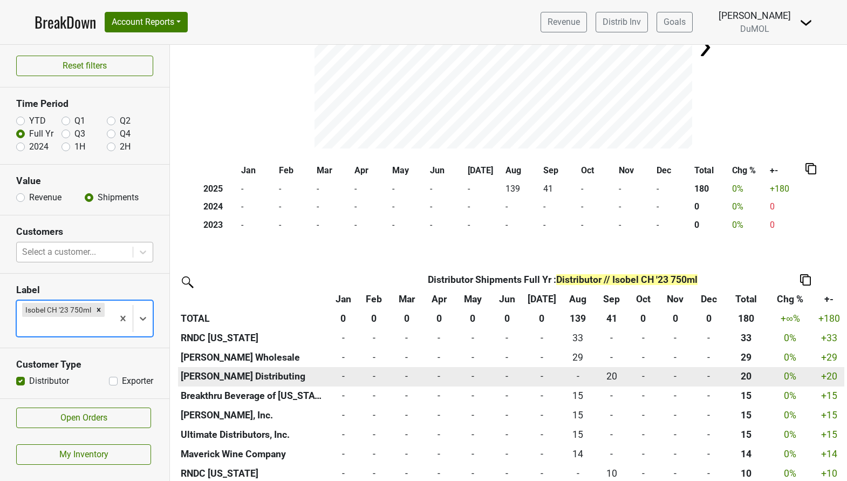
scroll to position [125, 0]
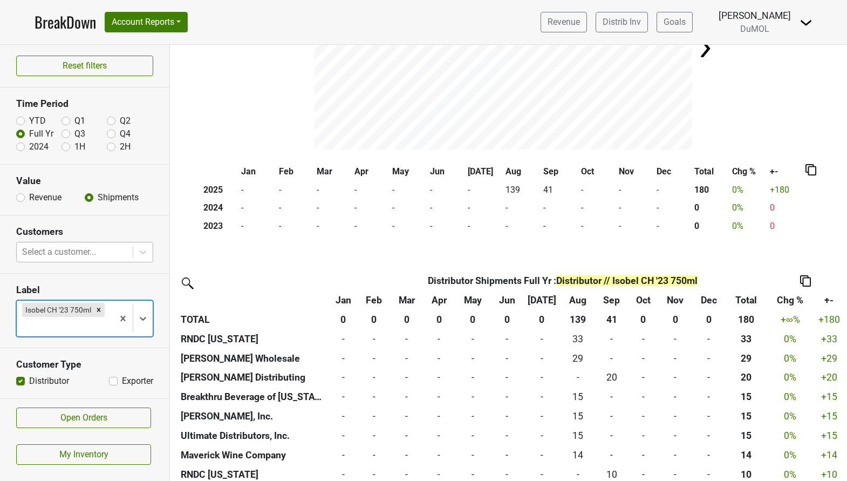
click at [103, 253] on div at bounding box center [74, 251] width 105 height 15
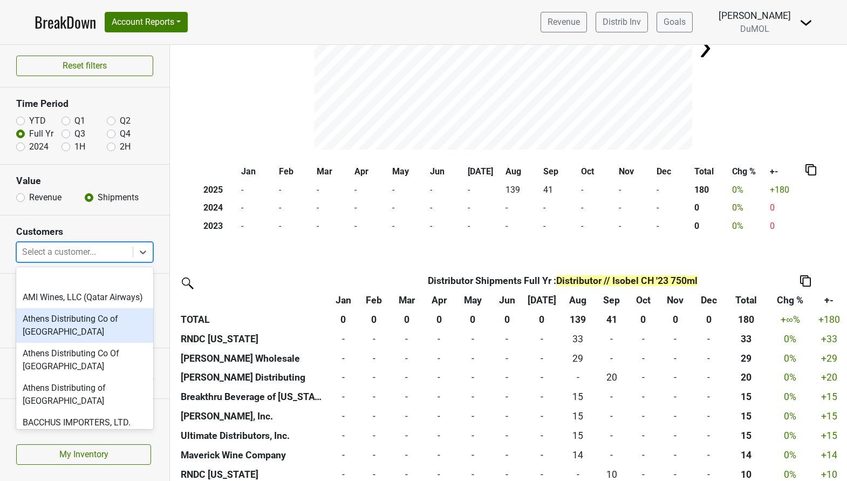
click at [86, 327] on div "Athens Distributing Co of [GEOGRAPHIC_DATA]" at bounding box center [84, 325] width 137 height 35
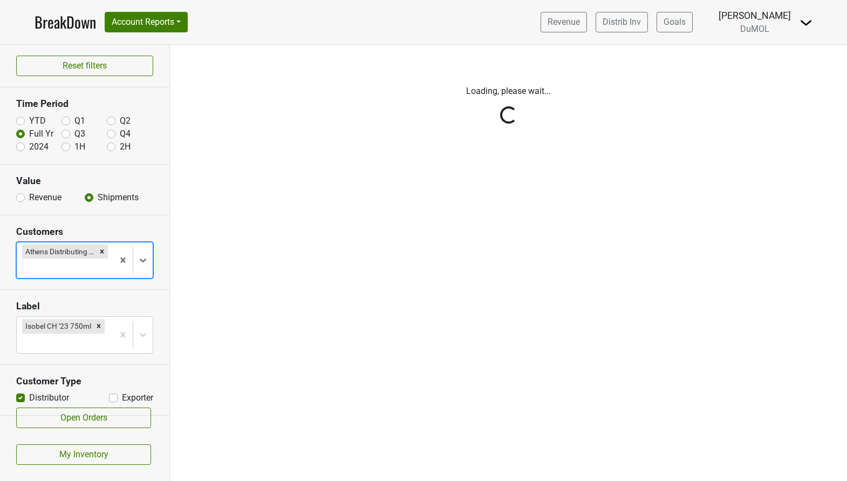
scroll to position [0, 0]
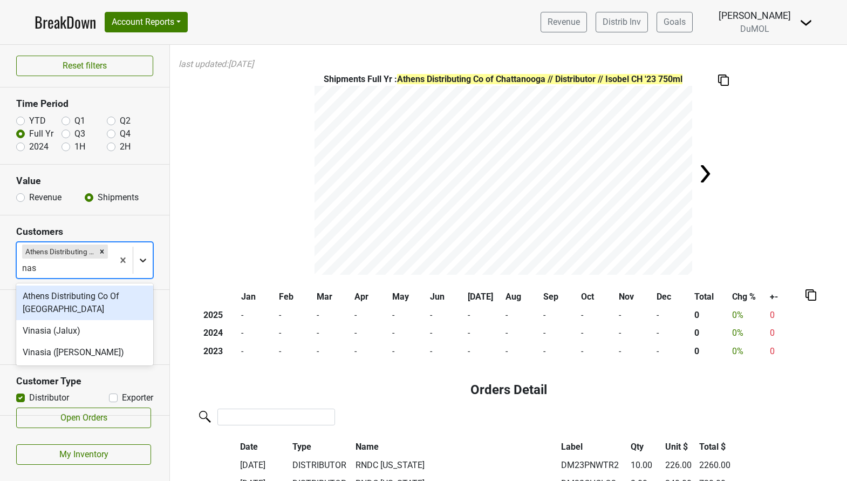
type input "[PERSON_NAME]"
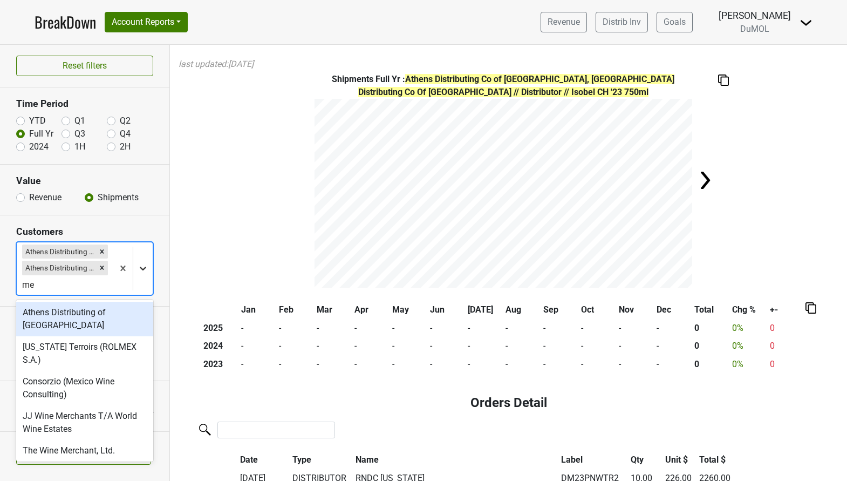
type input "mem"
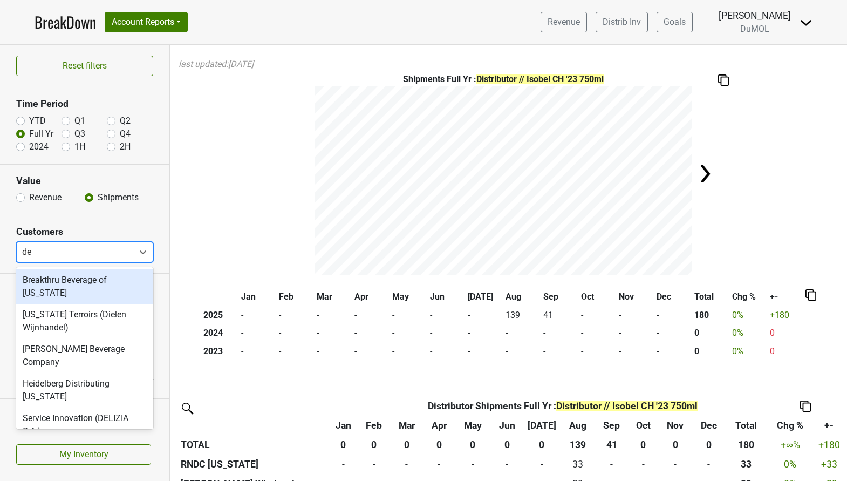
type input "del"
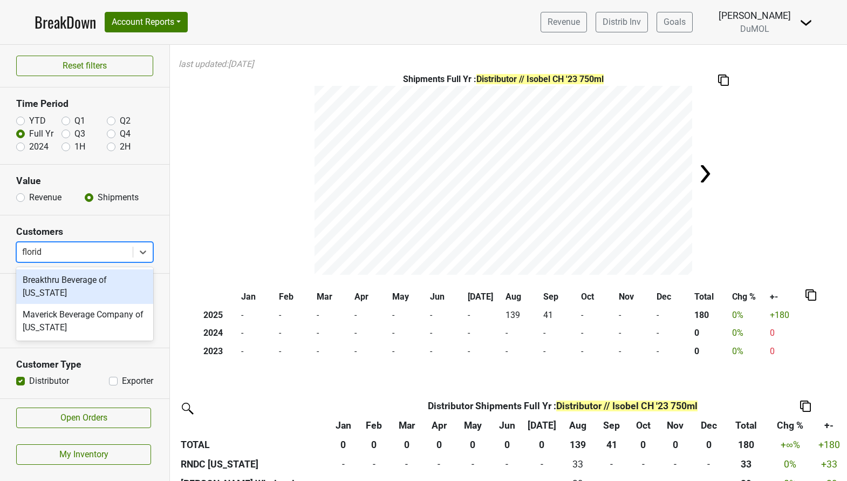
type input "[US_STATE]"
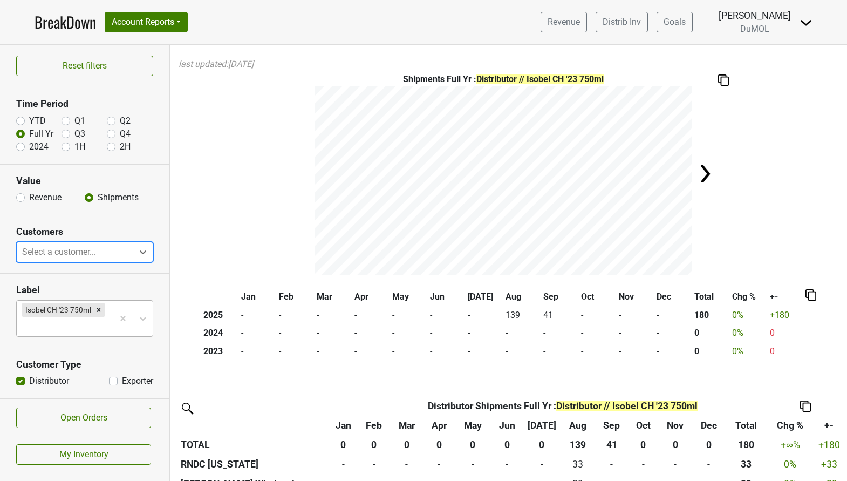
click at [92, 318] on div "Isobel CH '23 750ml" at bounding box center [65, 319] width 97 height 36
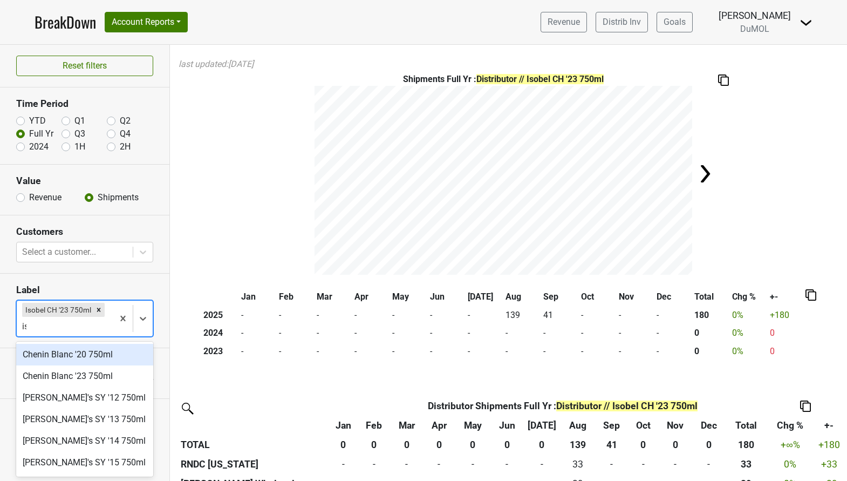
type input "iso"
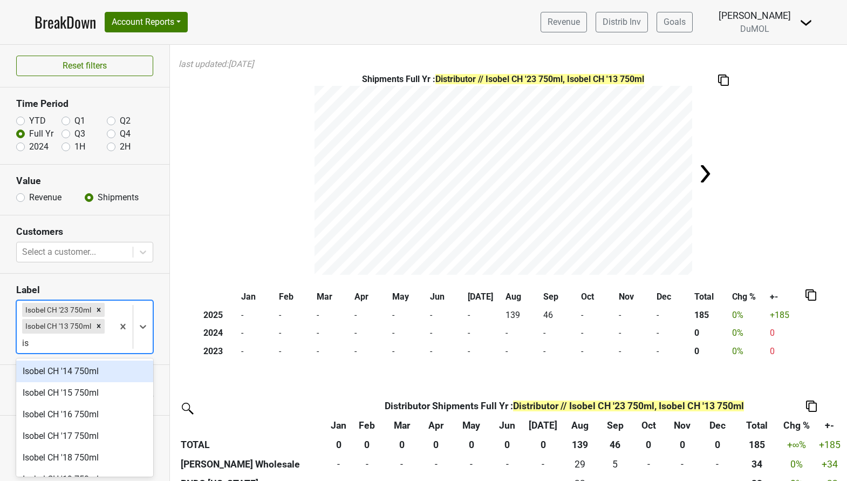
type input "iso"
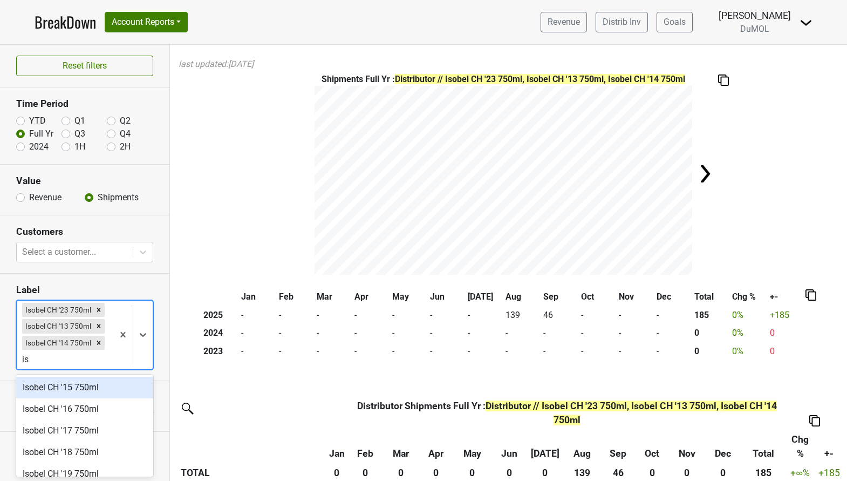
type input "iso"
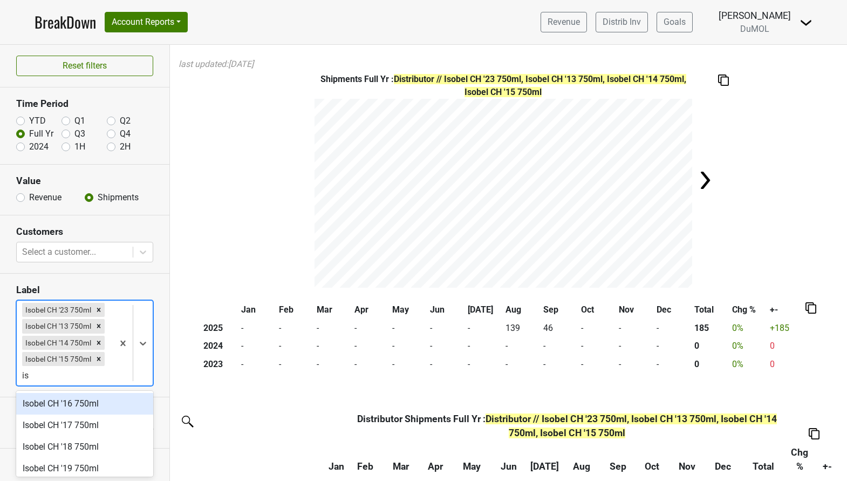
type input "iso"
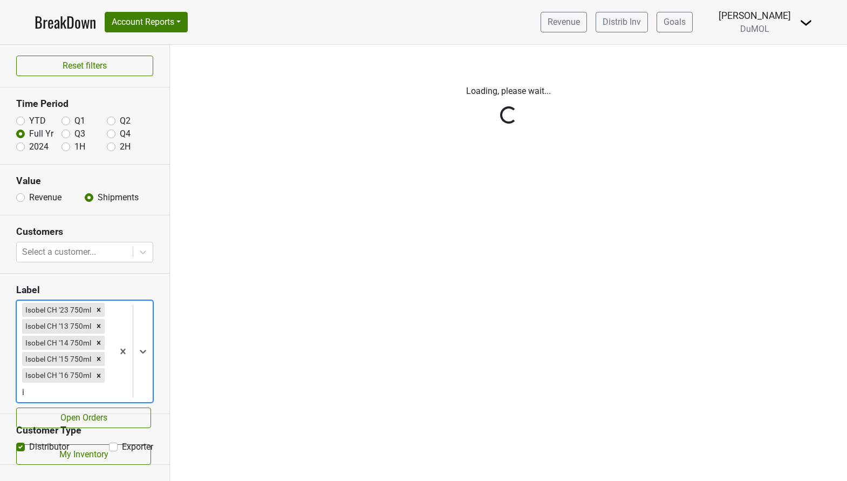
scroll to position [60, 0]
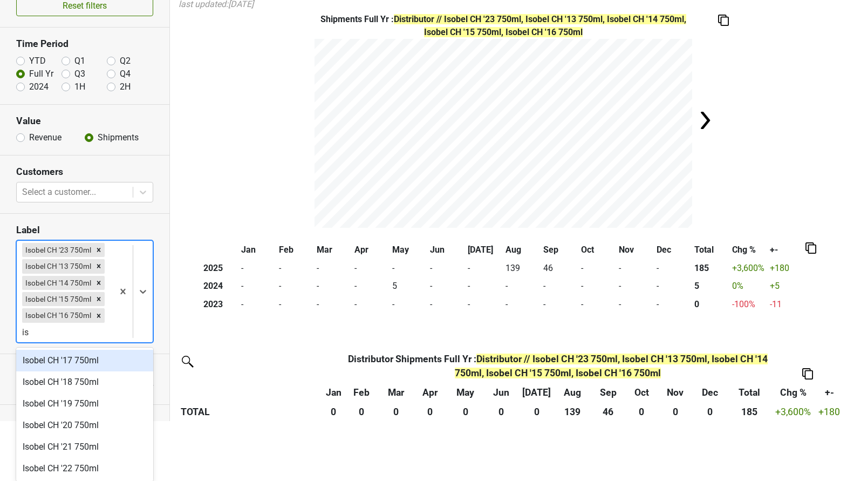
type input "iso"
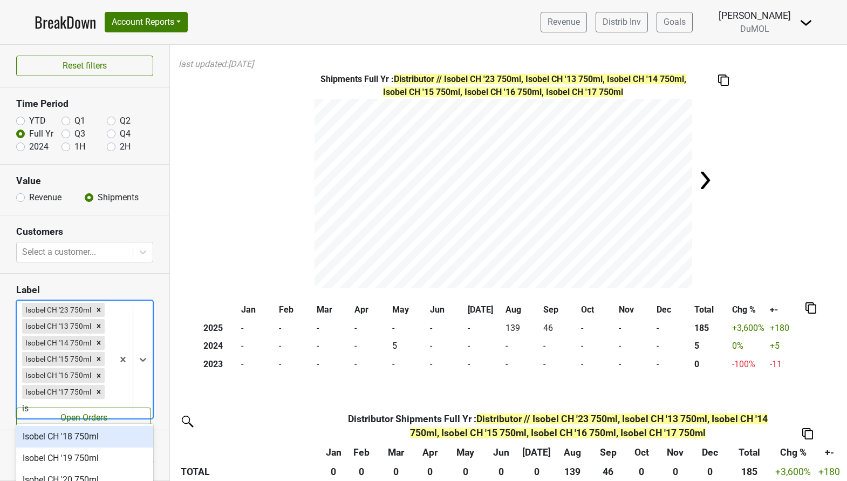
scroll to position [55, 0]
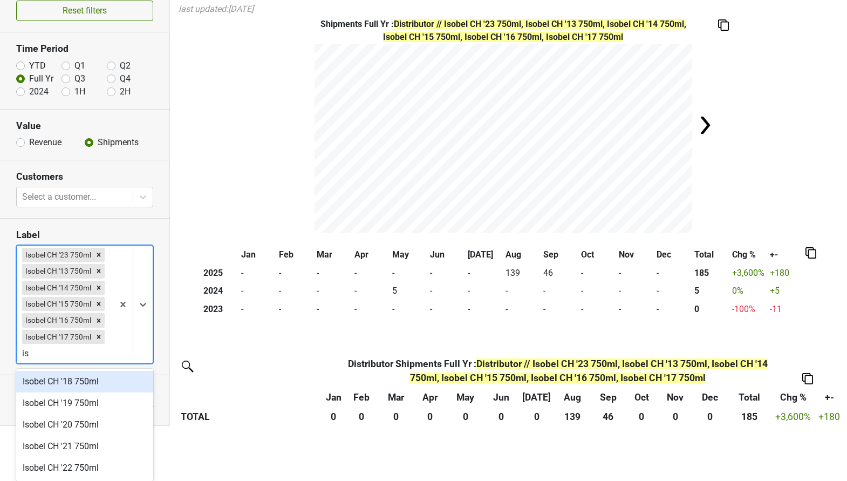
type input "iso"
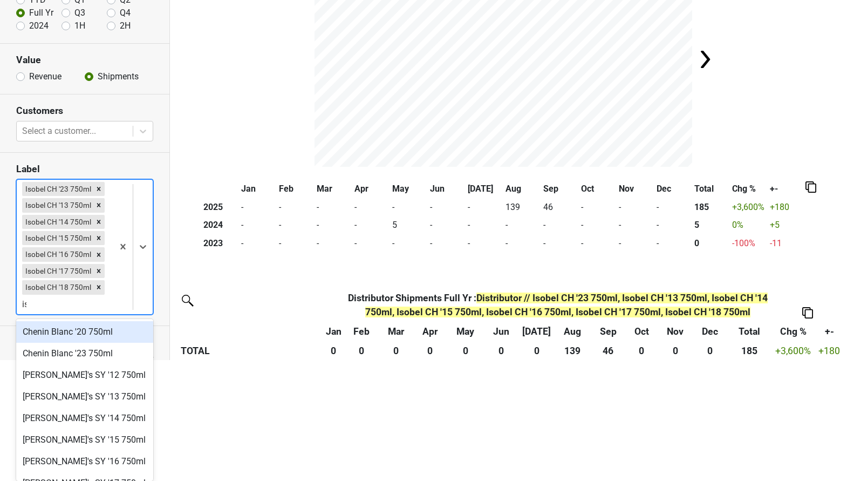
scroll to position [50, 0]
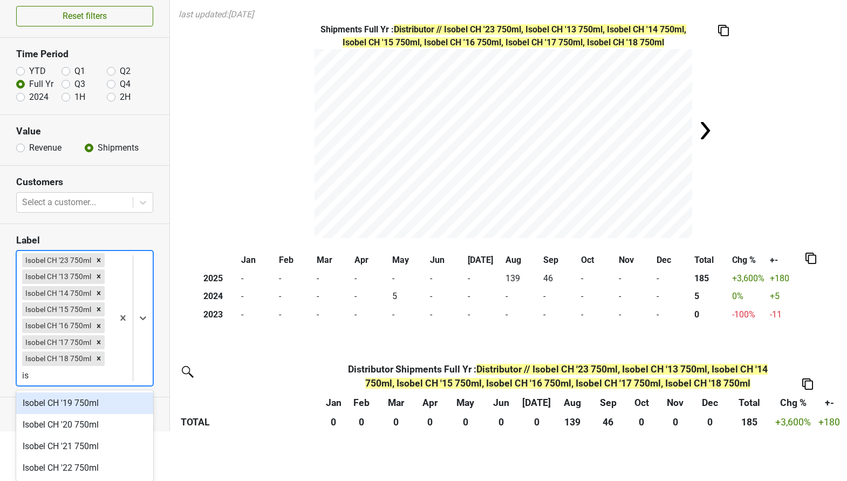
type input "iso"
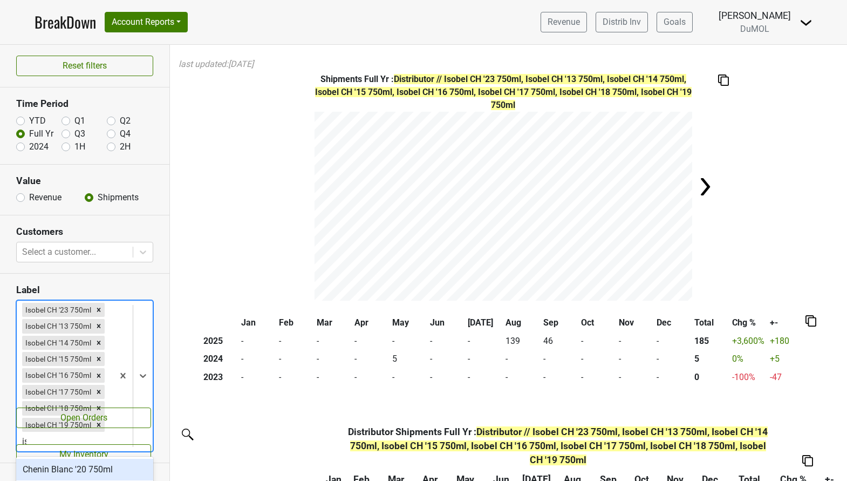
scroll to position [44, 0]
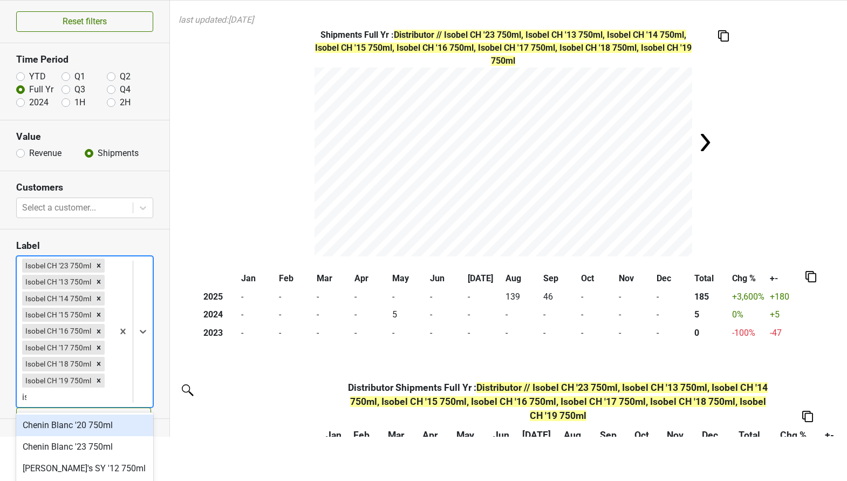
type input "iso"
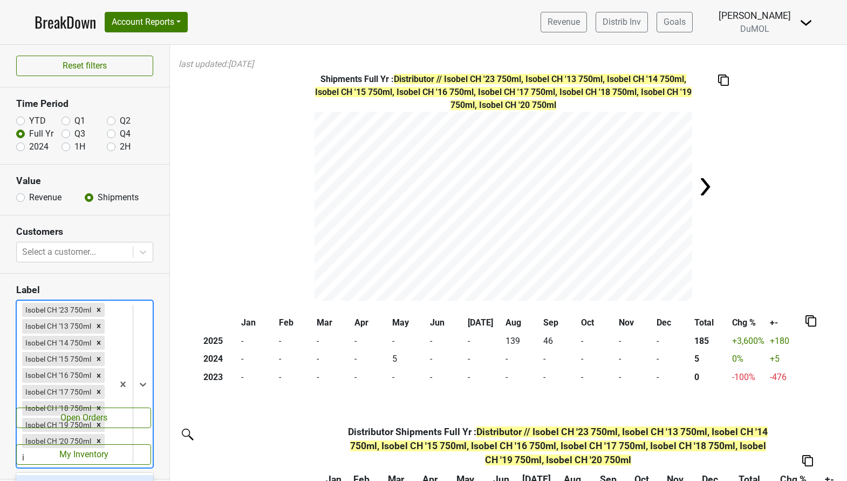
scroll to position [39, 0]
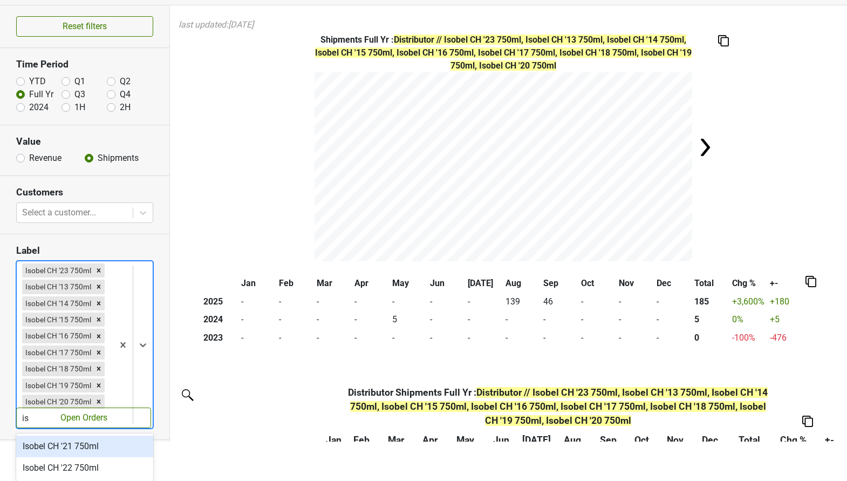
type input "iso"
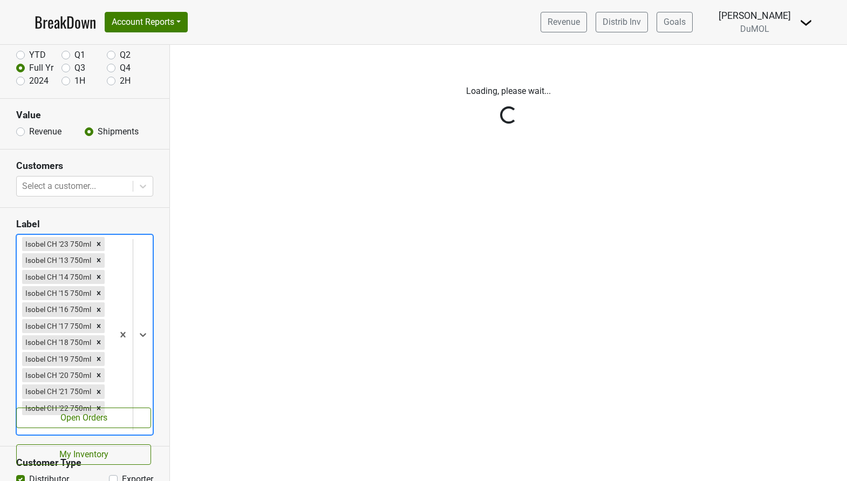
scroll to position [83, 0]
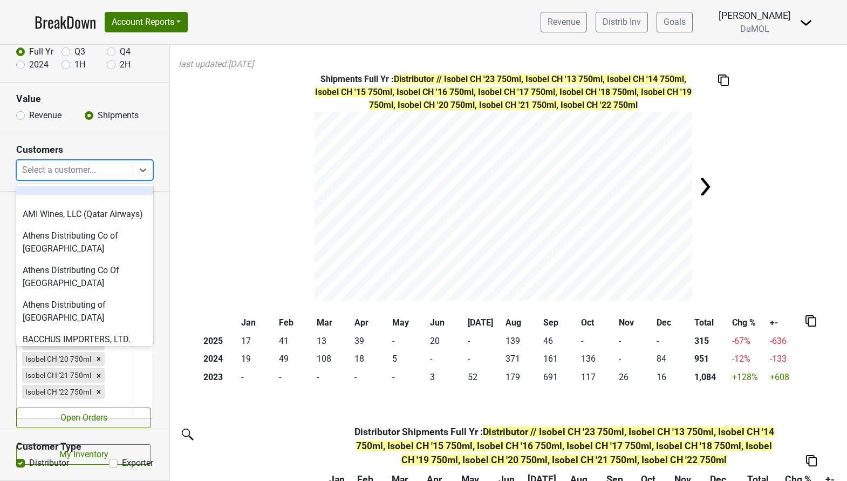
click at [116, 167] on div at bounding box center [74, 169] width 105 height 15
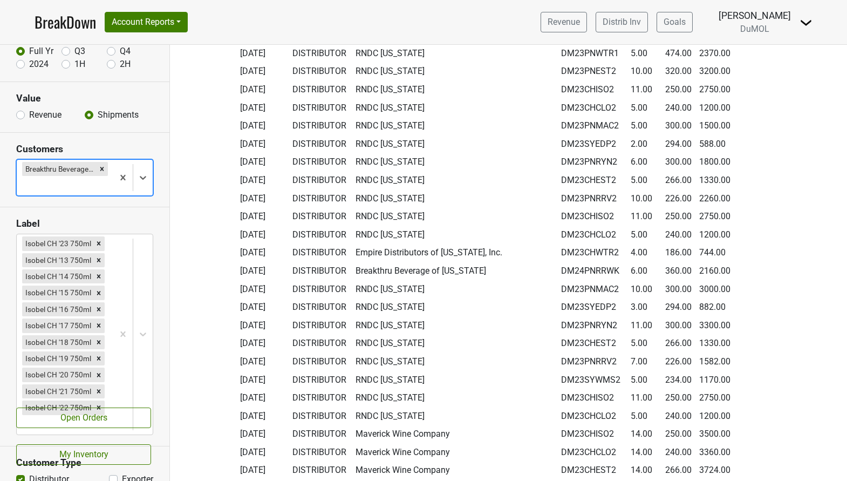
scroll to position [4899, 0]
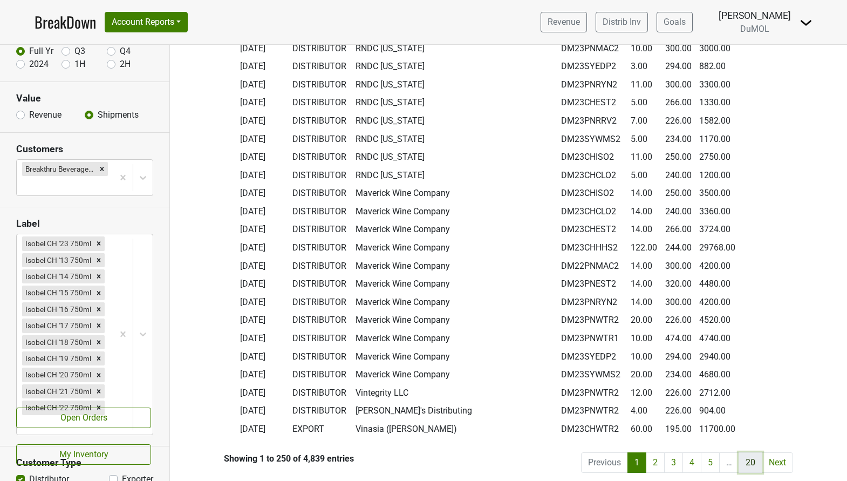
click at [750, 464] on link "20" at bounding box center [751, 462] width 24 height 21
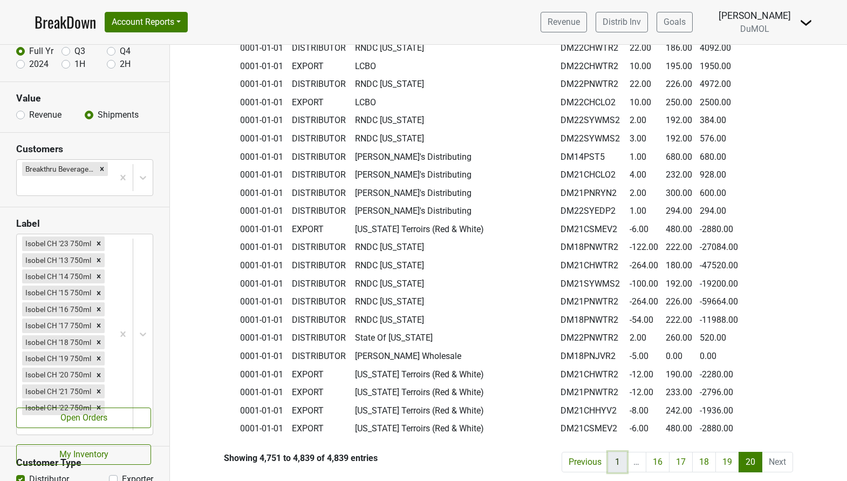
click at [611, 454] on link "1" at bounding box center [617, 462] width 19 height 21
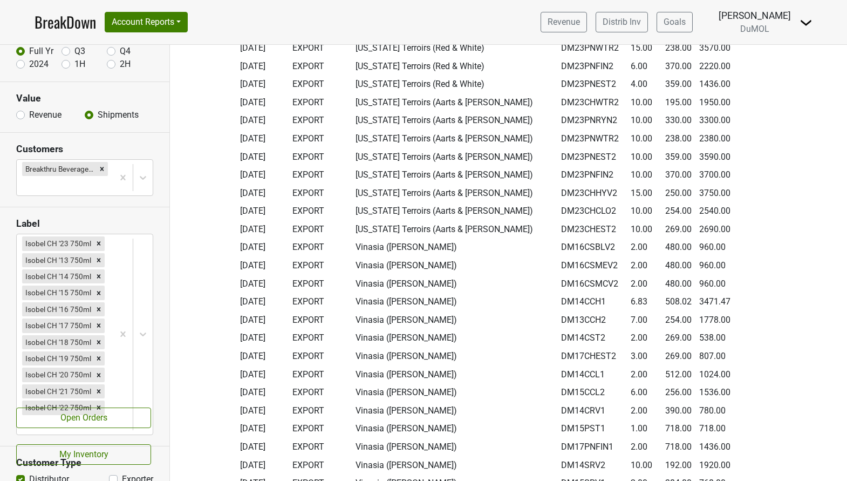
scroll to position [4899, 0]
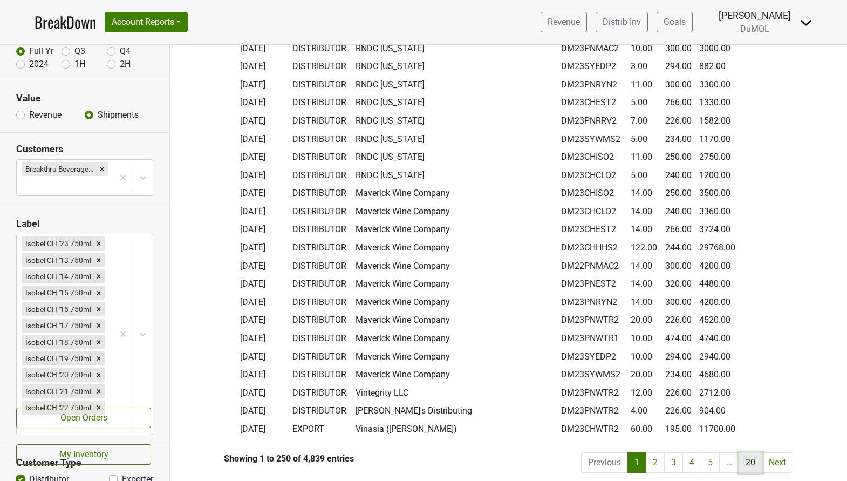
click at [750, 456] on link "20" at bounding box center [751, 462] width 24 height 21
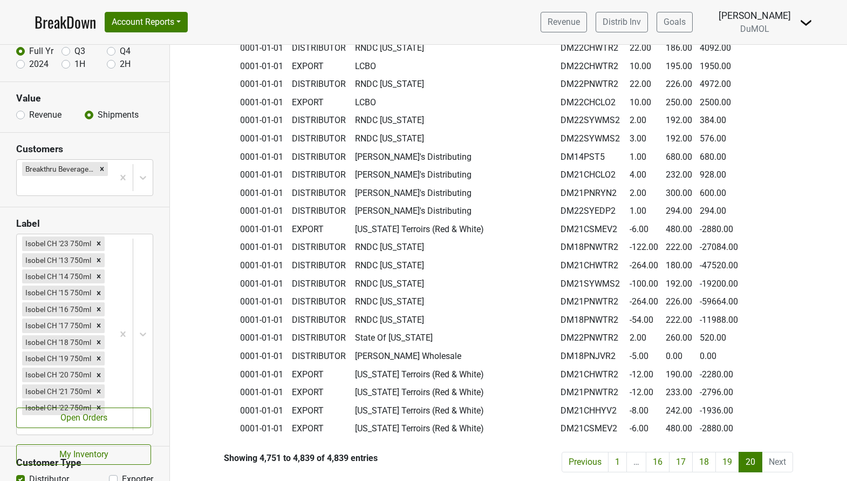
scroll to position [1980, 0]
click at [726, 460] on link "19" at bounding box center [728, 462] width 24 height 21
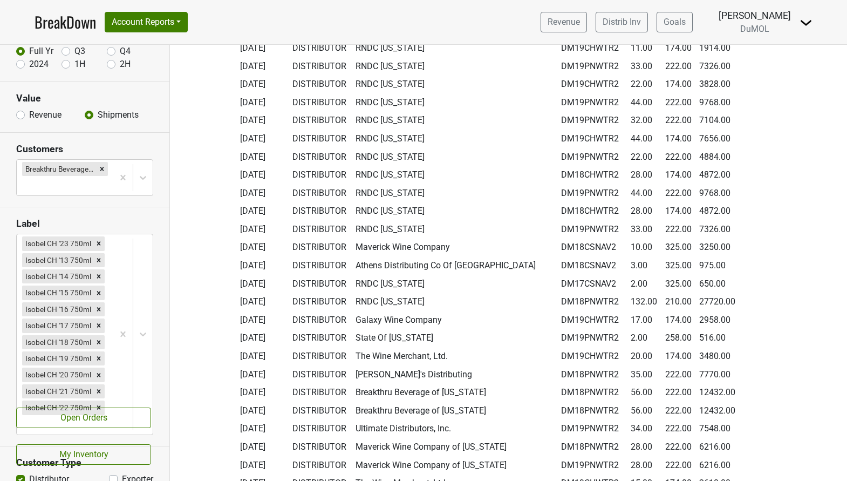
scroll to position [4899, 0]
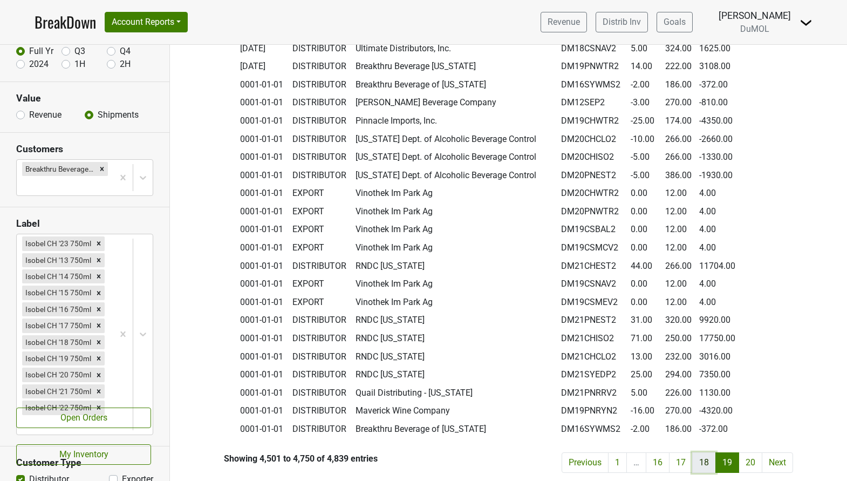
click at [705, 459] on link "18" at bounding box center [704, 462] width 24 height 21
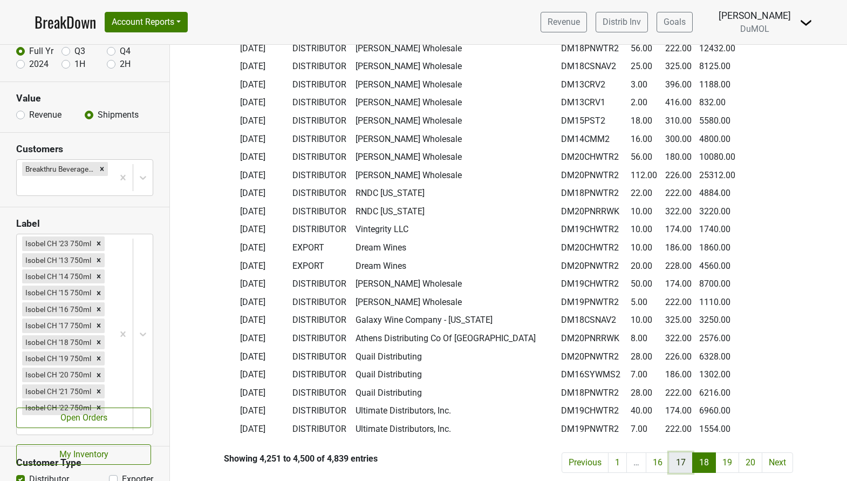
click at [680, 460] on link "17" at bounding box center [681, 462] width 24 height 21
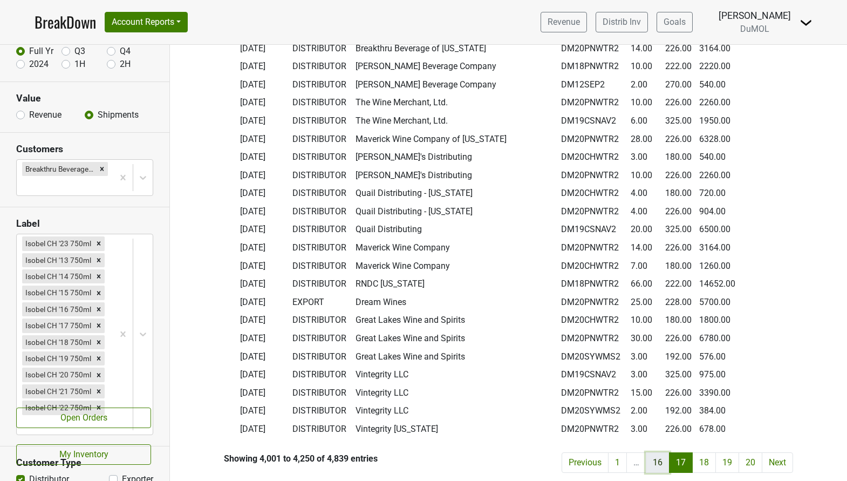
click at [651, 458] on link "16" at bounding box center [658, 462] width 24 height 21
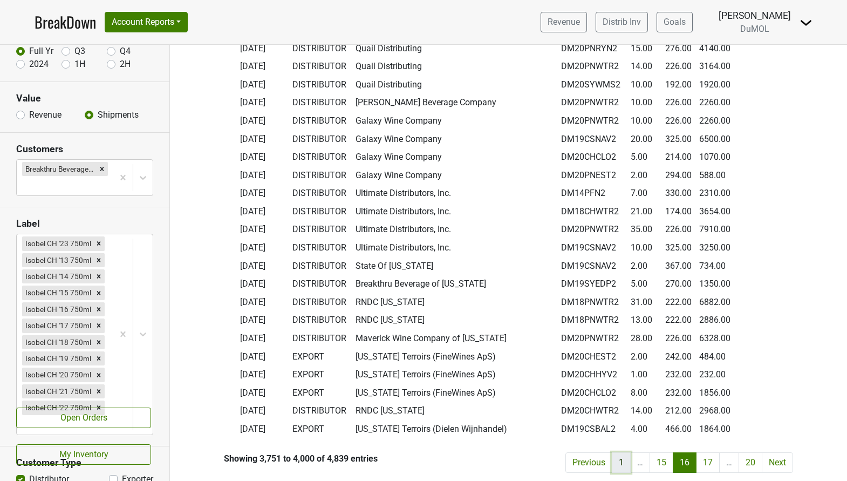
click at [618, 460] on link "1" at bounding box center [621, 462] width 19 height 21
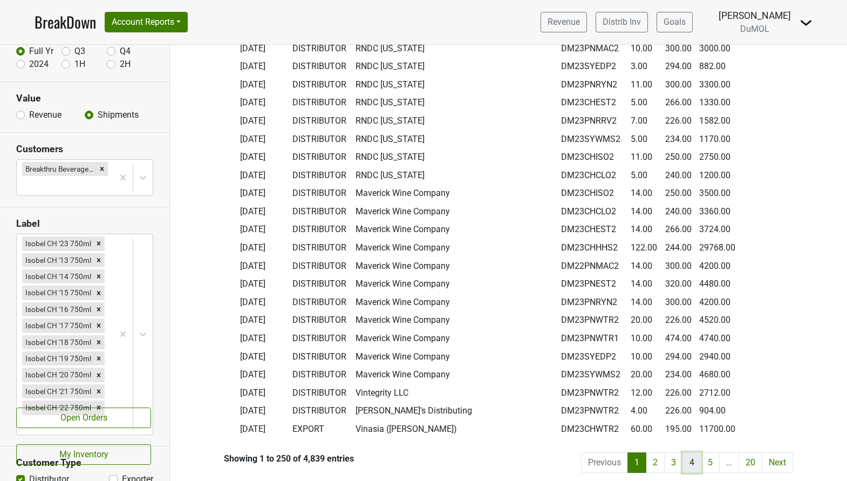
click at [691, 460] on link "4" at bounding box center [692, 462] width 19 height 21
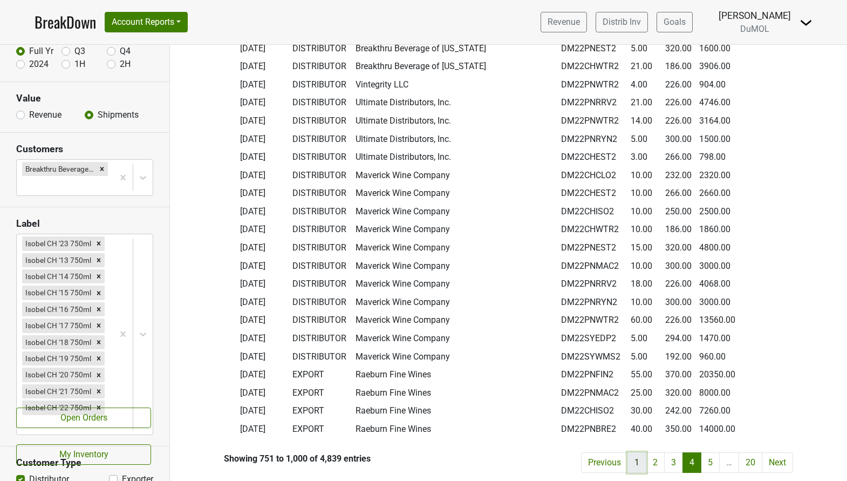
click at [635, 460] on link "1" at bounding box center [637, 462] width 19 height 21
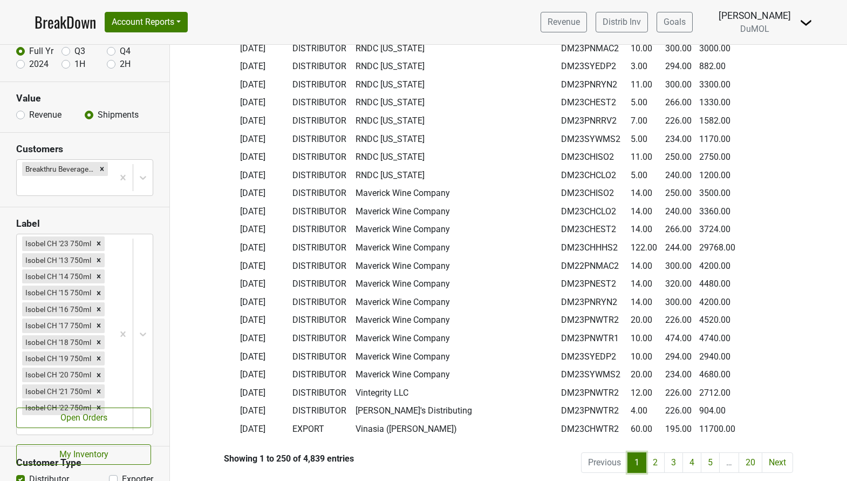
click at [635, 463] on link "1" at bounding box center [637, 462] width 19 height 21
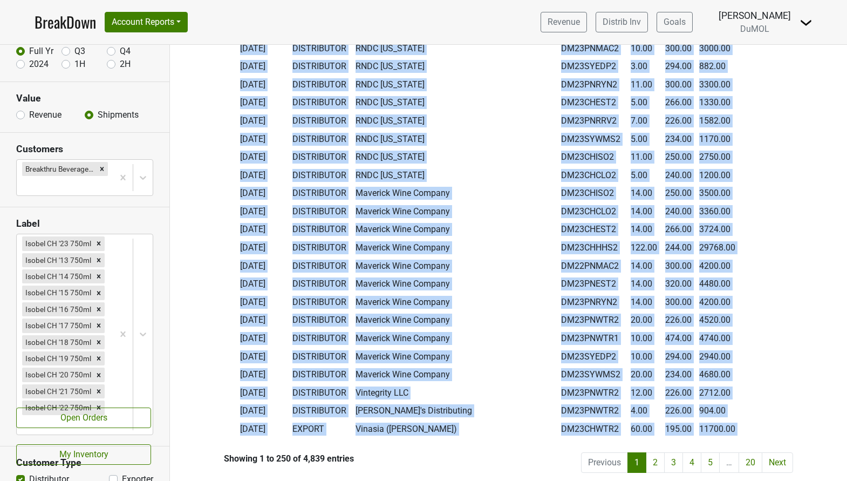
drag, startPoint x: 233, startPoint y: 240, endPoint x: 750, endPoint y: 443, distance: 555.0
copy div "Date Type Name Label Qty Unit $ Total $ [DATE] DISTRIBUTOR RNDC [US_STATE] DM23…"
click at [661, 454] on link "2" at bounding box center [655, 462] width 19 height 21
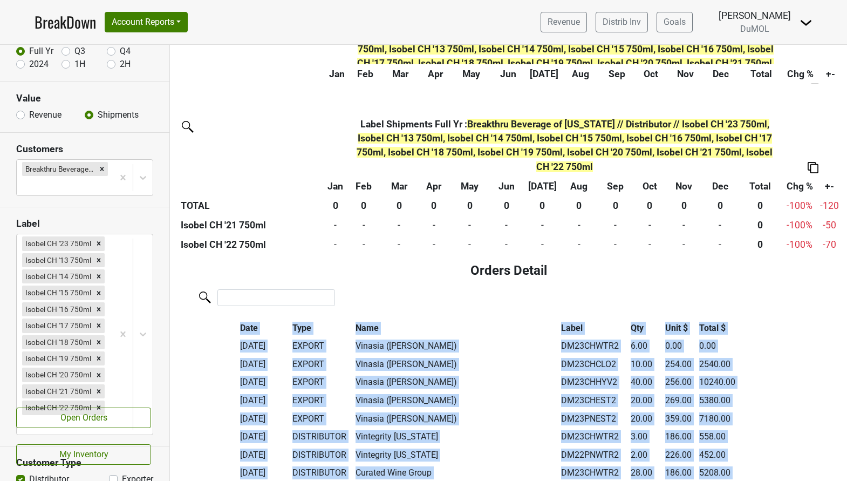
scroll to position [472, 0]
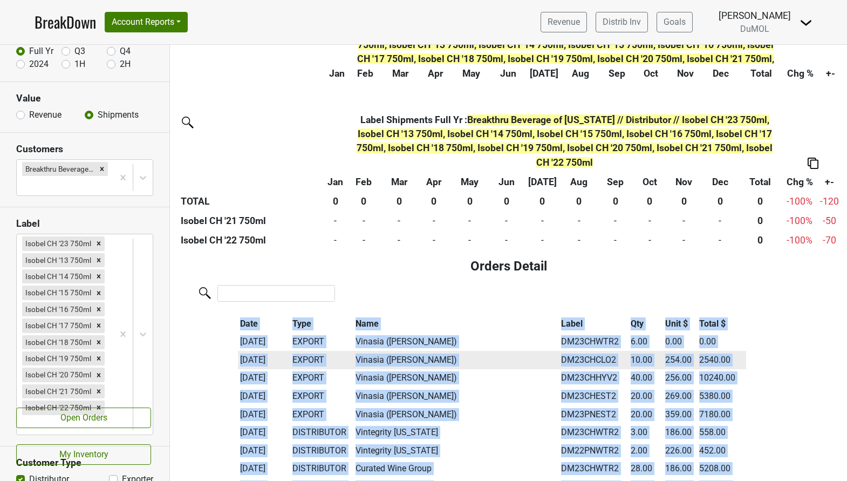
click at [495, 358] on td "Vinasia ([PERSON_NAME])" at bounding box center [456, 360] width 206 height 18
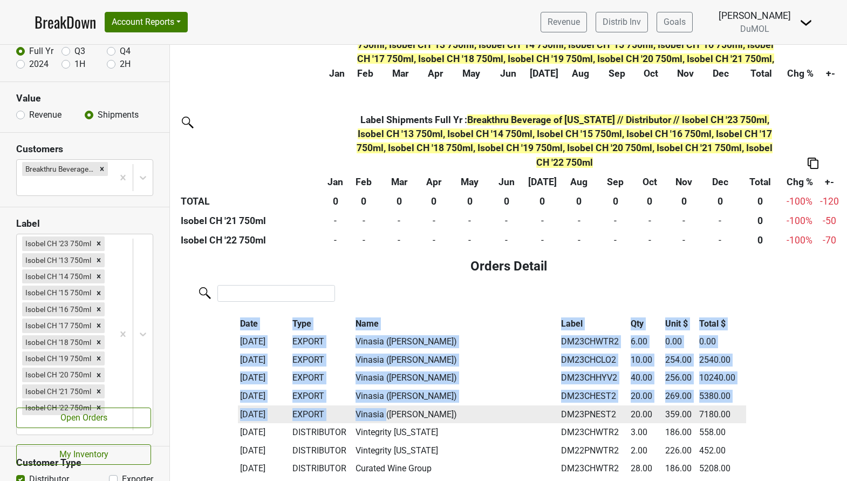
drag, startPoint x: 233, startPoint y: 340, endPoint x: 387, endPoint y: 411, distance: 169.5
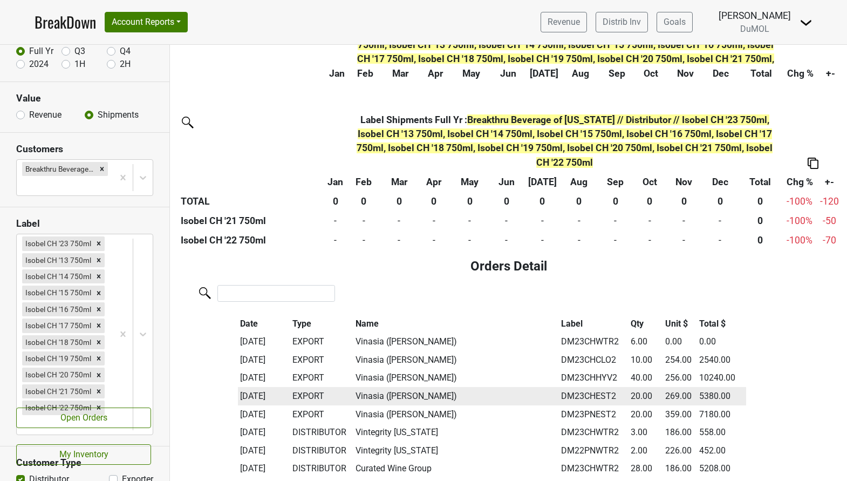
click at [483, 396] on td "Vinasia ([PERSON_NAME])" at bounding box center [456, 396] width 206 height 18
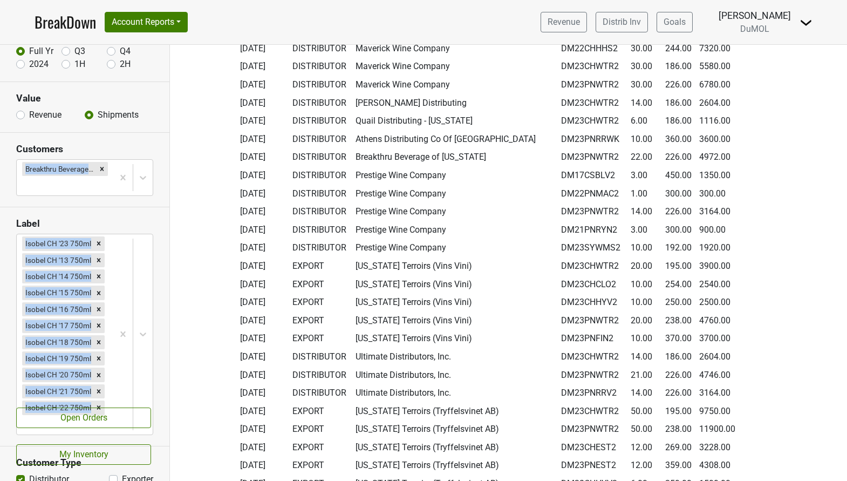
scroll to position [4899, 0]
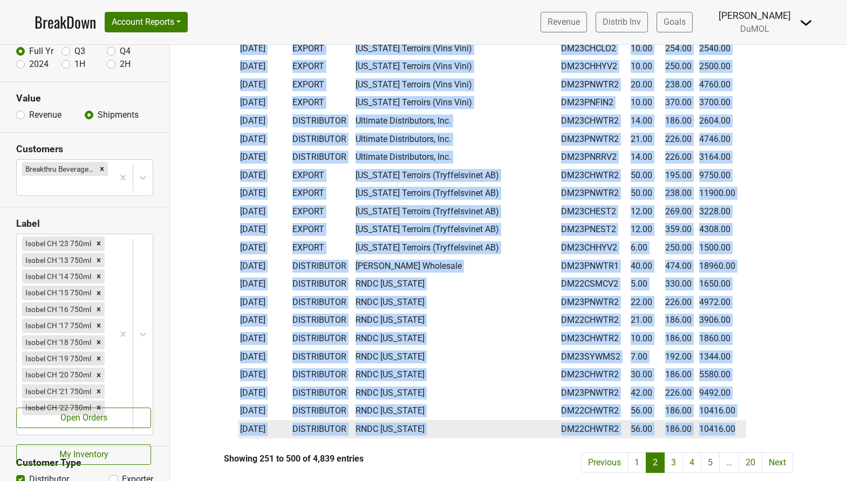
drag, startPoint x: 242, startPoint y: 338, endPoint x: 738, endPoint y: 427, distance: 504.3
copy tbody "[DATE] EXPORT Vinasia ([PERSON_NAME]) DM23CHWTR2 6.00 0.00 0.00 [DATE] EXPORT V…"
click at [672, 459] on link "3" at bounding box center [673, 462] width 19 height 21
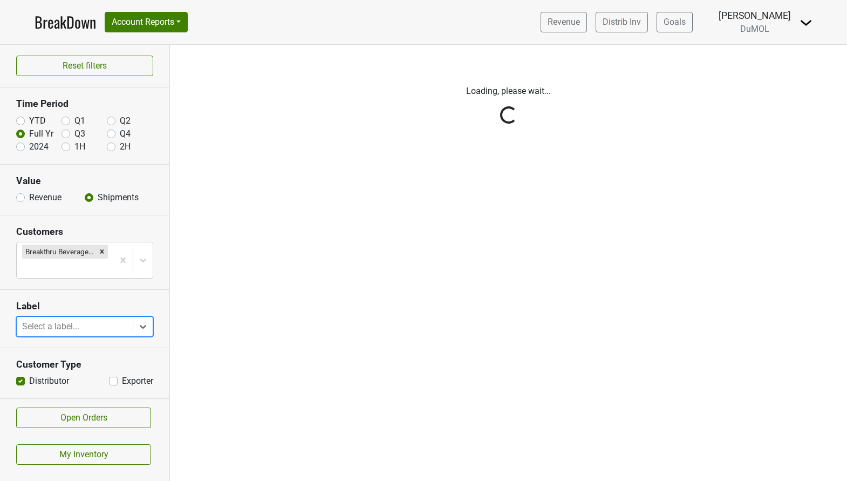
scroll to position [0, 0]
click at [101, 253] on icon "Remove Breakthru Beverage of Florida" at bounding box center [102, 252] width 8 height 8
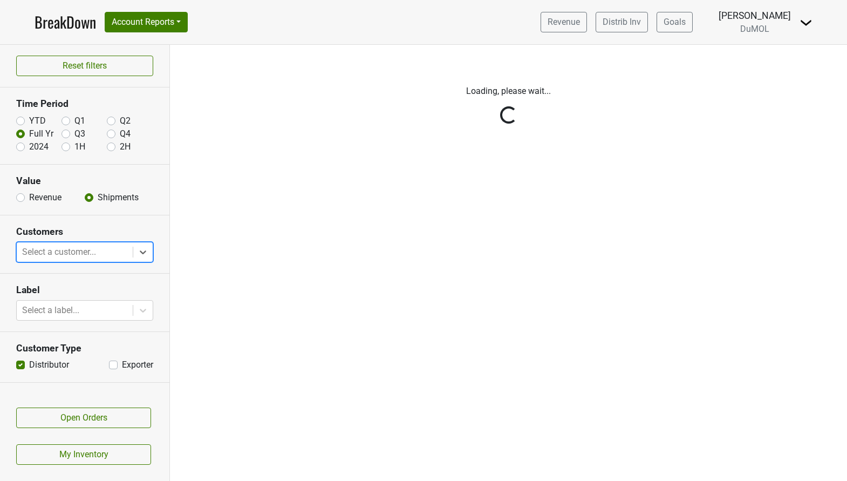
click at [102, 249] on div "Reset filters Time Period YTD Q1 Q2 Full Yr Q3 Q4 2024 1H 2H Value Revenue Ship…" at bounding box center [85, 263] width 170 height 436
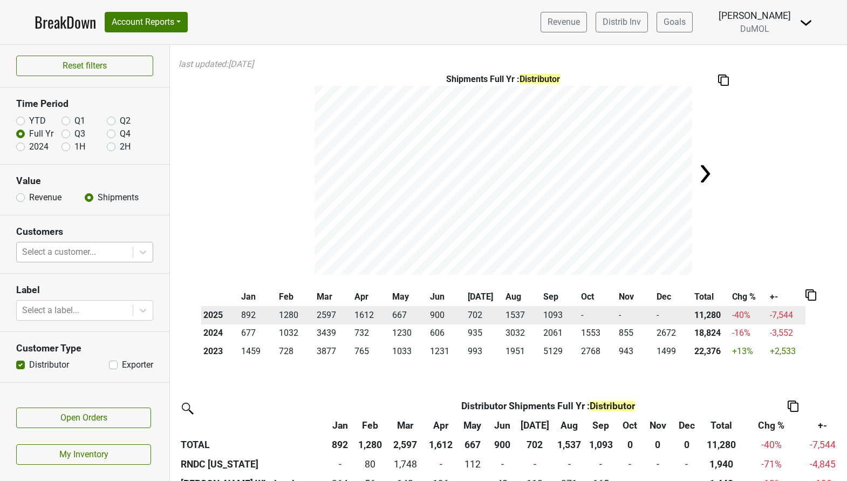
click at [555, 315] on td "1093" at bounding box center [560, 315] width 38 height 18
click at [513, 314] on td "1537" at bounding box center [522, 315] width 38 height 18
click at [478, 311] on td "702" at bounding box center [485, 315] width 38 height 18
click at [438, 307] on td "900" at bounding box center [447, 315] width 38 height 18
click at [396, 308] on td "667" at bounding box center [409, 315] width 38 height 18
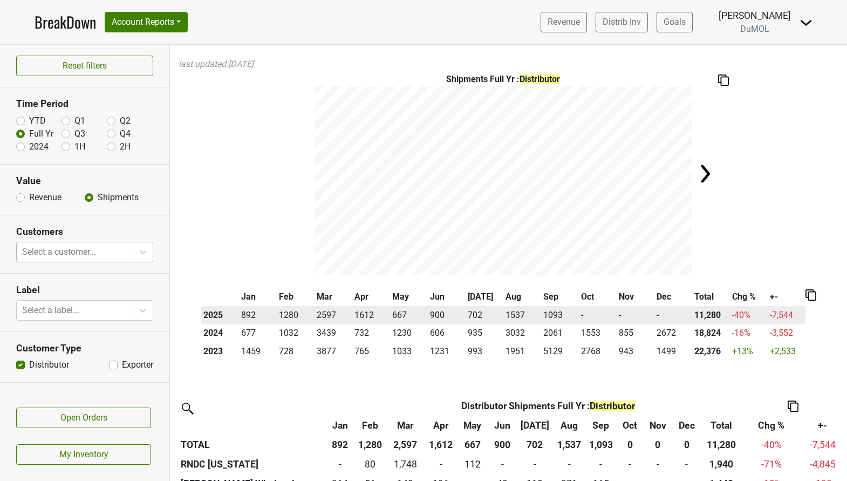
click at [365, 311] on td "1612" at bounding box center [371, 315] width 38 height 18
click at [326, 308] on td "2597" at bounding box center [334, 315] width 38 height 18
click at [288, 313] on td "1280" at bounding box center [296, 315] width 38 height 18
click at [245, 309] on td "892" at bounding box center [258, 315] width 38 height 18
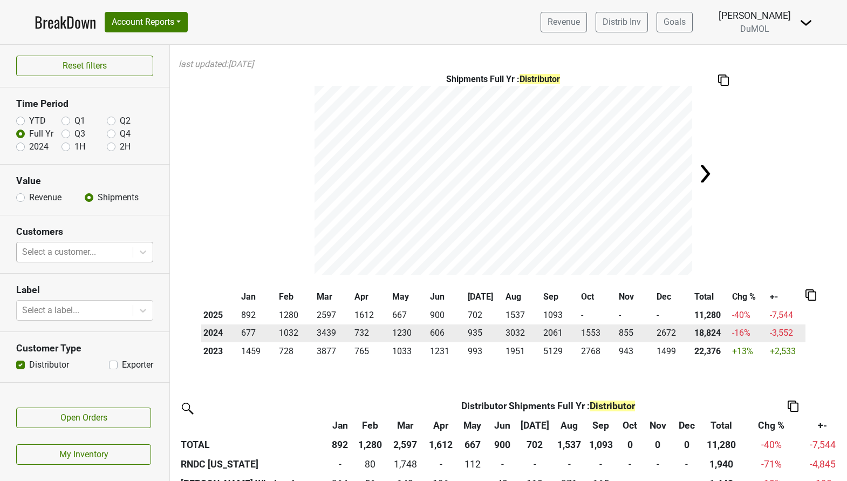
click at [666, 330] on td "2672" at bounding box center [674, 333] width 38 height 18
click at [623, 331] on td "855" at bounding box center [636, 333] width 38 height 18
click at [590, 332] on td "1553" at bounding box center [598, 333] width 38 height 18
click at [594, 329] on td "1553" at bounding box center [598, 333] width 38 height 18
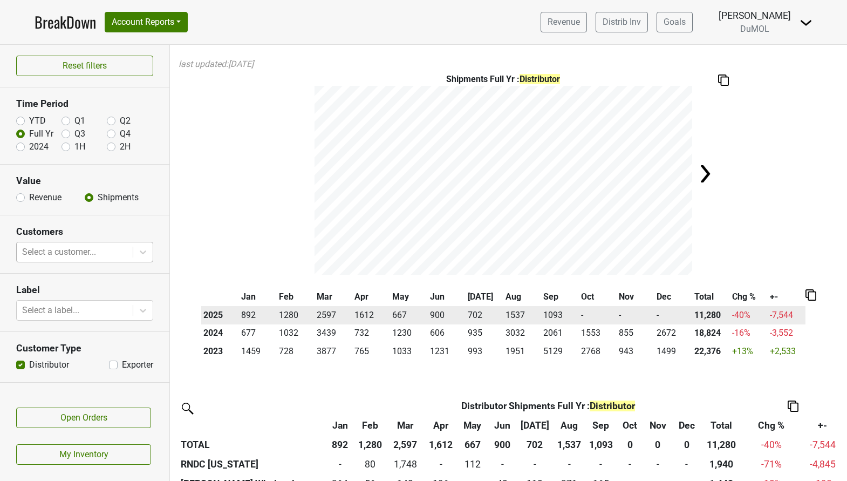
click at [551, 314] on td "1093" at bounding box center [560, 315] width 38 height 18
click at [514, 314] on td "1537" at bounding box center [522, 315] width 38 height 18
click at [475, 314] on td "702" at bounding box center [485, 315] width 38 height 18
click at [437, 312] on td "900" at bounding box center [447, 315] width 38 height 18
click at [399, 312] on td "667" at bounding box center [409, 315] width 38 height 18
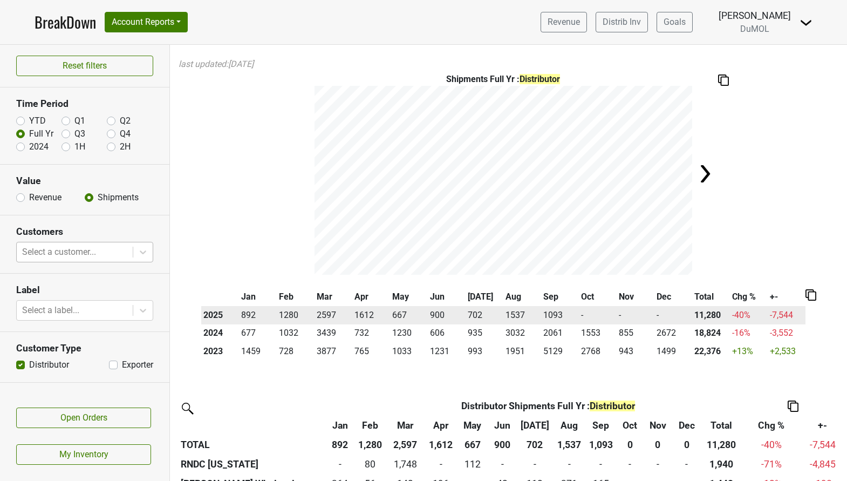
click at [355, 312] on td "1612" at bounding box center [371, 315] width 38 height 18
click at [319, 314] on td "2597" at bounding box center [334, 315] width 38 height 18
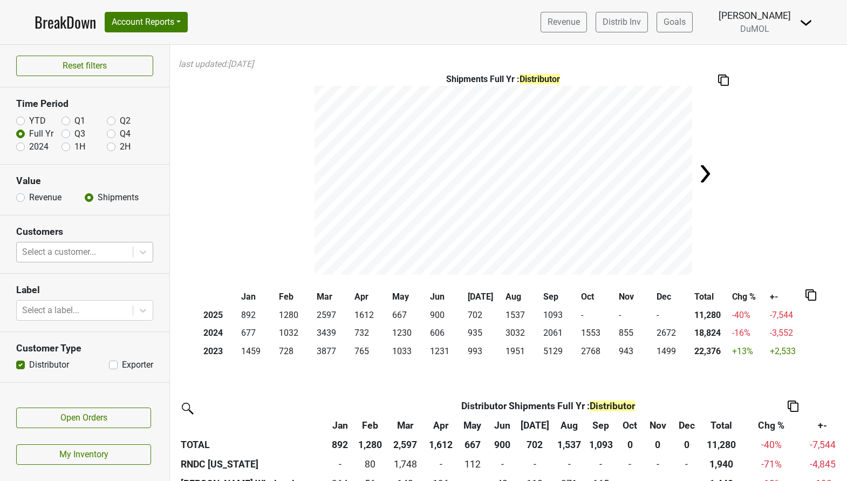
click at [276, 304] on th "Jan" at bounding box center [258, 297] width 38 height 18
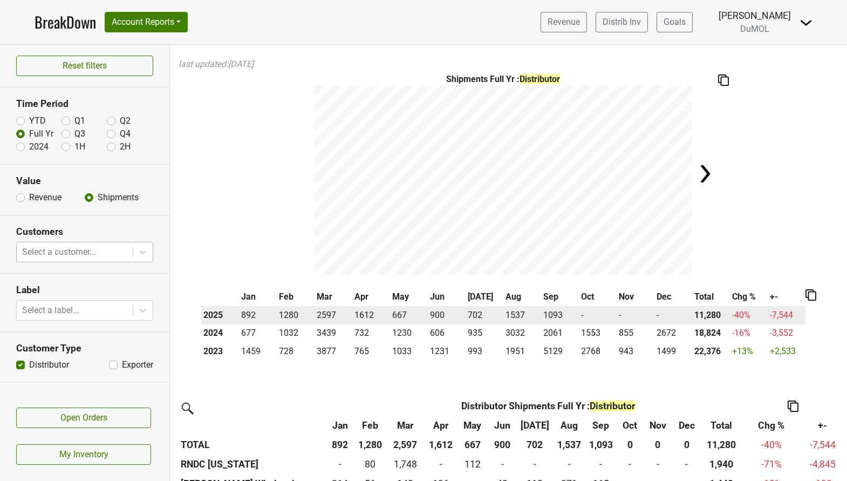
click at [242, 307] on td "892" at bounding box center [258, 315] width 38 height 18
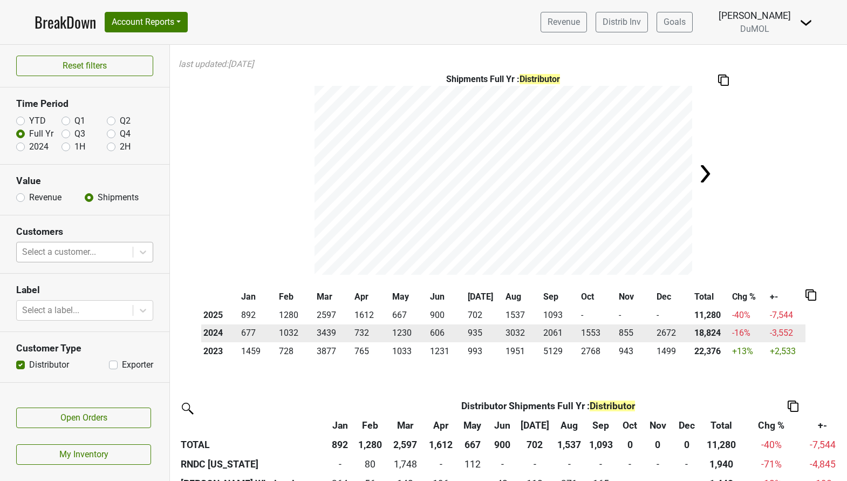
click at [665, 332] on td "2672" at bounding box center [674, 333] width 38 height 18
click at [615, 333] on td "1553" at bounding box center [598, 333] width 38 height 18
click at [585, 332] on td "1553" at bounding box center [598, 333] width 38 height 18
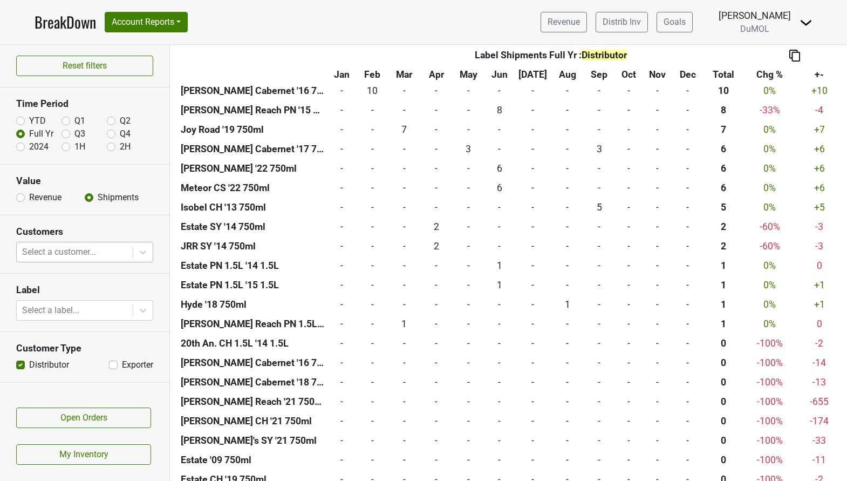
scroll to position [2089, 0]
click at [139, 72] on button "Reset filters" at bounding box center [84, 66] width 137 height 21
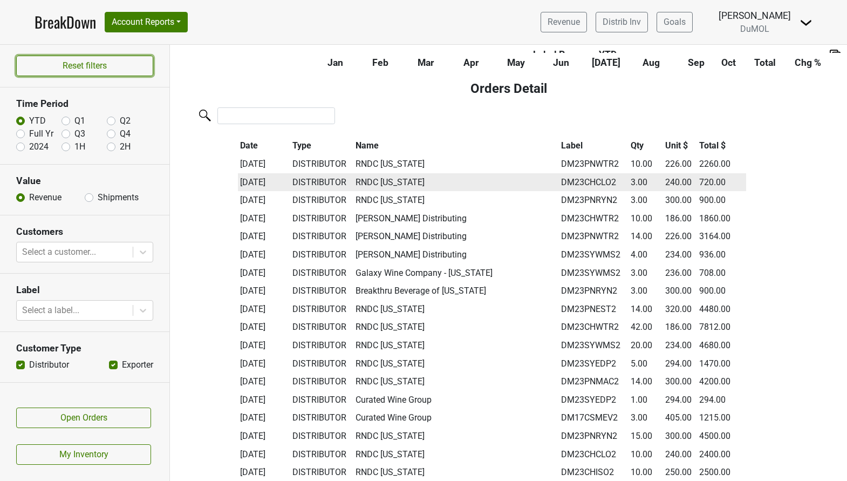
scroll to position [3910, 0]
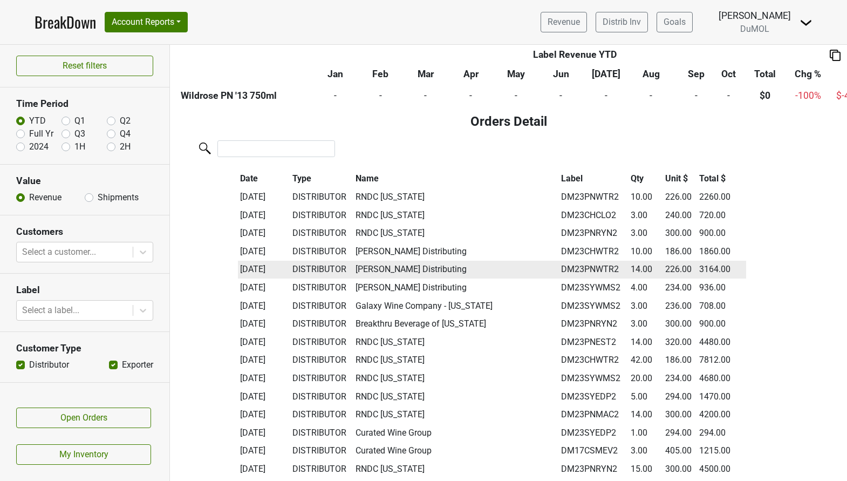
drag, startPoint x: 239, startPoint y: 176, endPoint x: 414, endPoint y: 261, distance: 195.3
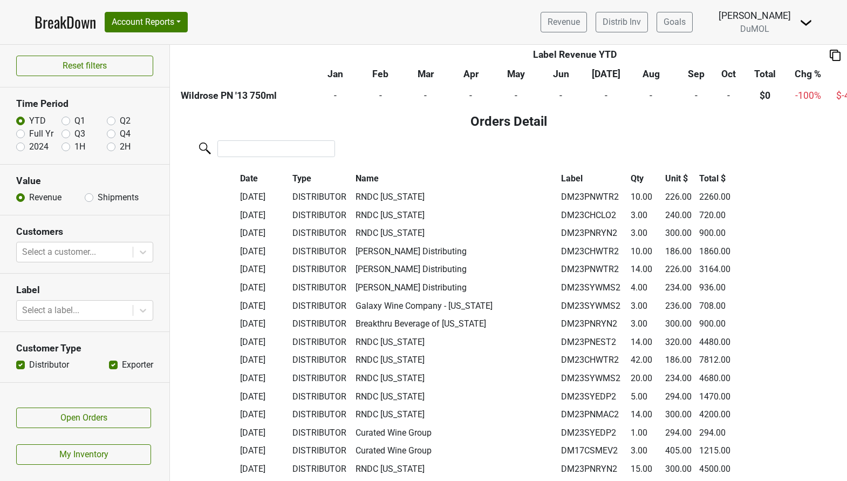
drag, startPoint x: 238, startPoint y: 179, endPoint x: 303, endPoint y: 181, distance: 65.3
click at [303, 181] on tr "Date Type Name Label Qty Unit $ Total $" at bounding box center [492, 179] width 508 height 18
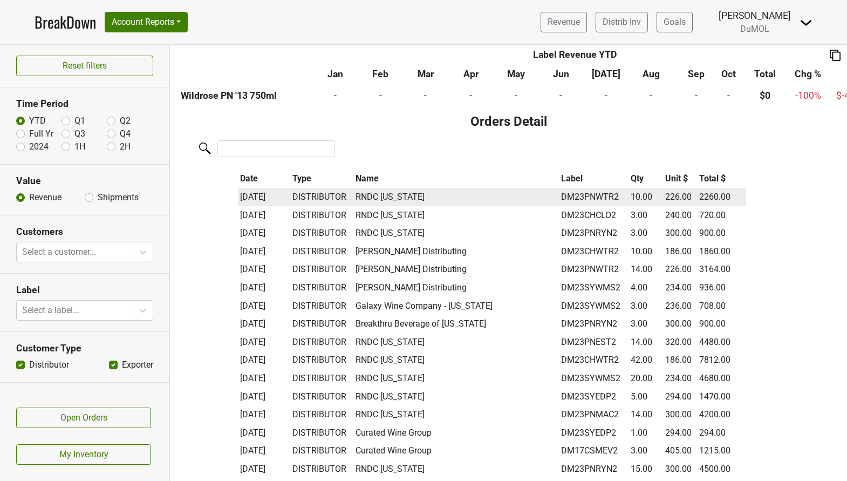
click at [437, 194] on td "RNDC [US_STATE]" at bounding box center [456, 197] width 206 height 18
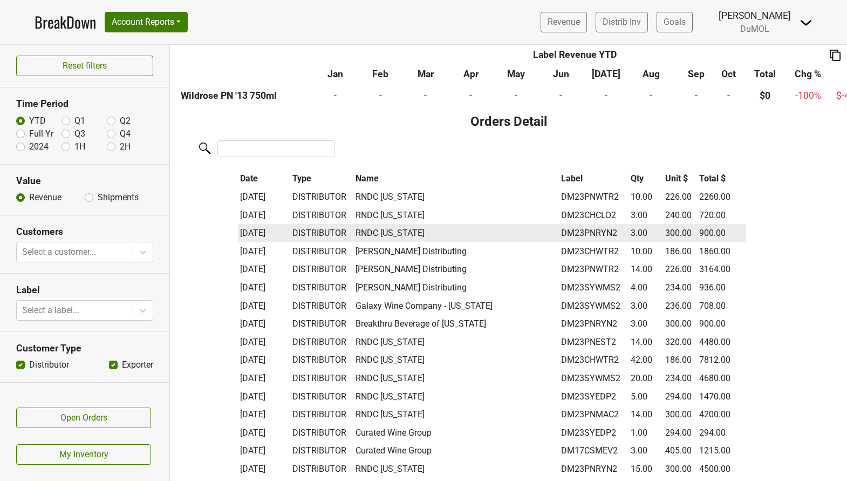
drag, startPoint x: 239, startPoint y: 182, endPoint x: 327, endPoint y: 231, distance: 100.7
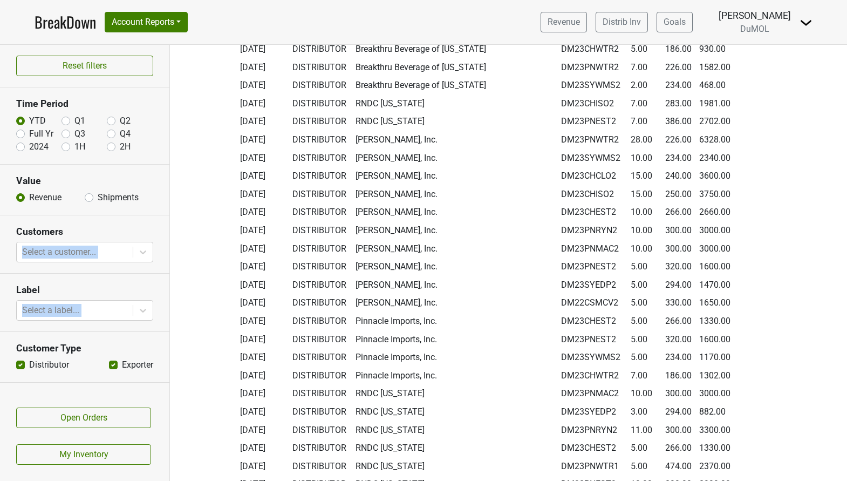
scroll to position [8192, 0]
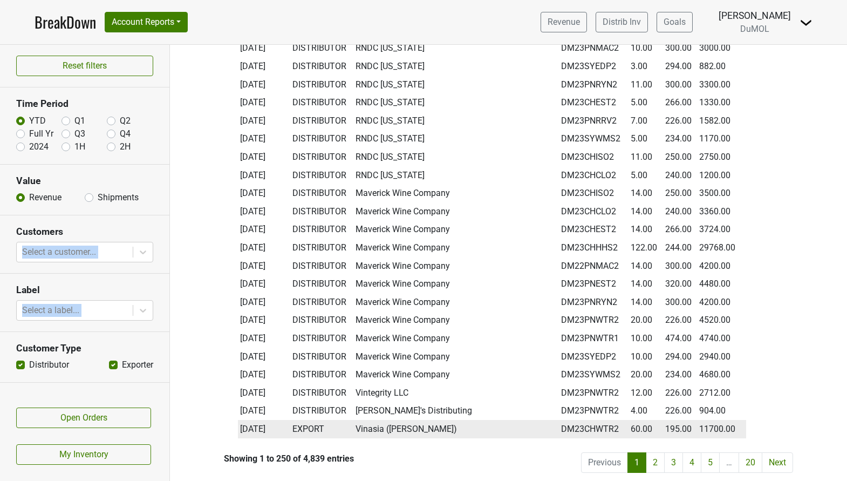
drag, startPoint x: 754, startPoint y: 171, endPoint x: 254, endPoint y: 419, distance: 558.2
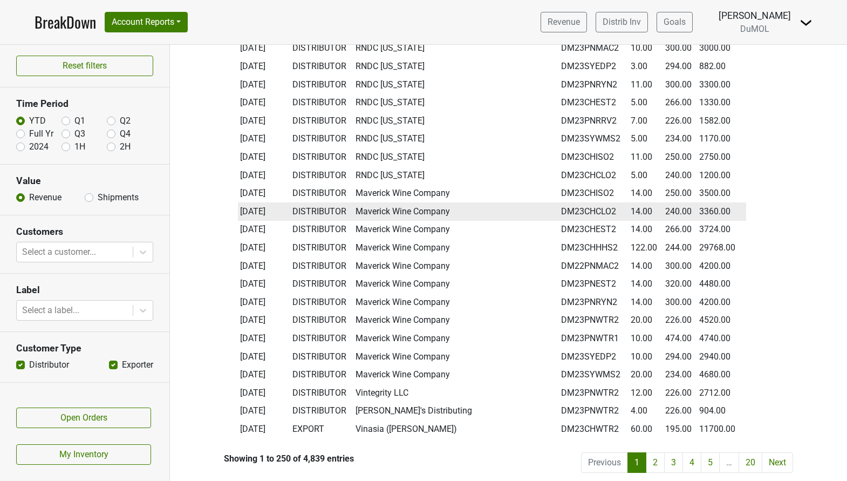
click at [644, 209] on td "14.00" at bounding box center [645, 211] width 35 height 18
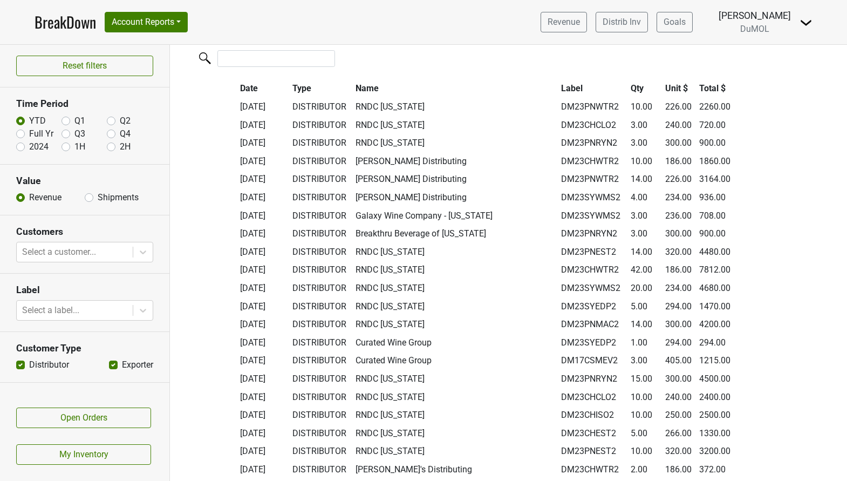
scroll to position [3956, 0]
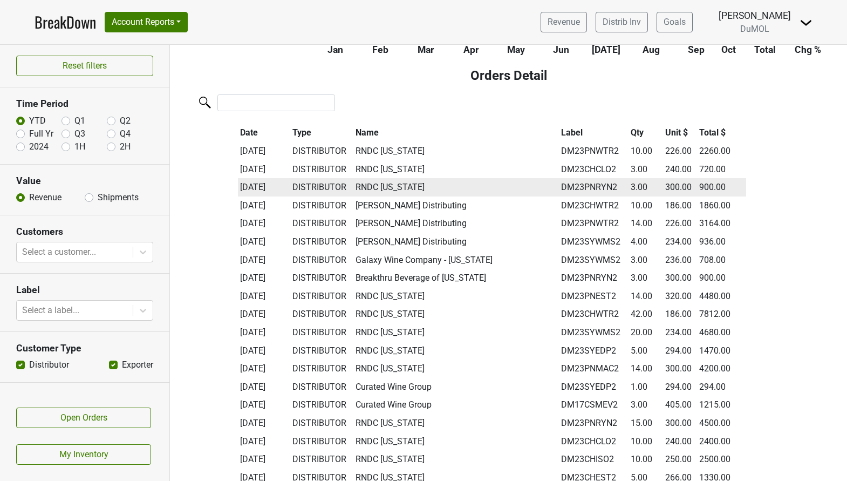
drag, startPoint x: 239, startPoint y: 130, endPoint x: 382, endPoint y: 181, distance: 151.7
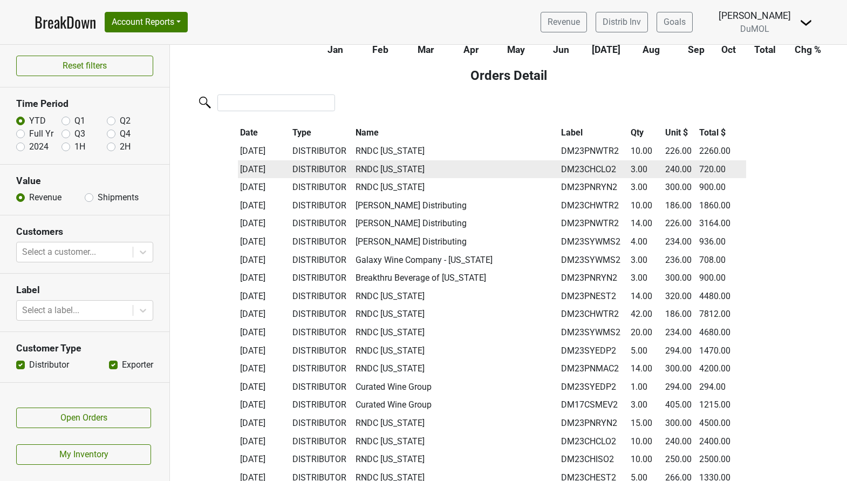
click at [300, 175] on td "DISTRIBUTOR" at bounding box center [322, 169] width 64 height 18
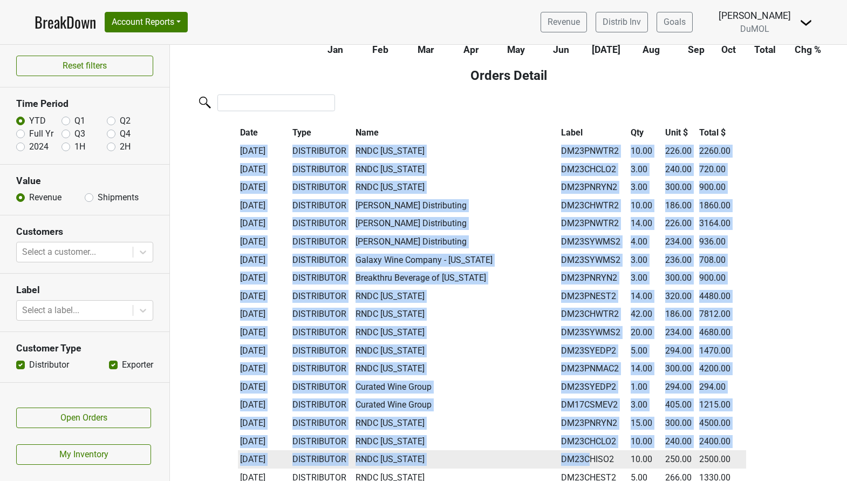
drag, startPoint x: 240, startPoint y: 152, endPoint x: 590, endPoint y: 462, distance: 467.5
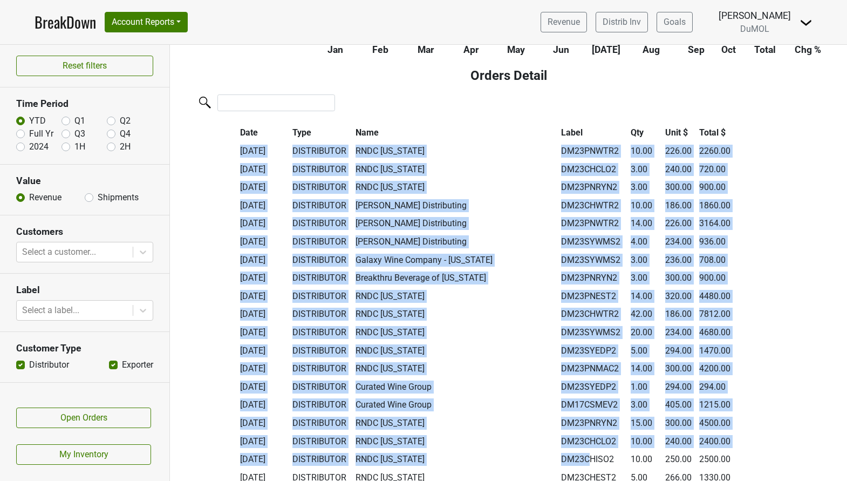
click at [268, 133] on th "Date" at bounding box center [264, 133] width 52 height 18
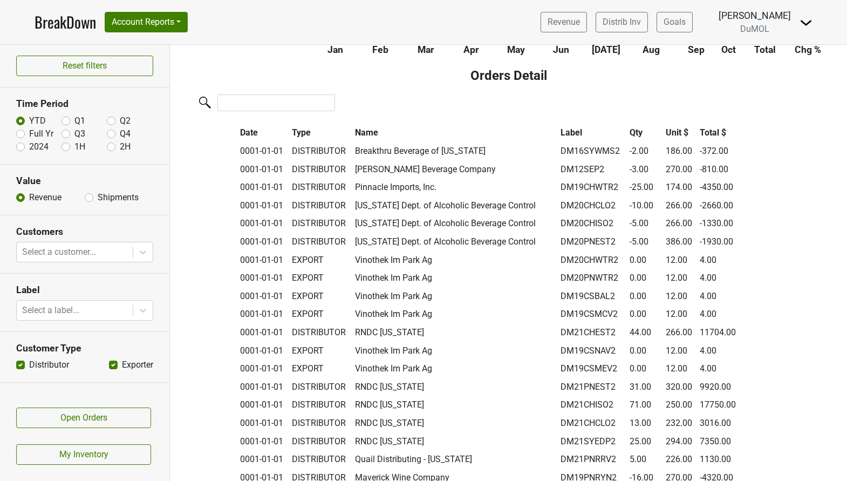
click at [241, 131] on th "Date" at bounding box center [264, 133] width 52 height 18
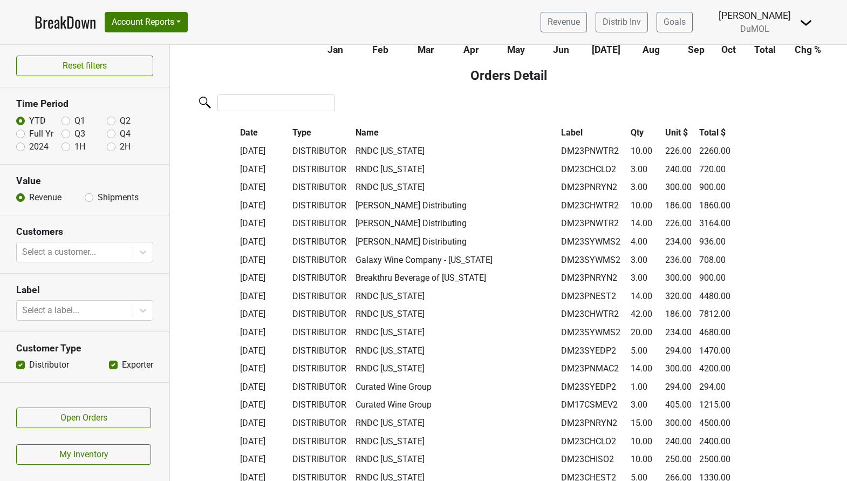
click at [241, 131] on th "Date" at bounding box center [264, 133] width 52 height 18
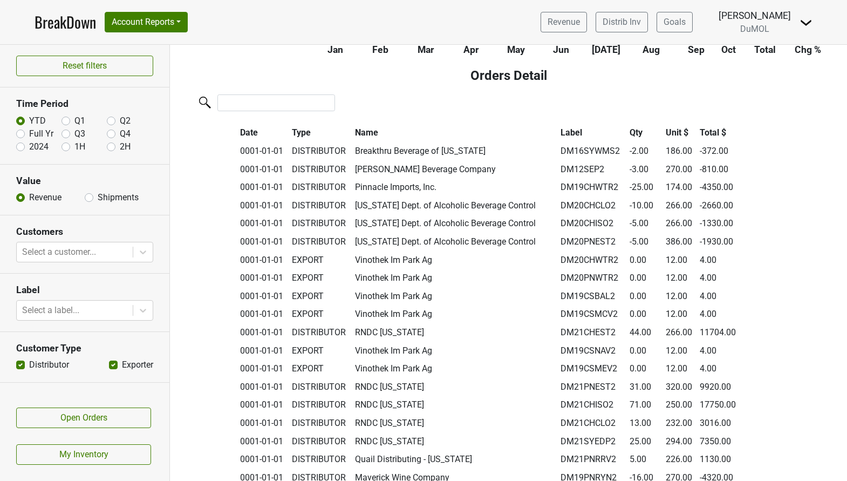
click at [241, 131] on th "Date" at bounding box center [264, 133] width 52 height 18
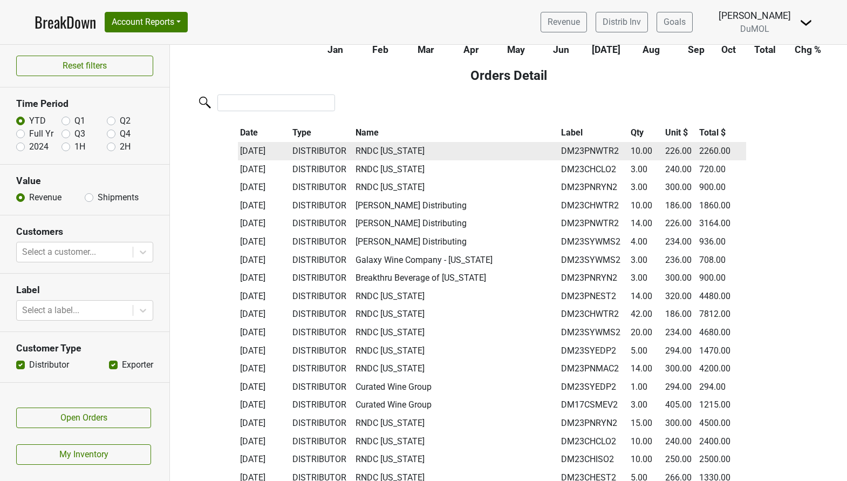
drag, startPoint x: 238, startPoint y: 131, endPoint x: 297, endPoint y: 156, distance: 64.3
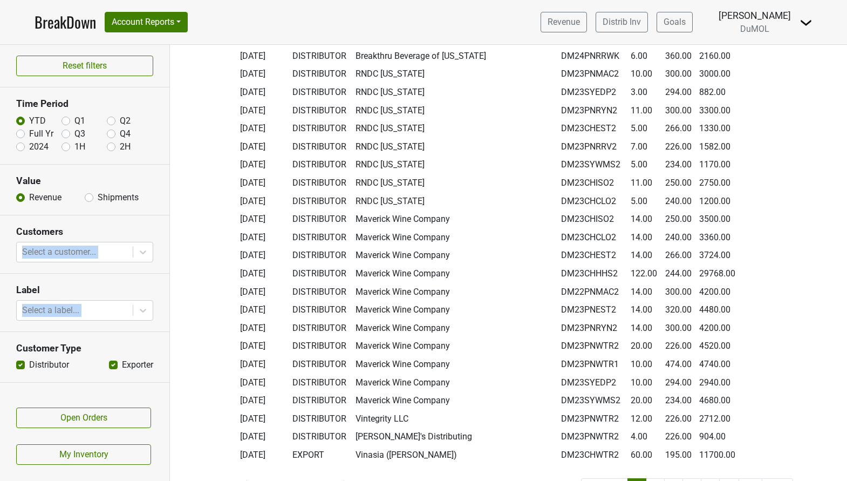
scroll to position [8192, 0]
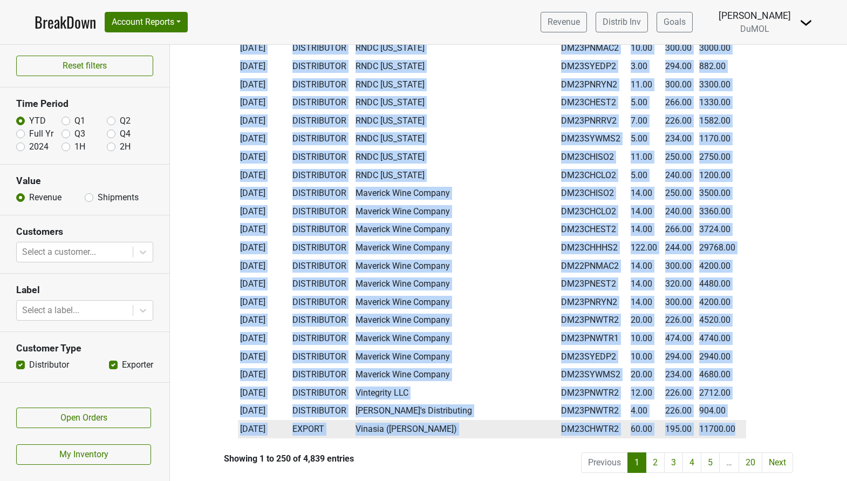
drag, startPoint x: 241, startPoint y: 147, endPoint x: 744, endPoint y: 426, distance: 575.6
copy tbody "[DATE] DISTRIBUTOR RNDC [US_STATE] DM23PNWTR2 10.00 226.00 2260.00 [DATE] DISTR…"
click at [651, 461] on link "2" at bounding box center [655, 462] width 19 height 21
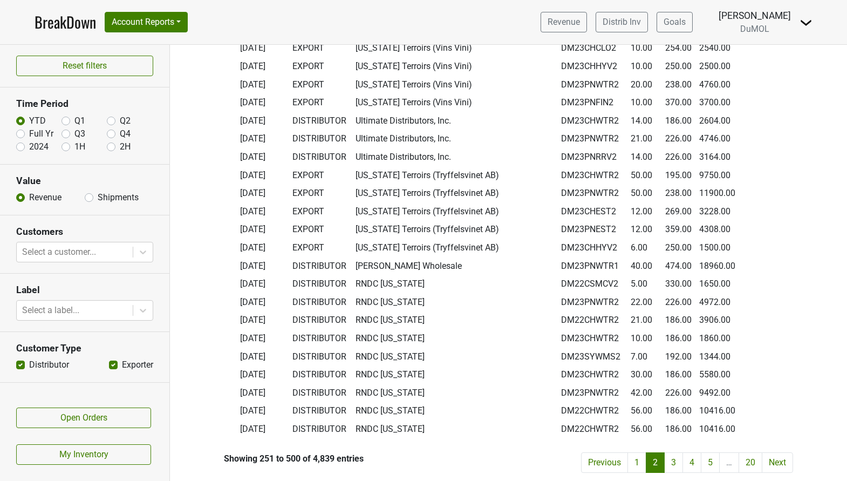
drag, startPoint x: 240, startPoint y: 209, endPoint x: 760, endPoint y: 427, distance: 564.2
copy thead "Date Type Name Label Qty Unit $ Total $"
click at [673, 461] on link "3" at bounding box center [673, 462] width 19 height 21
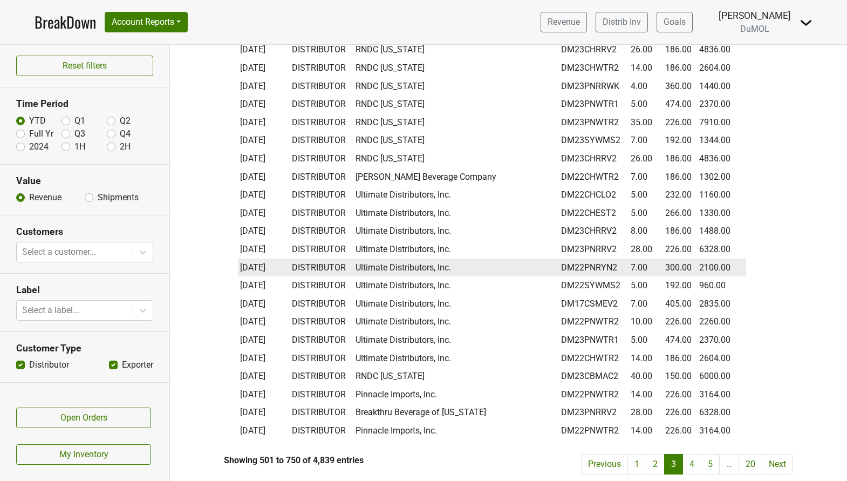
scroll to position [8190, 0]
copy thead "Date Type Name Label Qty Unit $ Total $"
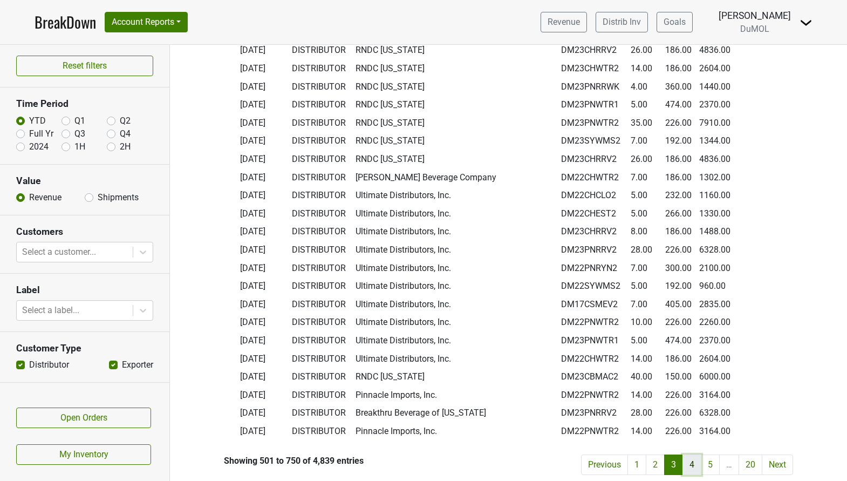
click at [693, 465] on link "4" at bounding box center [692, 464] width 19 height 21
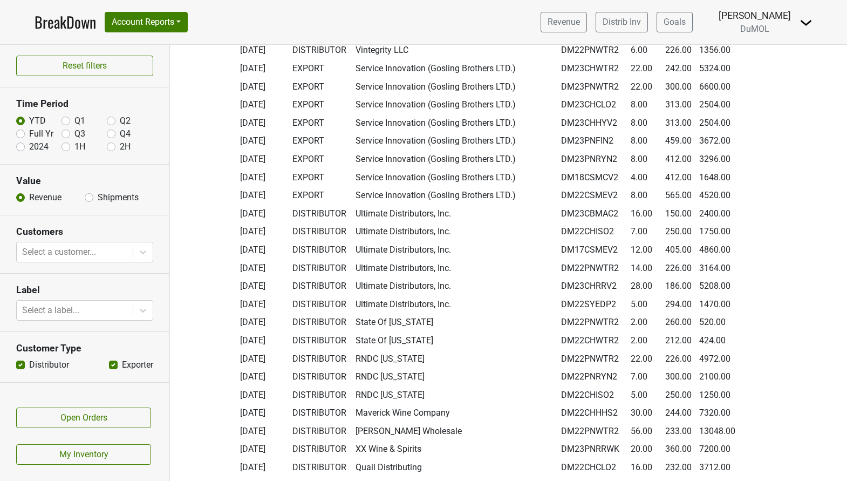
scroll to position [4229, 0]
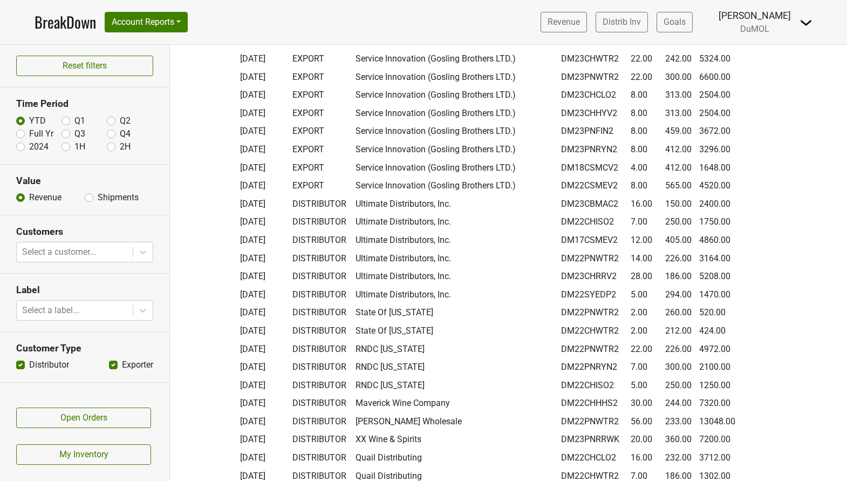
copy thead "Date Type Name Label Qty Unit $ Total $"
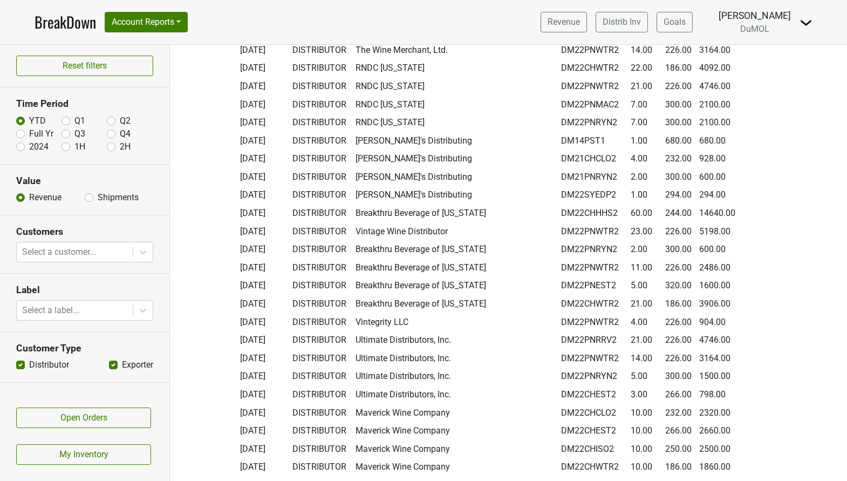
scroll to position [8192, 0]
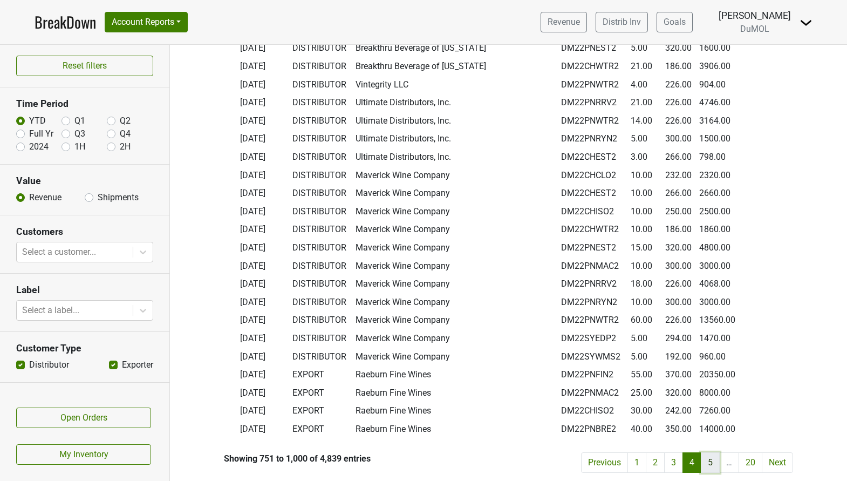
click at [704, 464] on link "5" at bounding box center [710, 462] width 19 height 21
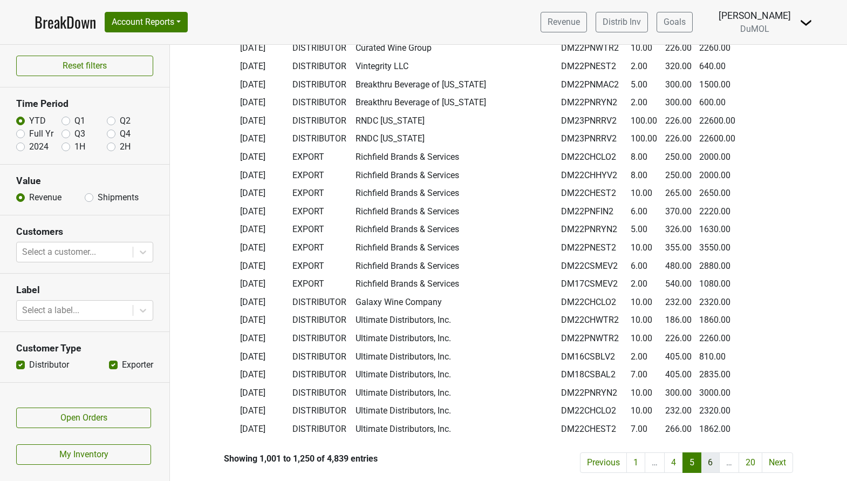
copy thead "Date Type Name Label Qty Unit $ Total $"
click at [710, 463] on link "6" at bounding box center [710, 462] width 19 height 21
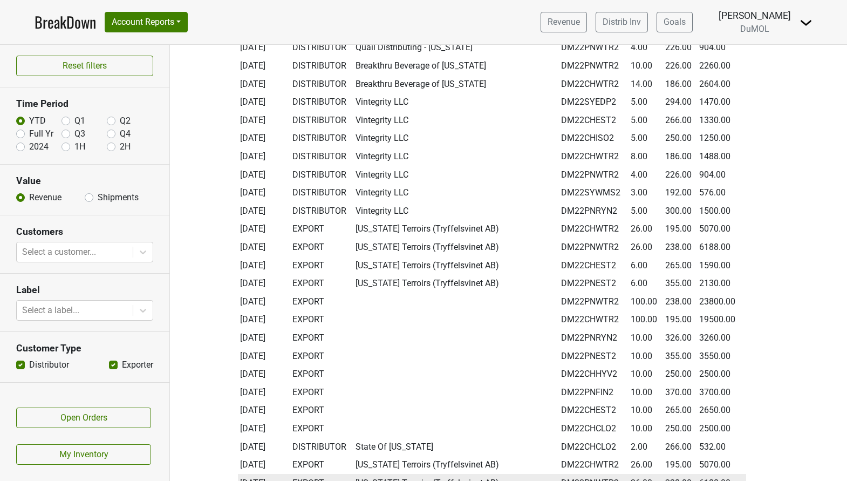
copy thead "Date Type Name Label Qty Unit $ Total $"
